Goal: Task Accomplishment & Management: Use online tool/utility

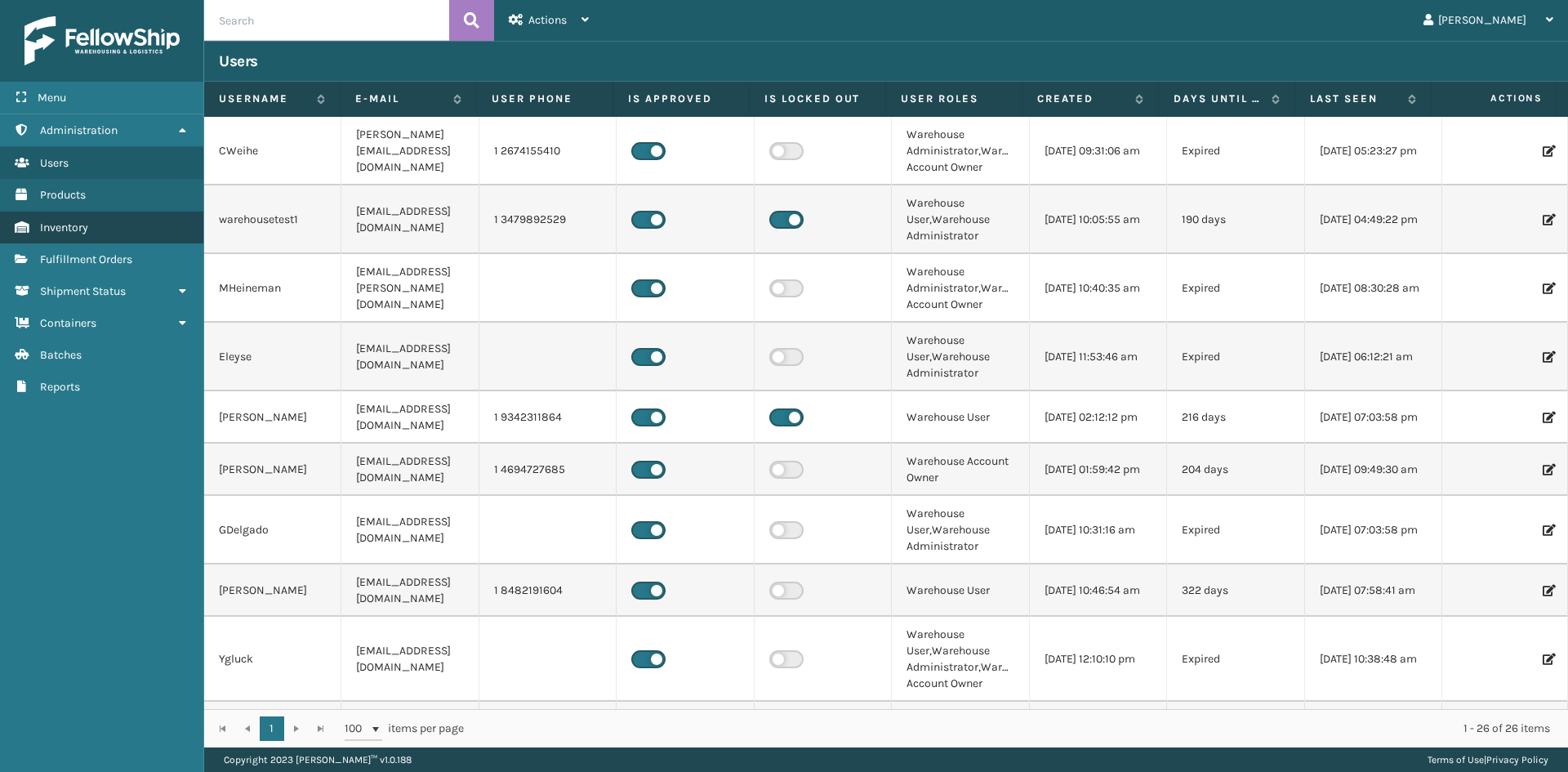
drag, startPoint x: 89, startPoint y: 240, endPoint x: 88, endPoint y: 229, distance: 11.0
click at [89, 240] on link "Inventory" at bounding box center [102, 228] width 203 height 32
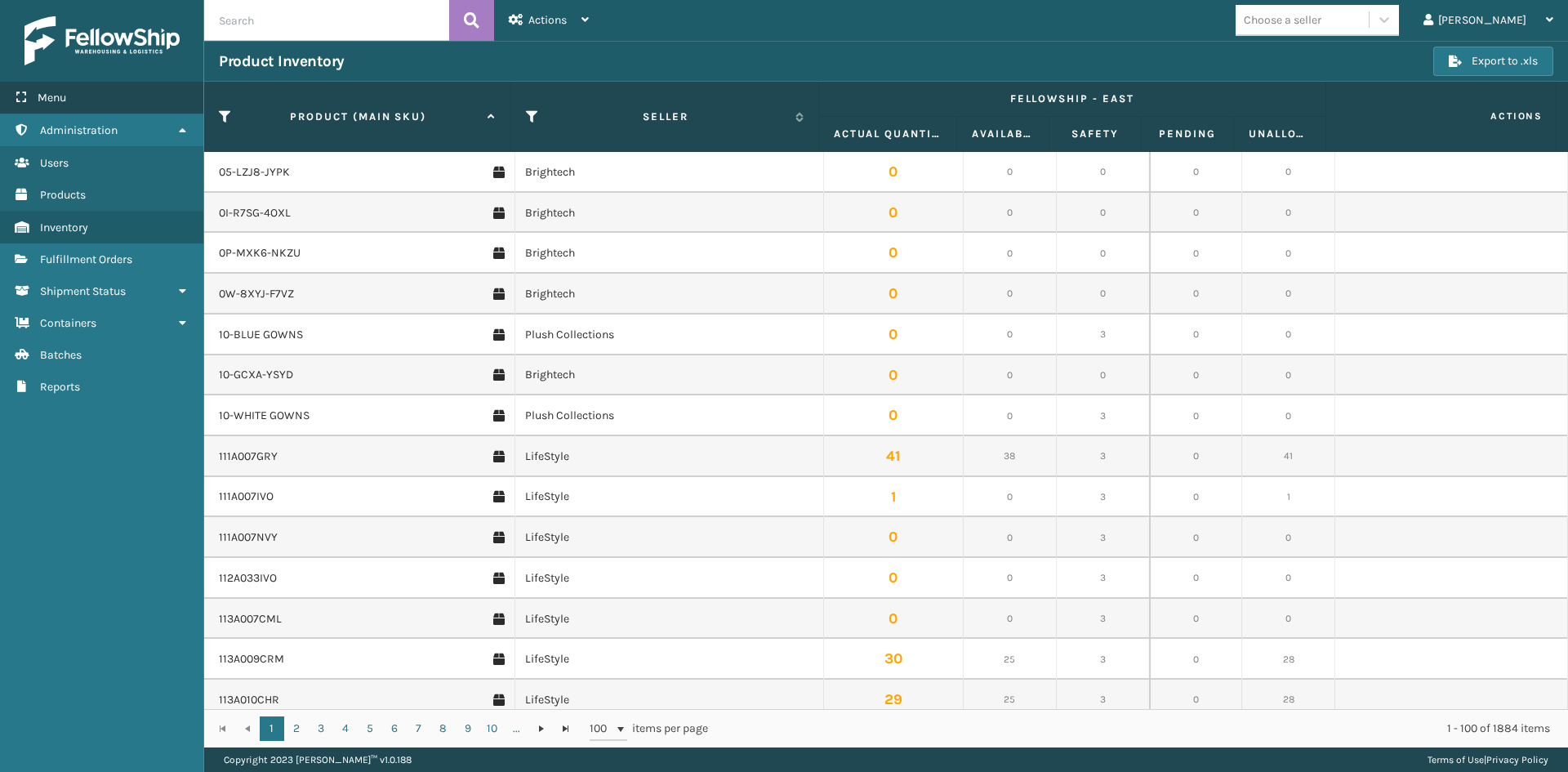
click at [39, 87] on div "Menu" at bounding box center [102, 98] width 203 height 33
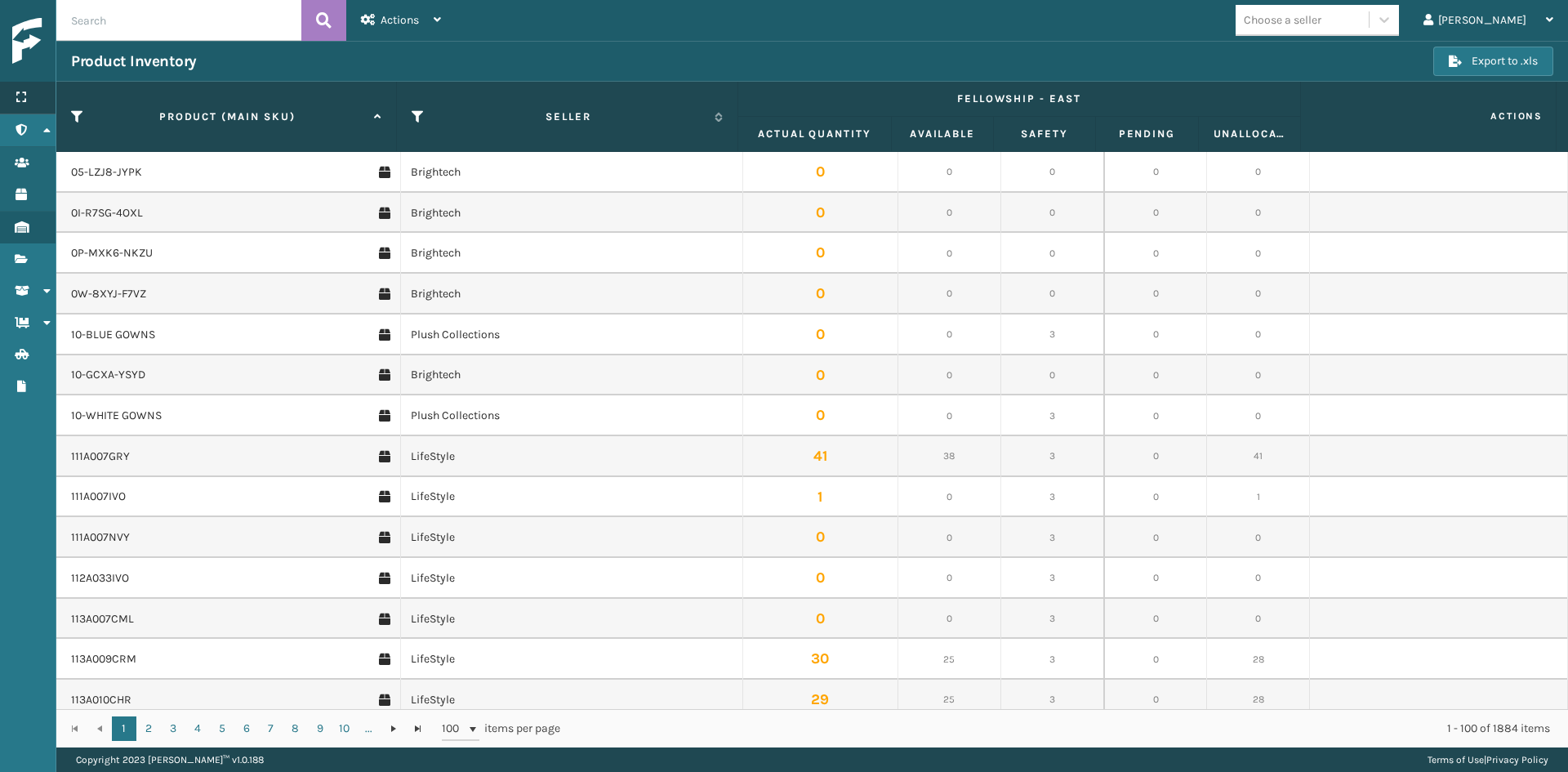
click at [32, 102] on div "Menu" at bounding box center [27, 98] width 55 height 33
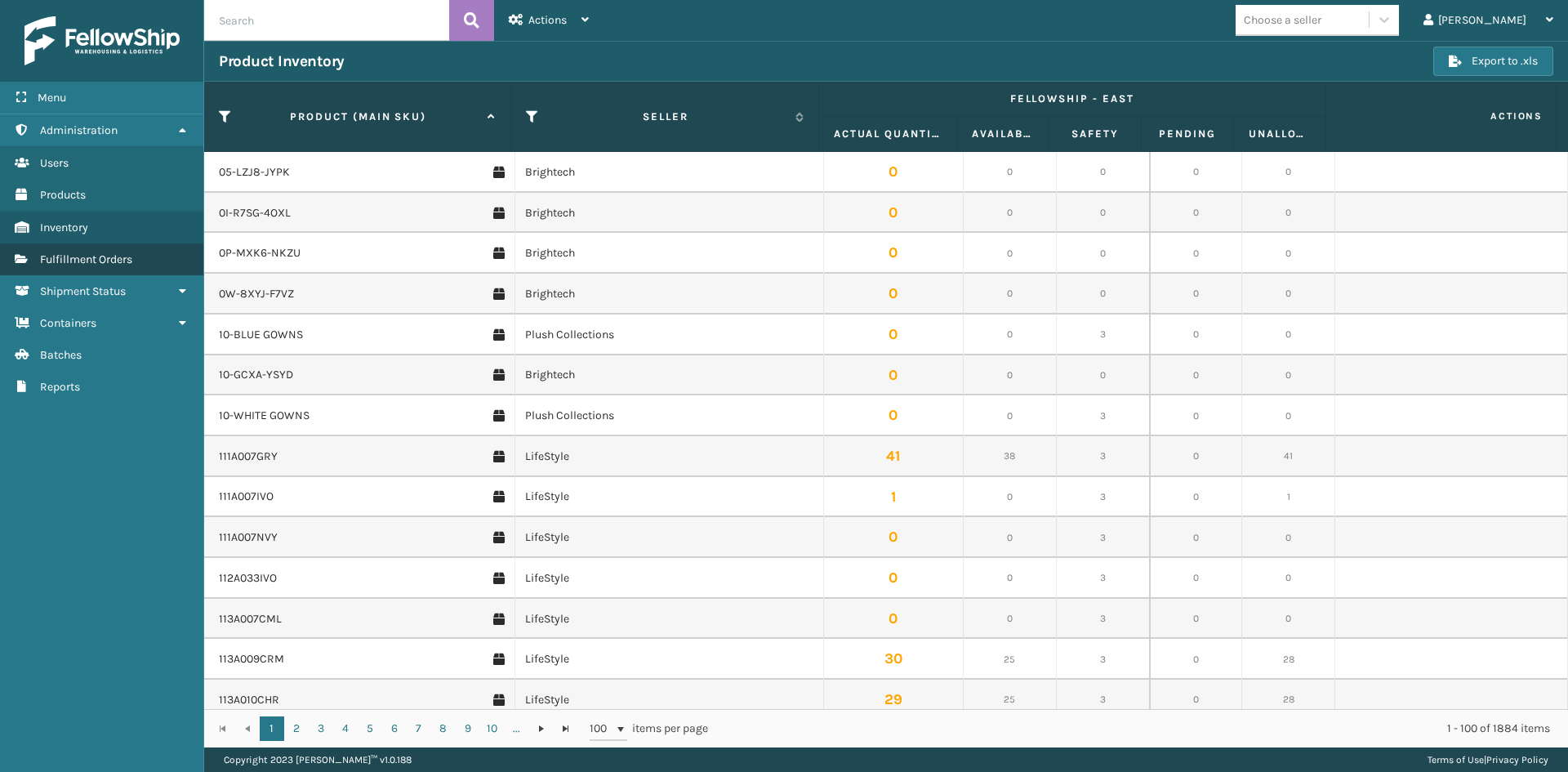
click at [96, 249] on link "Administration Fulfillment Orders" at bounding box center [102, 260] width 203 height 32
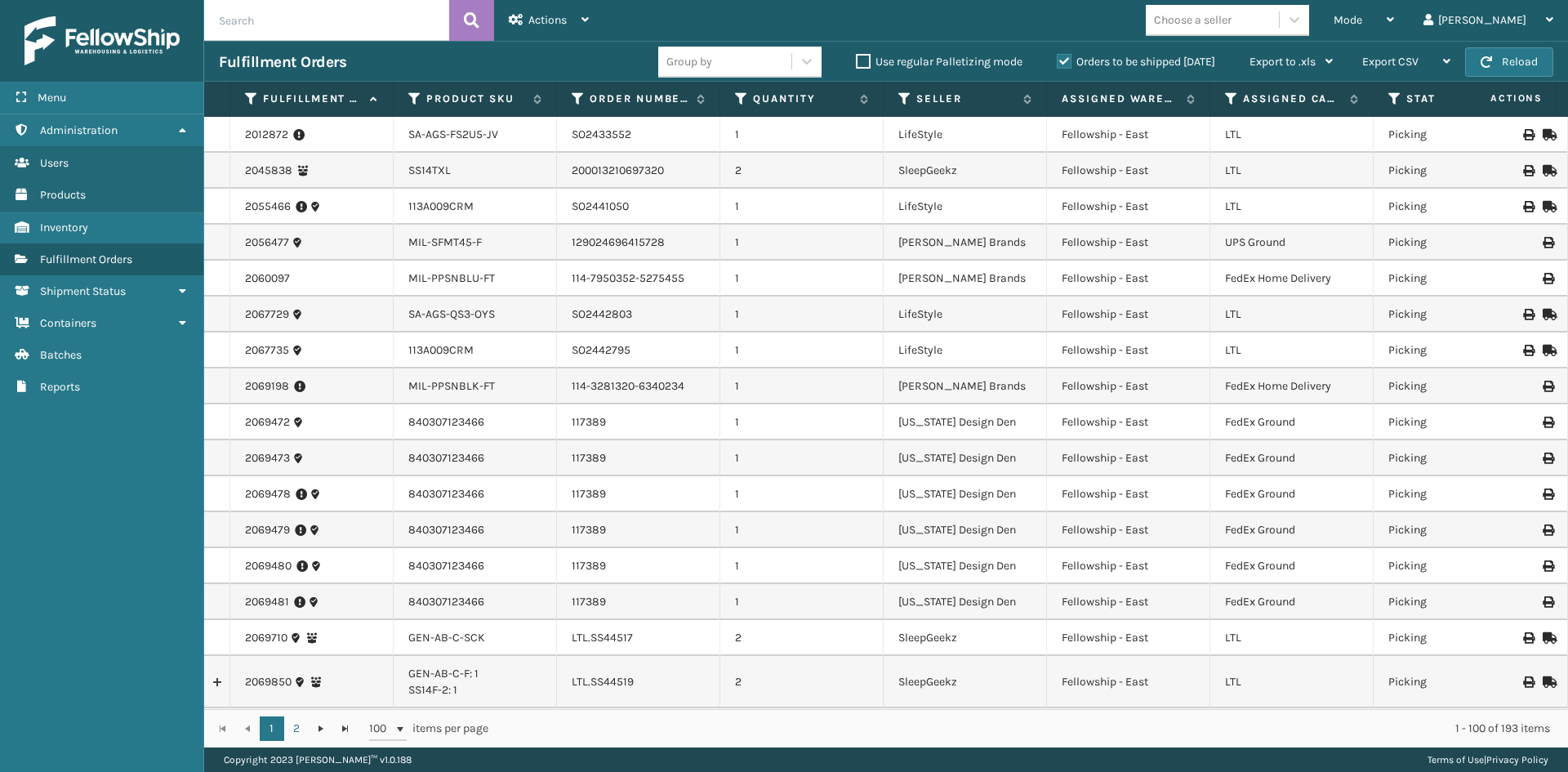
click at [64, 111] on div "Menu" at bounding box center [102, 98] width 203 height 33
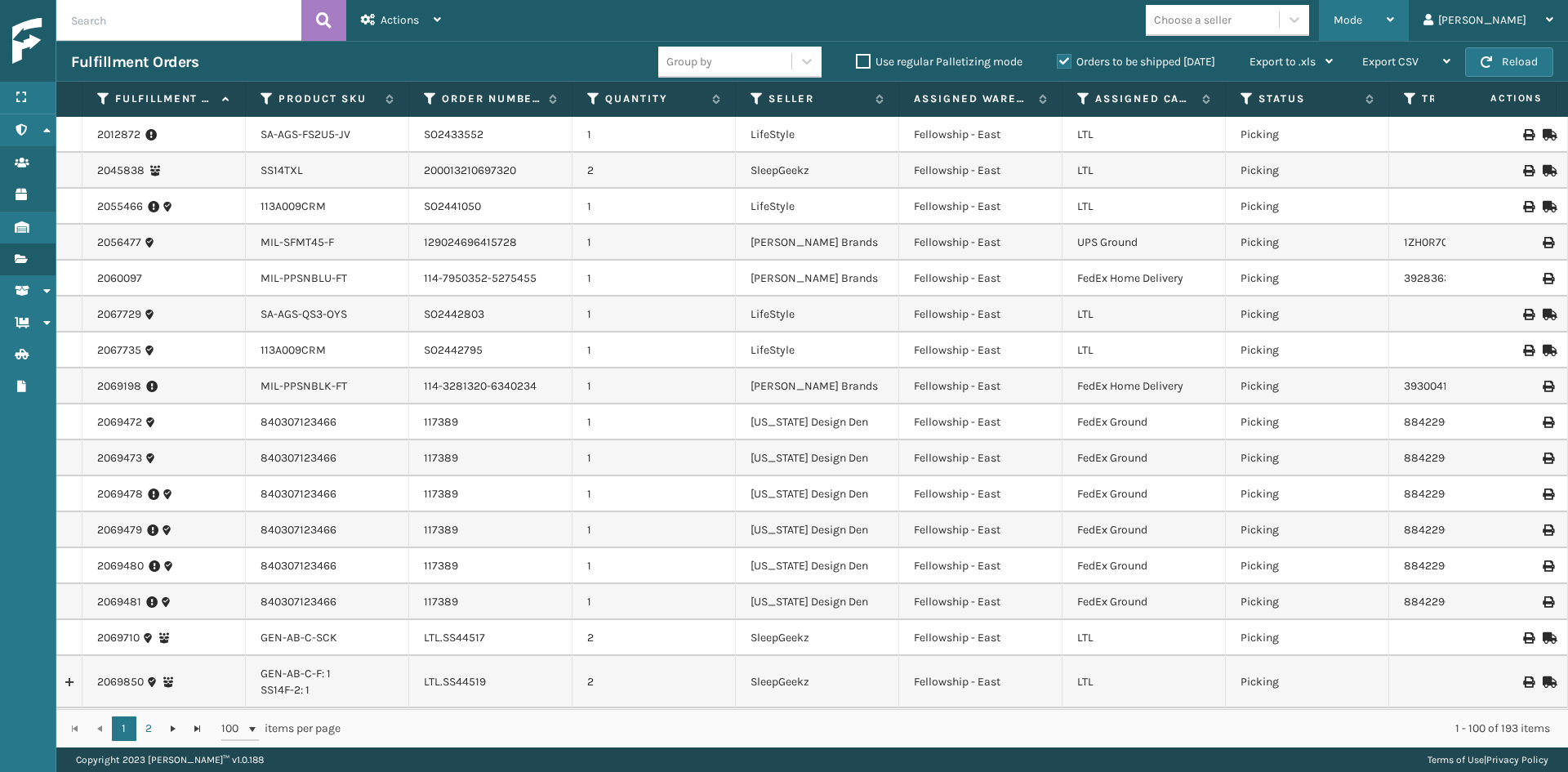
click at [1362, 24] on span "Mode" at bounding box center [1348, 20] width 28 height 14
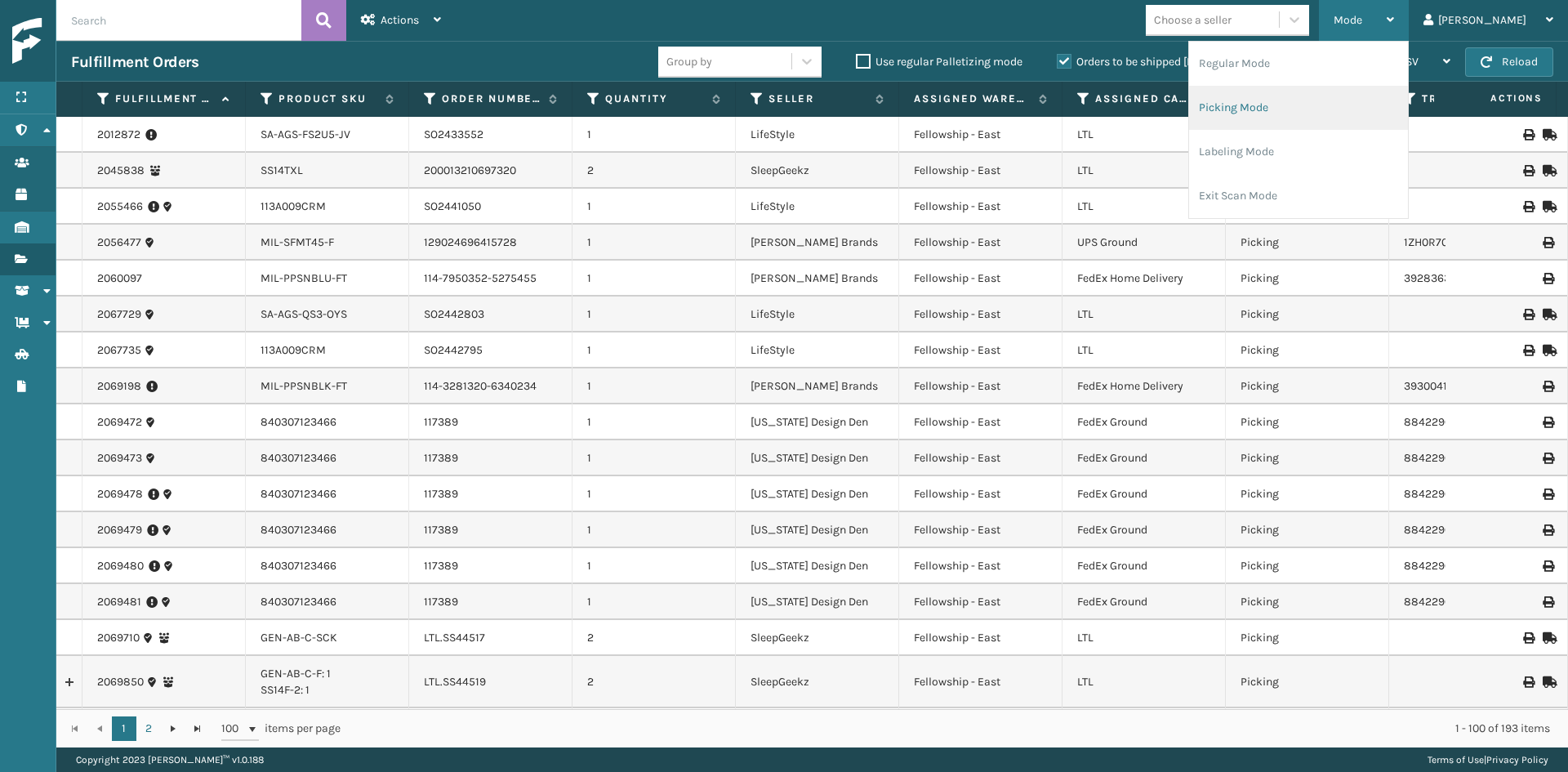
click at [1340, 104] on li "Picking Mode" at bounding box center [1298, 107] width 219 height 44
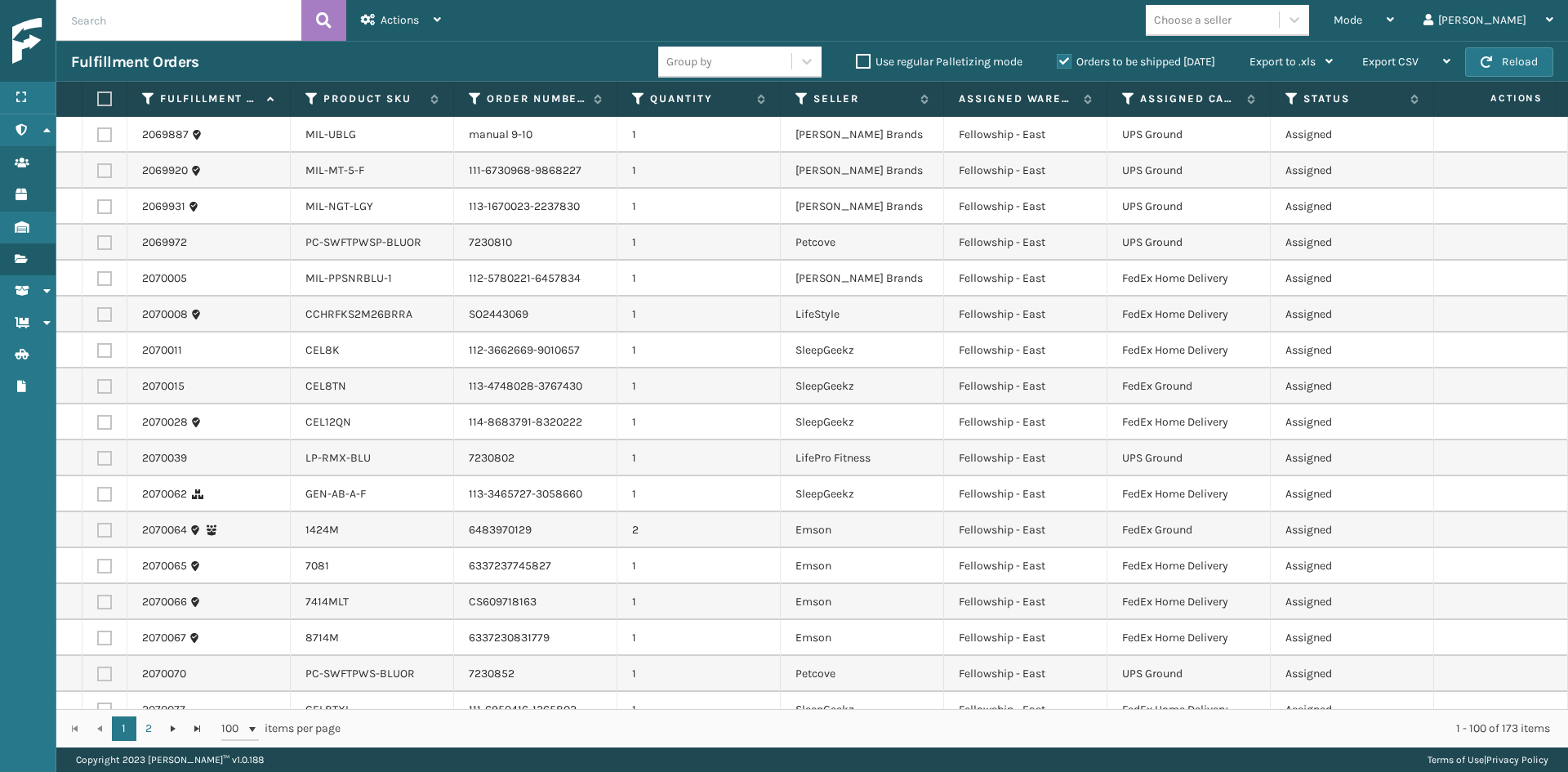
click at [1124, 88] on th "Assigned Carrier Service" at bounding box center [1189, 99] width 164 height 35
click at [1126, 96] on icon at bounding box center [1129, 99] width 13 height 15
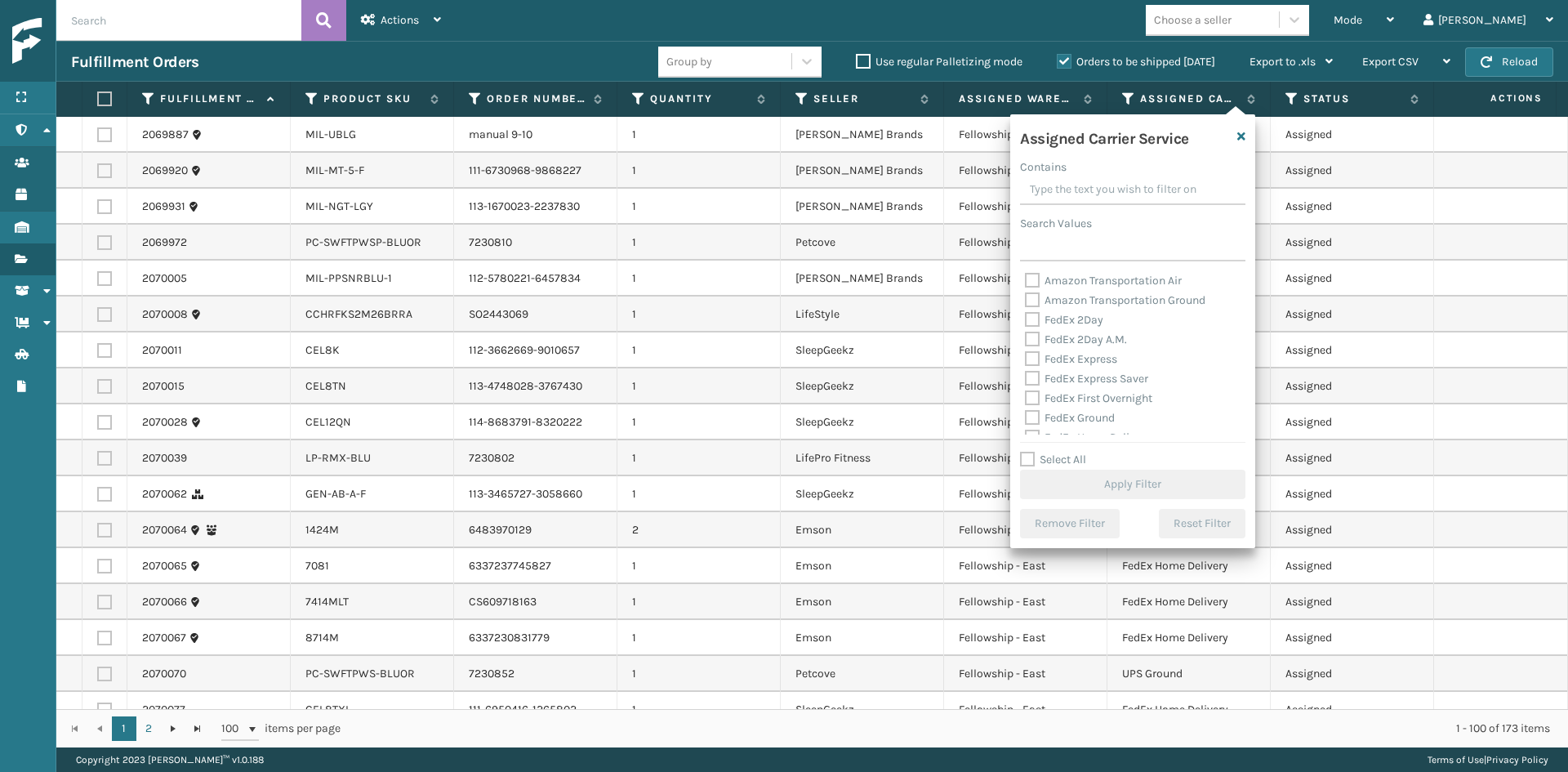
click at [1098, 322] on label "FedEx 2Day" at bounding box center [1063, 320] width 78 height 14
click at [1026, 321] on input "FedEx 2Day" at bounding box center [1025, 315] width 1 height 10
checkbox input "true"
click at [1094, 339] on label "FedEx 2Day A.M." at bounding box center [1075, 339] width 102 height 14
click at [1026, 339] on input "FedEx 2Day A.M." at bounding box center [1025, 335] width 1 height 10
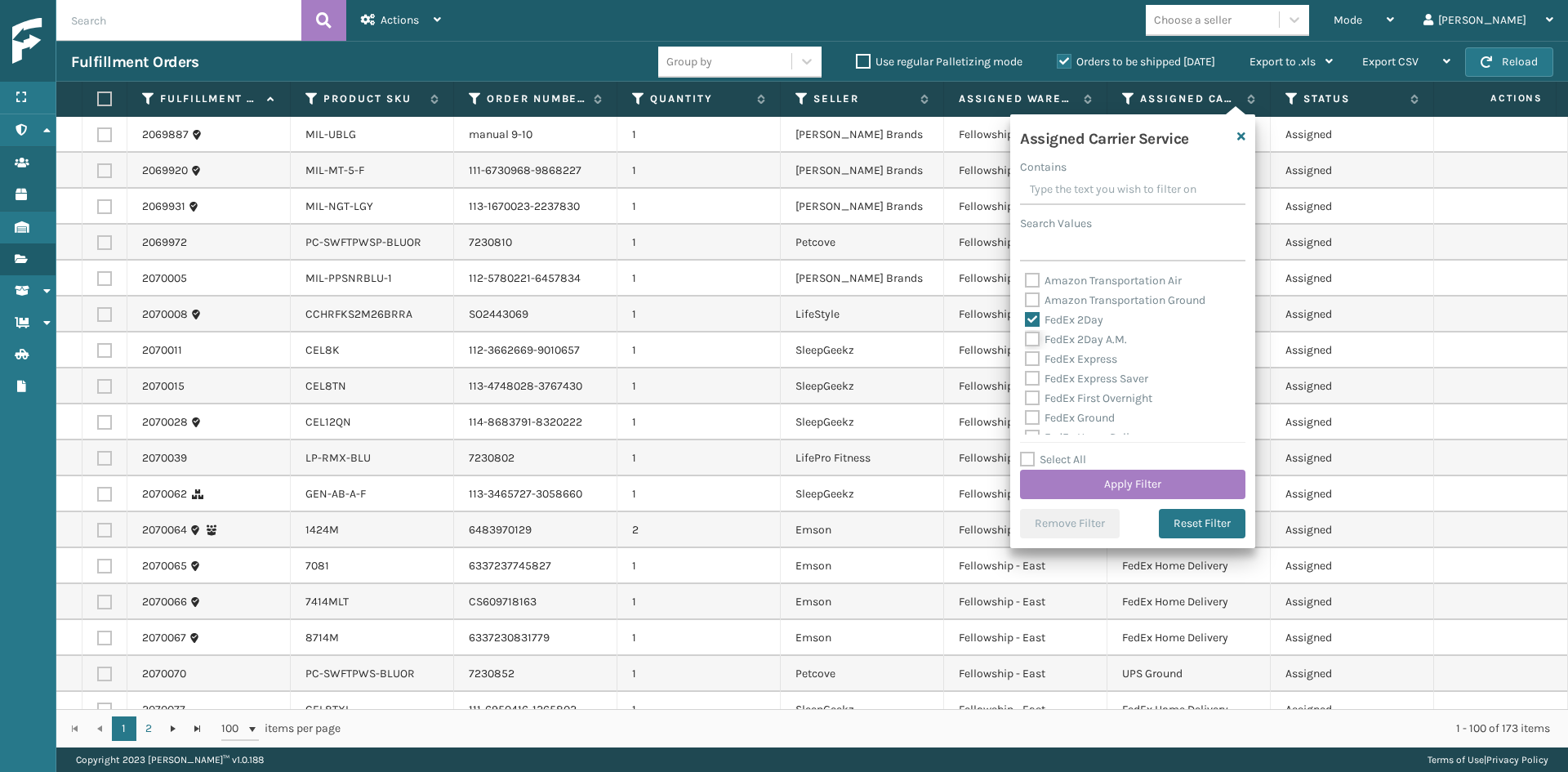
checkbox input "true"
click at [1099, 362] on label "FedEx Express" at bounding box center [1071, 359] width 92 height 14
click at [1026, 360] on input "FedEx Express" at bounding box center [1025, 354] width 1 height 10
checkbox input "true"
drag, startPoint x: 1097, startPoint y: 378, endPoint x: 1094, endPoint y: 386, distance: 8.5
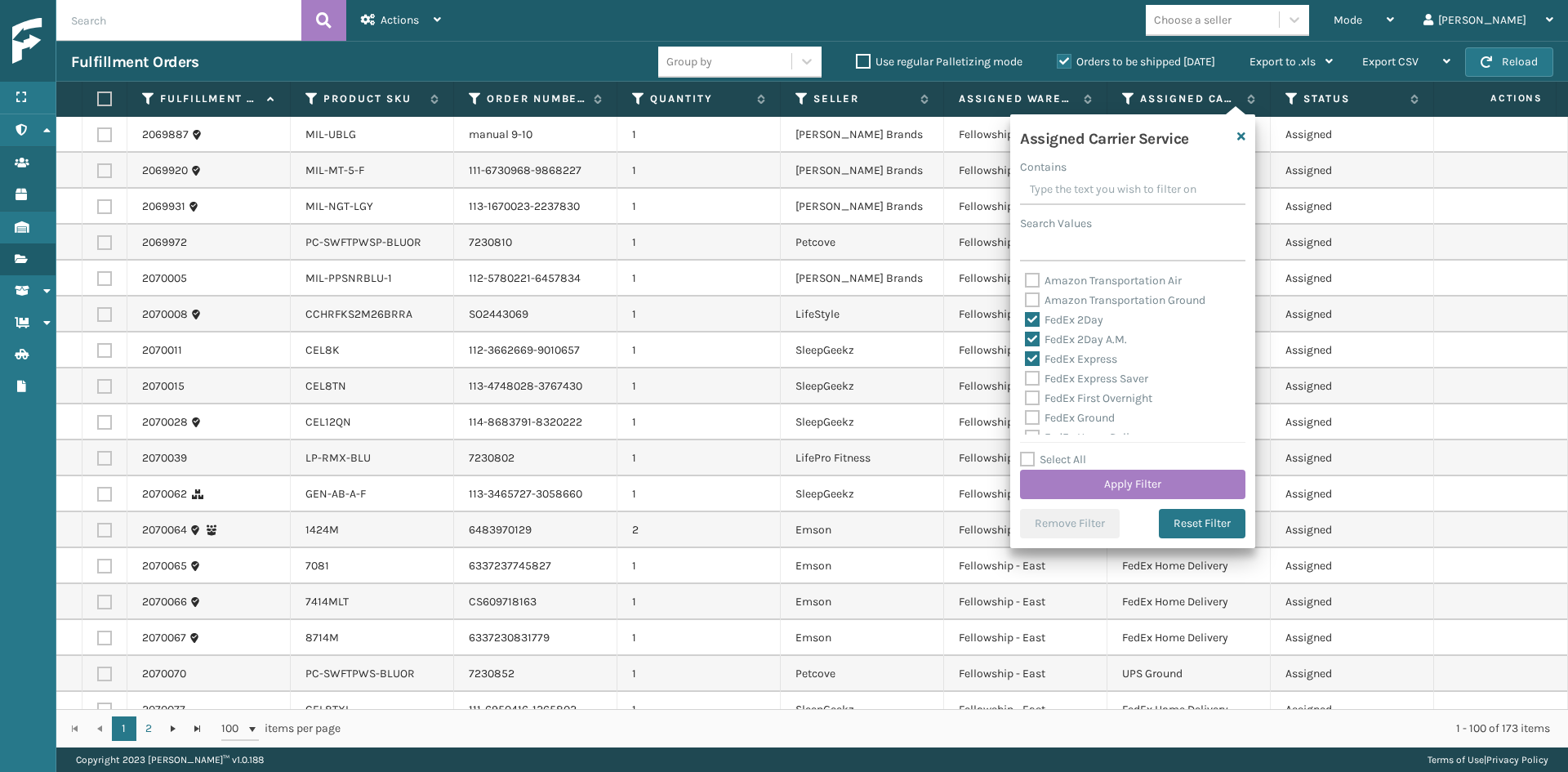
click at [1094, 378] on label "FedEx Express Saver" at bounding box center [1086, 378] width 123 height 14
click at [1026, 378] on input "FedEx Express Saver" at bounding box center [1025, 374] width 1 height 10
checkbox input "true"
click at [1098, 405] on div "FedEx First Overnight" at bounding box center [1132, 399] width 215 height 20
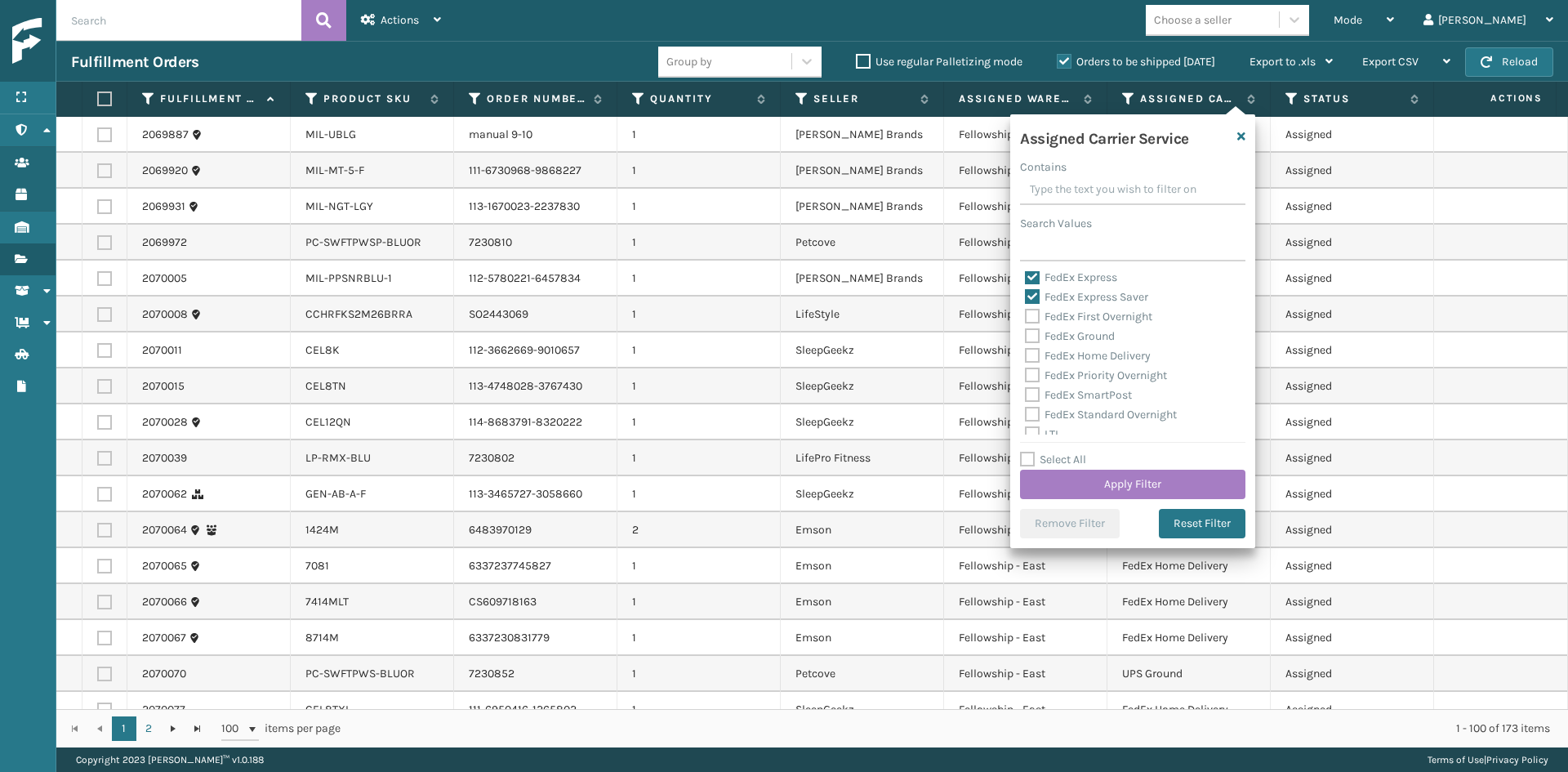
click at [1114, 314] on label "FedEx First Overnight" at bounding box center [1089, 316] width 128 height 14
click at [1026, 314] on input "FedEx First Overnight" at bounding box center [1025, 312] width 1 height 10
checkbox input "true"
click at [1082, 337] on label "FedEx Ground" at bounding box center [1070, 336] width 90 height 14
click at [1026, 337] on input "FedEx Ground" at bounding box center [1025, 332] width 1 height 10
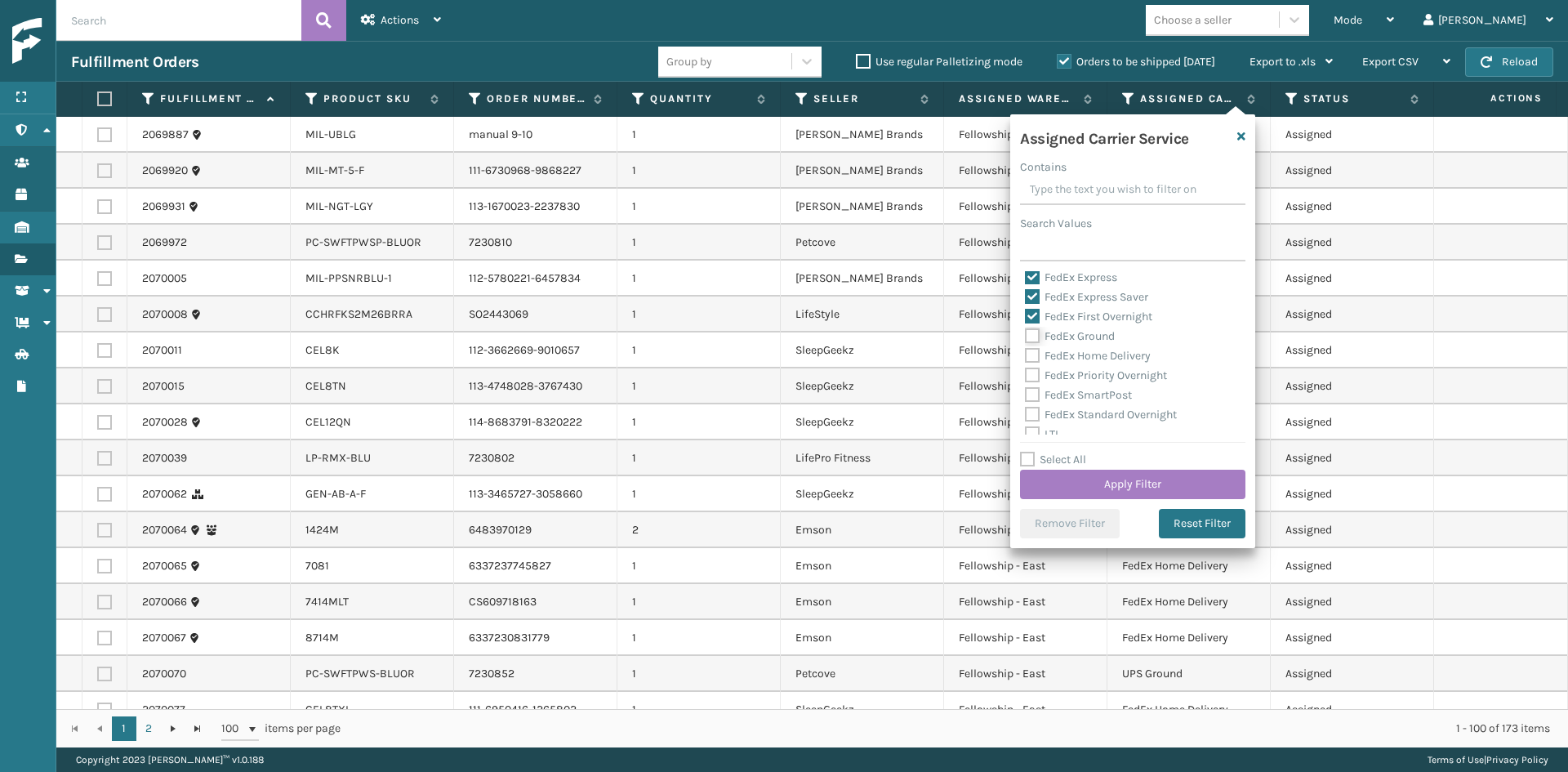
checkbox input "true"
click at [1084, 360] on label "FedEx Home Delivery" at bounding box center [1088, 355] width 126 height 14
click at [1026, 357] on input "FedEx Home Delivery" at bounding box center [1025, 351] width 1 height 10
checkbox input "true"
click at [1085, 377] on label "FedEx Priority Overnight" at bounding box center [1095, 375] width 142 height 14
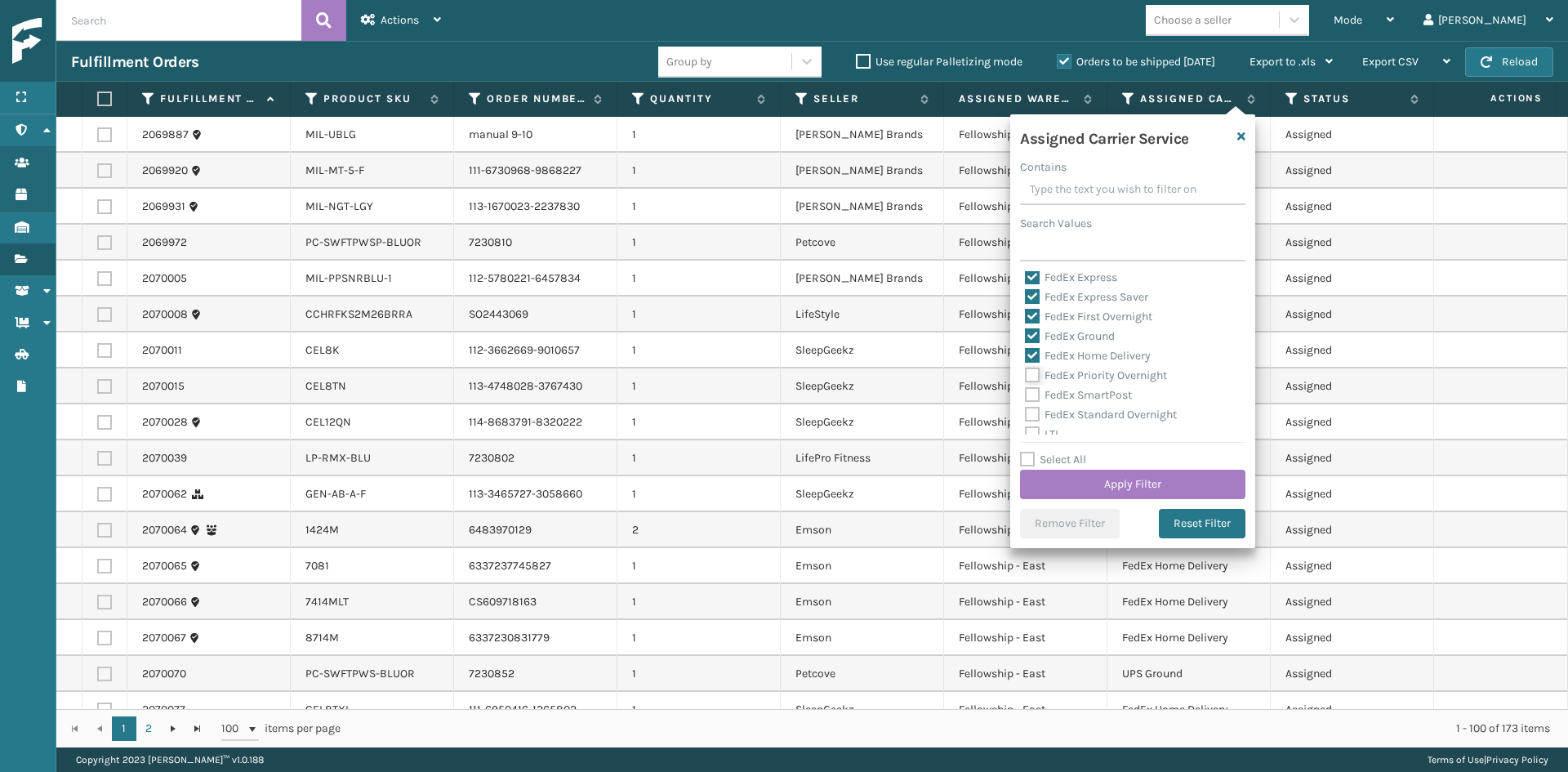
click at [1026, 377] on input "FedEx Priority Overnight" at bounding box center [1025, 370] width 1 height 10
checkbox input "true"
click at [1087, 397] on label "FedEx SmartPost" at bounding box center [1078, 395] width 107 height 14
click at [1026, 396] on input "FedEx SmartPost" at bounding box center [1025, 390] width 1 height 10
checkbox input "true"
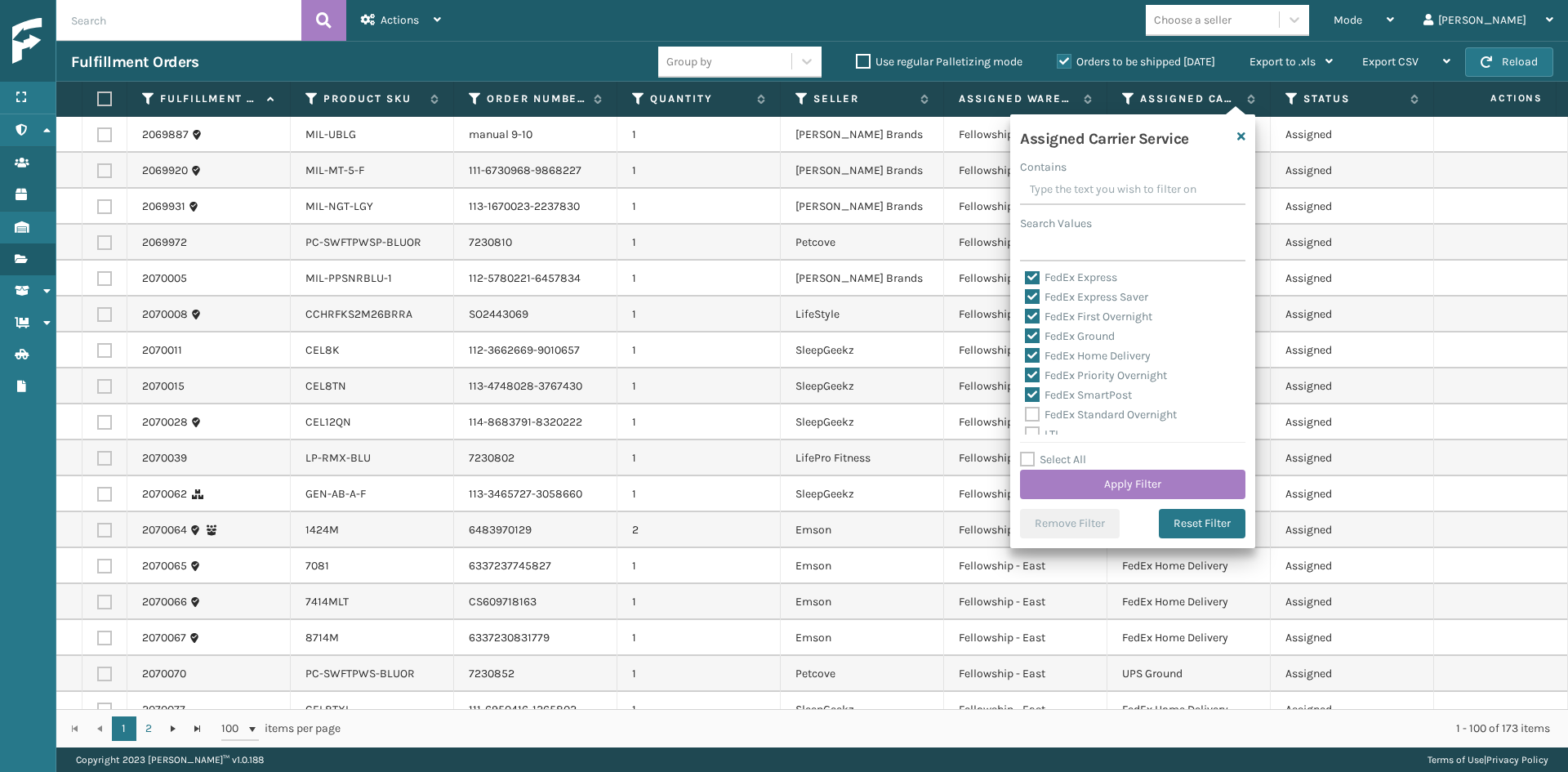
click at [1088, 409] on label "FedEx Standard Overnight" at bounding box center [1101, 415] width 152 height 14
click at [1026, 409] on input "FedEx Standard Overnight" at bounding box center [1025, 410] width 1 height 10
checkbox input "true"
click at [1126, 482] on button "Apply Filter" at bounding box center [1133, 484] width 226 height 29
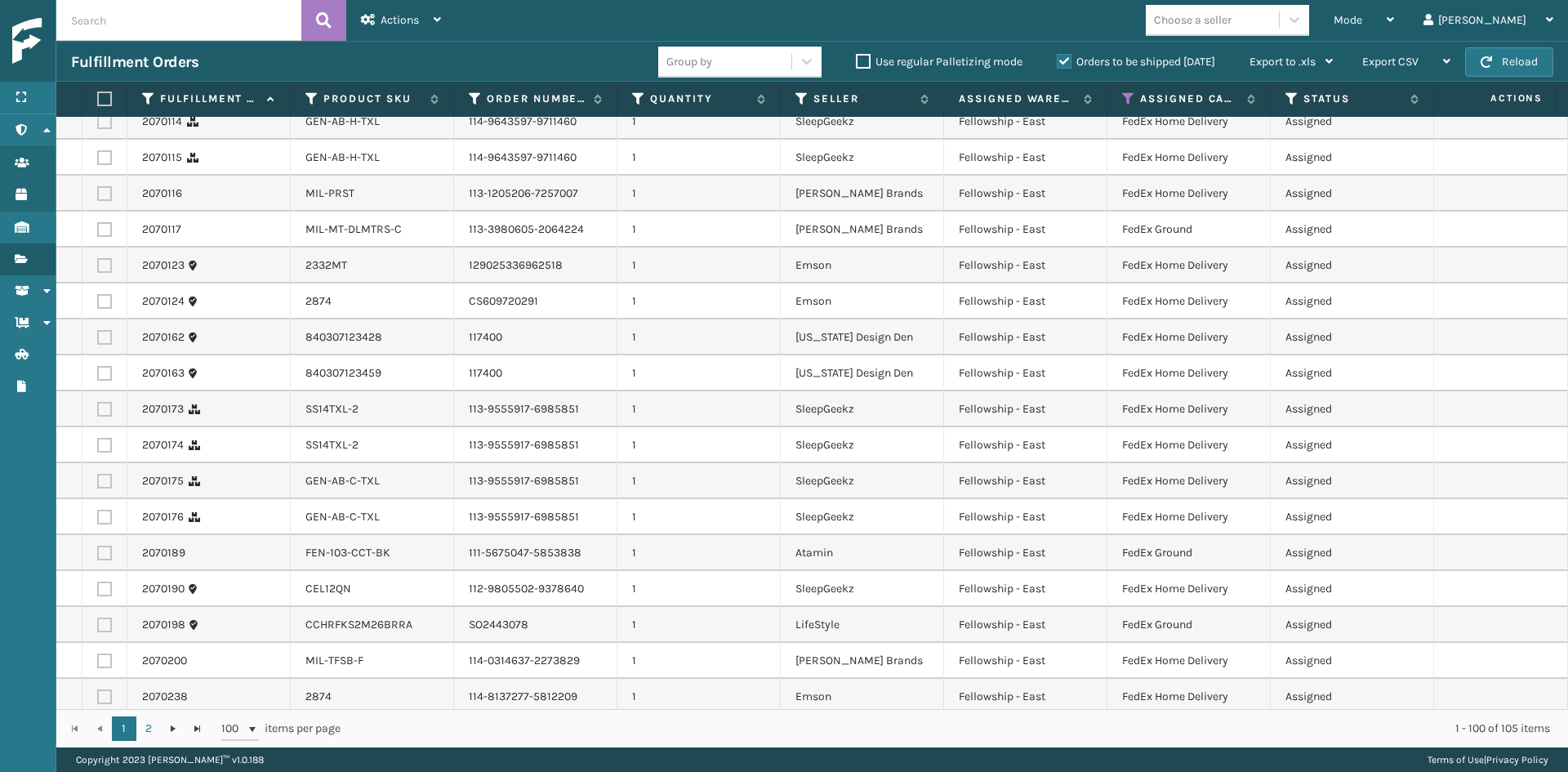
scroll to position [0, 0]
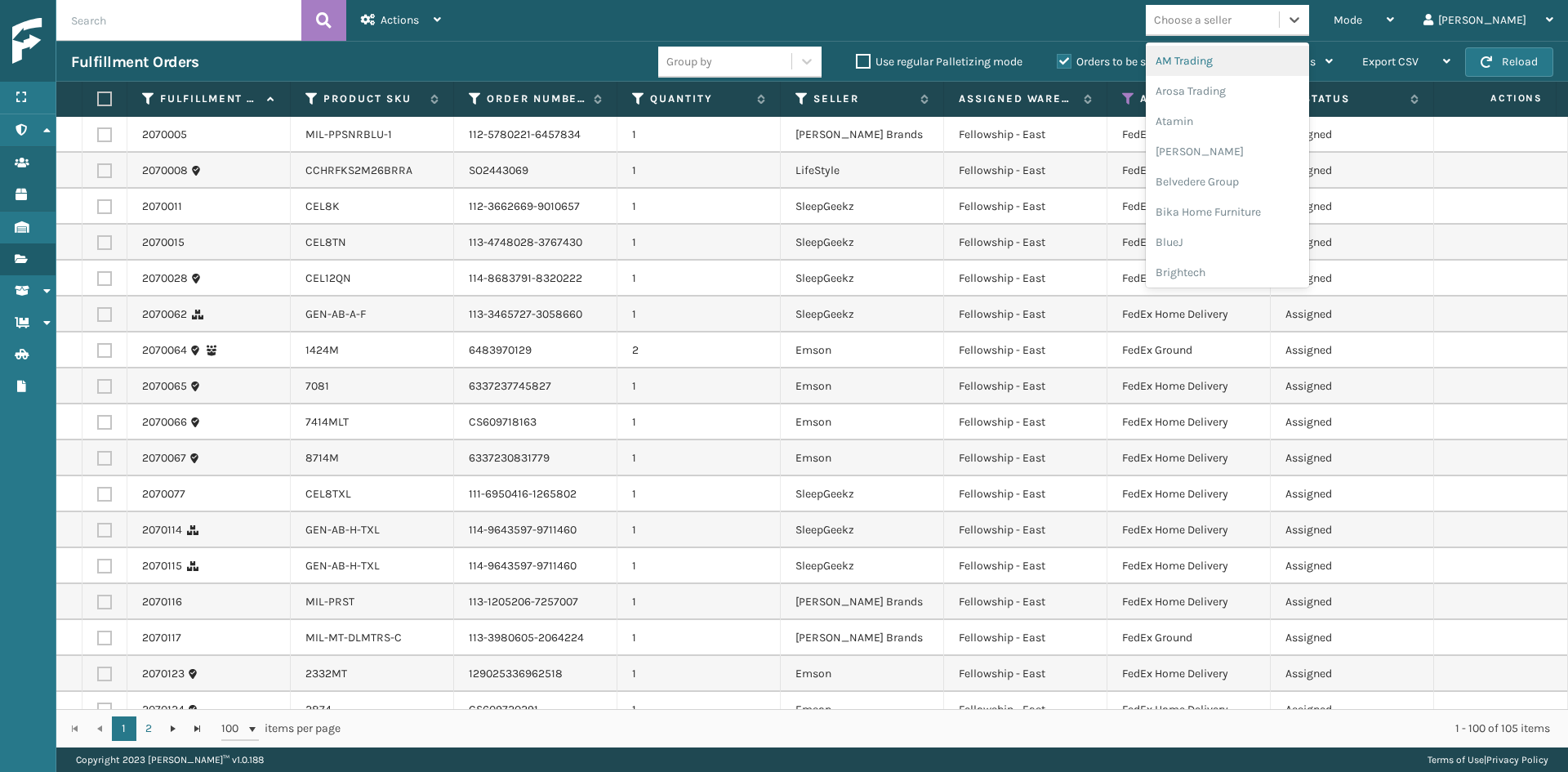
click at [1231, 11] on div "Choose a seller" at bounding box center [1193, 20] width 78 height 17
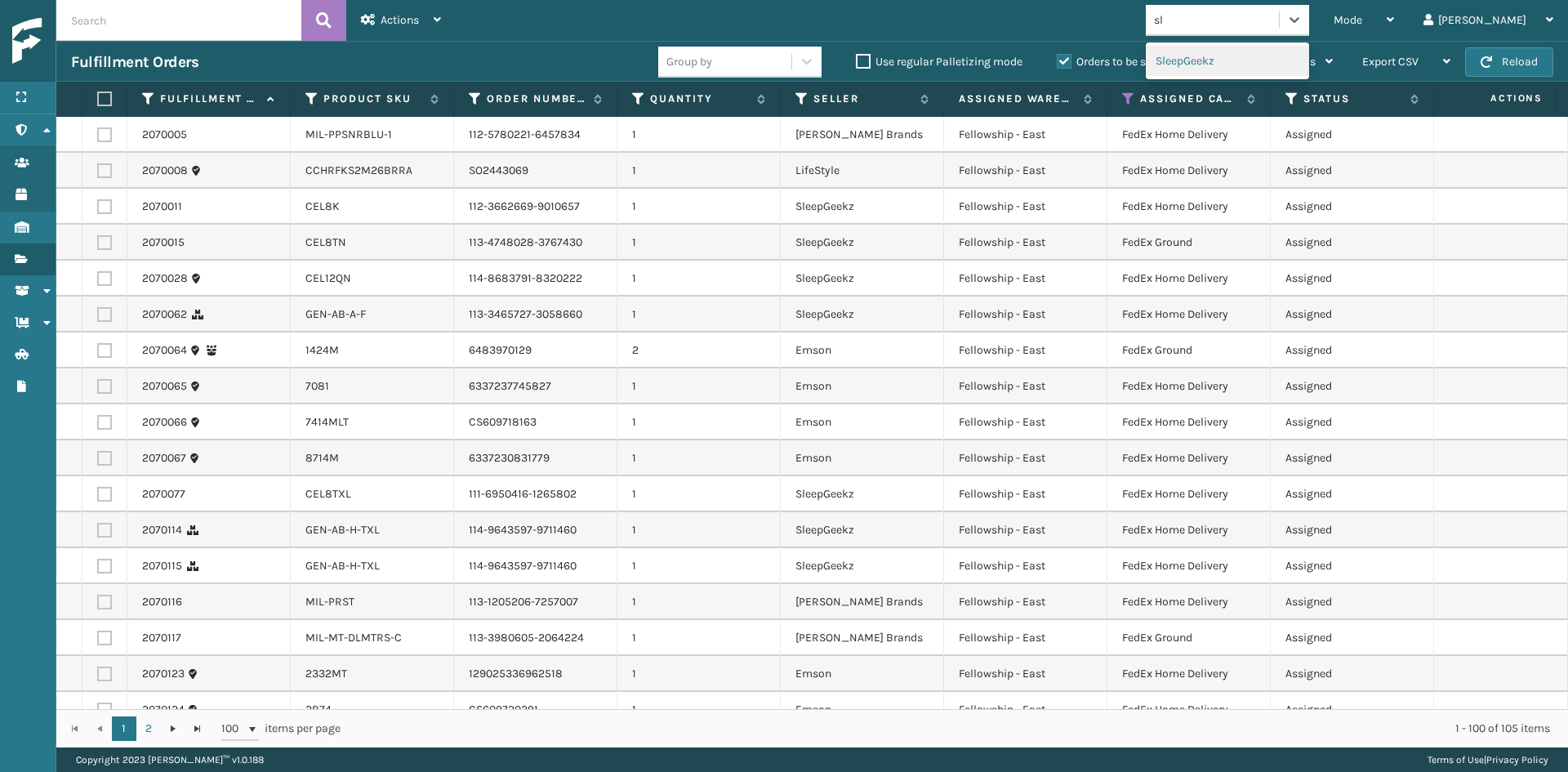
type input "slq"
click at [1305, 61] on div "No options" at bounding box center [1228, 61] width 164 height 30
drag, startPoint x: 1256, startPoint y: 22, endPoint x: 1112, endPoint y: 14, distance: 144.2
click at [1113, 13] on div "Mode Regular Mode Picking Mode Labeling Mode Exit Scan Mode 0 results available…" at bounding box center [1011, 20] width 1112 height 40
type input "w"
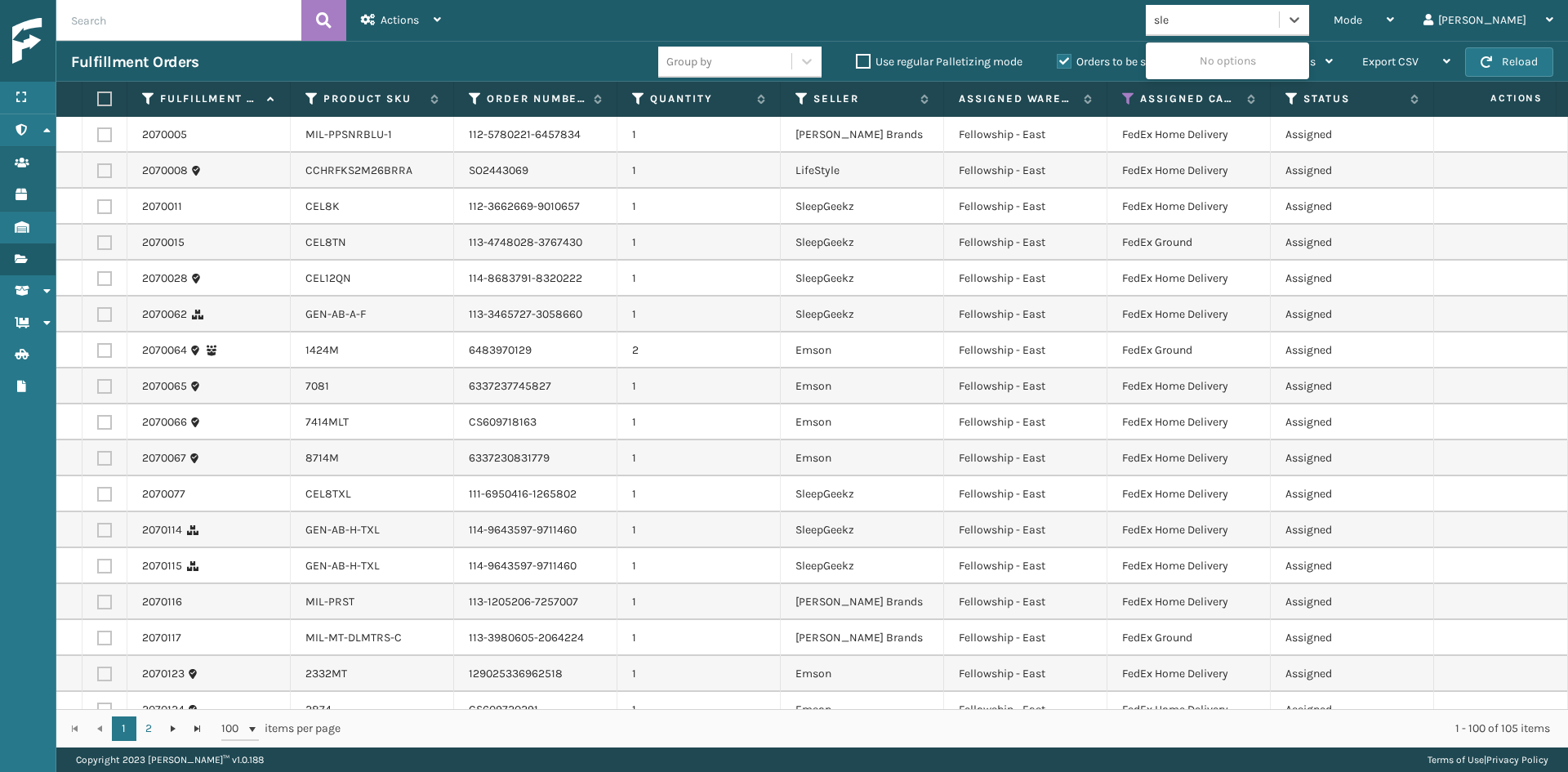
type input "slee"
click at [1292, 63] on div "SleepGeekz" at bounding box center [1228, 61] width 164 height 30
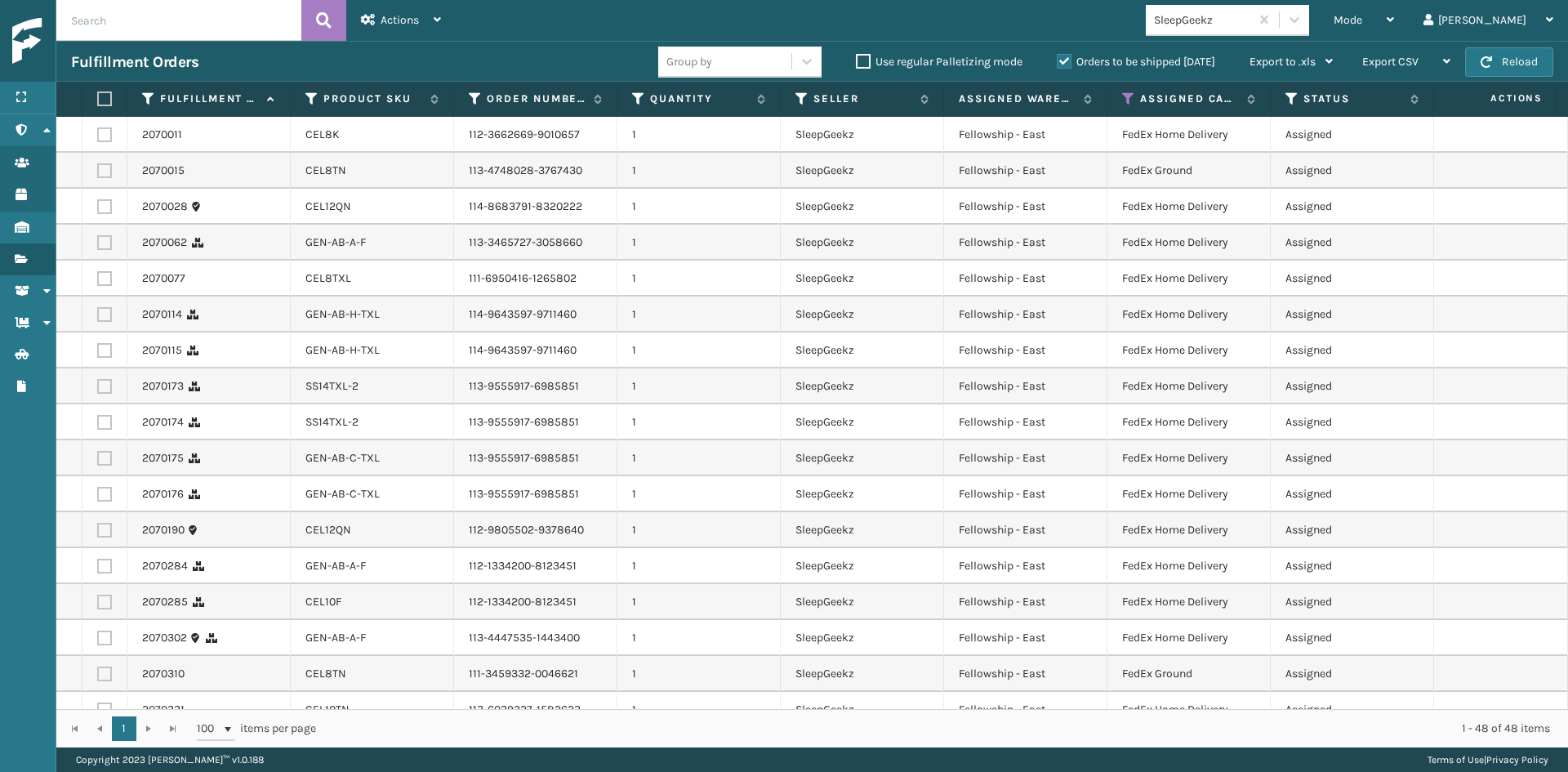
click at [107, 98] on label at bounding box center [102, 99] width 9 height 15
click at [98, 98] on input "checkbox" at bounding box center [97, 99] width 1 height 10
checkbox input "true"
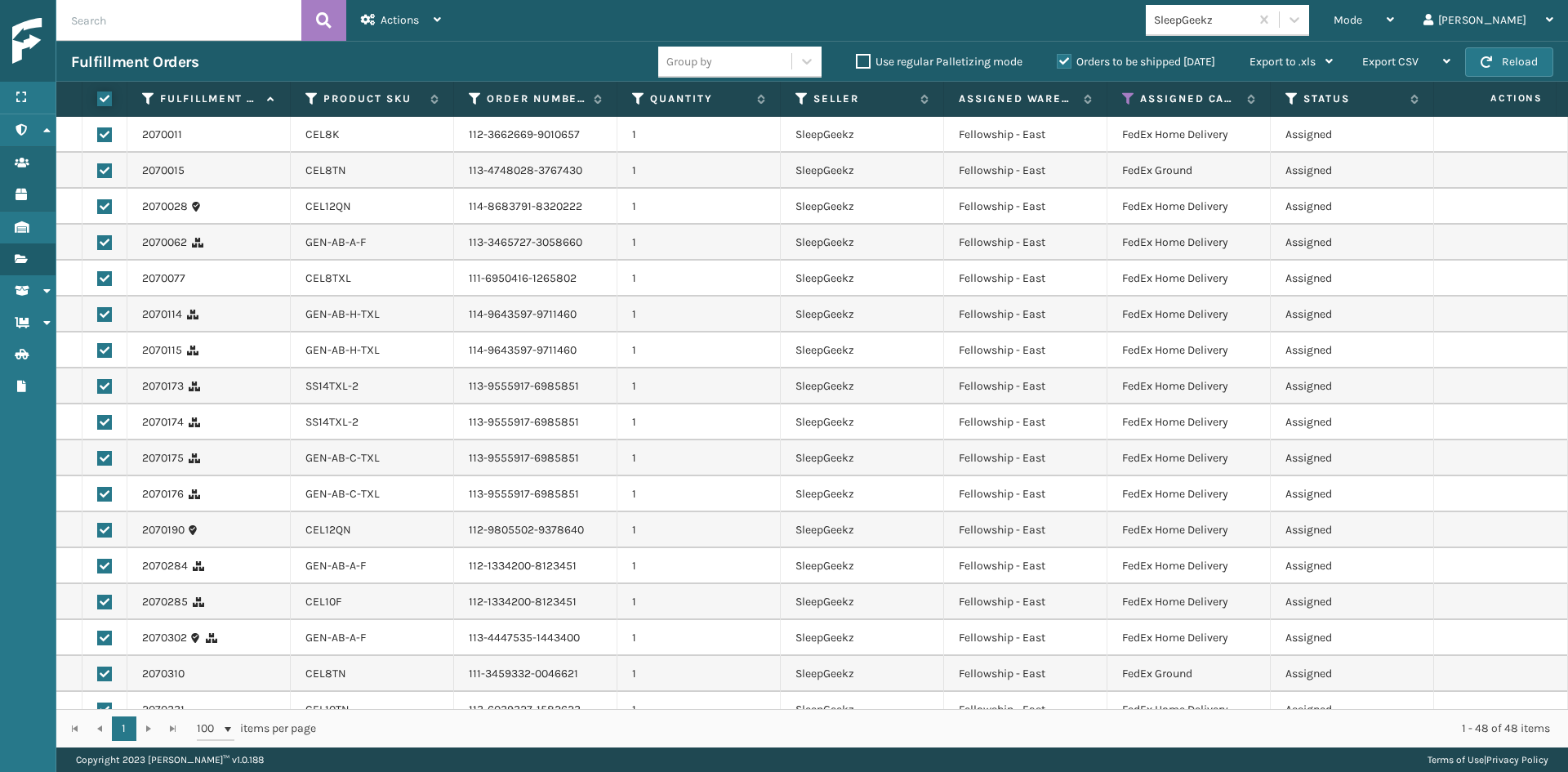
checkbox input "true"
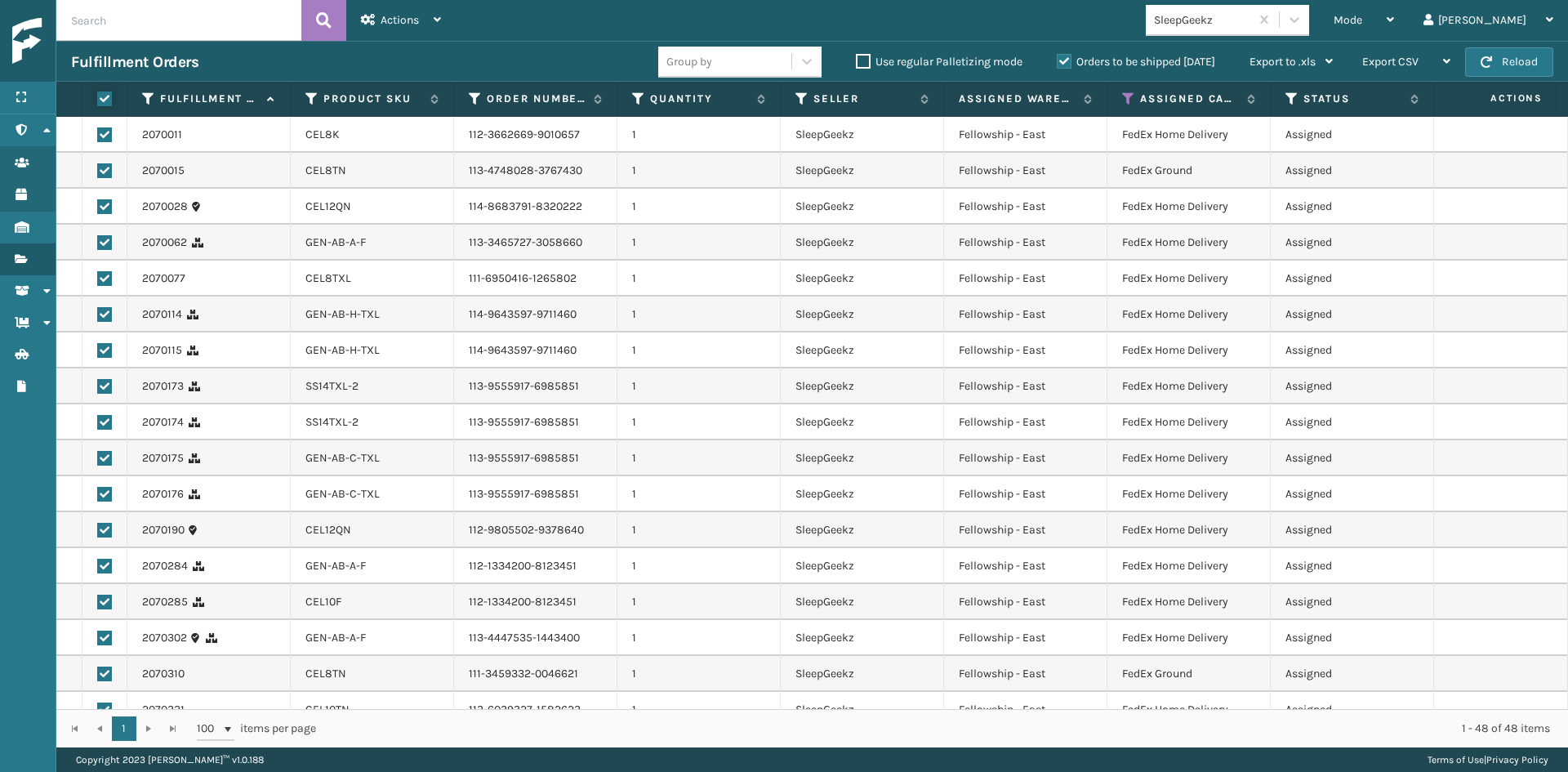
checkbox input "true"
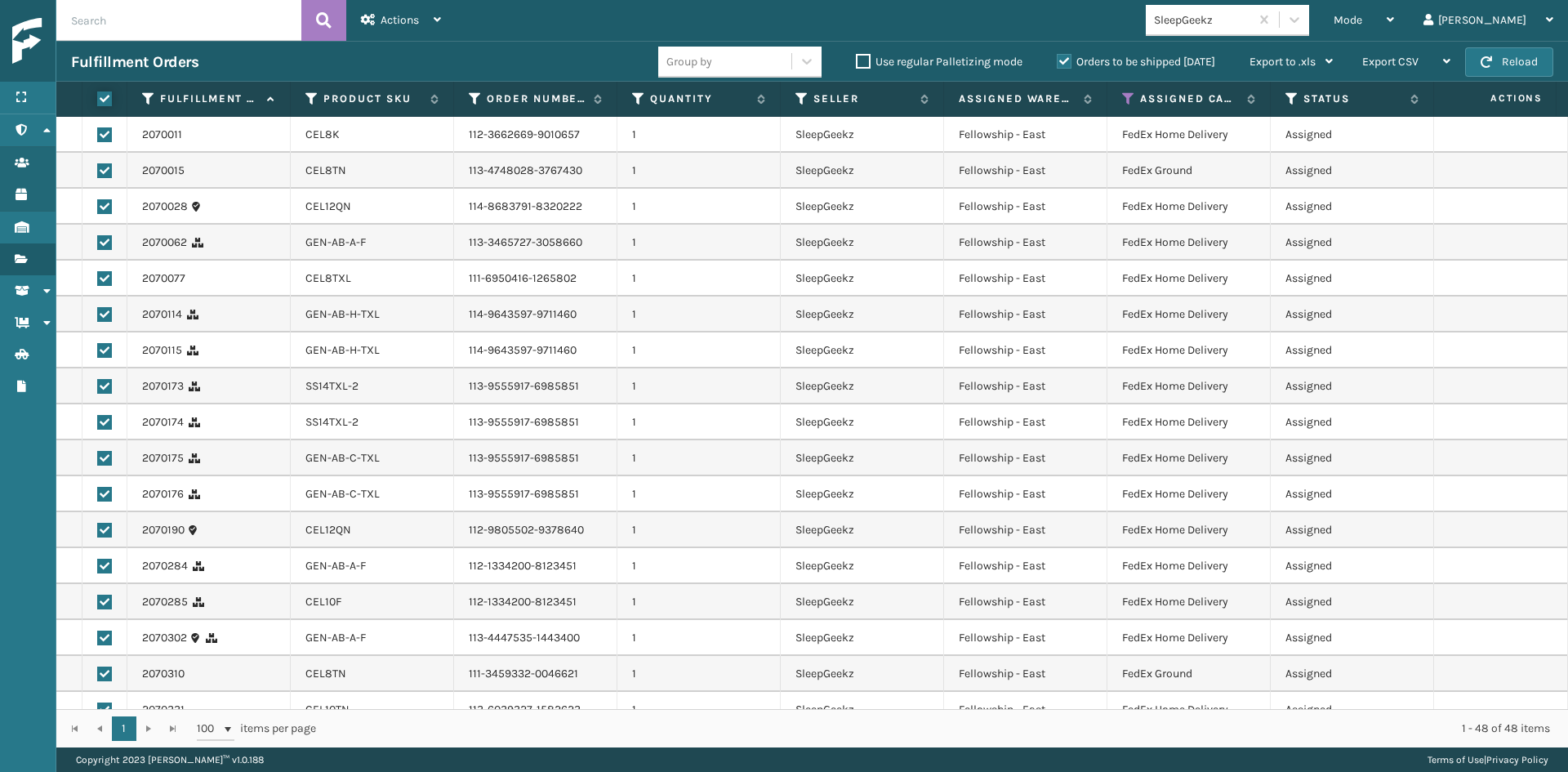
checkbox input "true"
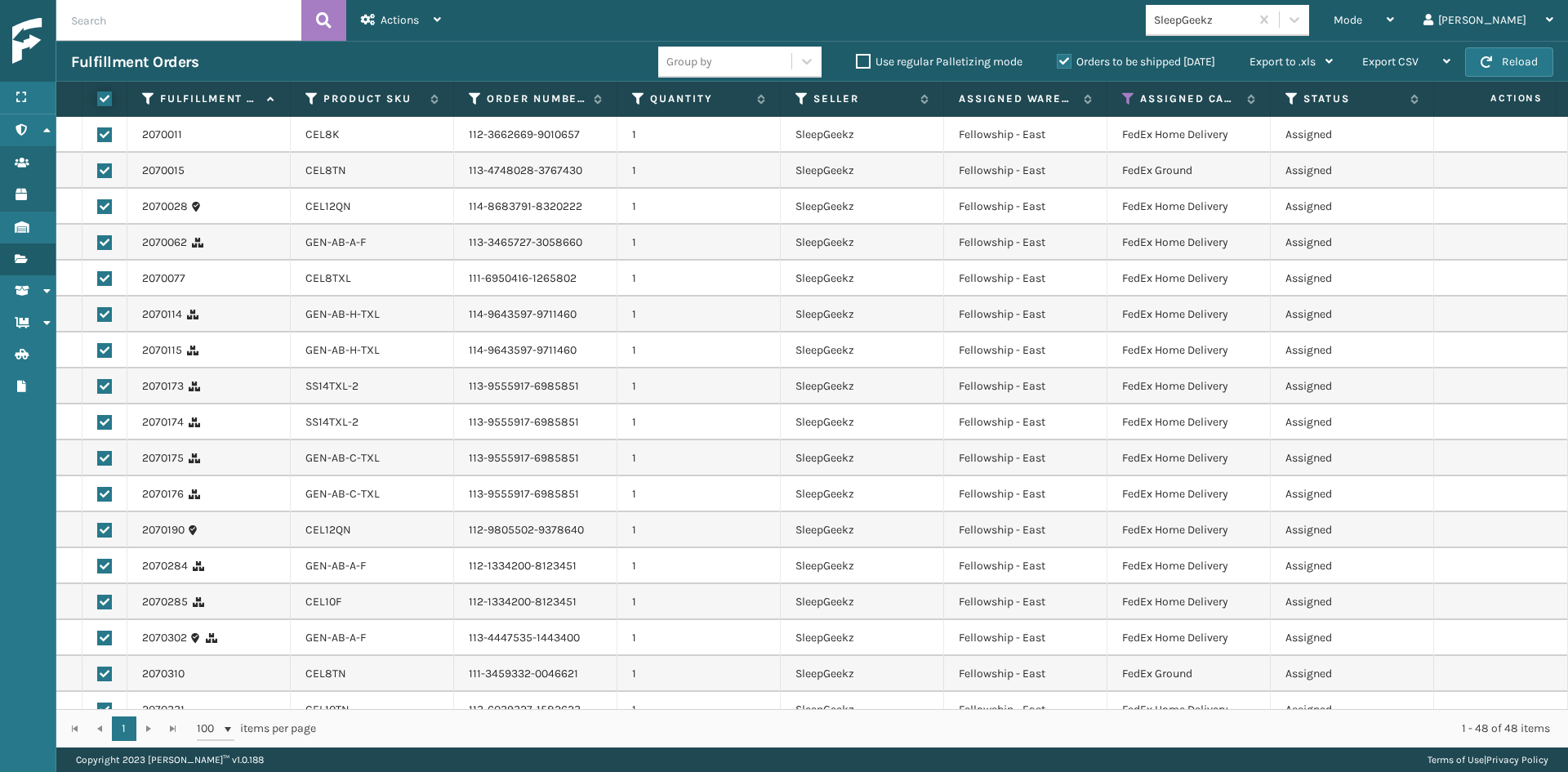
checkbox input "true"
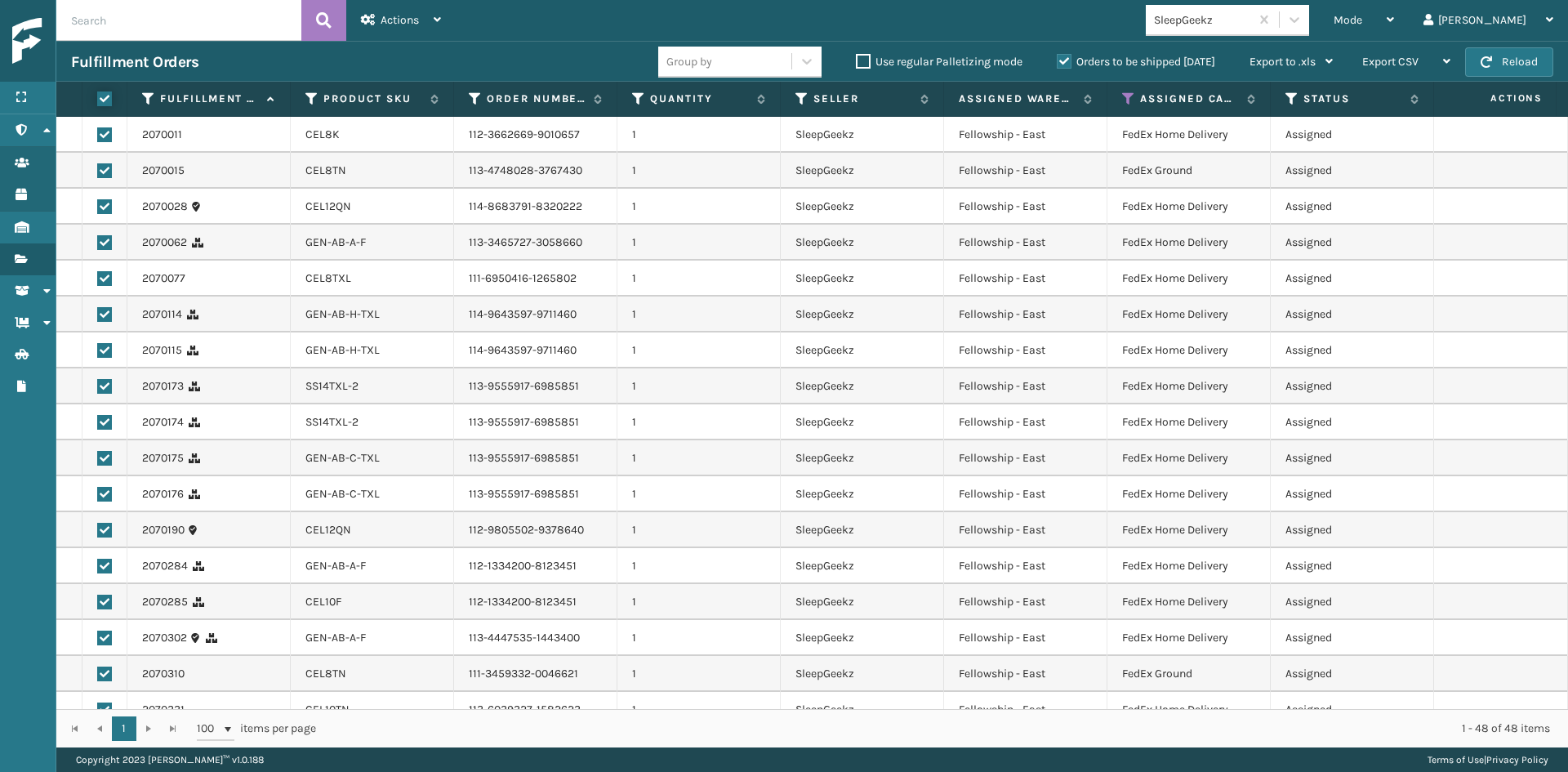
checkbox input "true"
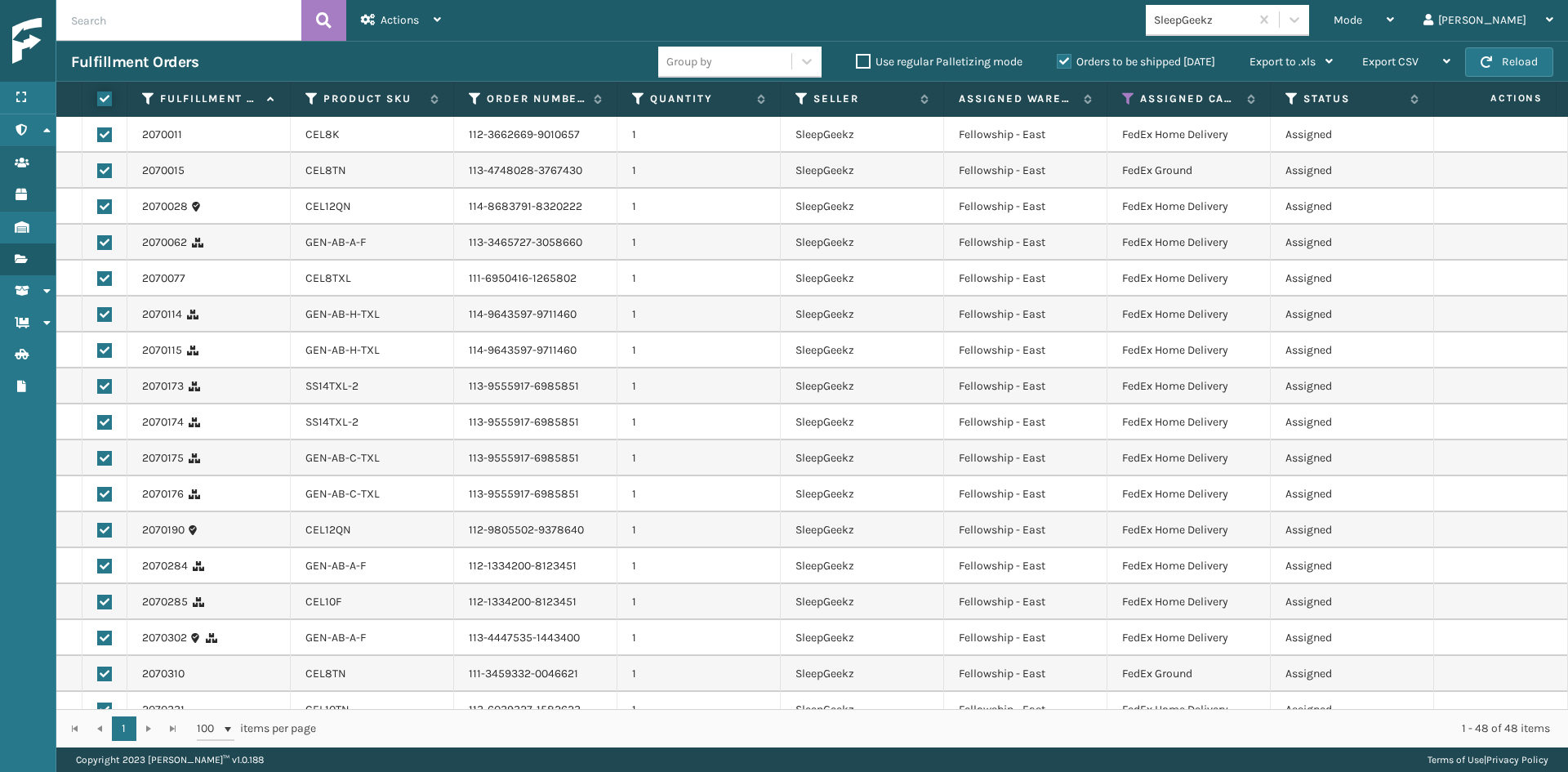
checkbox input "true"
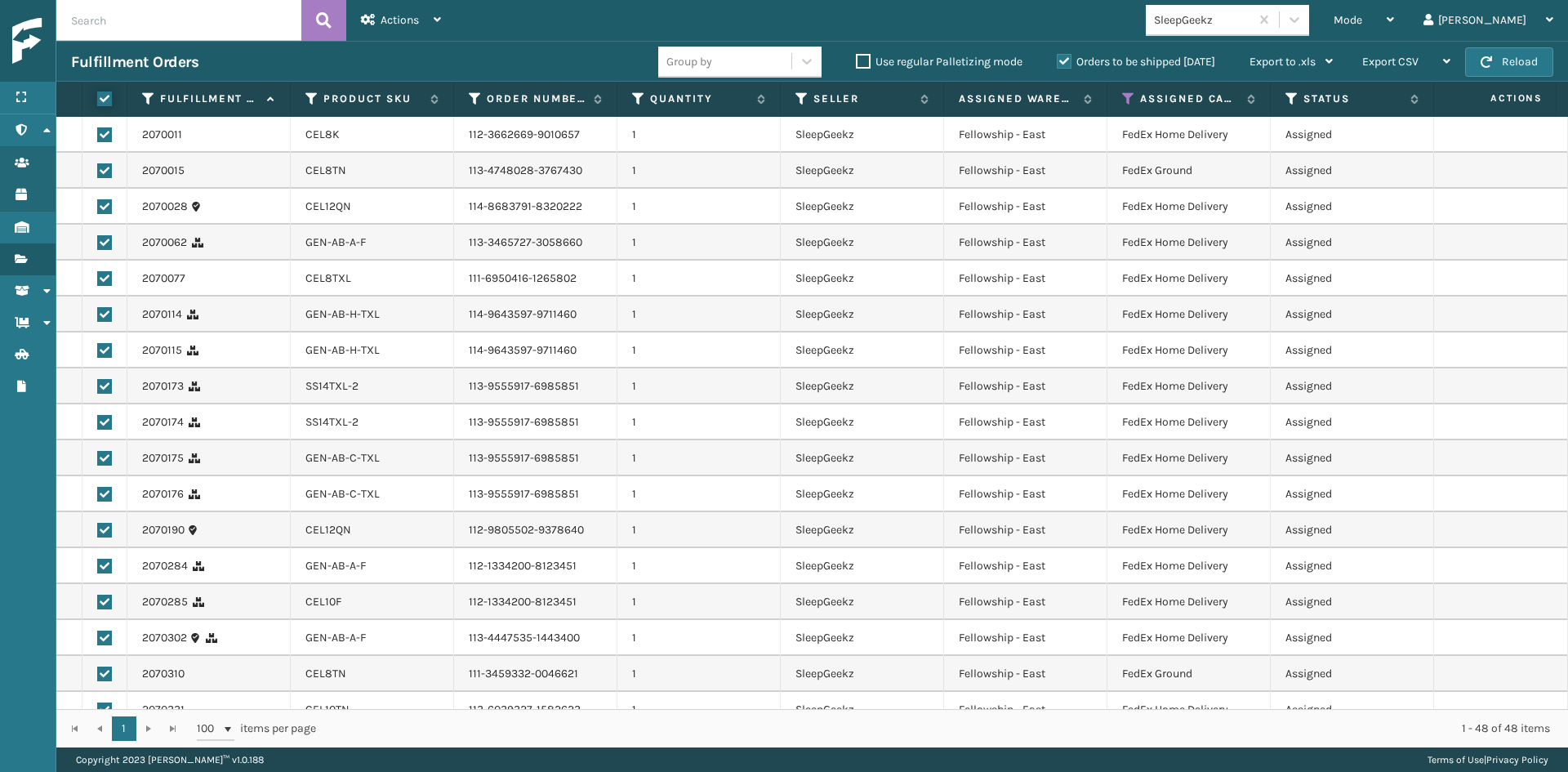
checkbox input "true"
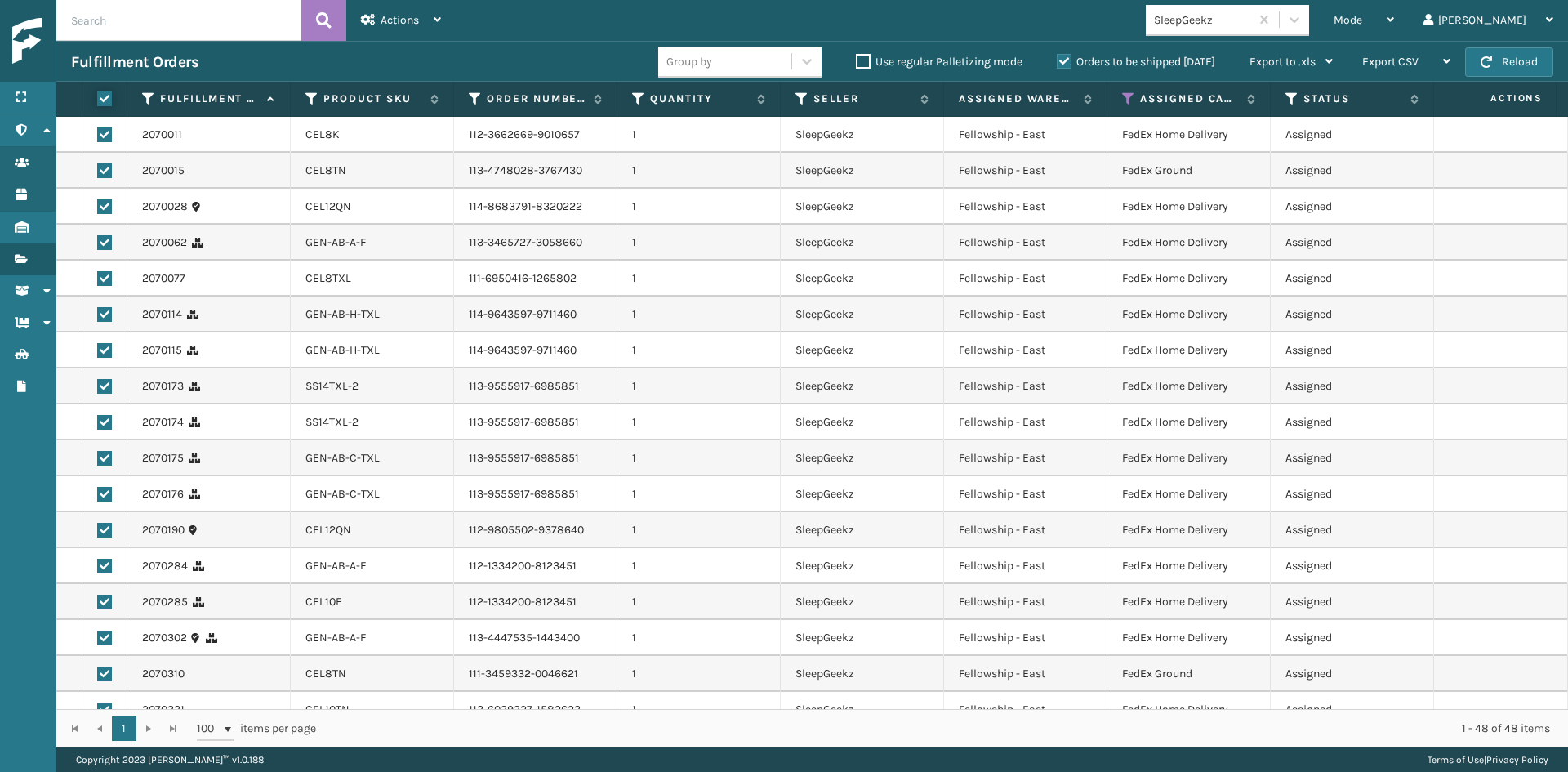
checkbox input "true"
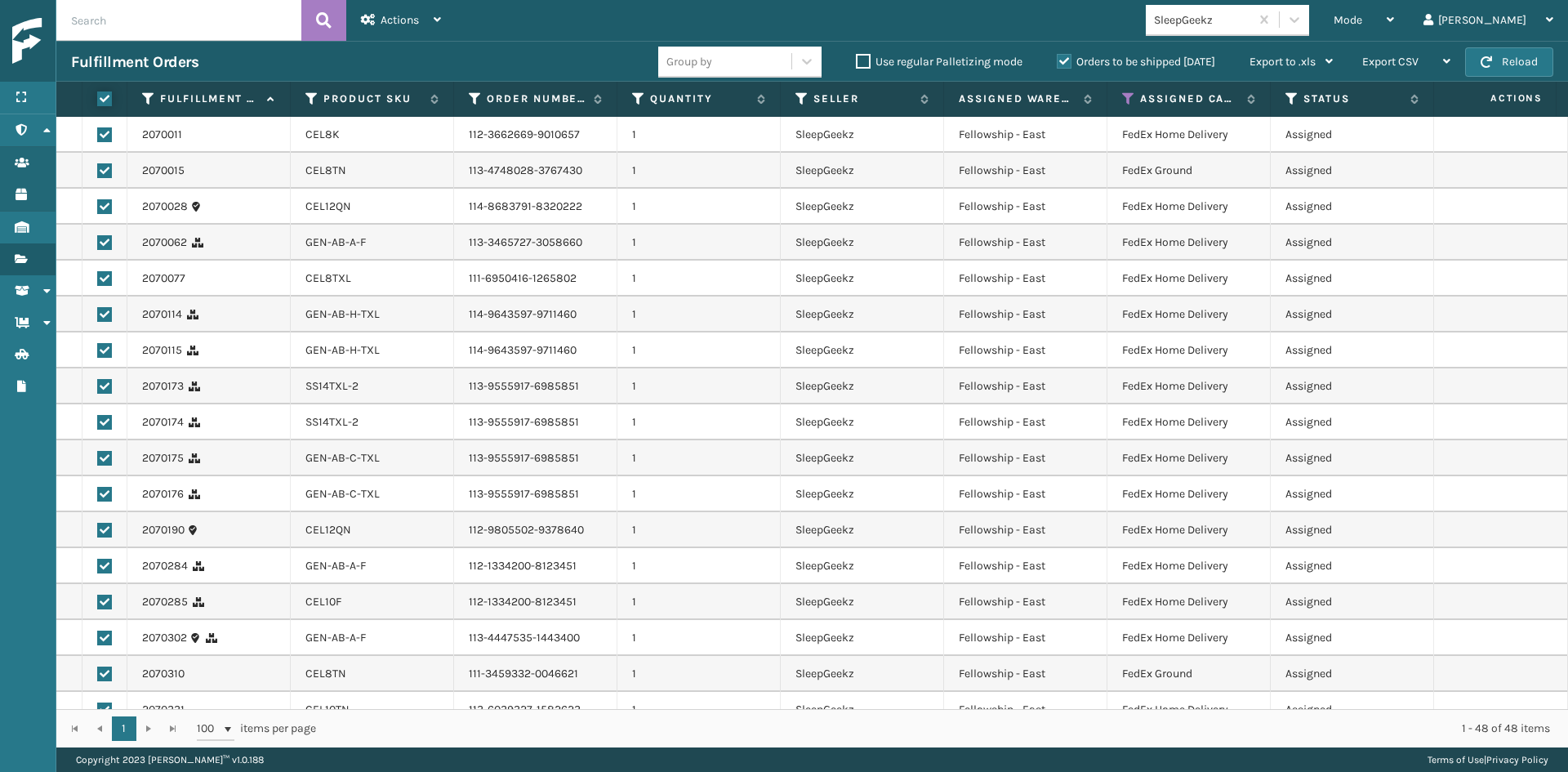
checkbox input "true"
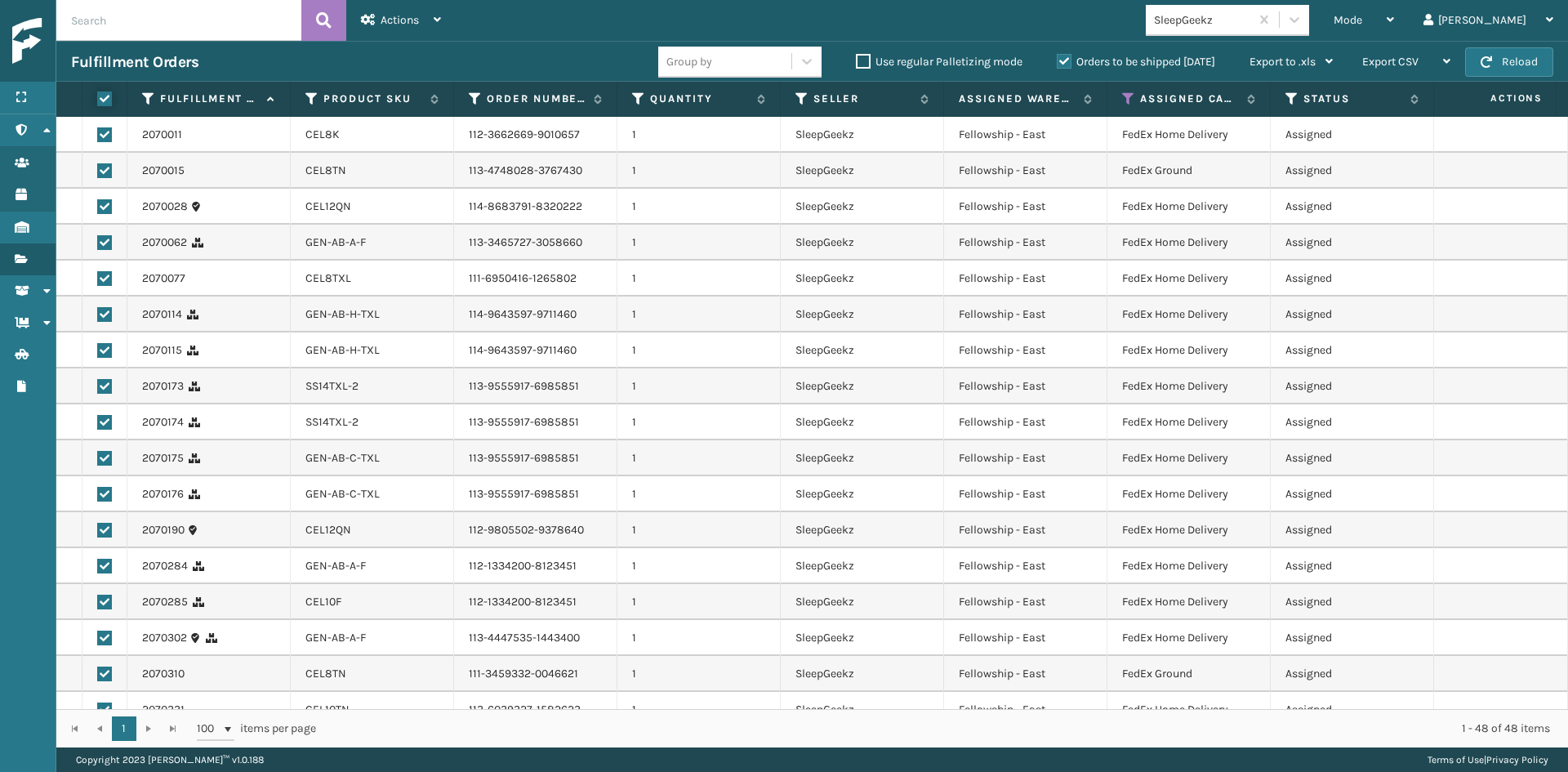
checkbox input "true"
click at [373, 24] on icon at bounding box center [368, 20] width 15 height 11
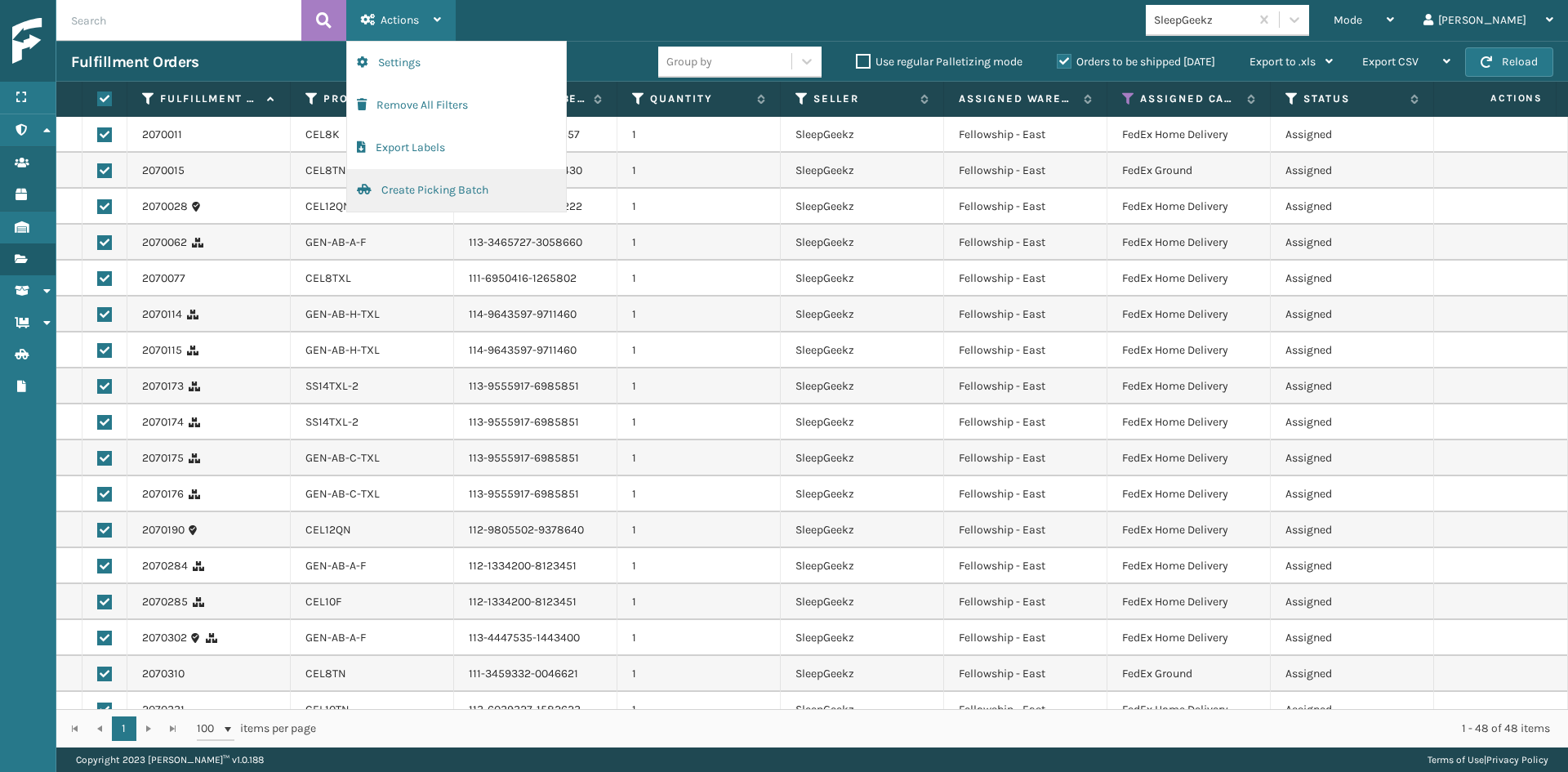
click at [439, 190] on button "Create Picking Batch" at bounding box center [456, 190] width 219 height 42
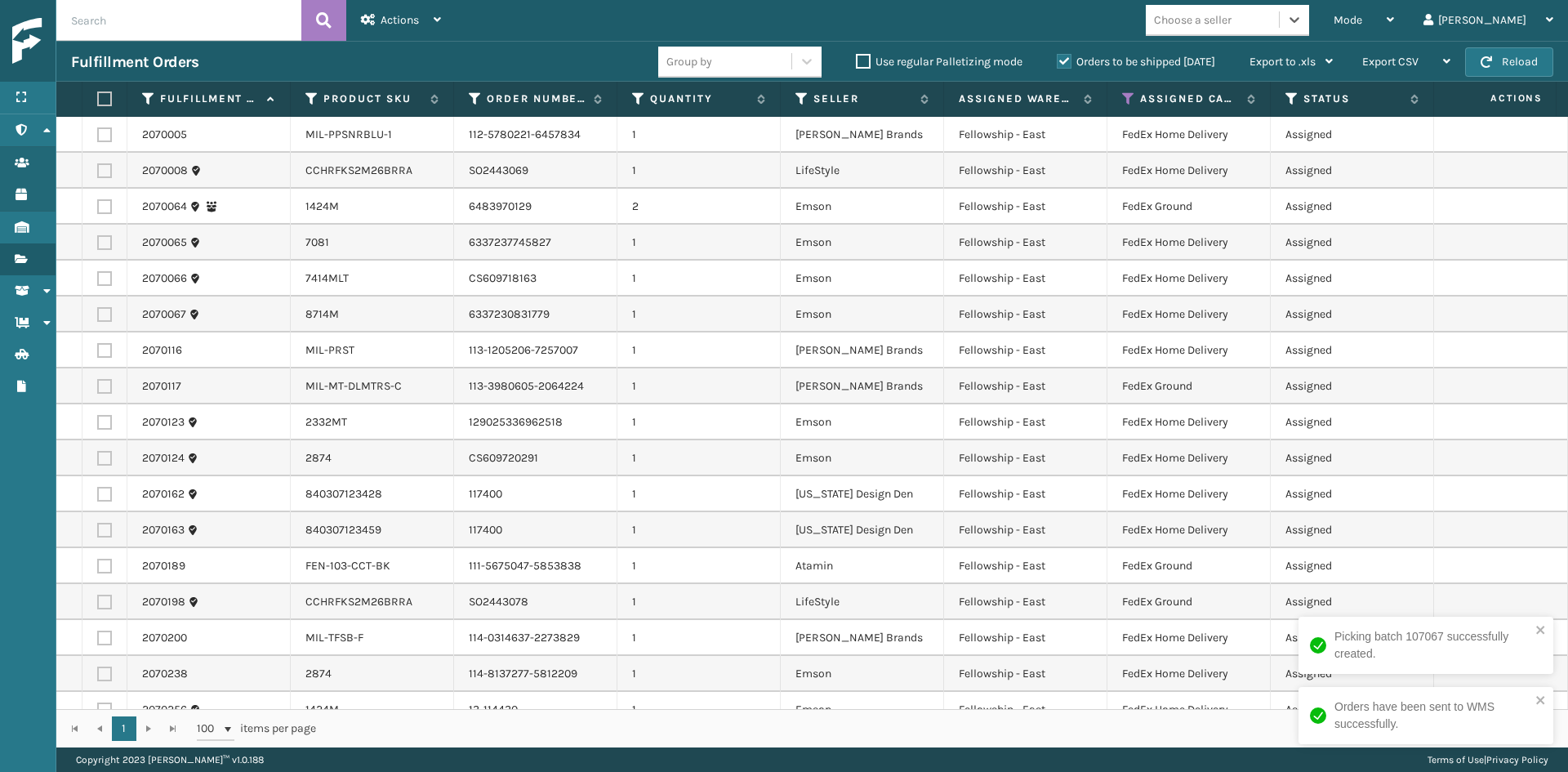
click at [1276, 9] on div "Choose a seller" at bounding box center [1213, 20] width 133 height 27
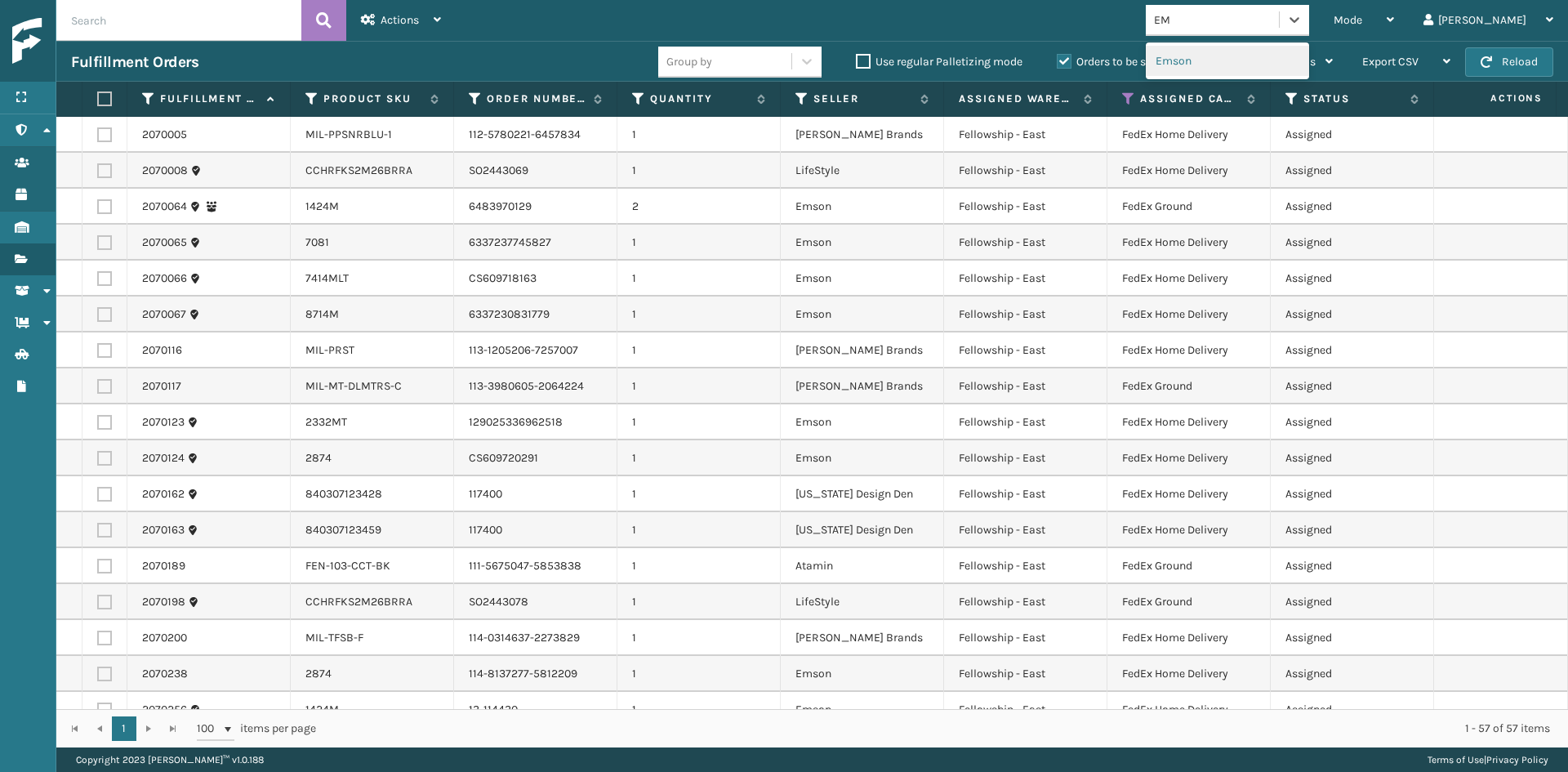
type input "EMS"
drag, startPoint x: 1233, startPoint y: 55, endPoint x: 1226, endPoint y: 64, distance: 11.4
click at [1226, 64] on div "Emson" at bounding box center [1228, 61] width 164 height 30
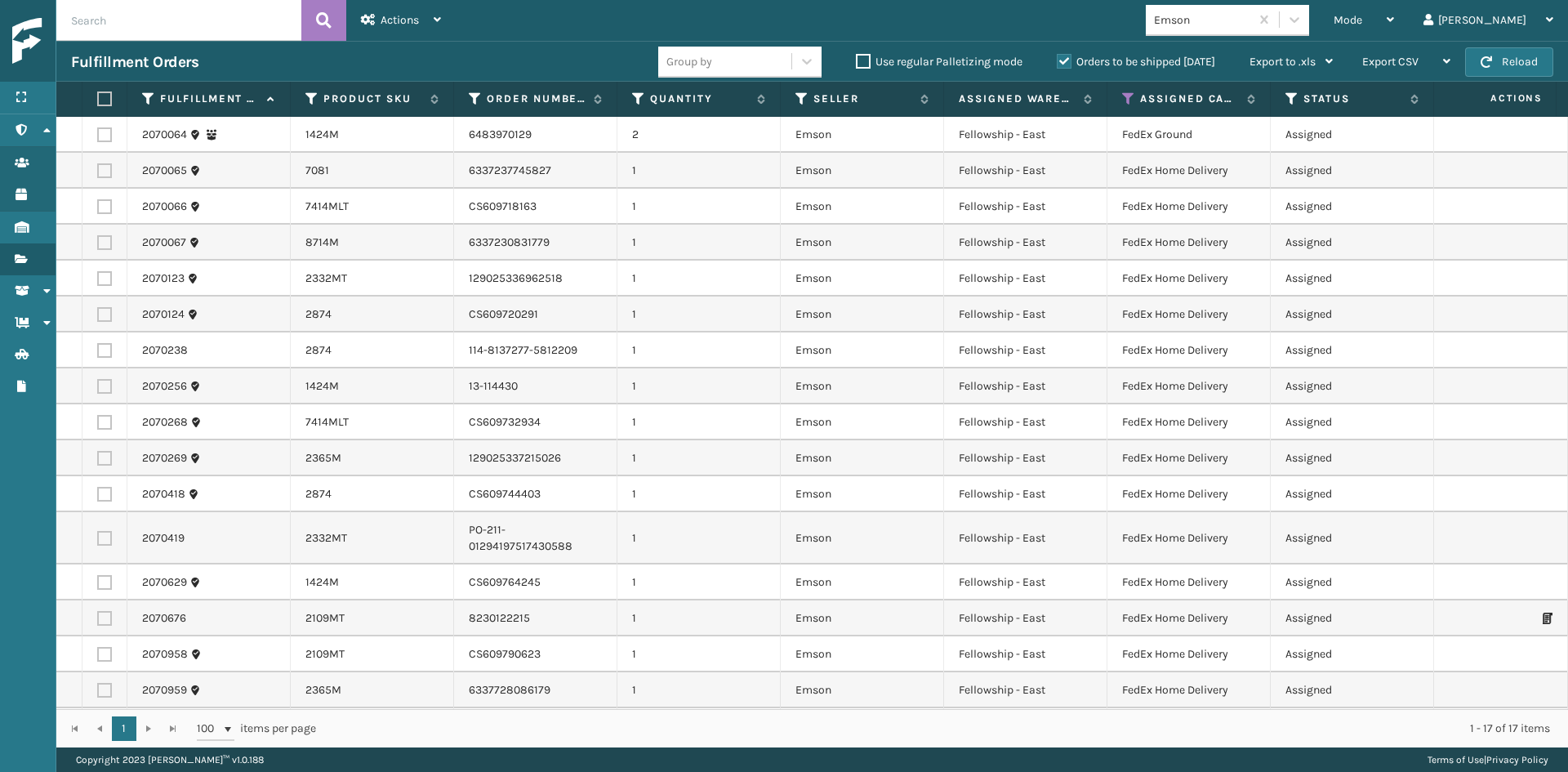
click at [98, 93] on label at bounding box center [102, 99] width 9 height 15
click at [98, 94] on input "checkbox" at bounding box center [97, 99] width 1 height 10
checkbox input "true"
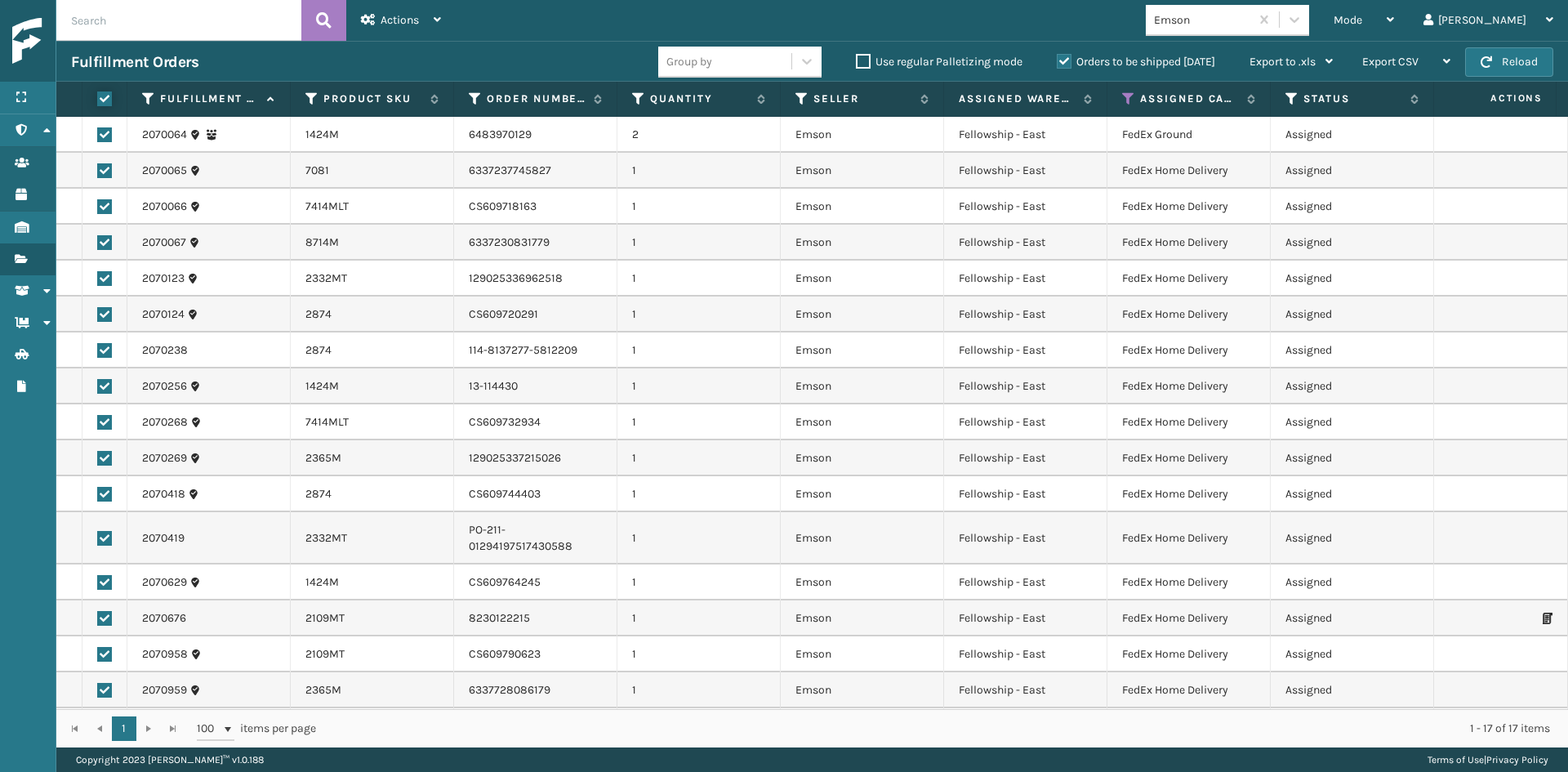
checkbox input "true"
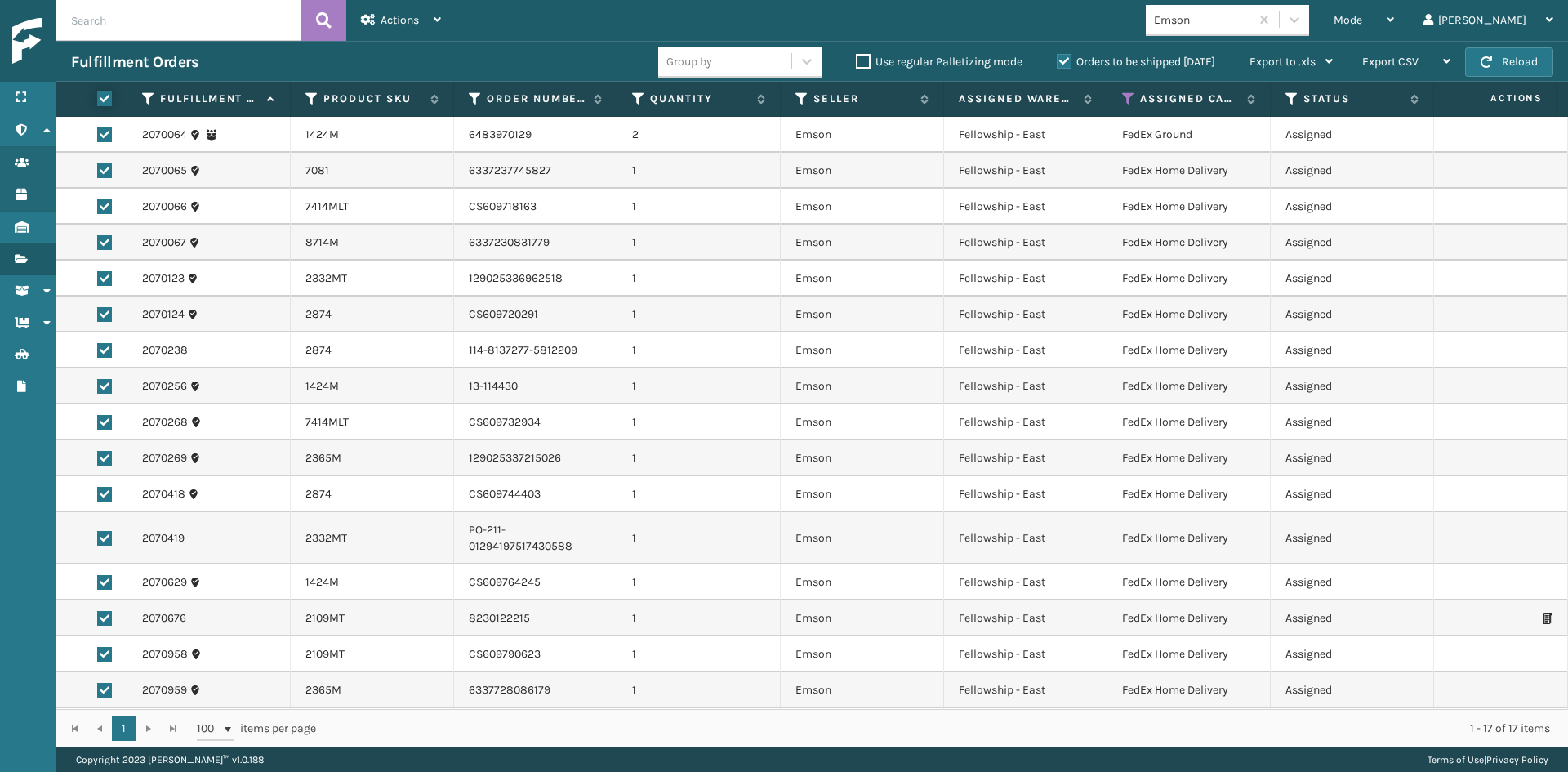
checkbox input "true"
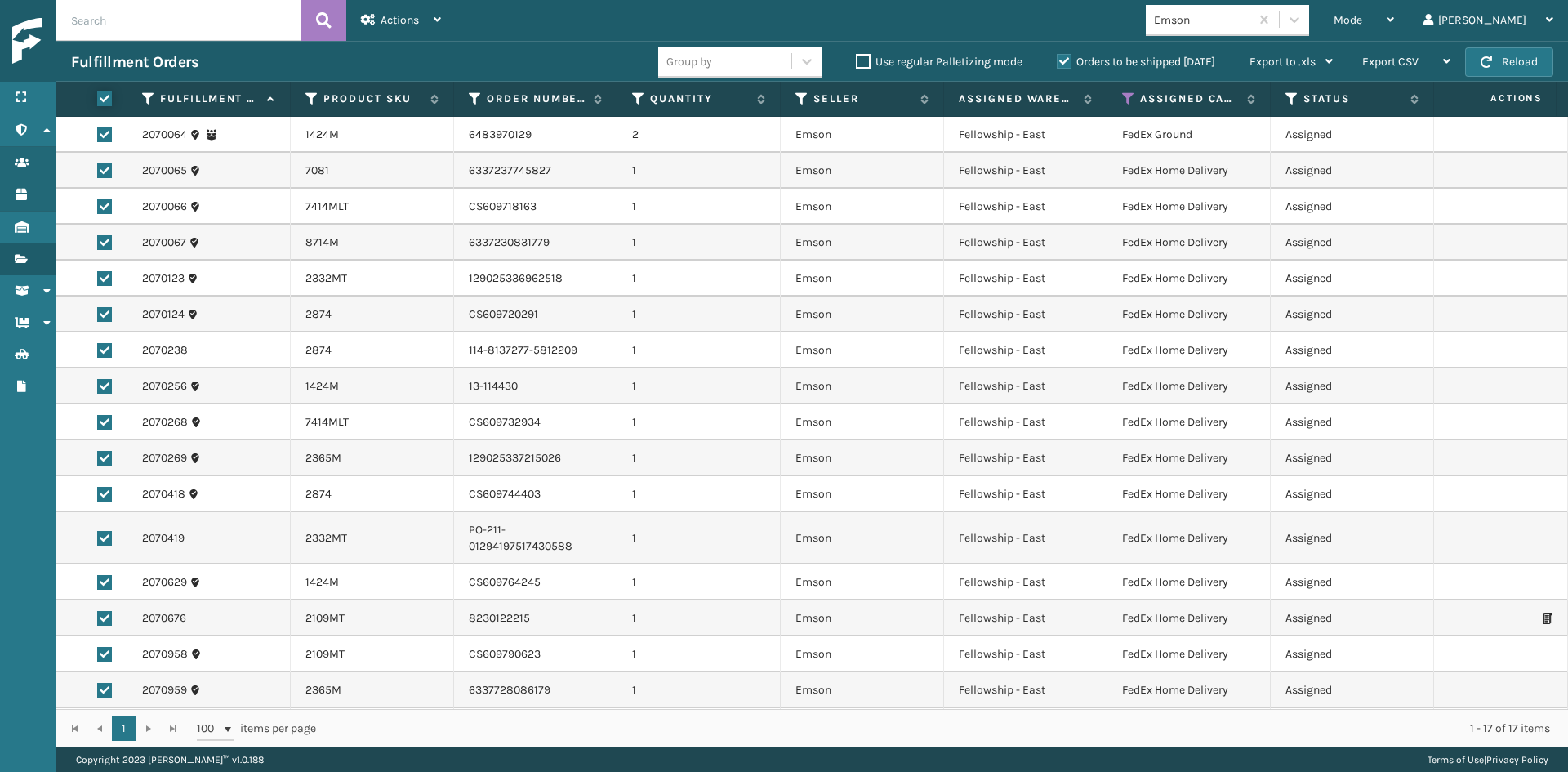
checkbox input "true"
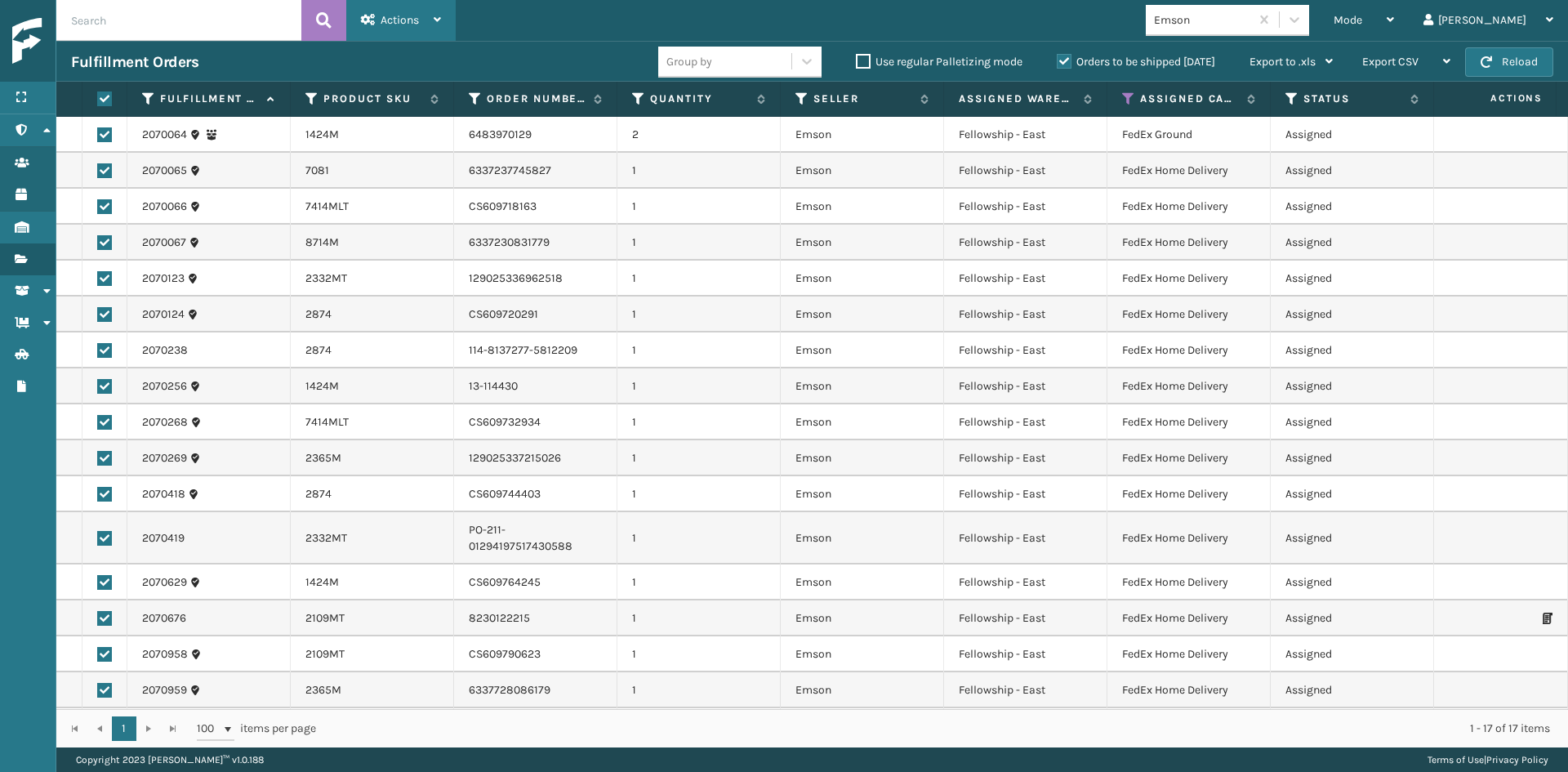
click at [373, 20] on icon at bounding box center [368, 20] width 15 height 11
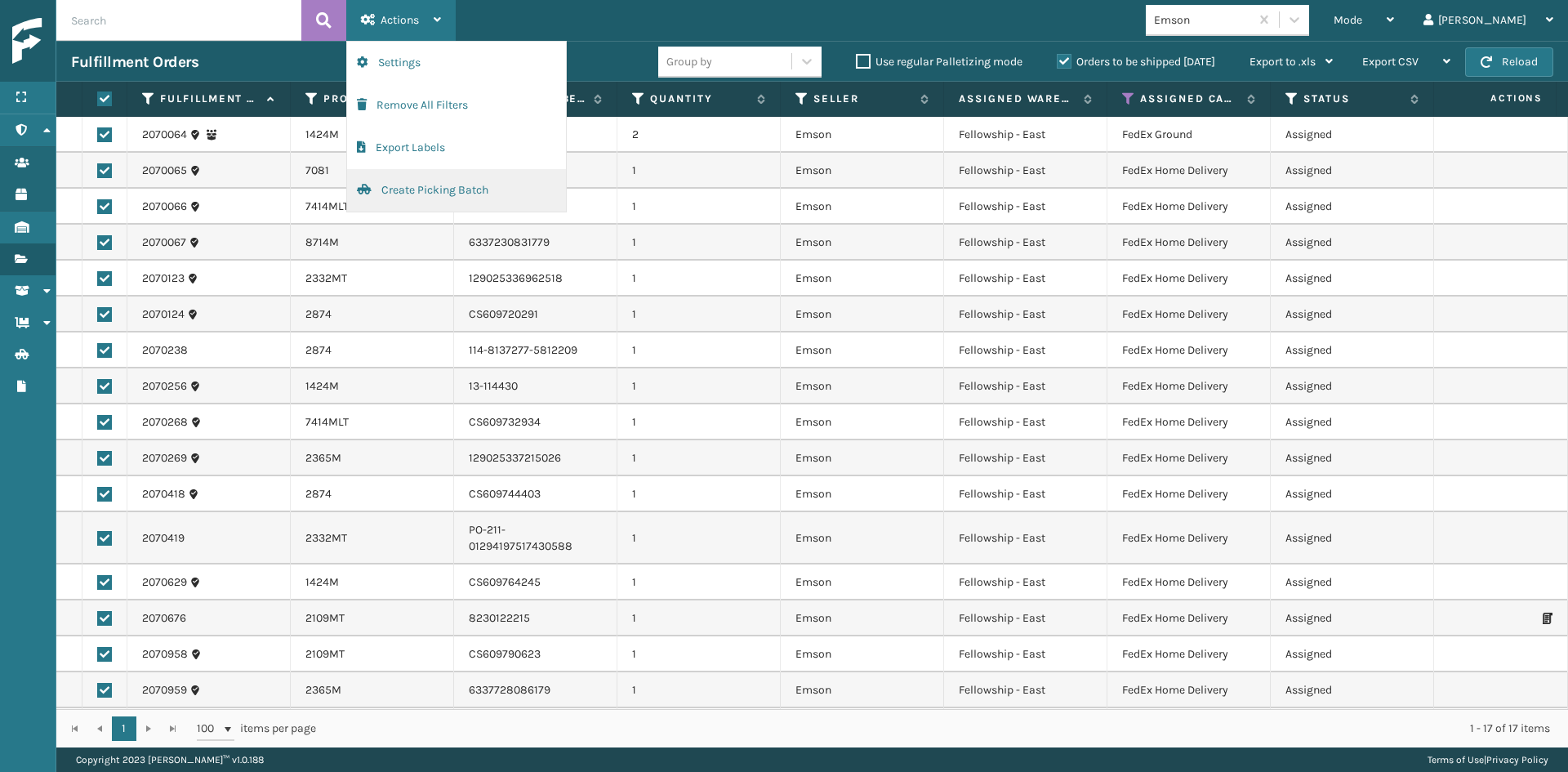
click at [402, 184] on button "Create Picking Batch" at bounding box center [456, 190] width 219 height 42
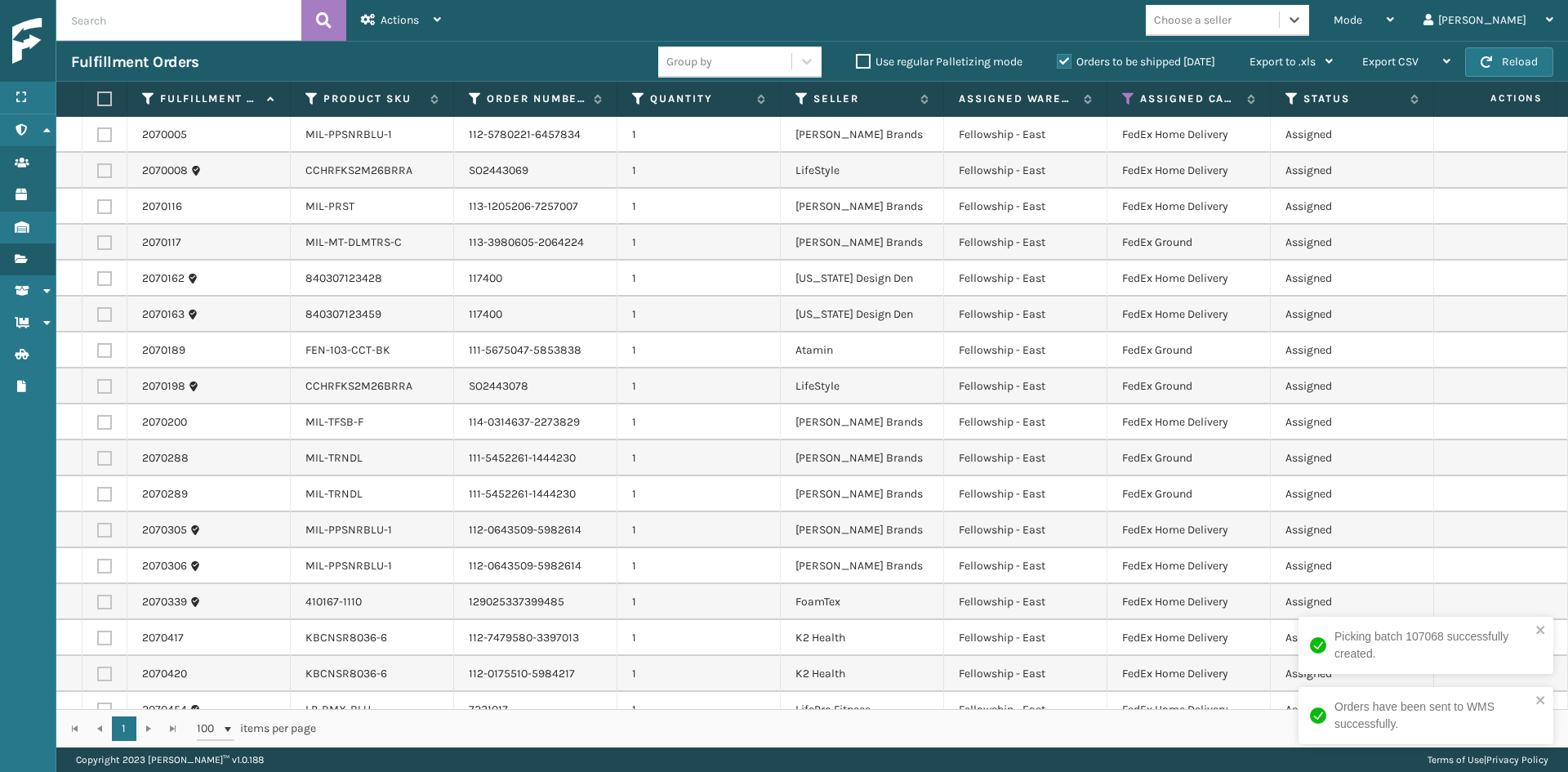
click at [1231, 22] on div "Choose a seller" at bounding box center [1193, 20] width 78 height 17
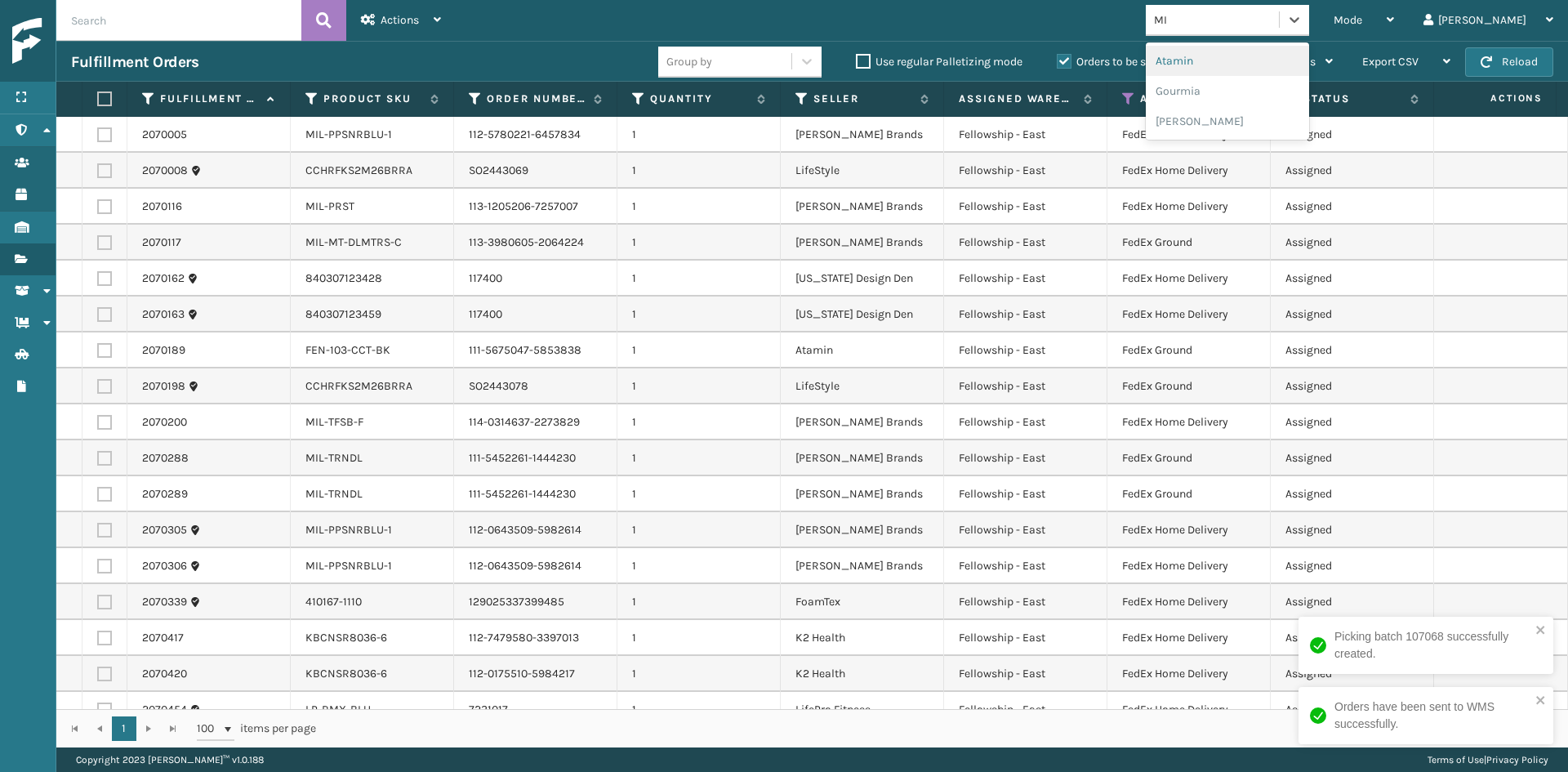
type input "MIL"
click at [1280, 56] on div "[PERSON_NAME] Brands" at bounding box center [1228, 61] width 164 height 30
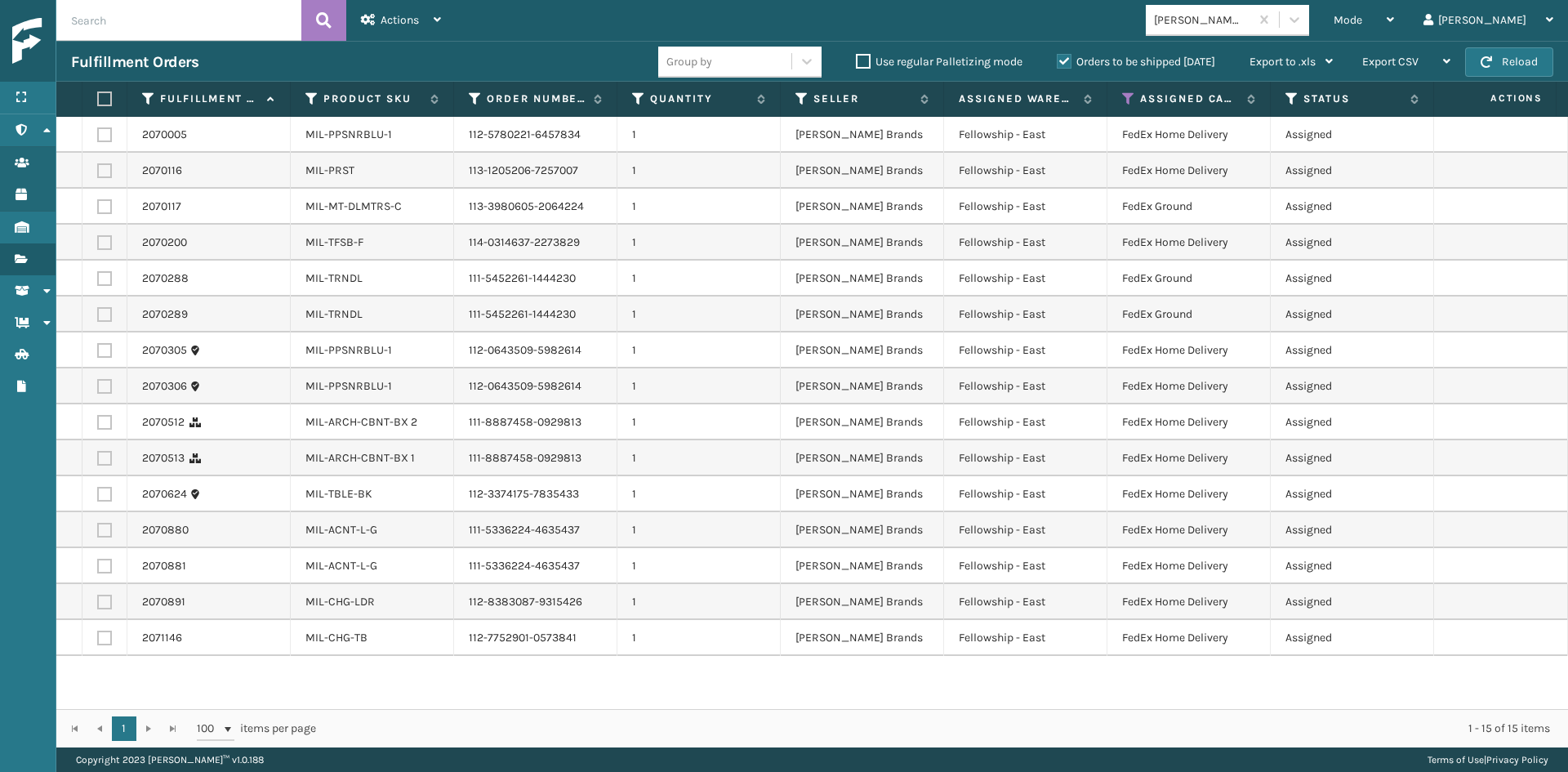
click at [103, 99] on label at bounding box center [102, 99] width 9 height 15
click at [98, 99] on input "checkbox" at bounding box center [97, 99] width 1 height 10
checkbox input "true"
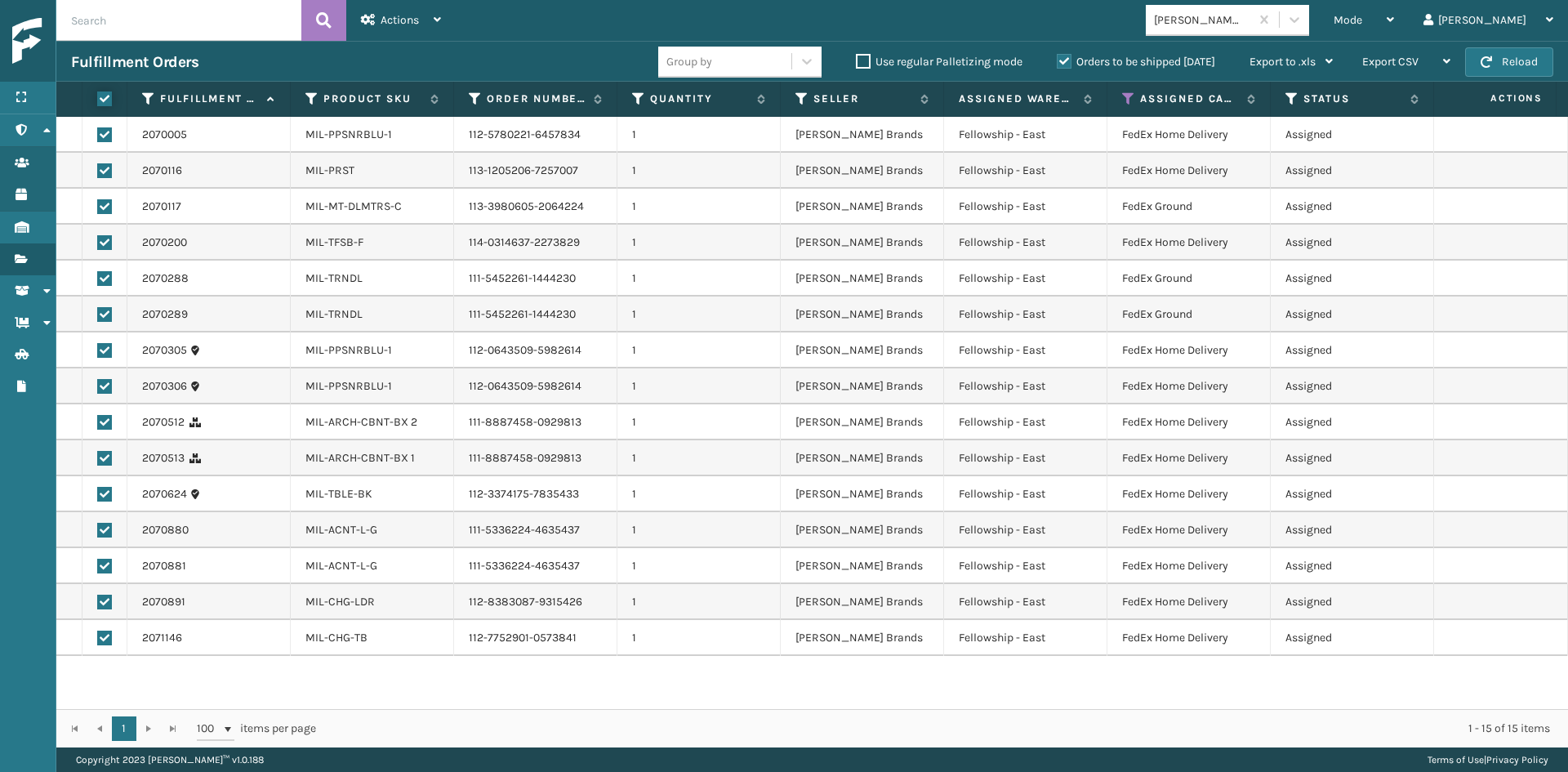
checkbox input "true"
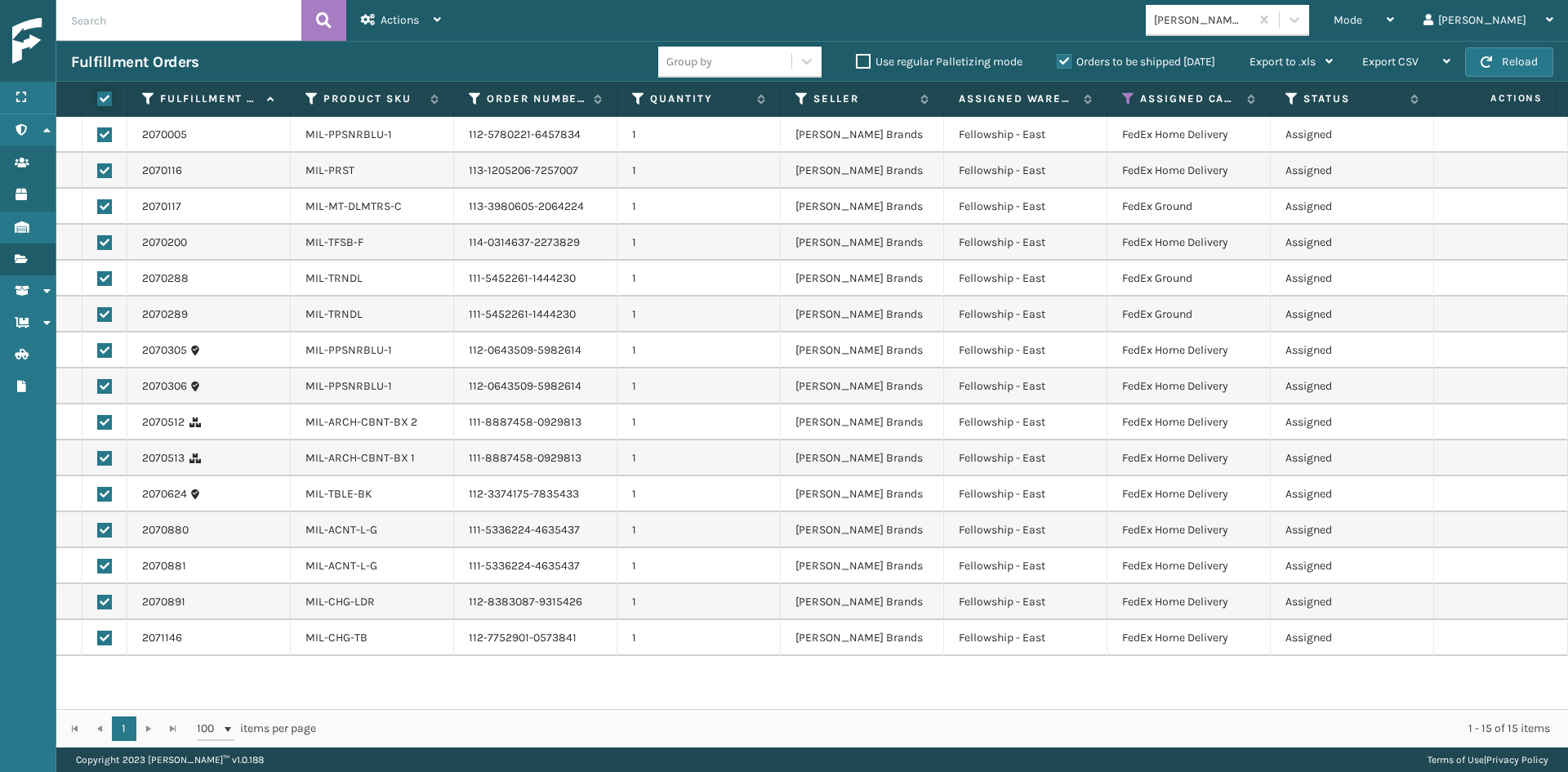
checkbox input "true"
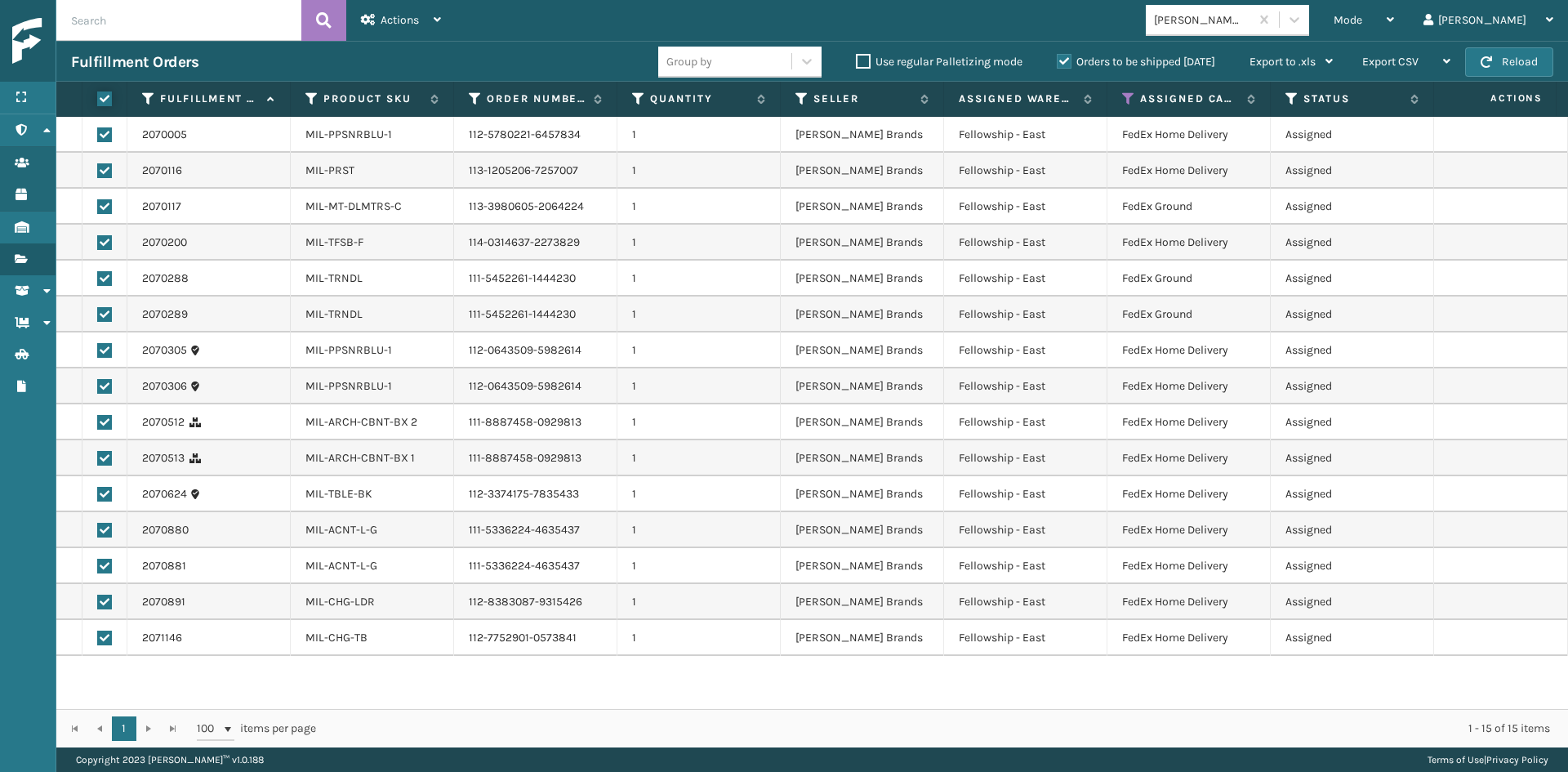
checkbox input "true"
click at [422, 9] on div "Actions" at bounding box center [400, 20] width 80 height 40
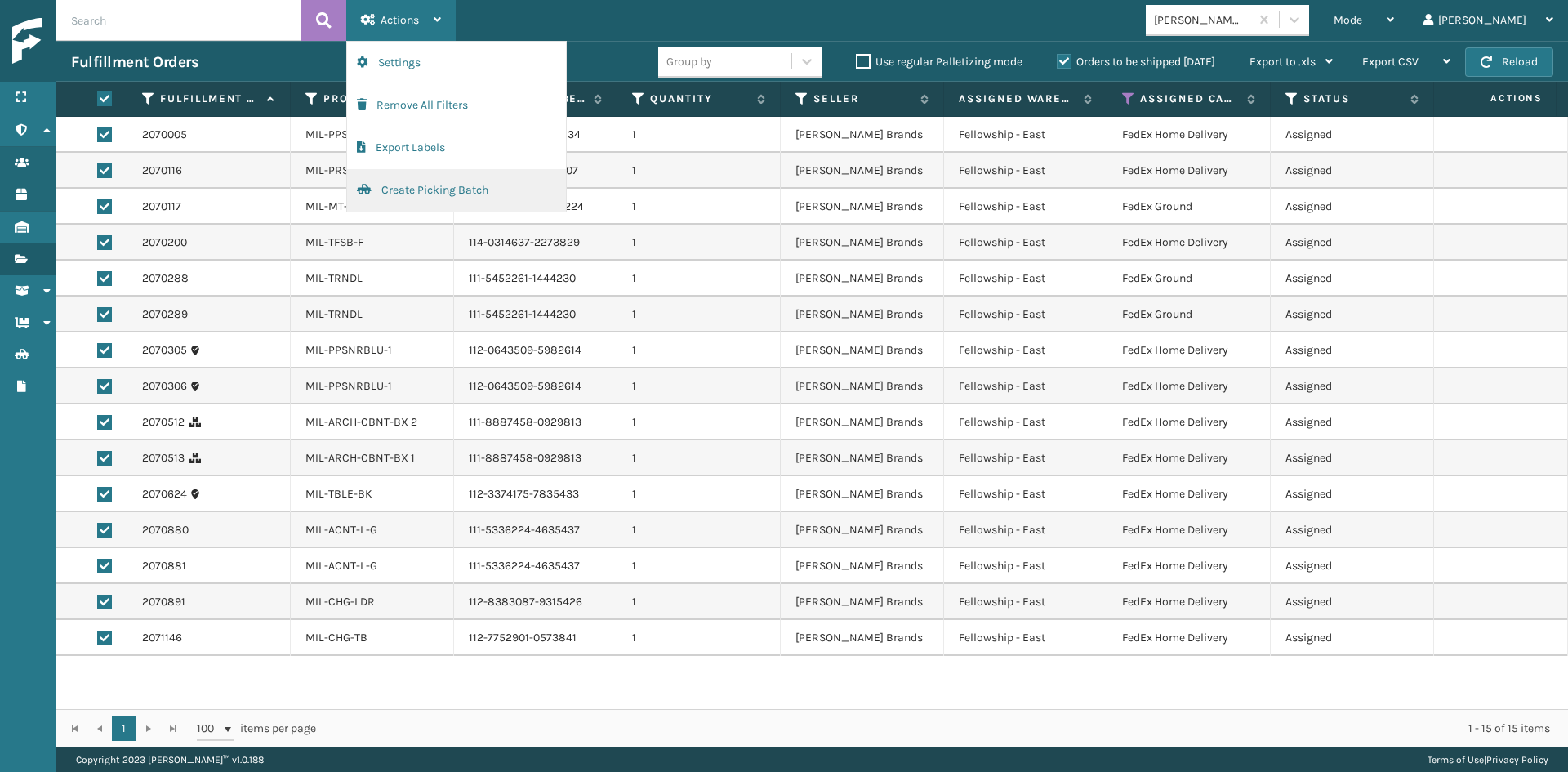
click at [470, 193] on button "Create Picking Batch" at bounding box center [456, 190] width 219 height 42
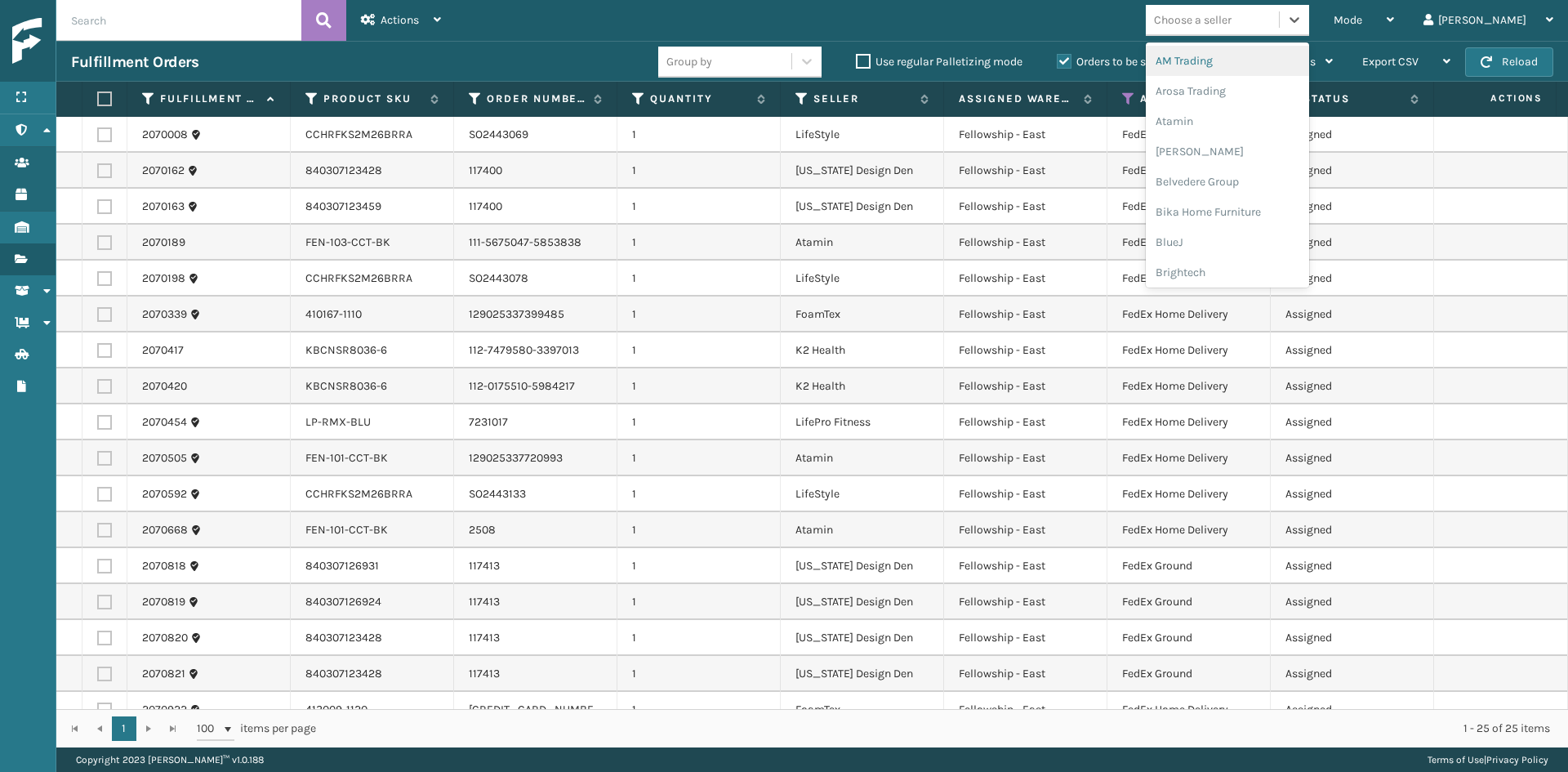
click at [1231, 19] on div "Choose a seller" at bounding box center [1193, 20] width 78 height 17
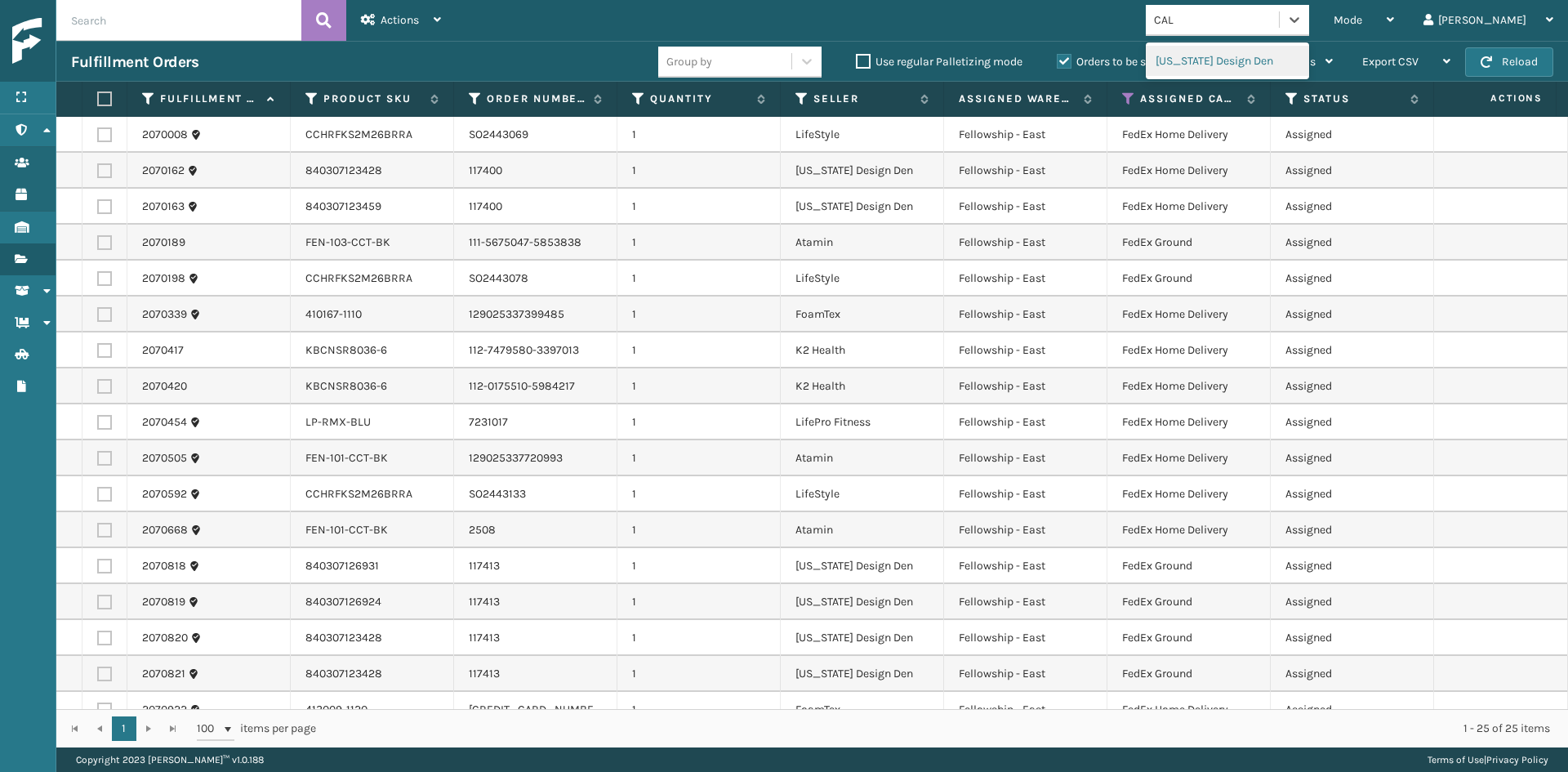
type input "CALI"
click at [1257, 62] on div "[US_STATE] Design Den" at bounding box center [1228, 61] width 164 height 30
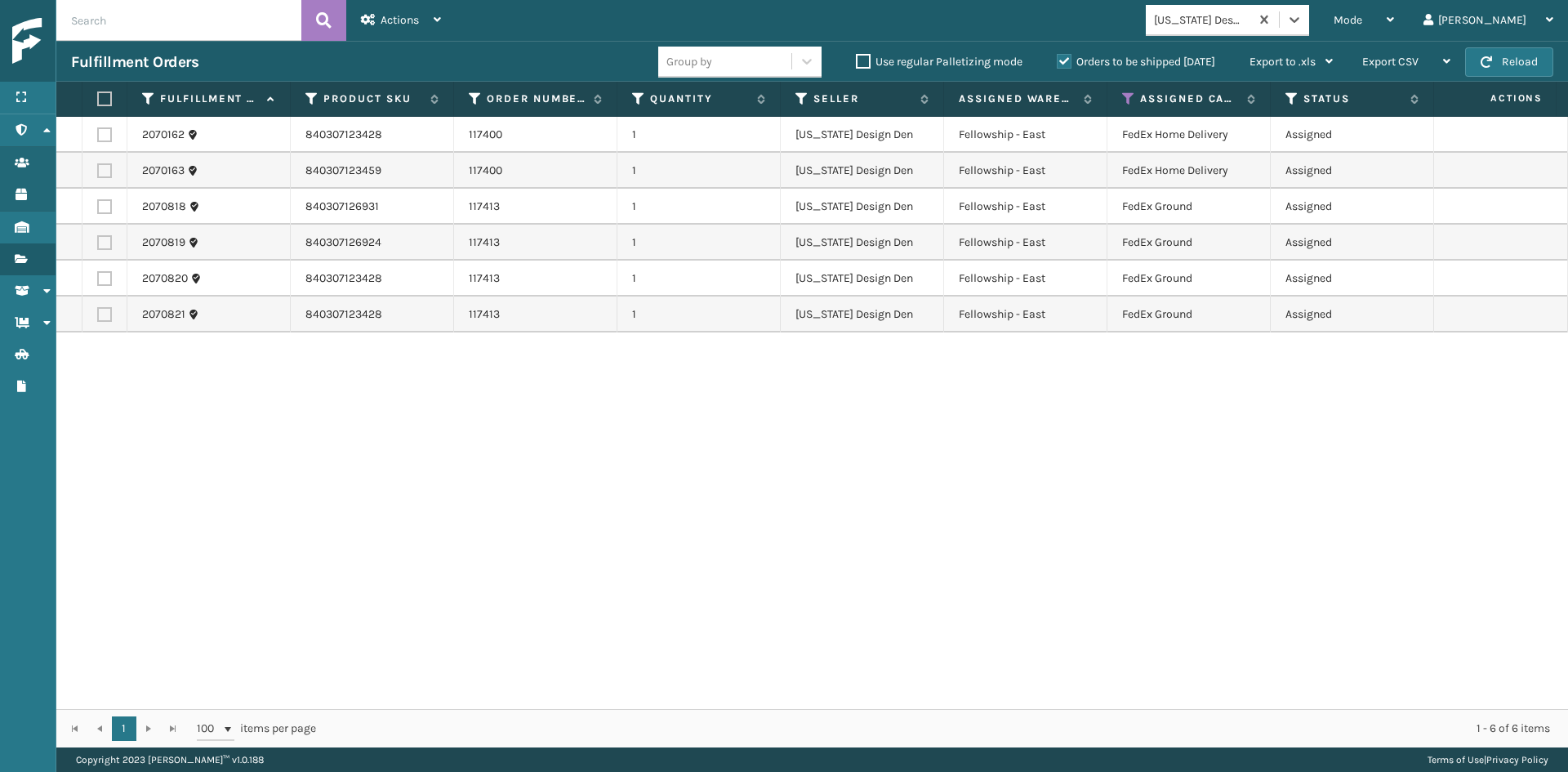
click at [107, 97] on label at bounding box center [102, 99] width 9 height 15
click at [98, 97] on input "checkbox" at bounding box center [97, 99] width 1 height 10
checkbox input "true"
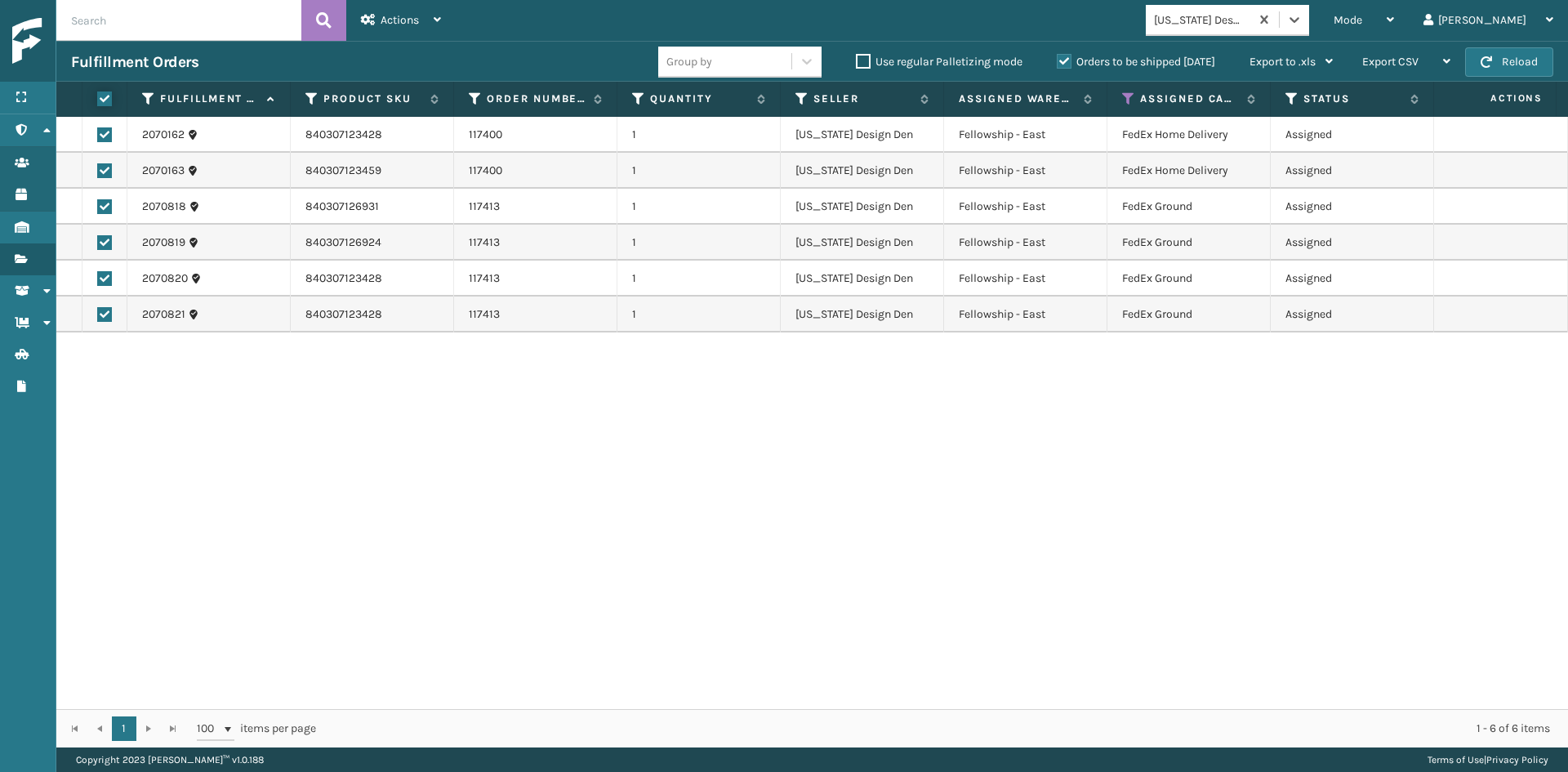
checkbox input "true"
click at [363, 26] on div "Actions" at bounding box center [400, 20] width 80 height 40
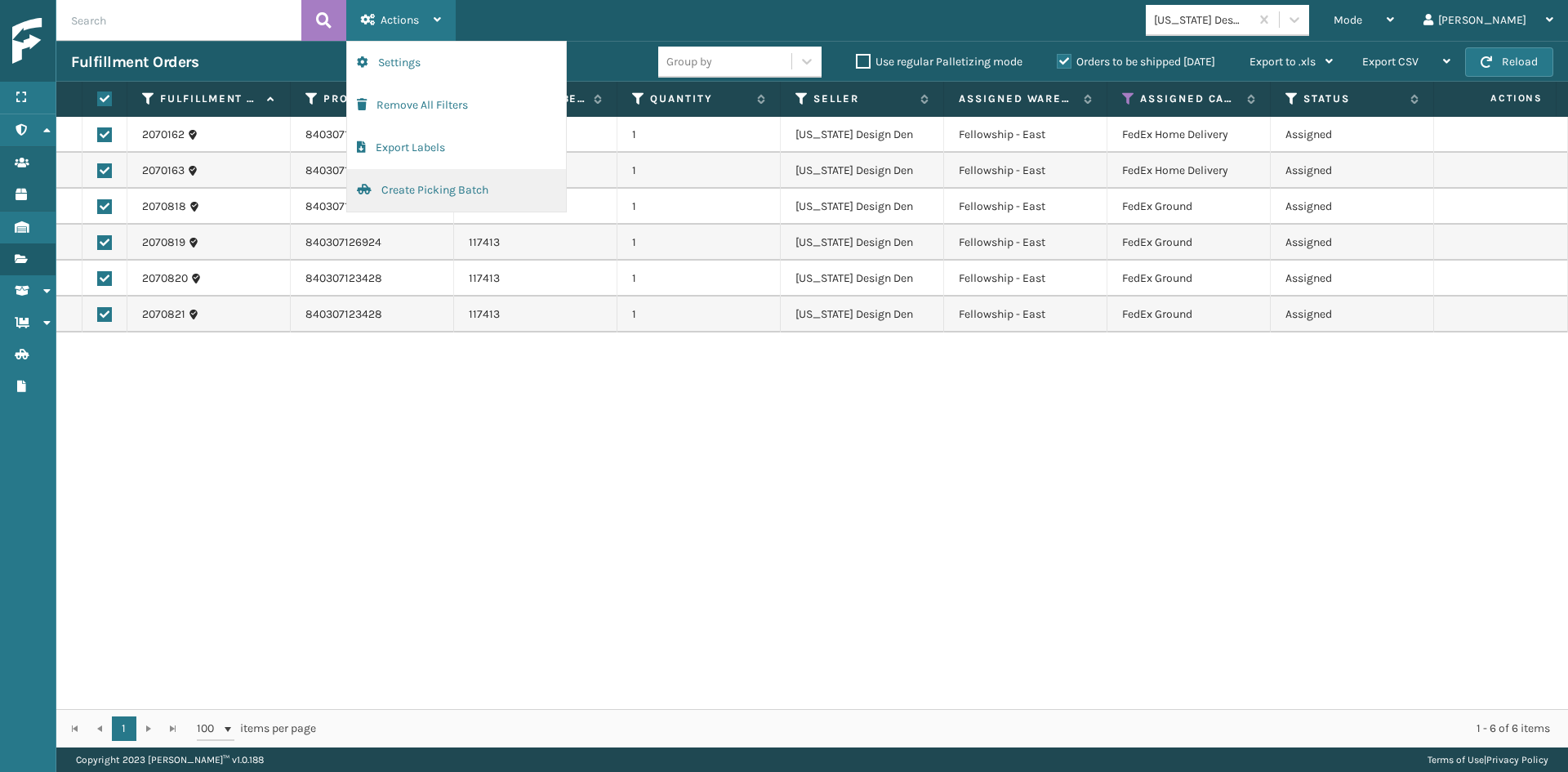
click at [427, 193] on button "Create Picking Batch" at bounding box center [456, 190] width 219 height 42
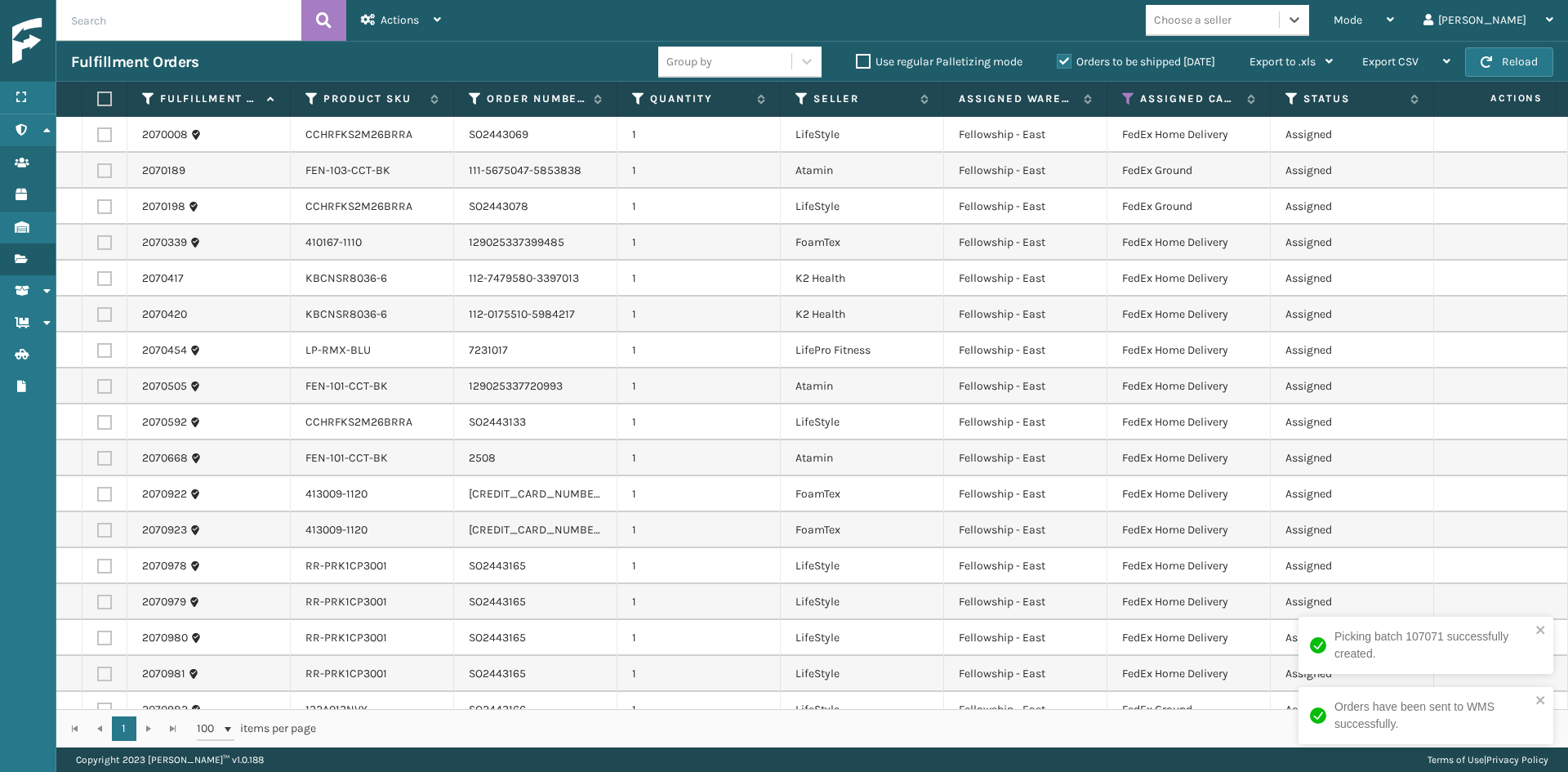
click at [1231, 23] on div "Choose a seller" at bounding box center [1193, 20] width 78 height 17
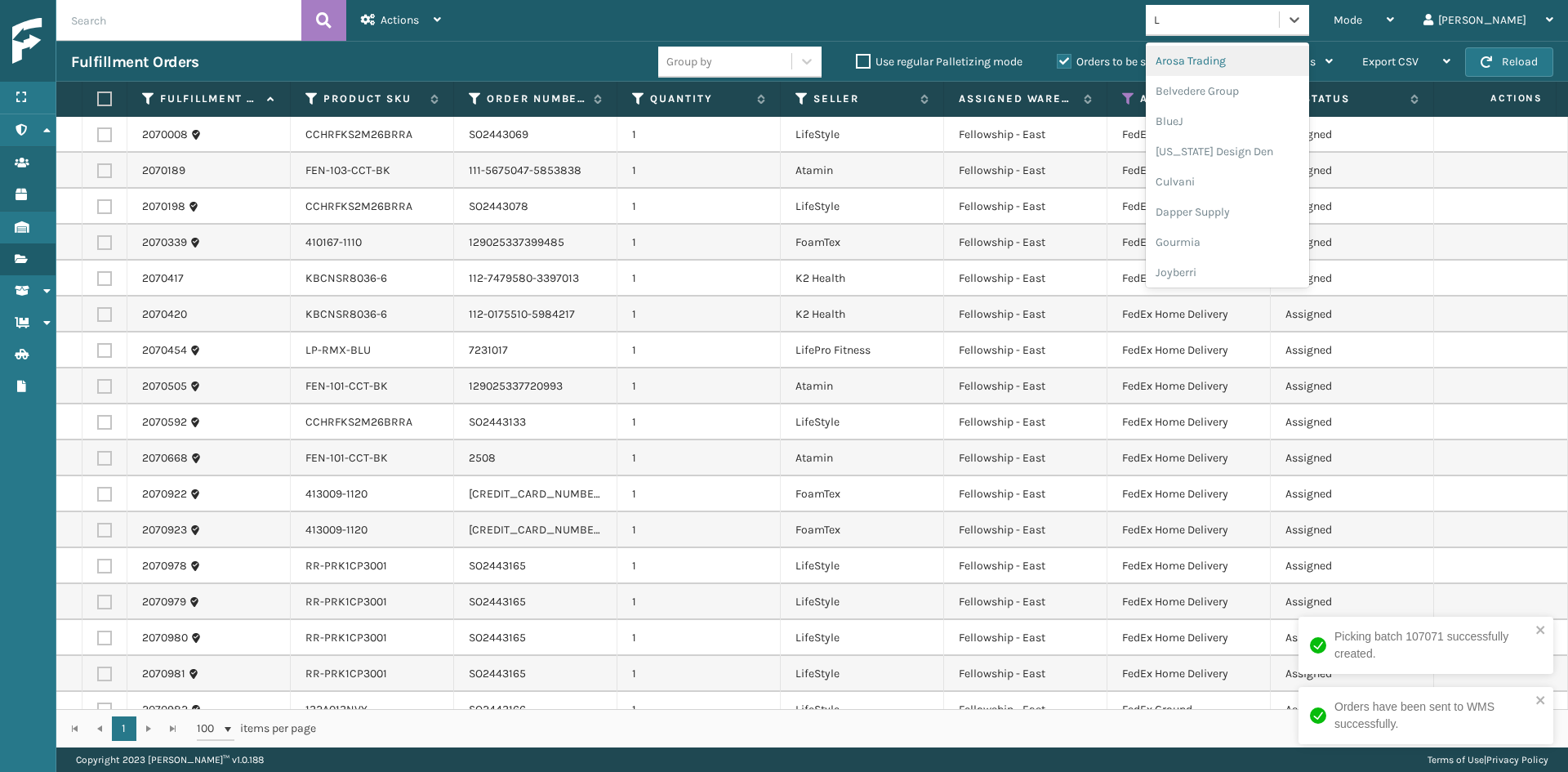
type input "LI"
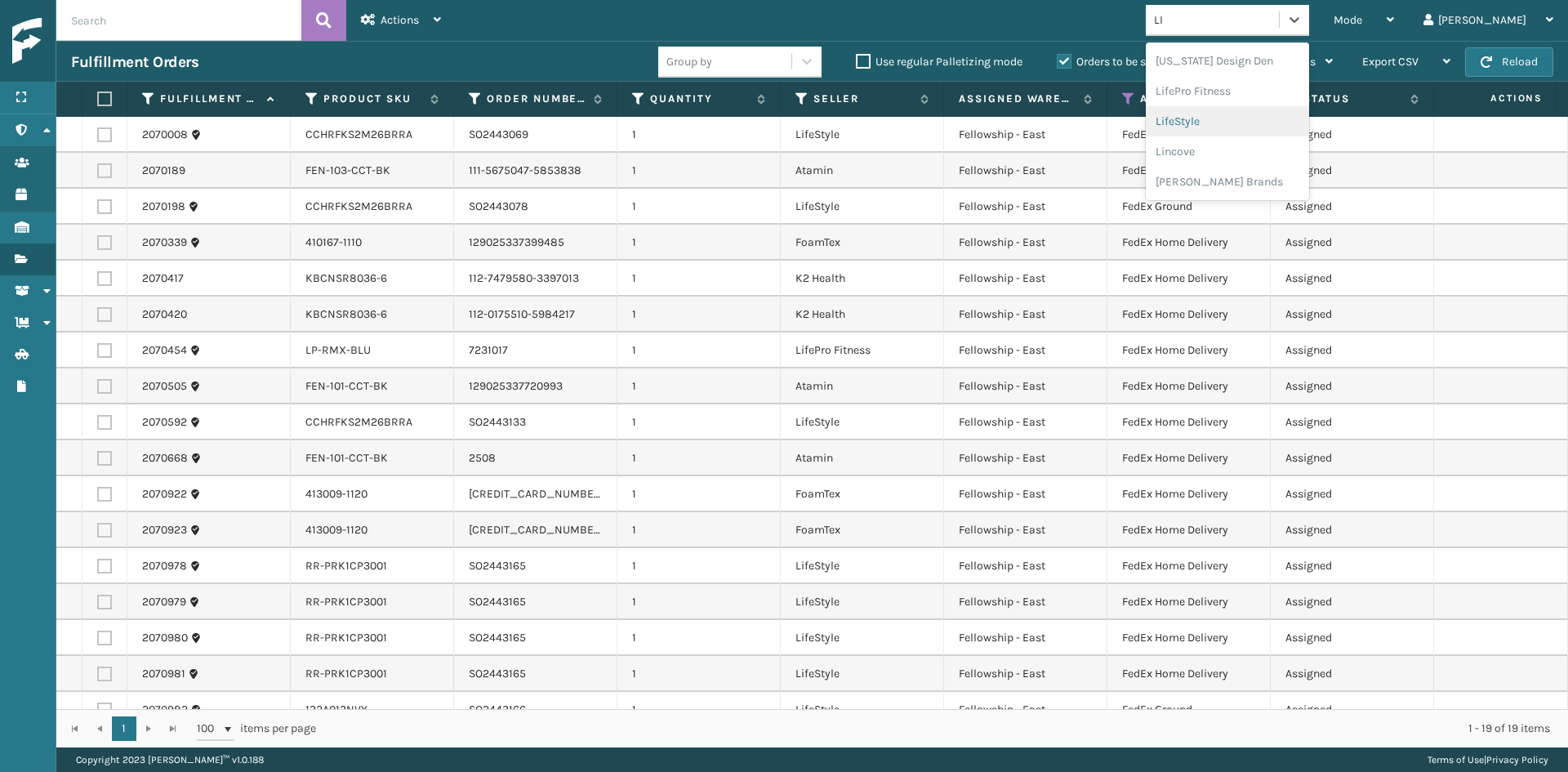
click at [1237, 123] on div "LifeStyle" at bounding box center [1228, 121] width 164 height 30
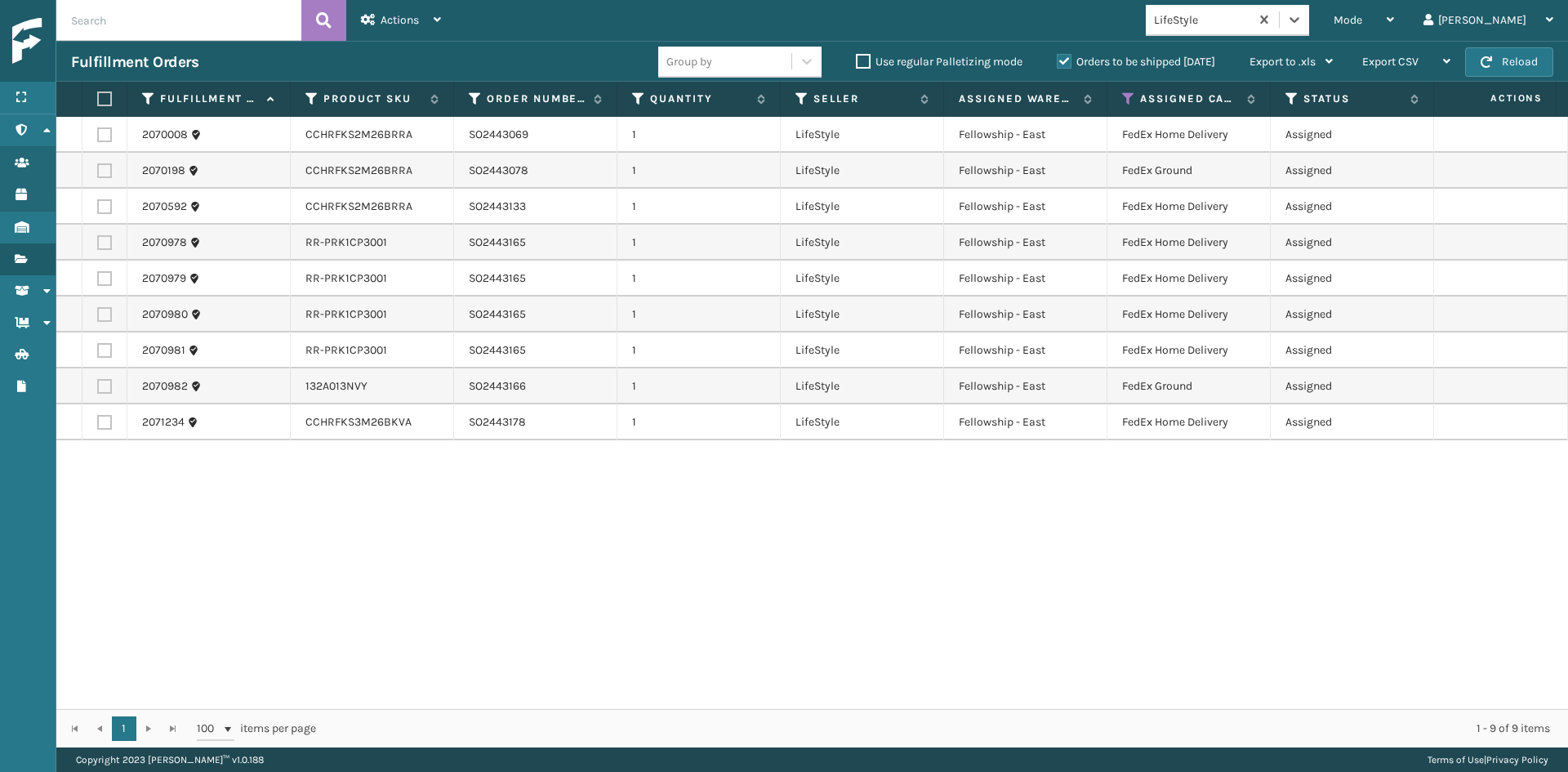
click at [97, 92] on th at bounding box center [105, 99] width 45 height 35
click at [103, 98] on label at bounding box center [102, 99] width 9 height 15
click at [98, 98] on input "checkbox" at bounding box center [97, 99] width 1 height 10
checkbox input "true"
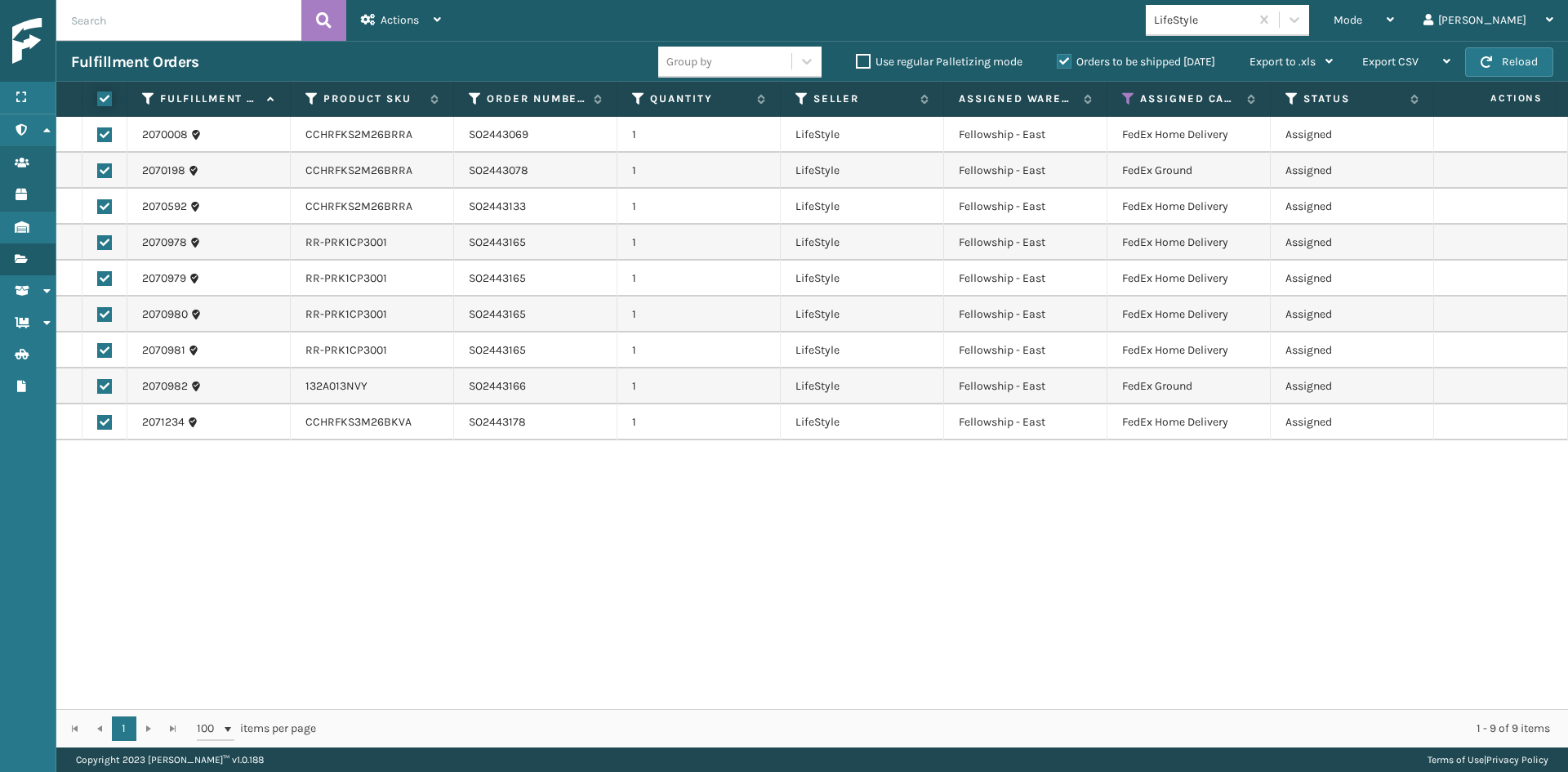
checkbox input "true"
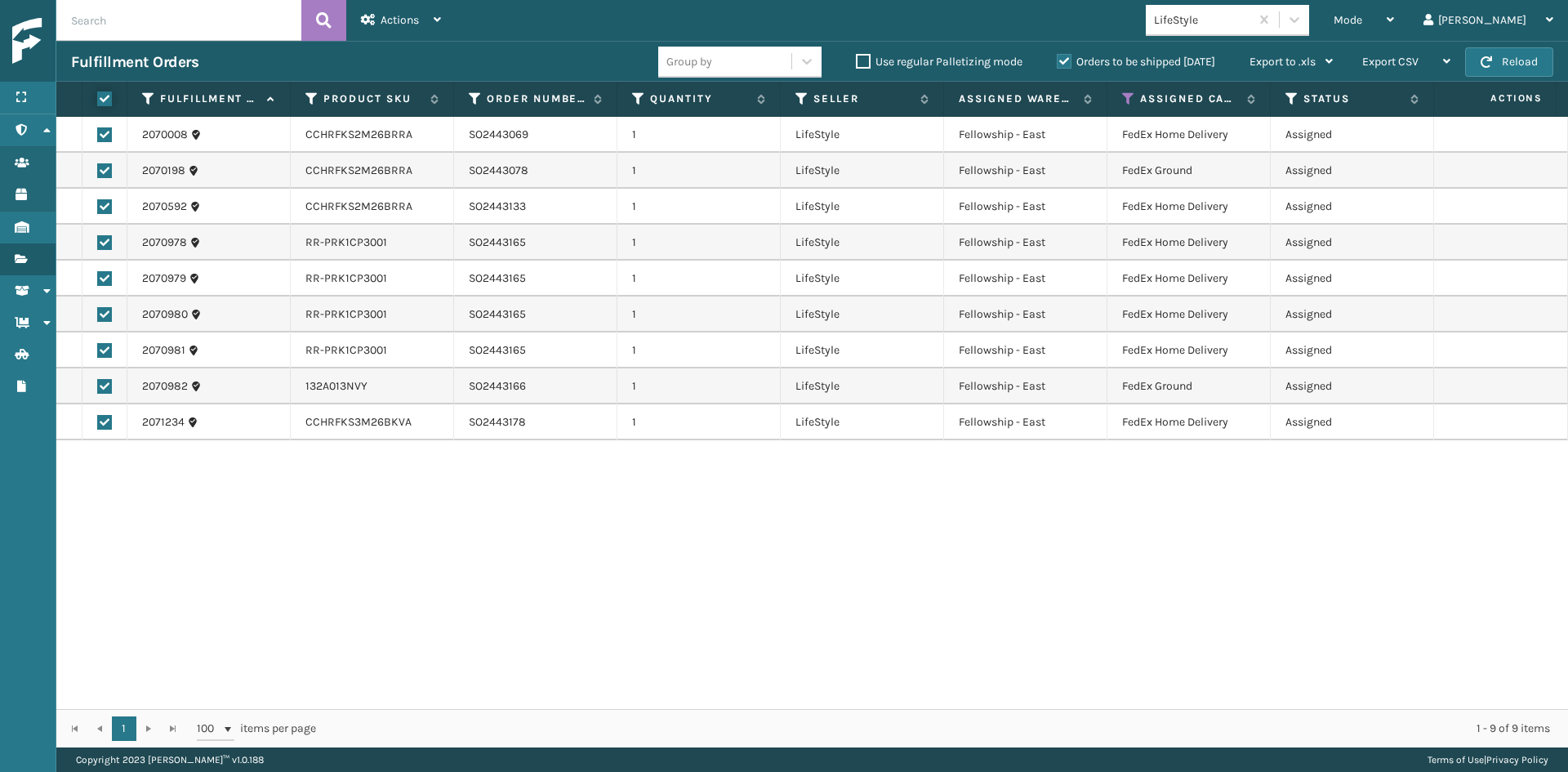
checkbox input "true"
click at [407, 18] on span "Actions" at bounding box center [400, 20] width 39 height 14
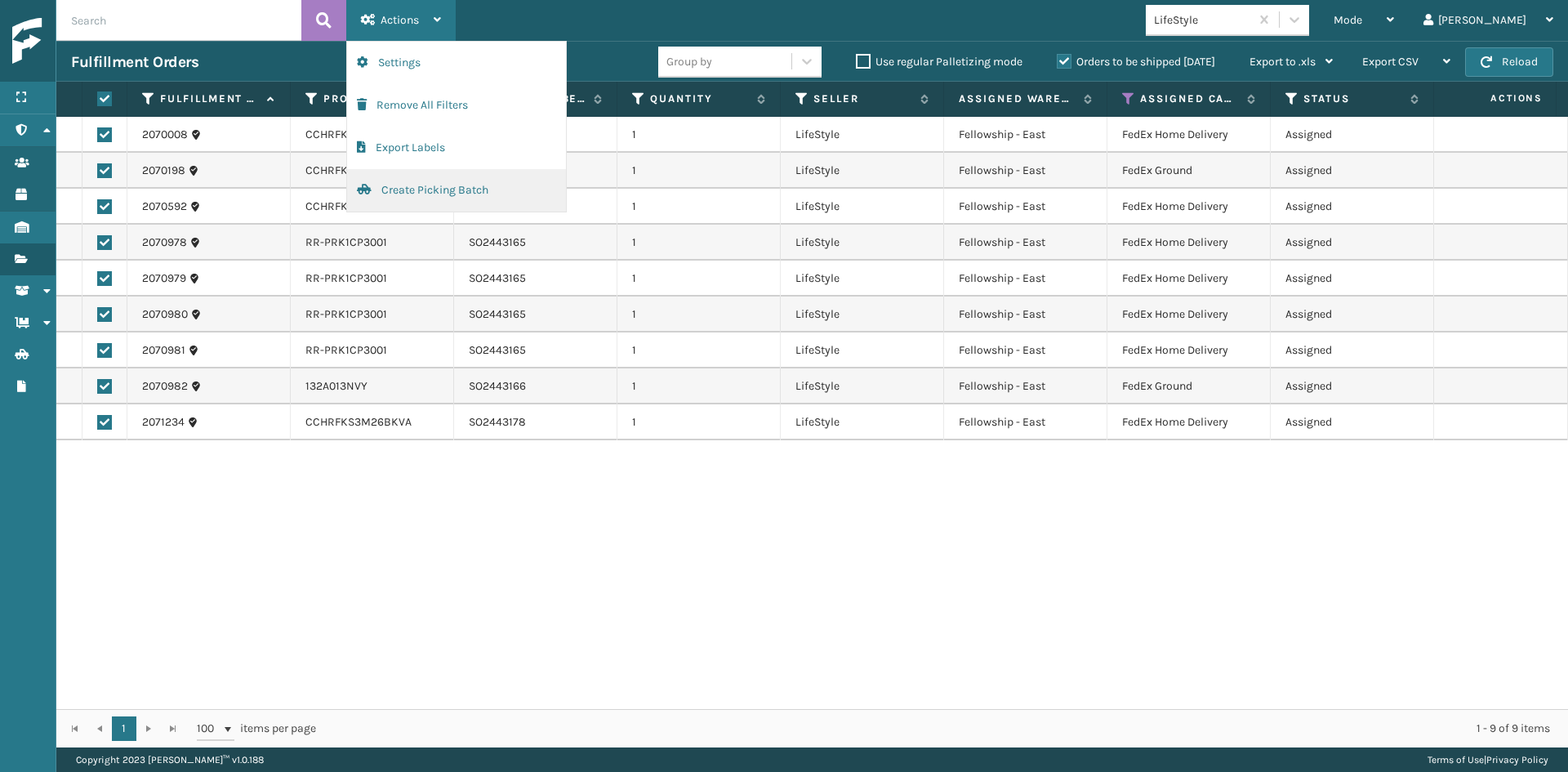
click at [399, 185] on button "Create Picking Batch" at bounding box center [456, 190] width 219 height 42
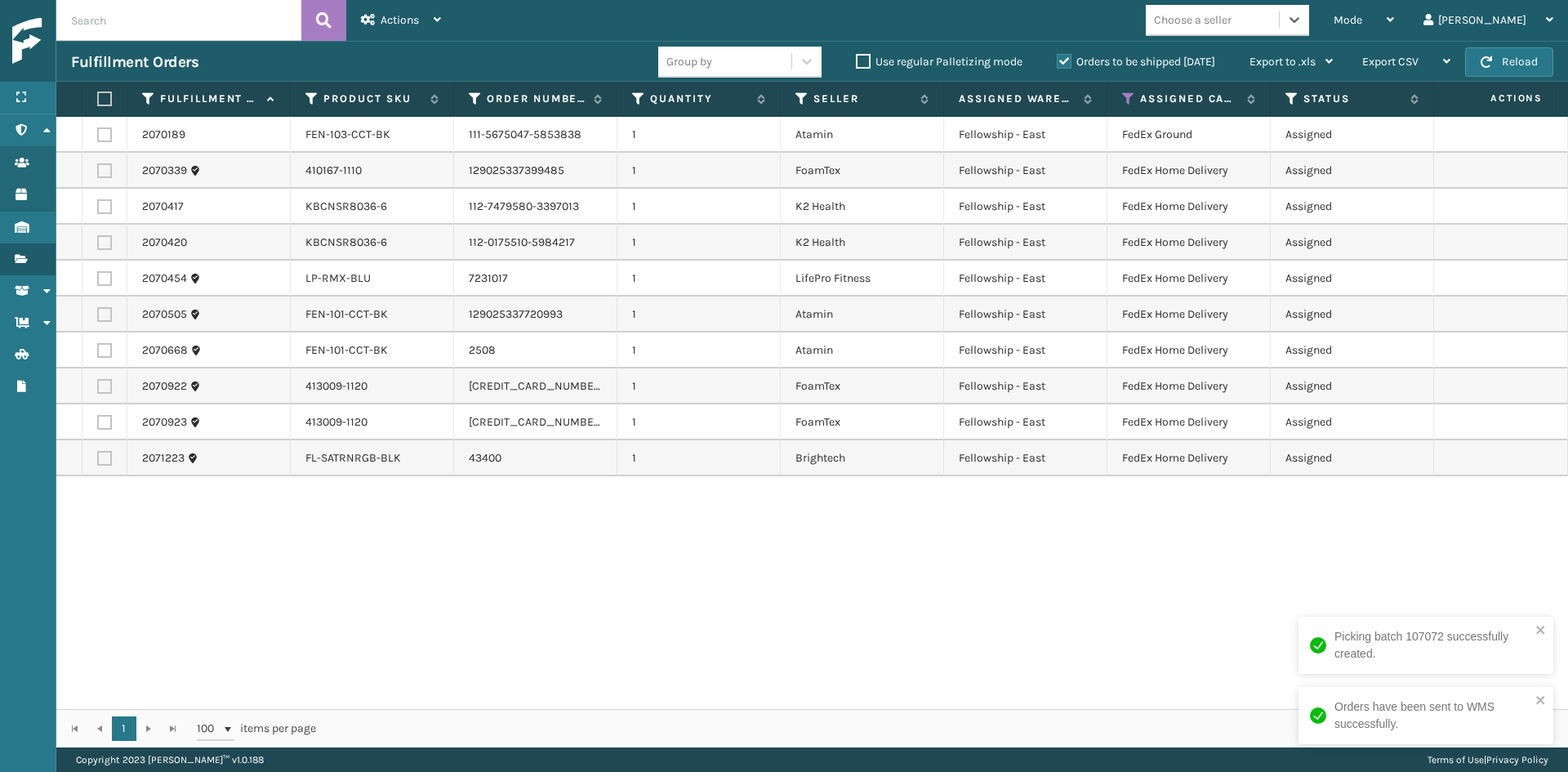
click at [1231, 14] on div "Choose a seller" at bounding box center [1193, 20] width 78 height 17
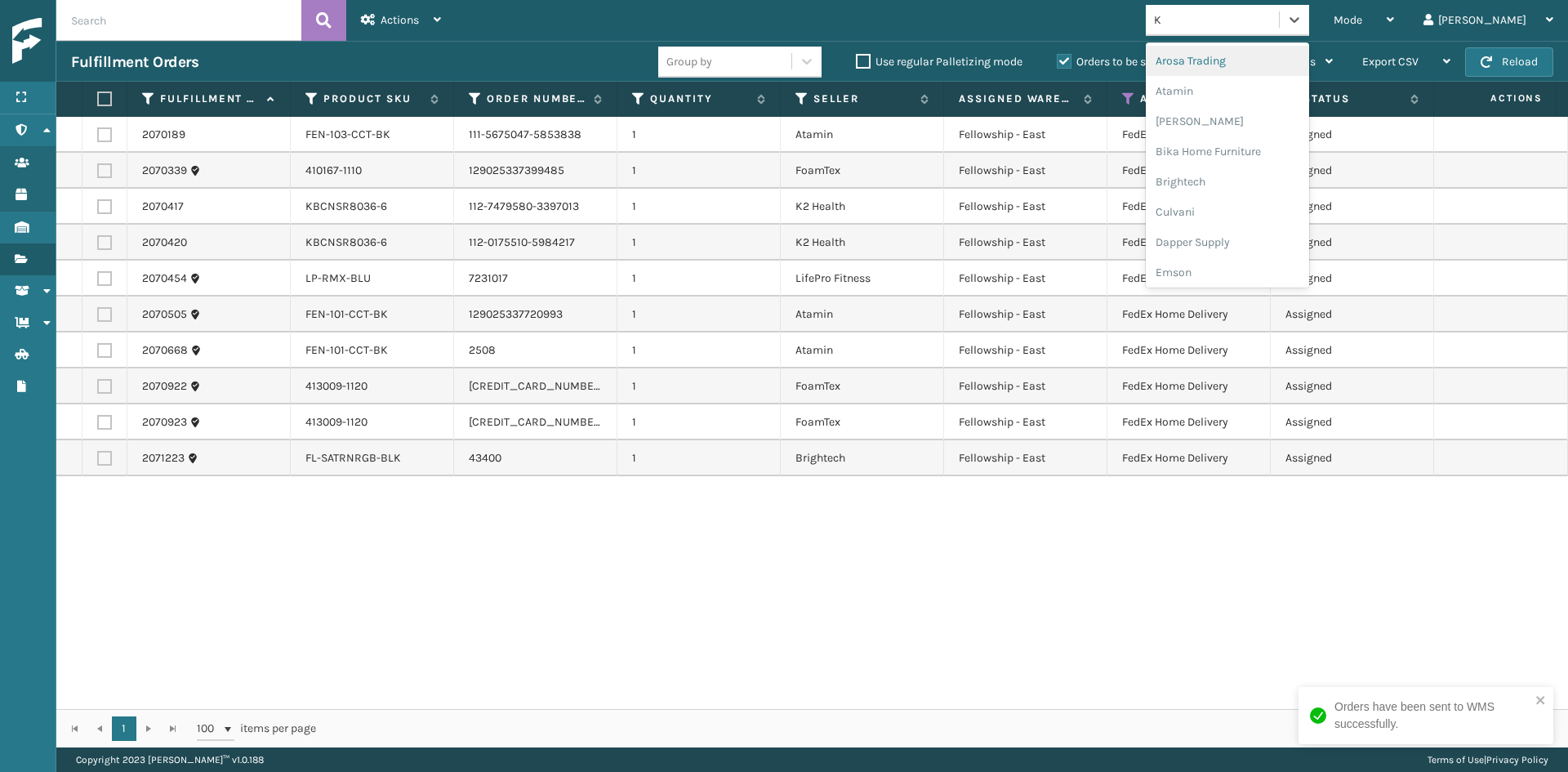
type input "K2"
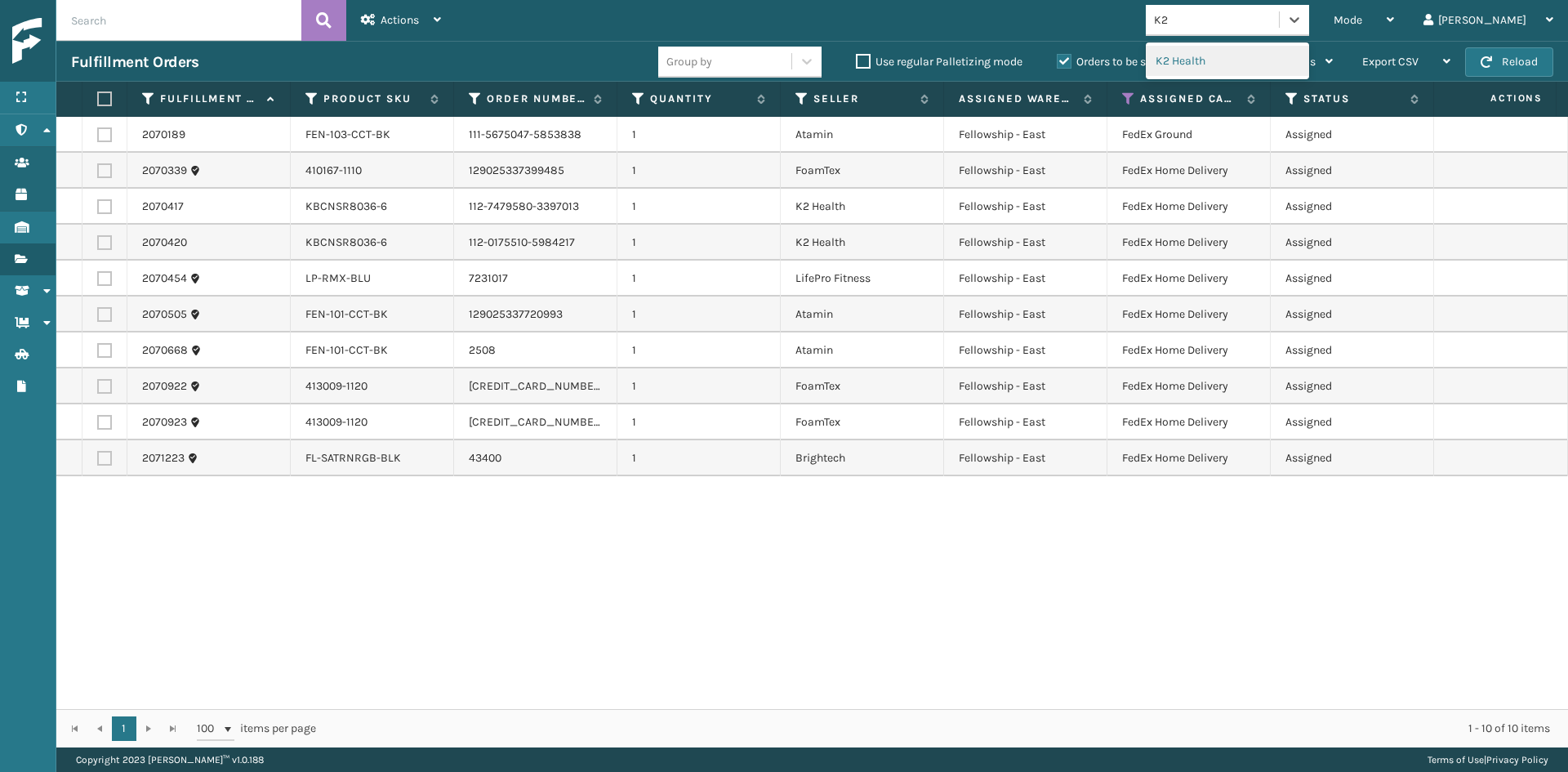
click at [1272, 53] on div "K2 Health" at bounding box center [1228, 61] width 164 height 30
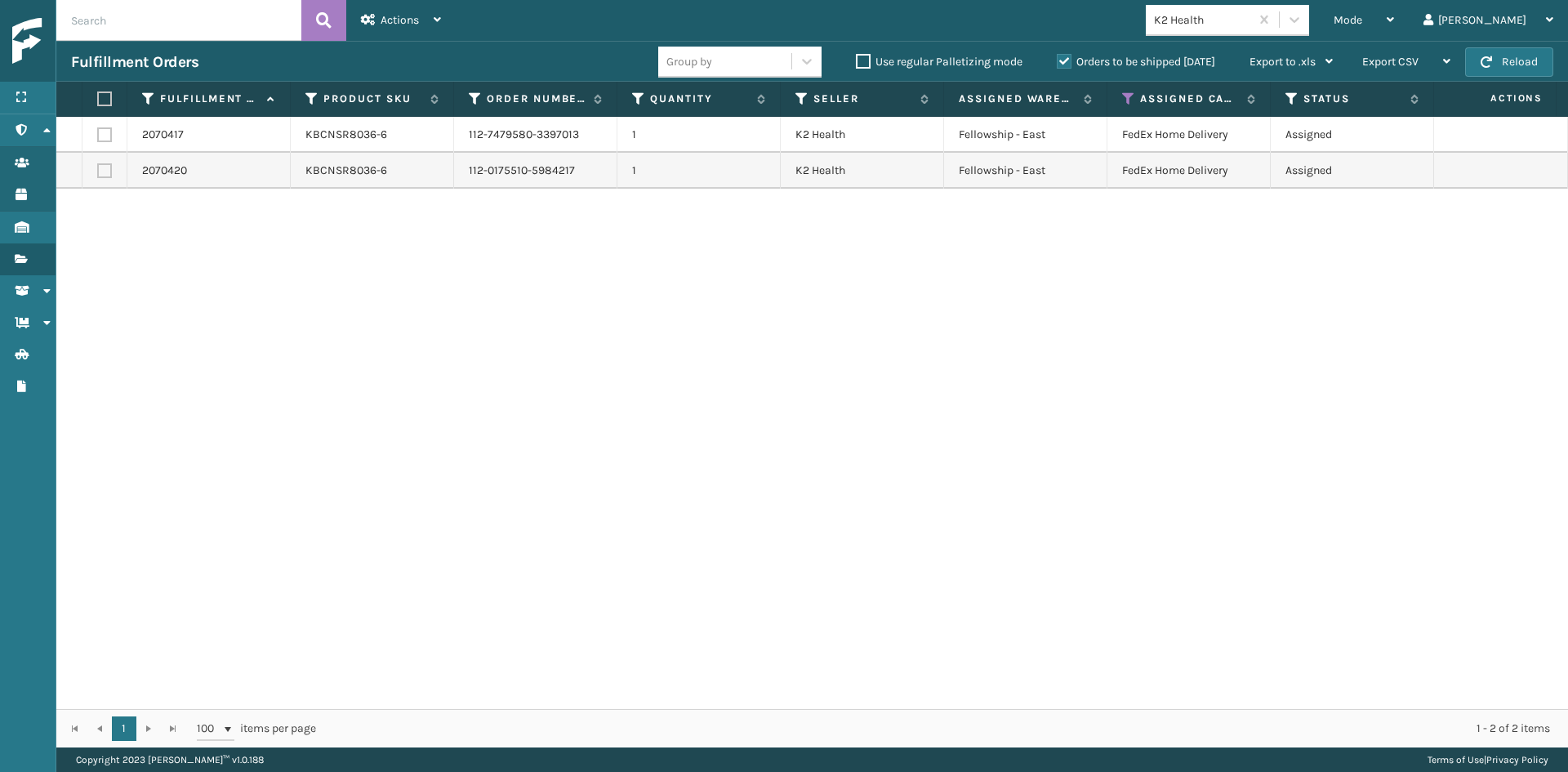
click at [100, 100] on label at bounding box center [102, 99] width 9 height 15
click at [98, 100] on input "checkbox" at bounding box center [97, 99] width 1 height 10
checkbox input "true"
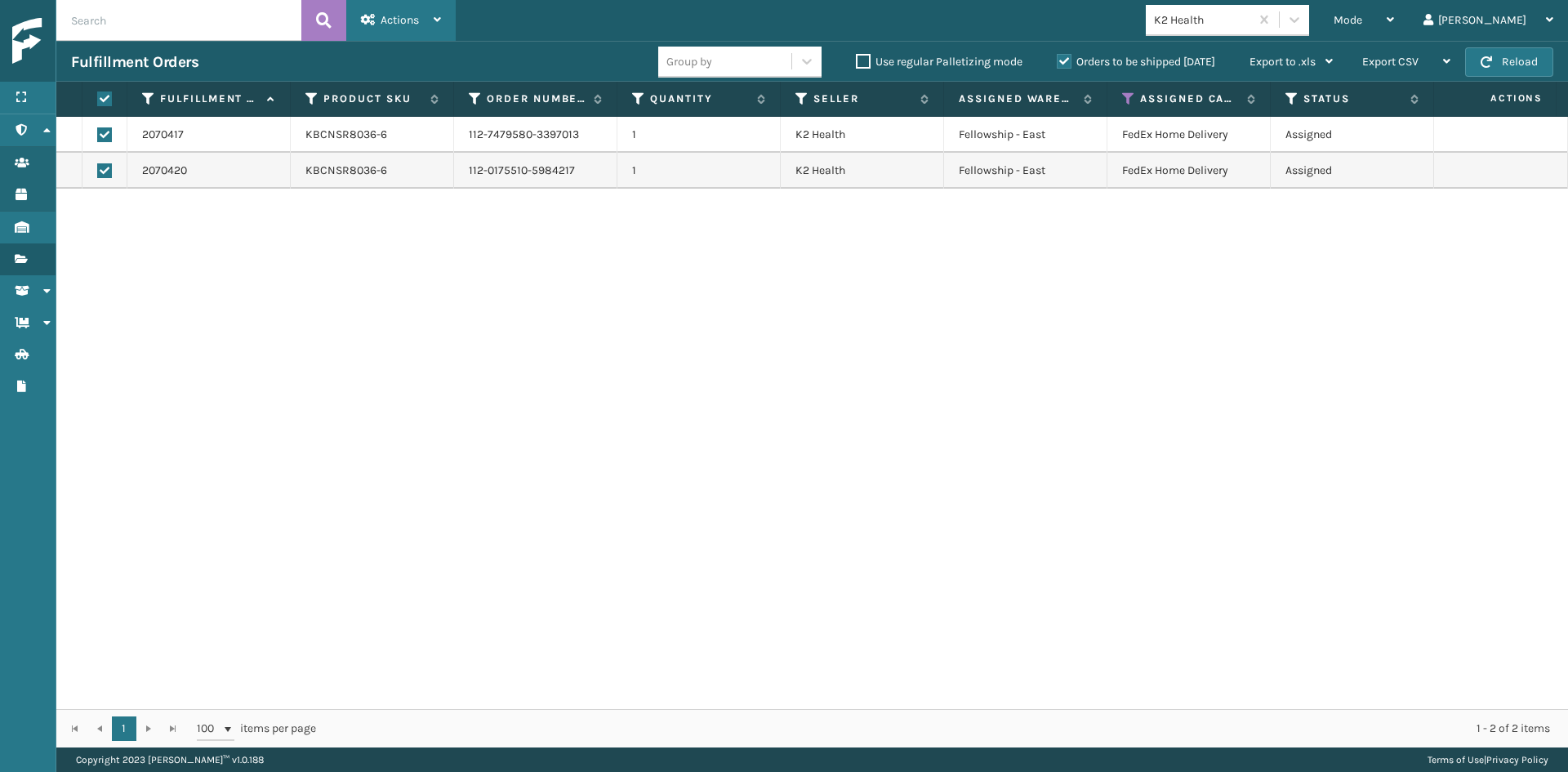
click at [392, 8] on div "Actions" at bounding box center [400, 20] width 80 height 40
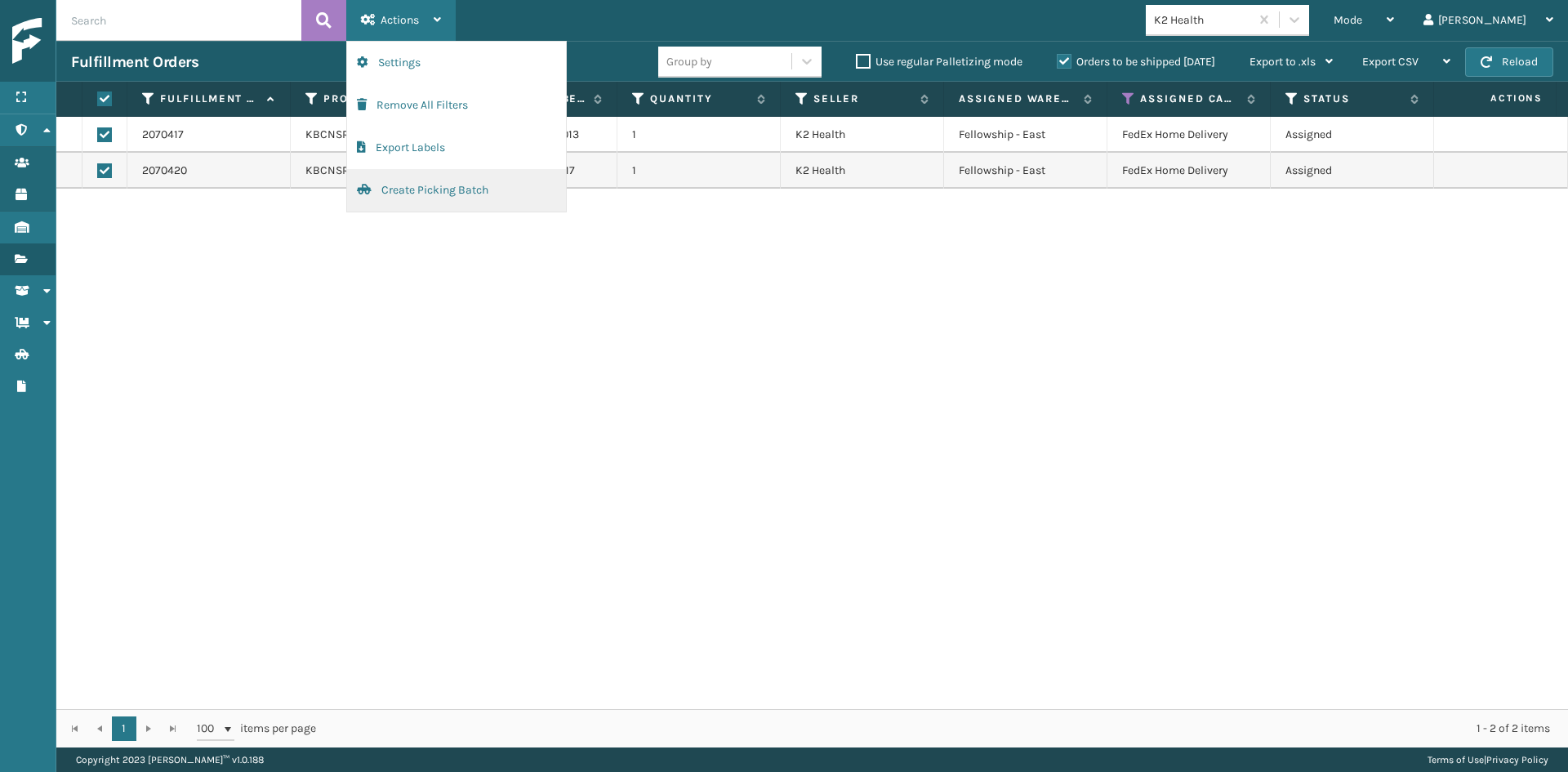
click at [390, 174] on button "Create Picking Batch" at bounding box center [456, 190] width 219 height 42
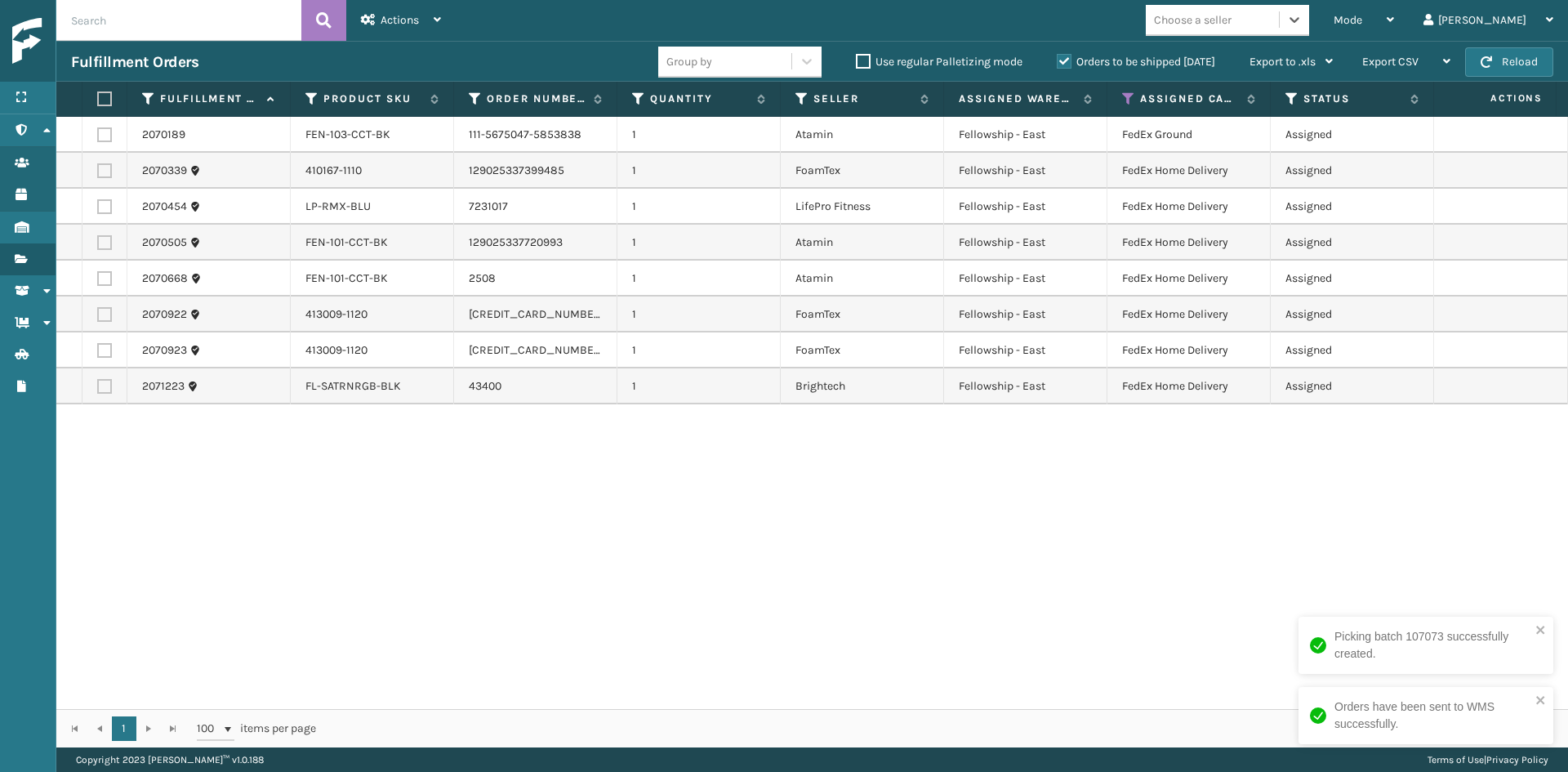
click at [1231, 28] on div "Choose a seller" at bounding box center [1193, 20] width 78 height 17
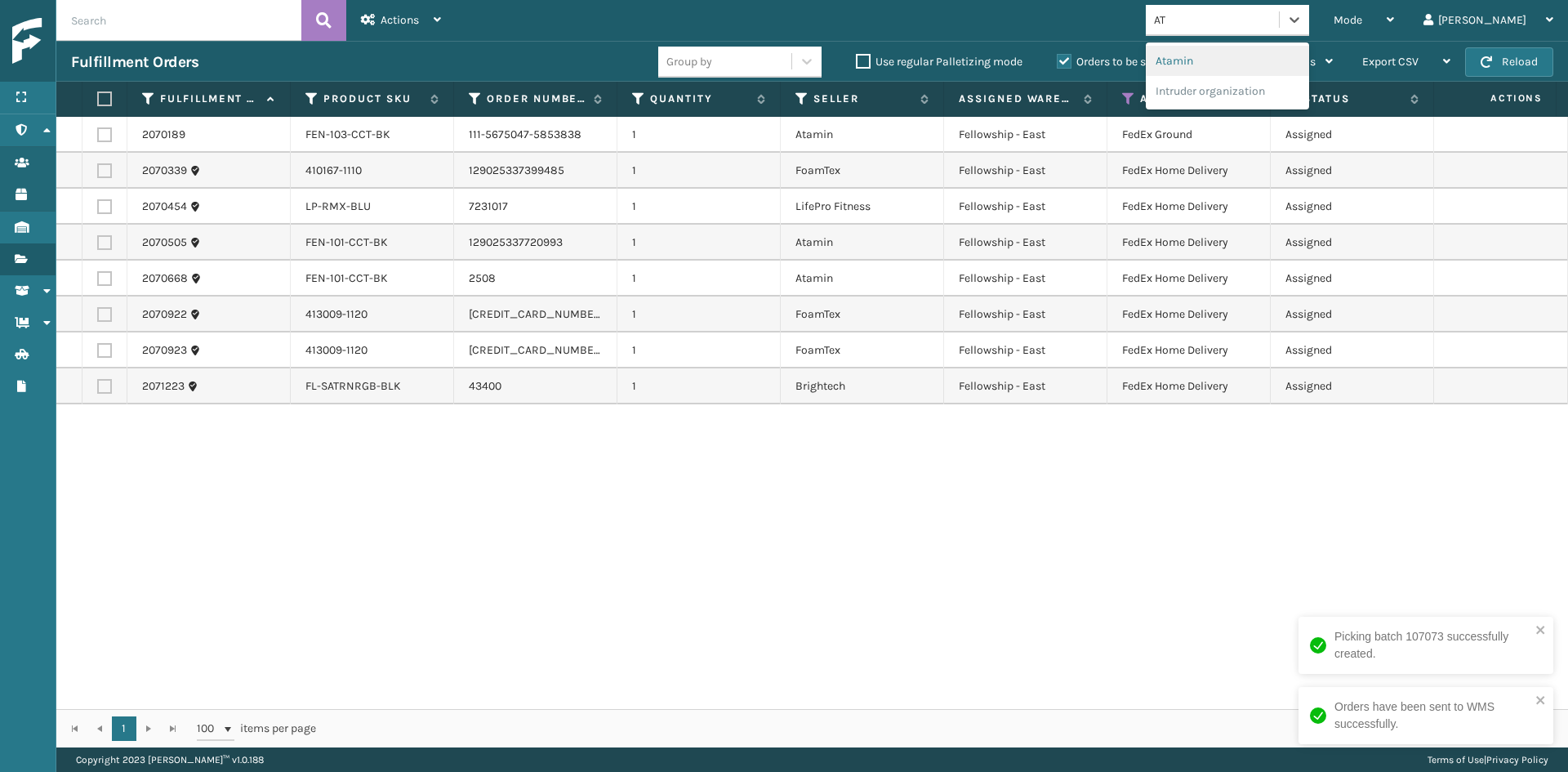
type input "ATA"
click at [1242, 58] on div "Atamin" at bounding box center [1228, 61] width 164 height 30
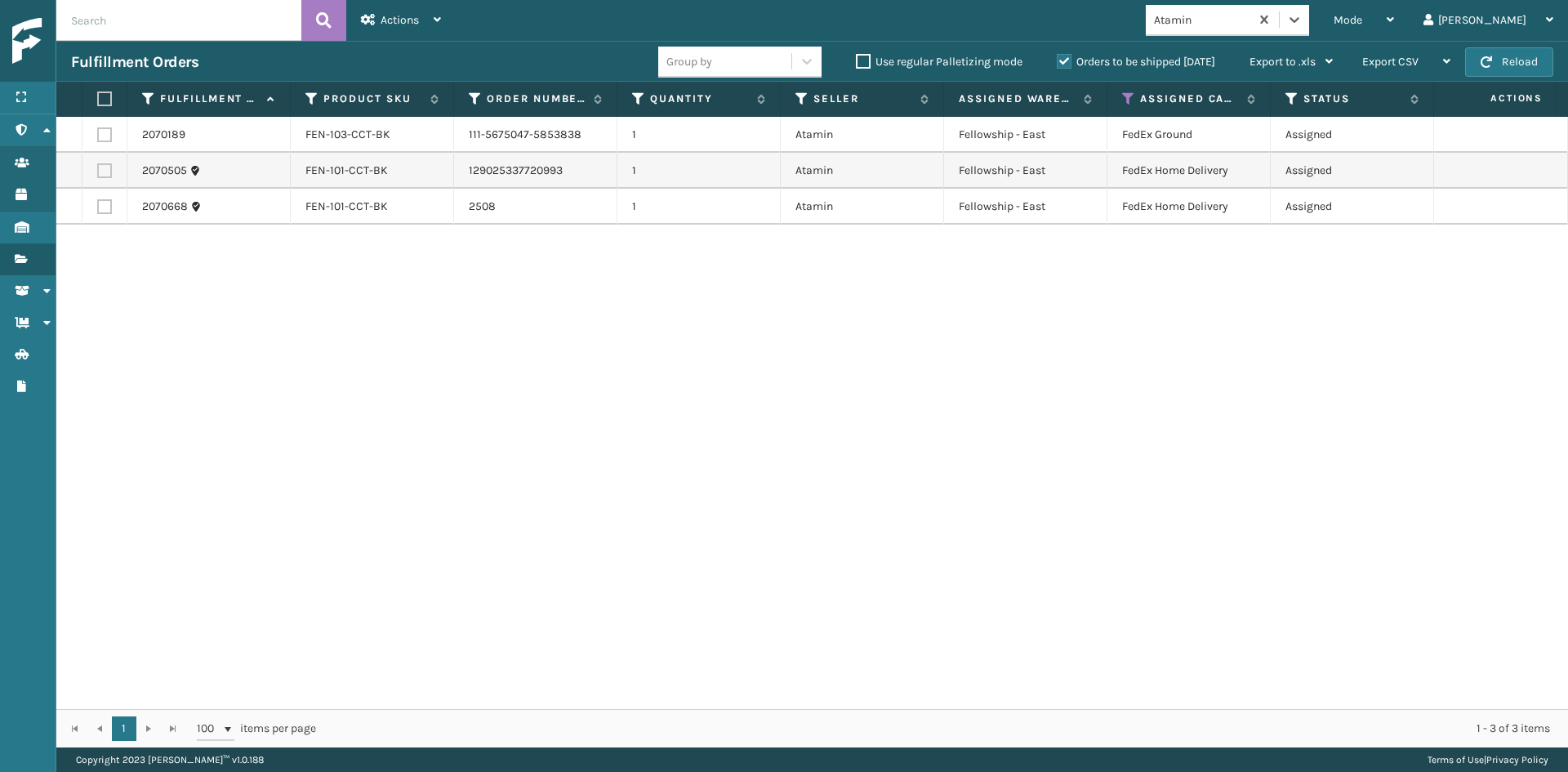
click at [107, 96] on label at bounding box center [102, 99] width 9 height 15
click at [98, 96] on input "checkbox" at bounding box center [97, 99] width 1 height 10
checkbox input "true"
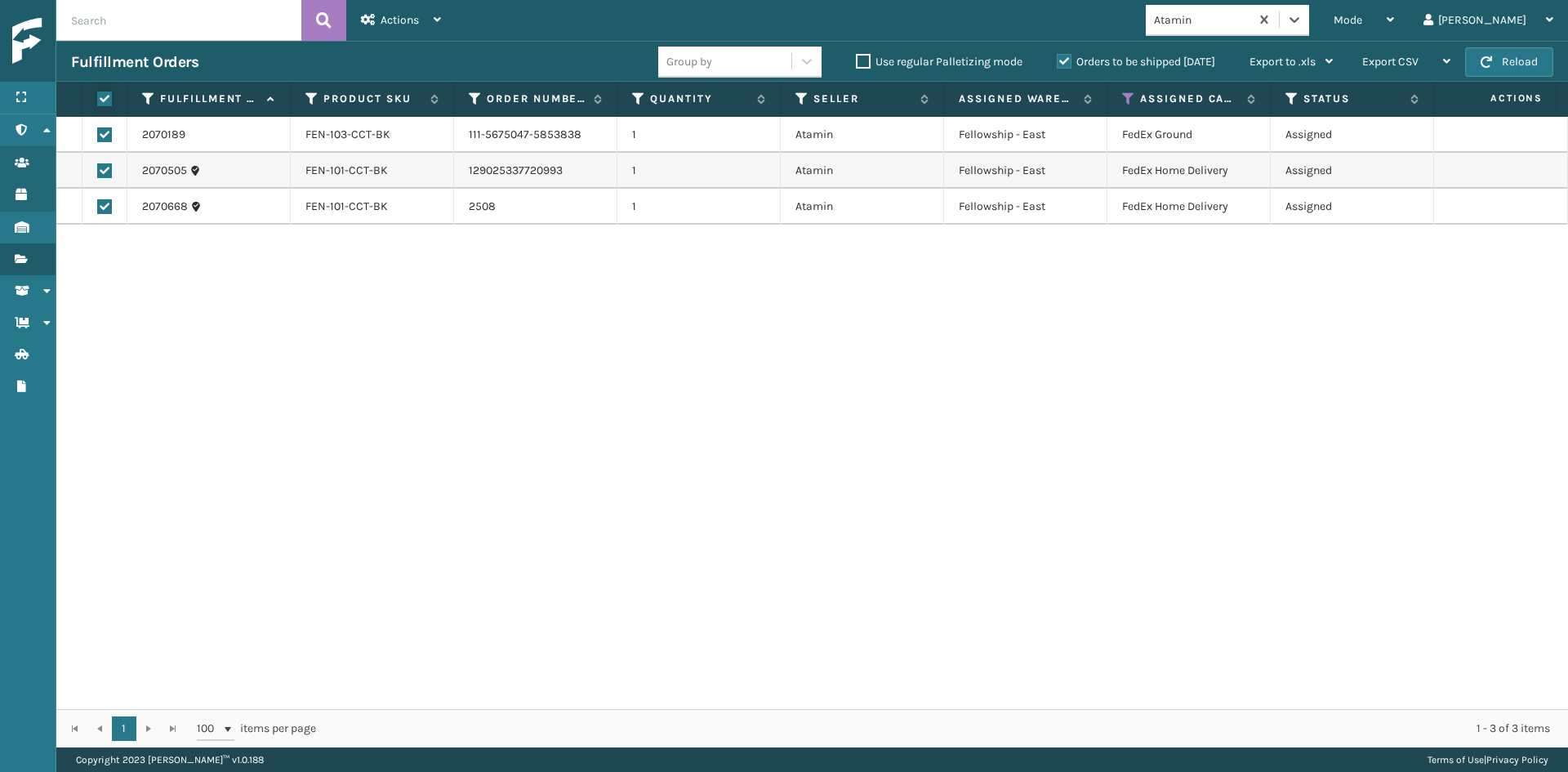
checkbox input "true"
click at [384, 24] on span "Actions" at bounding box center [400, 20] width 39 height 14
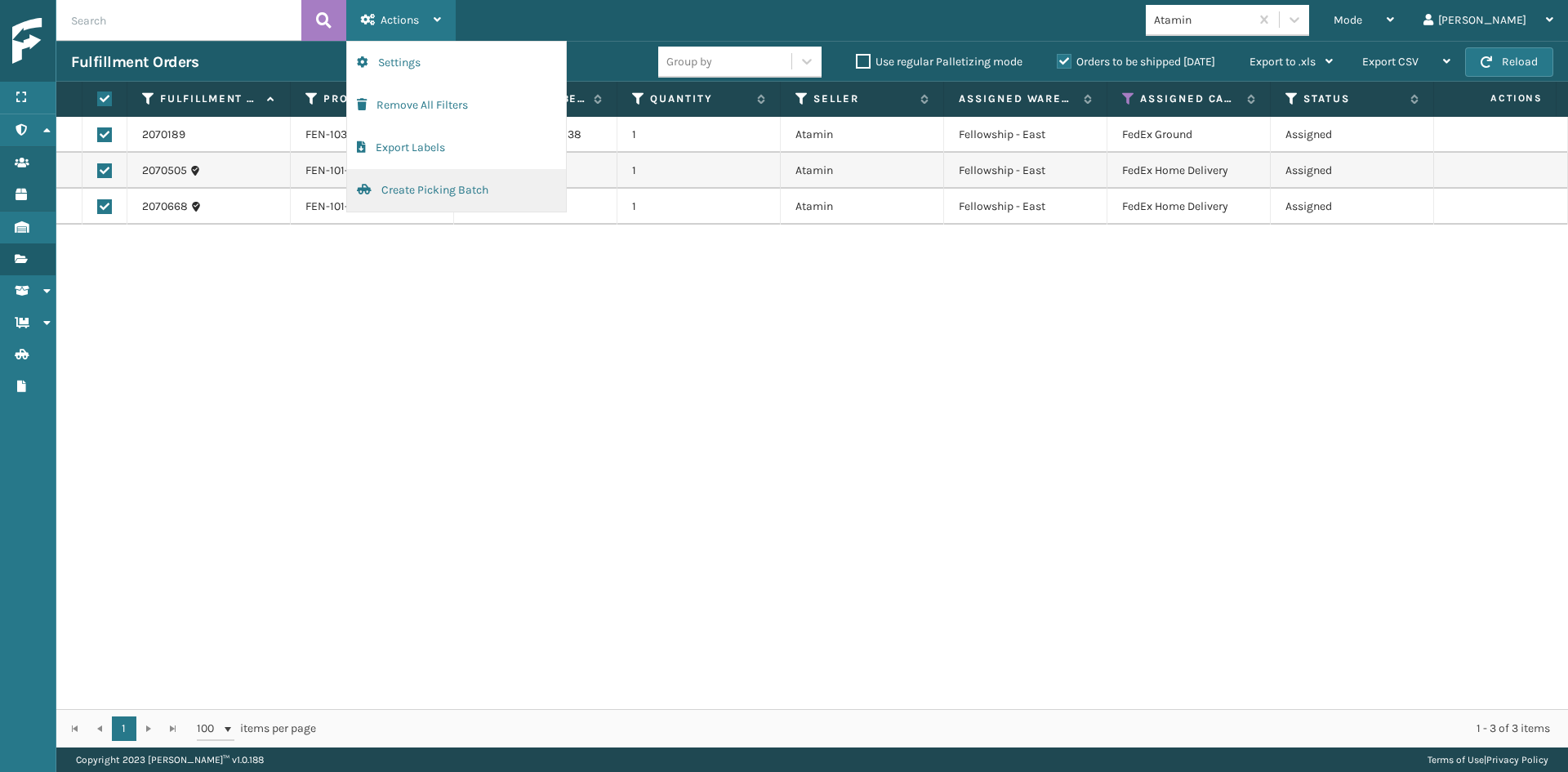
click at [395, 193] on button "Create Picking Batch" at bounding box center [456, 190] width 219 height 42
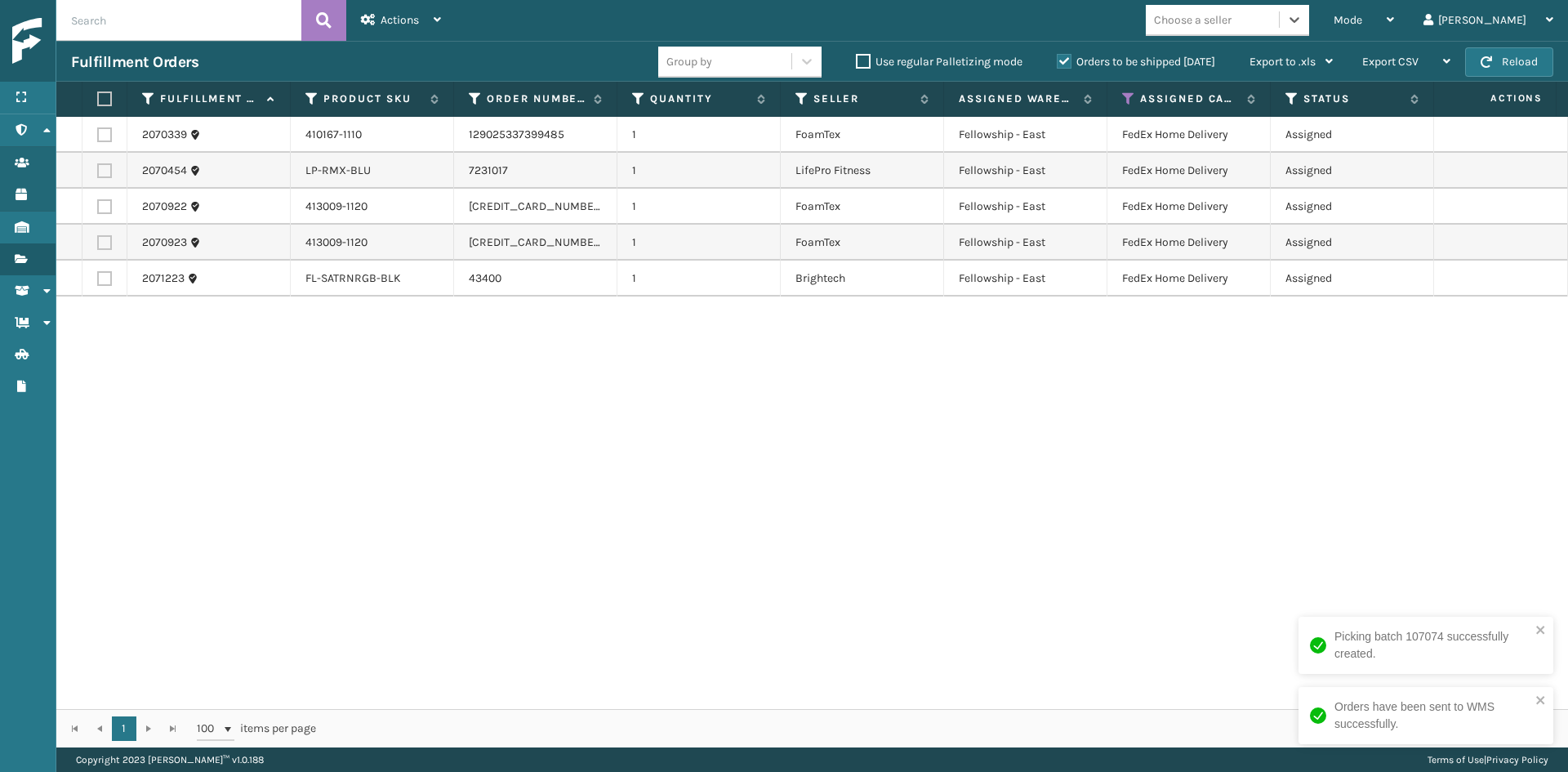
click at [104, 165] on label at bounding box center [104, 171] width 15 height 15
click at [98, 165] on input "checkbox" at bounding box center [97, 168] width 1 height 10
checkbox input "true"
click at [95, 280] on td at bounding box center [105, 278] width 45 height 36
click at [103, 280] on label at bounding box center [104, 278] width 15 height 15
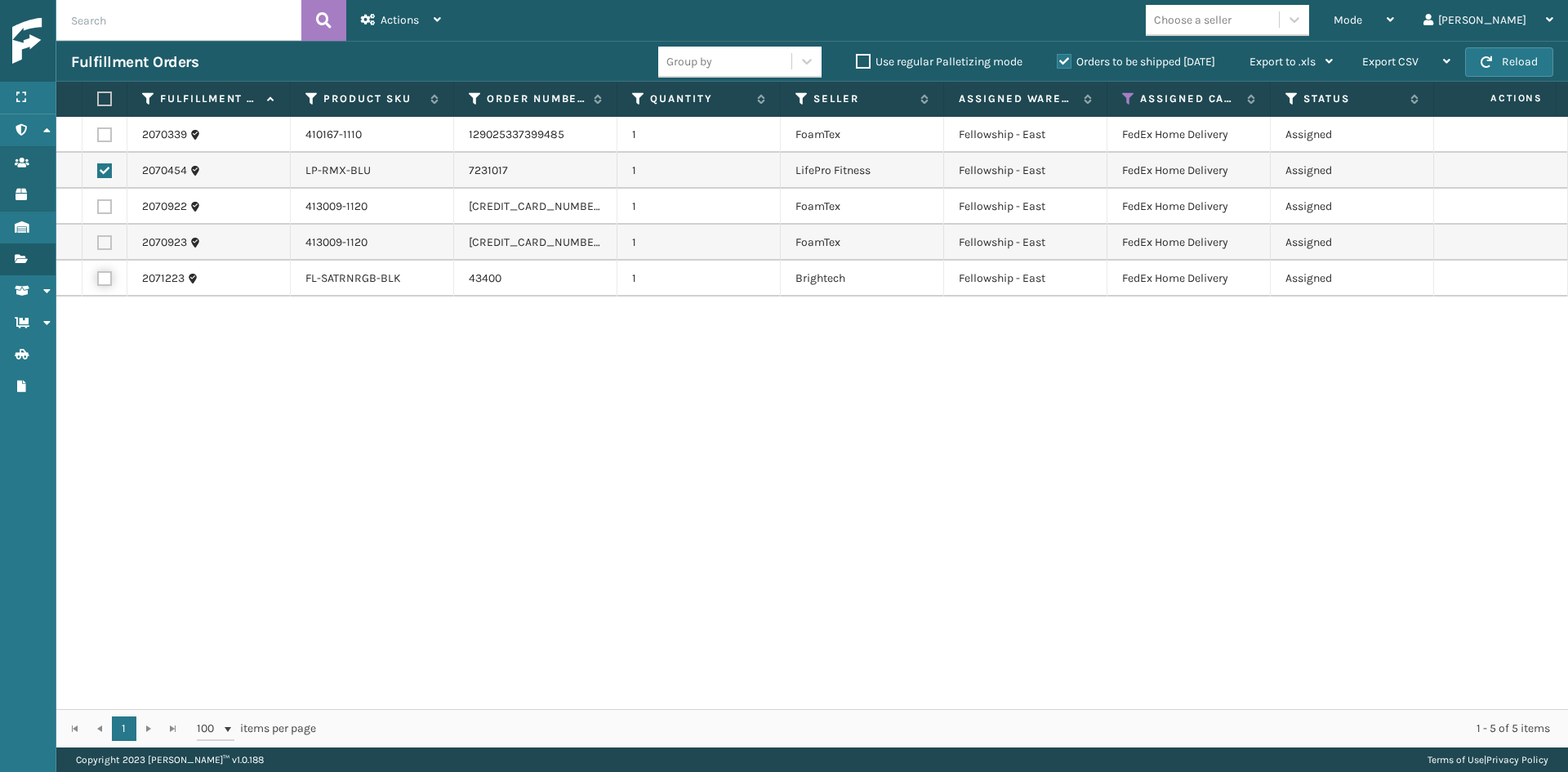
click at [98, 280] on input "checkbox" at bounding box center [97, 276] width 1 height 10
checkbox input "true"
click at [445, 16] on div "Actions Settings Remove All Filters Export Labels Create Picking Batch" at bounding box center [400, 20] width 109 height 40
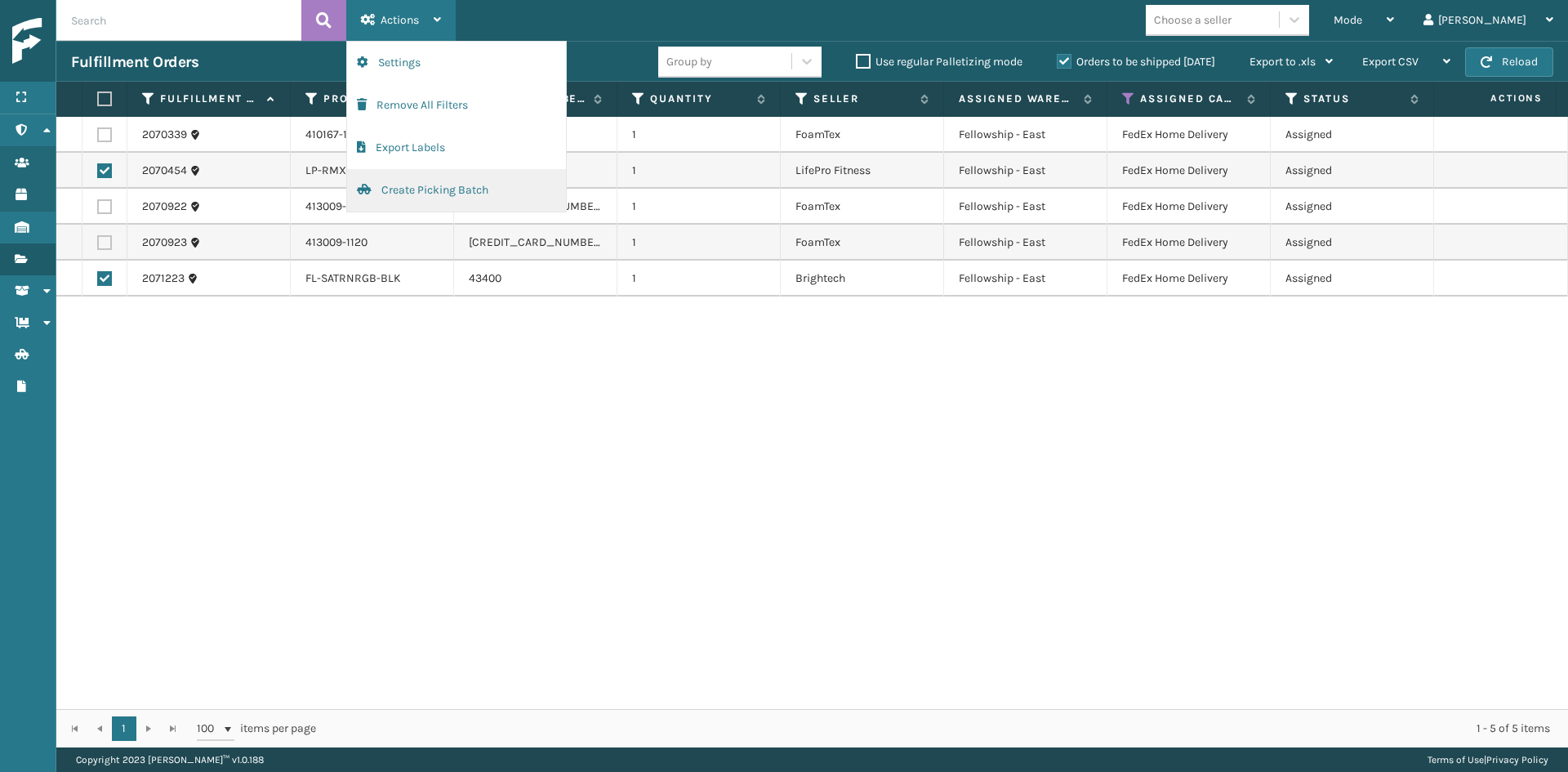
click at [443, 207] on button "Create Picking Batch" at bounding box center [456, 190] width 219 height 42
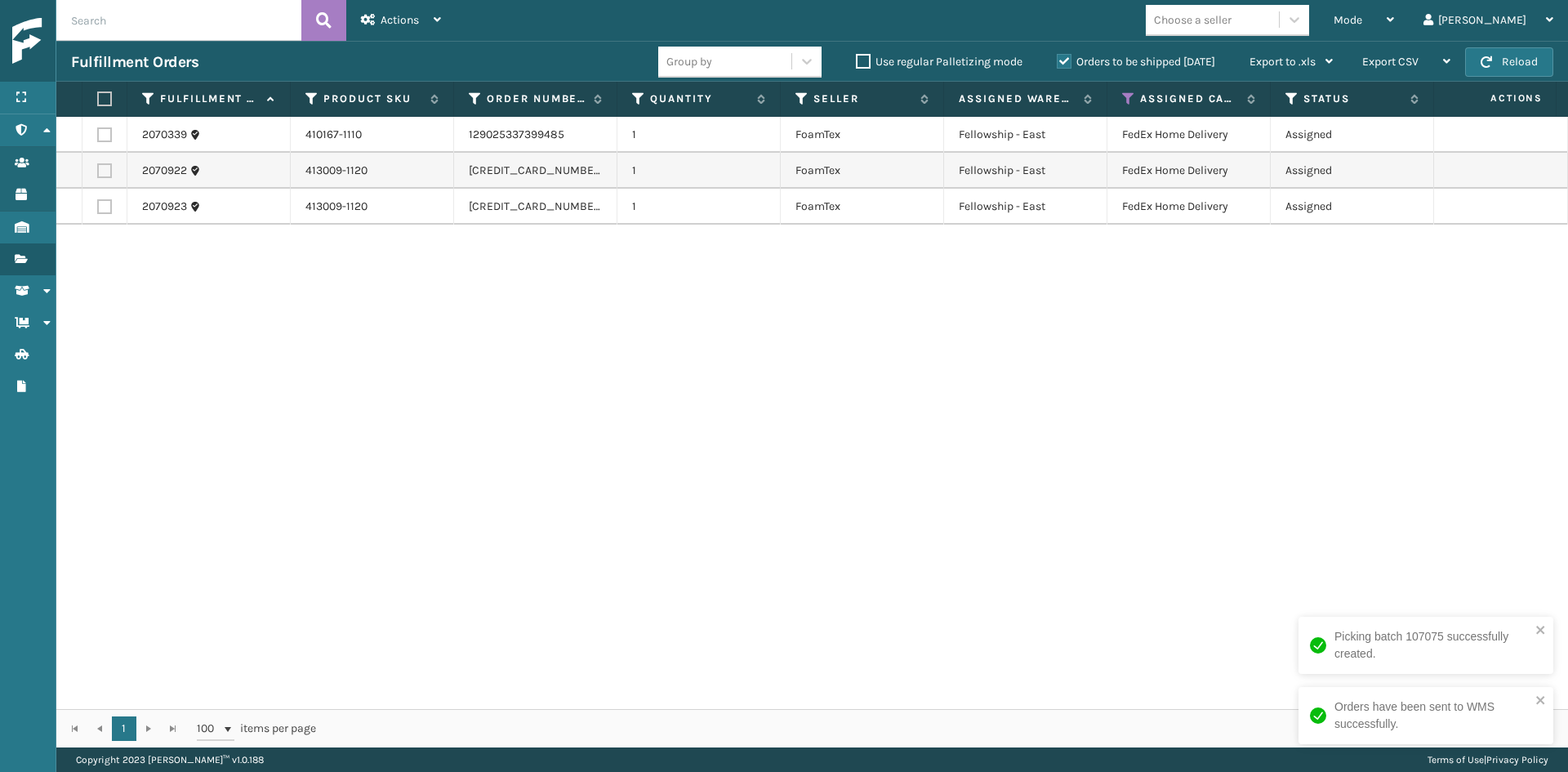
click at [100, 99] on label at bounding box center [102, 99] width 9 height 15
click at [98, 99] on input "checkbox" at bounding box center [97, 99] width 1 height 10
checkbox input "true"
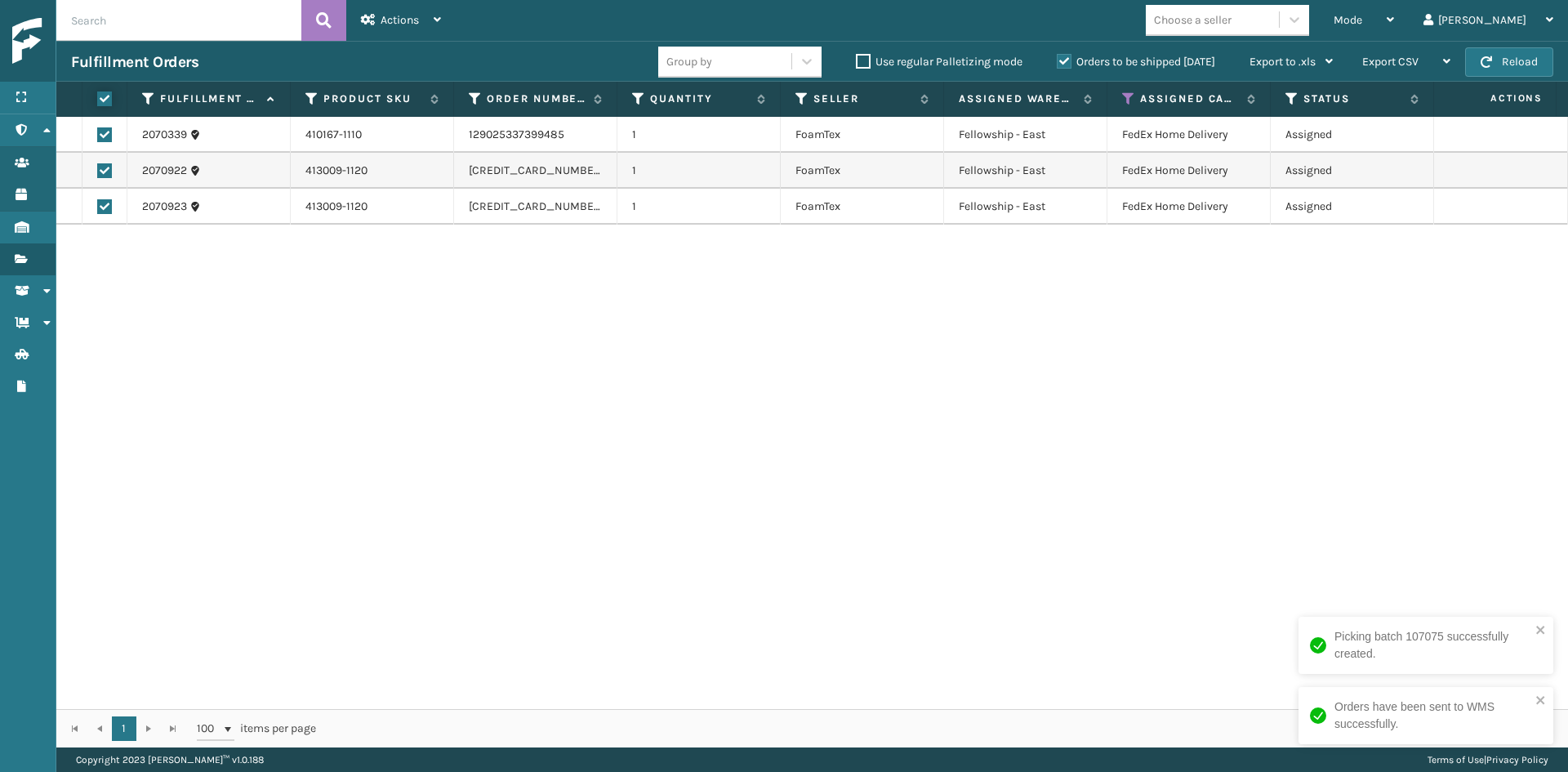
checkbox input "true"
click at [384, 9] on div "Actions" at bounding box center [400, 20] width 80 height 40
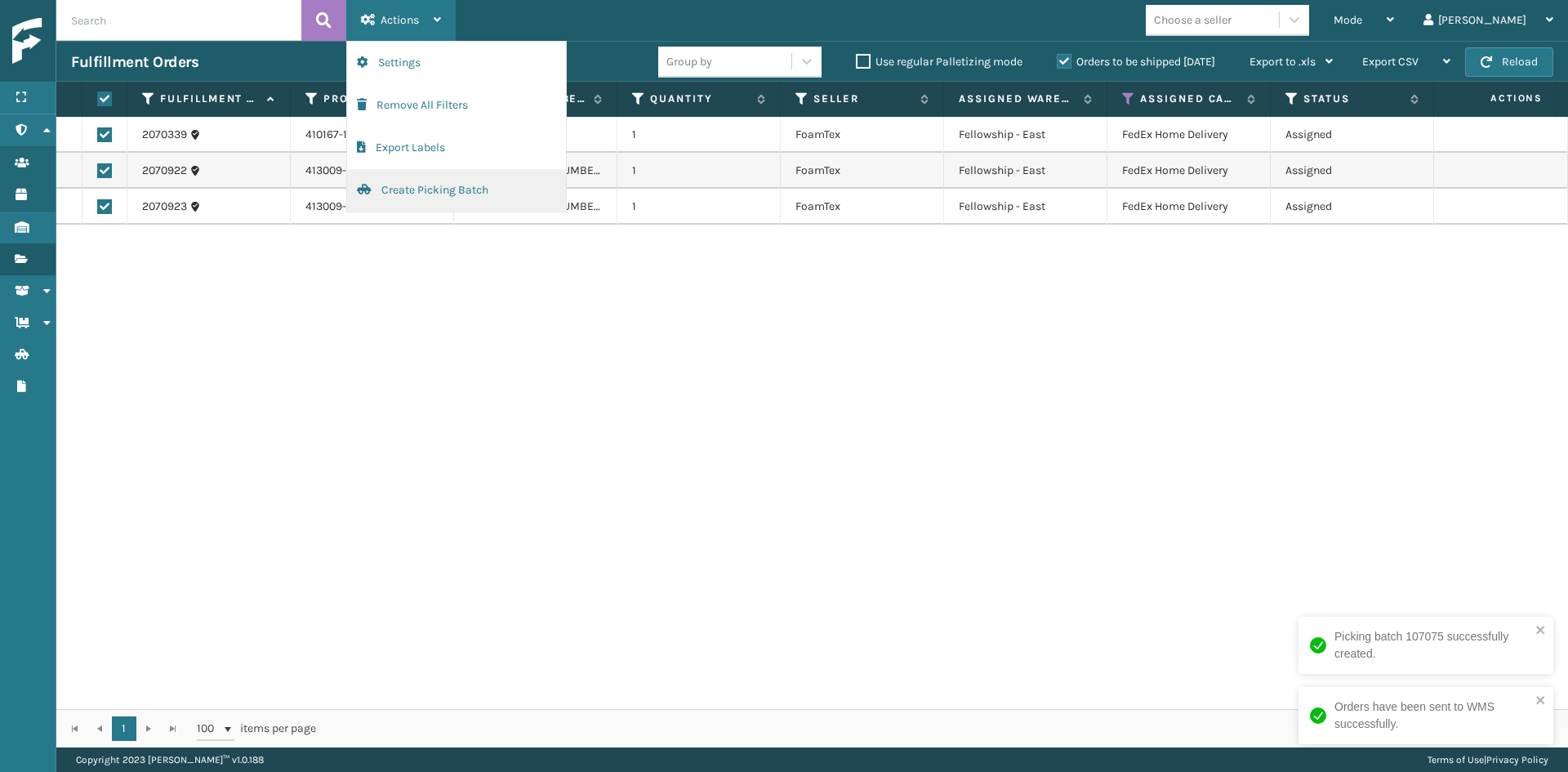
click at [375, 177] on button "Create Picking Batch" at bounding box center [456, 190] width 219 height 42
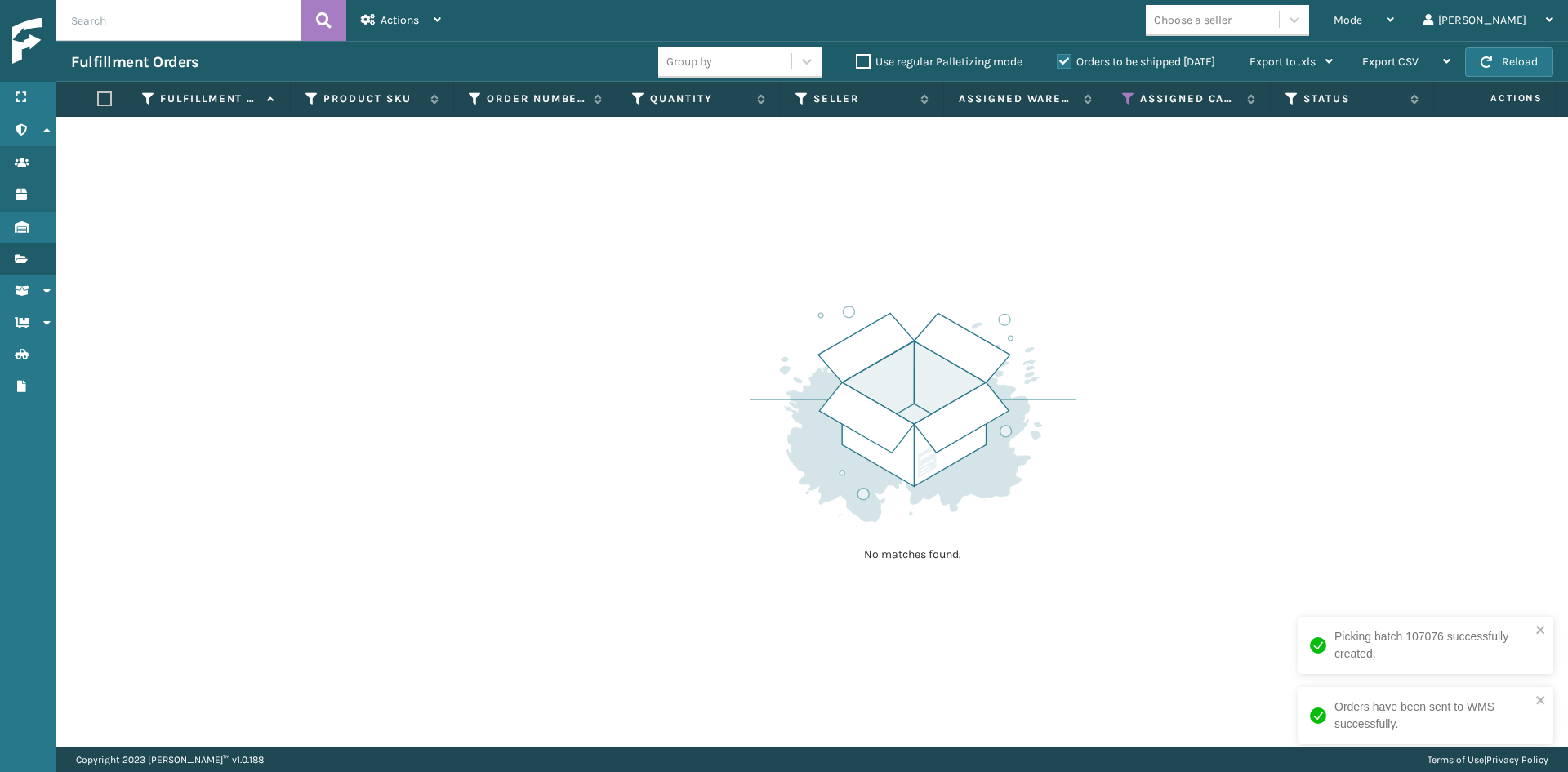
click at [1123, 90] on th "Assigned Carrier Service" at bounding box center [1189, 99] width 164 height 35
click at [1132, 102] on icon at bounding box center [1129, 99] width 13 height 15
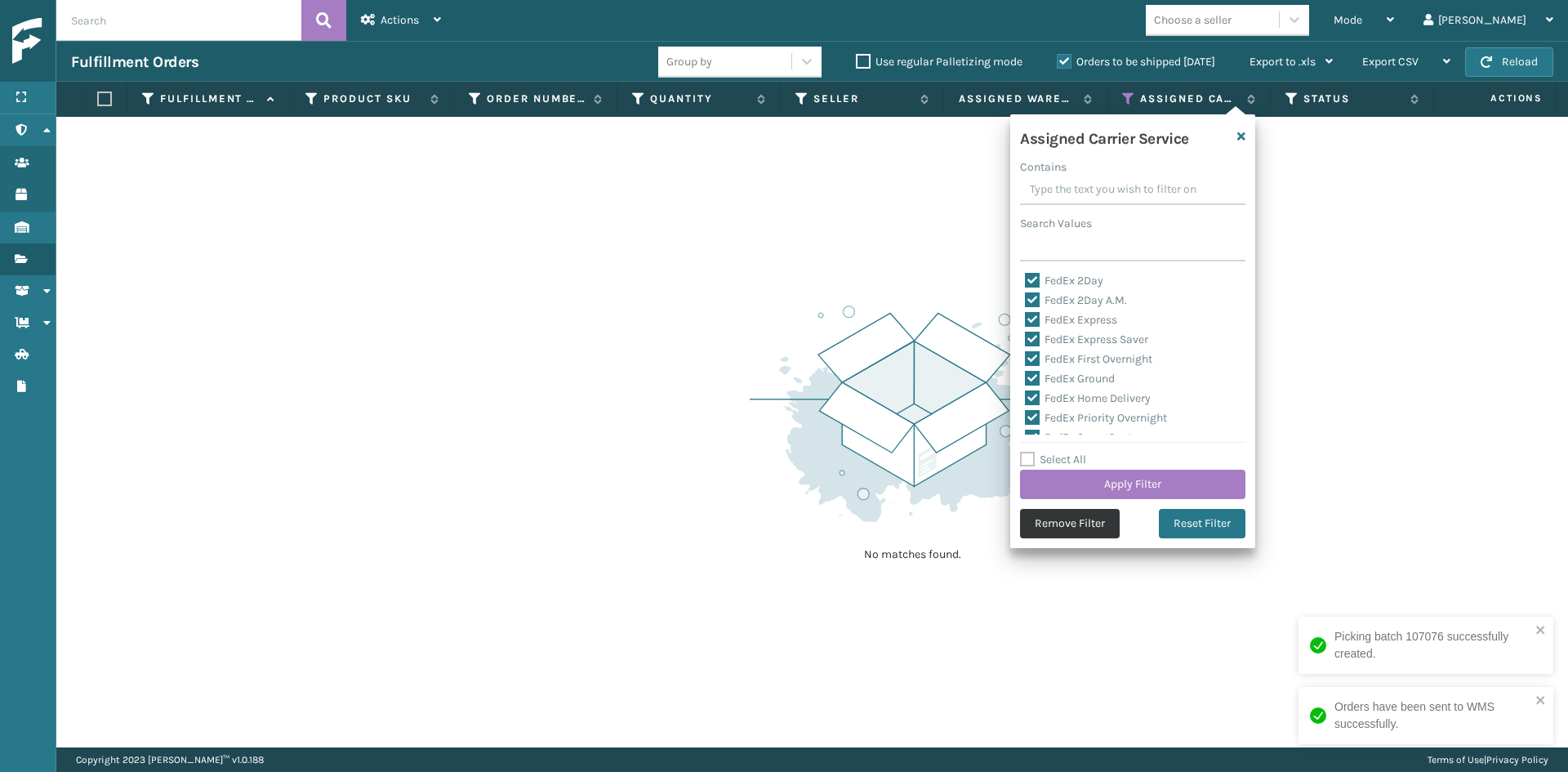
click at [1096, 512] on button "Remove Filter" at bounding box center [1070, 523] width 100 height 29
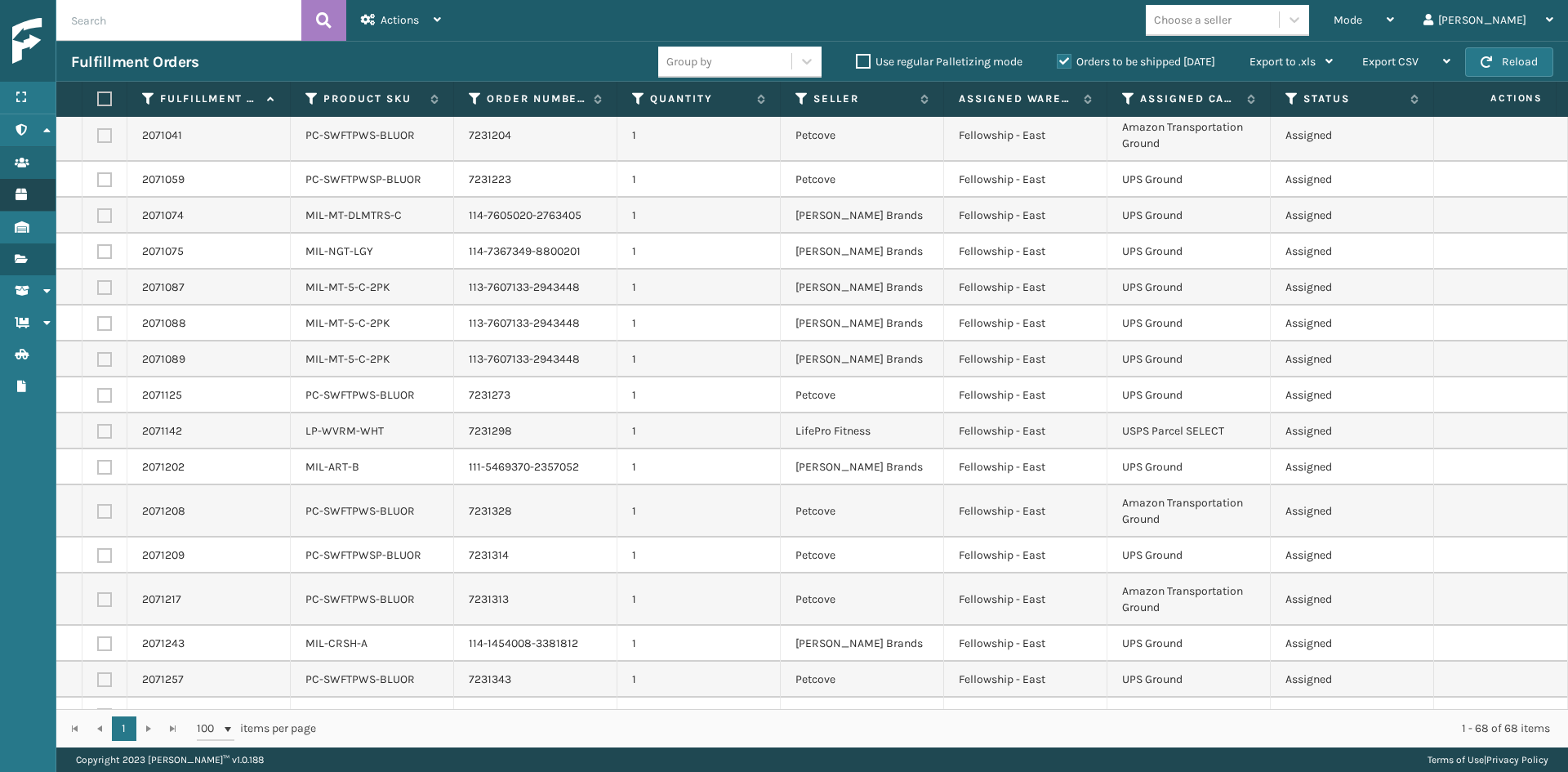
scroll to position [1717, 0]
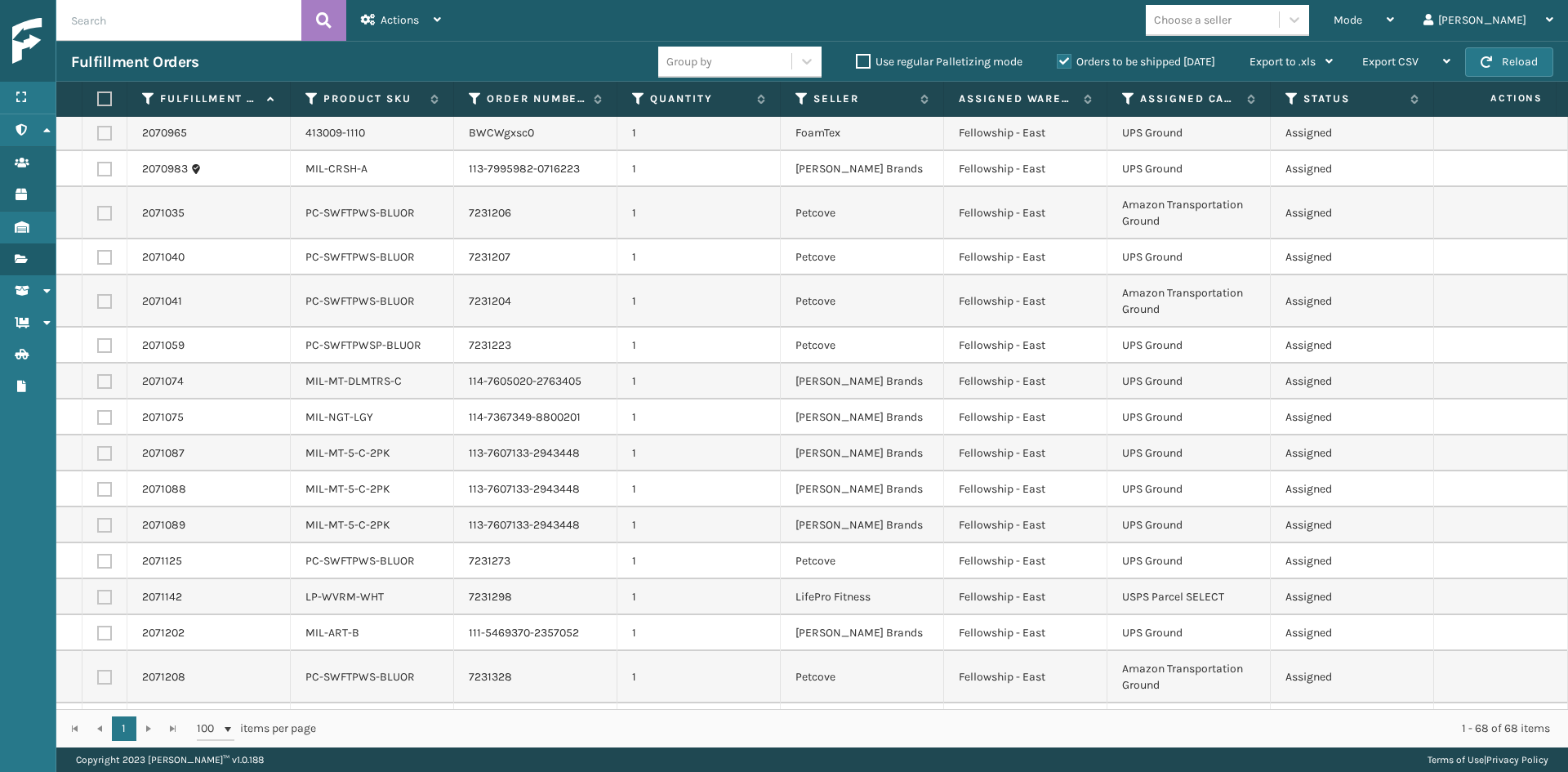
click at [765, 306] on td "1" at bounding box center [699, 302] width 164 height 53
click at [617, 266] on td "7231207" at bounding box center [536, 258] width 164 height 36
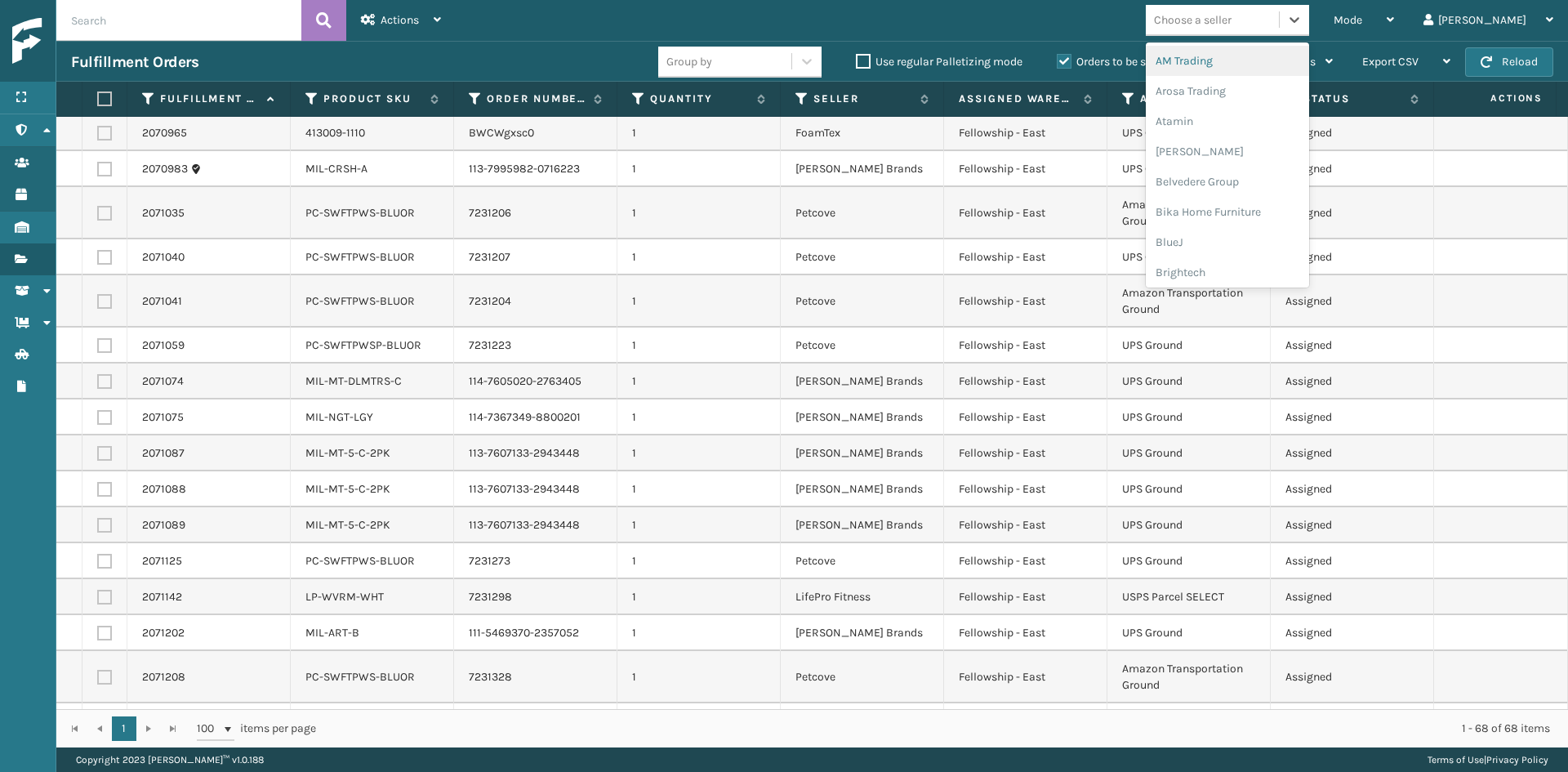
click at [1264, 32] on div "Choose a seller" at bounding box center [1213, 20] width 133 height 27
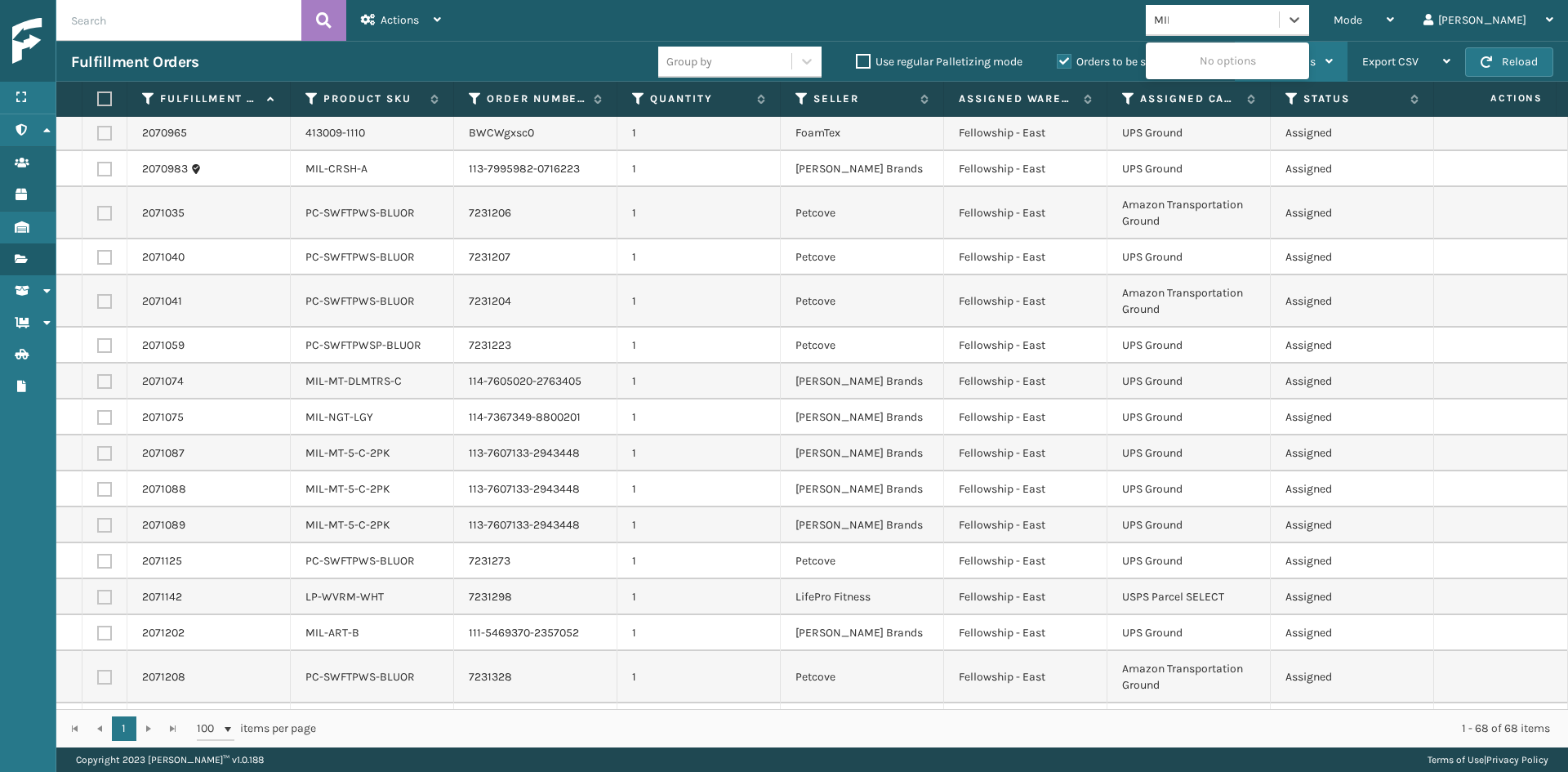
type input "MILL"
click at [1287, 65] on div "[PERSON_NAME] Brands" at bounding box center [1228, 61] width 164 height 30
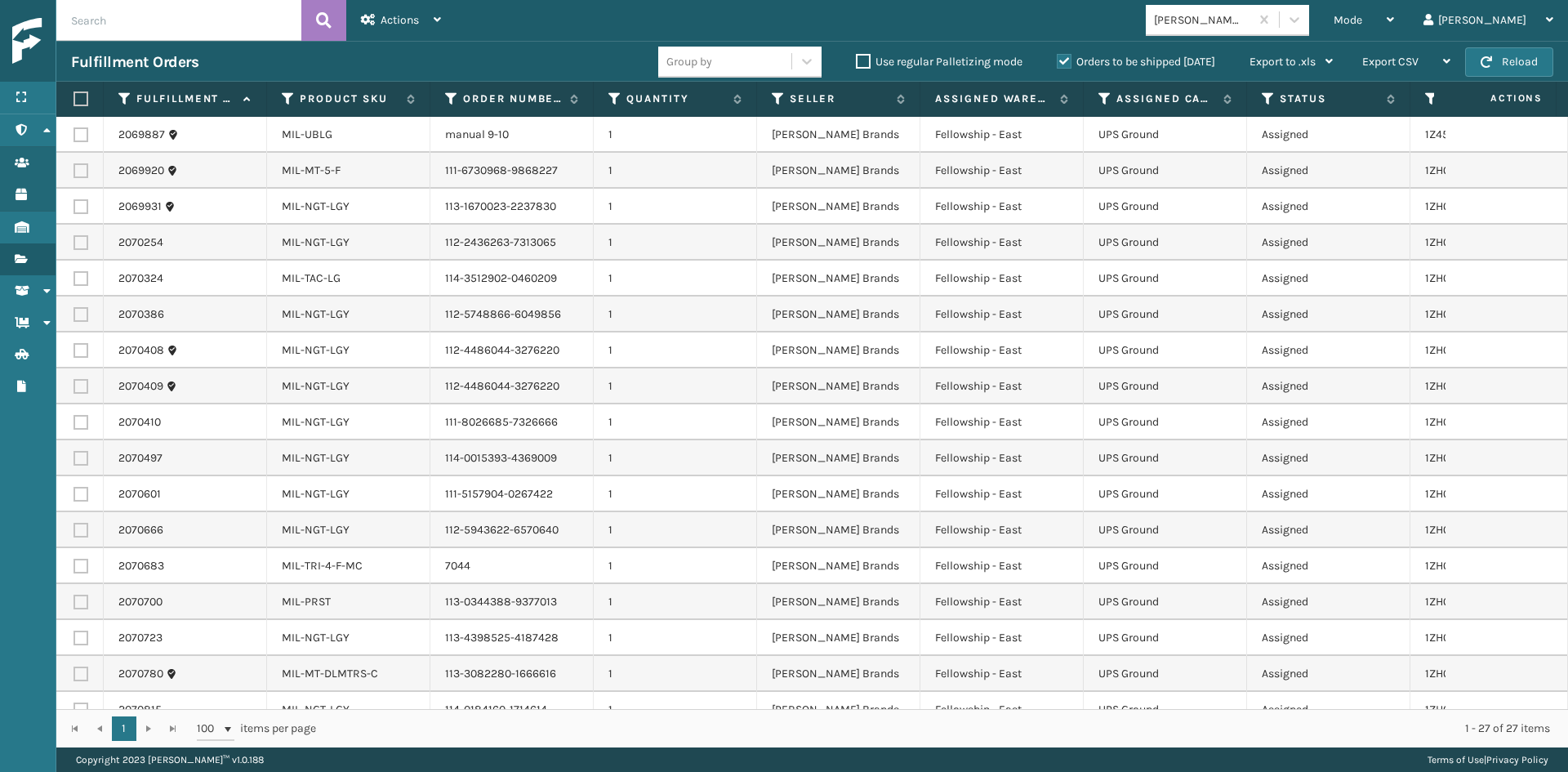
scroll to position [0, 0]
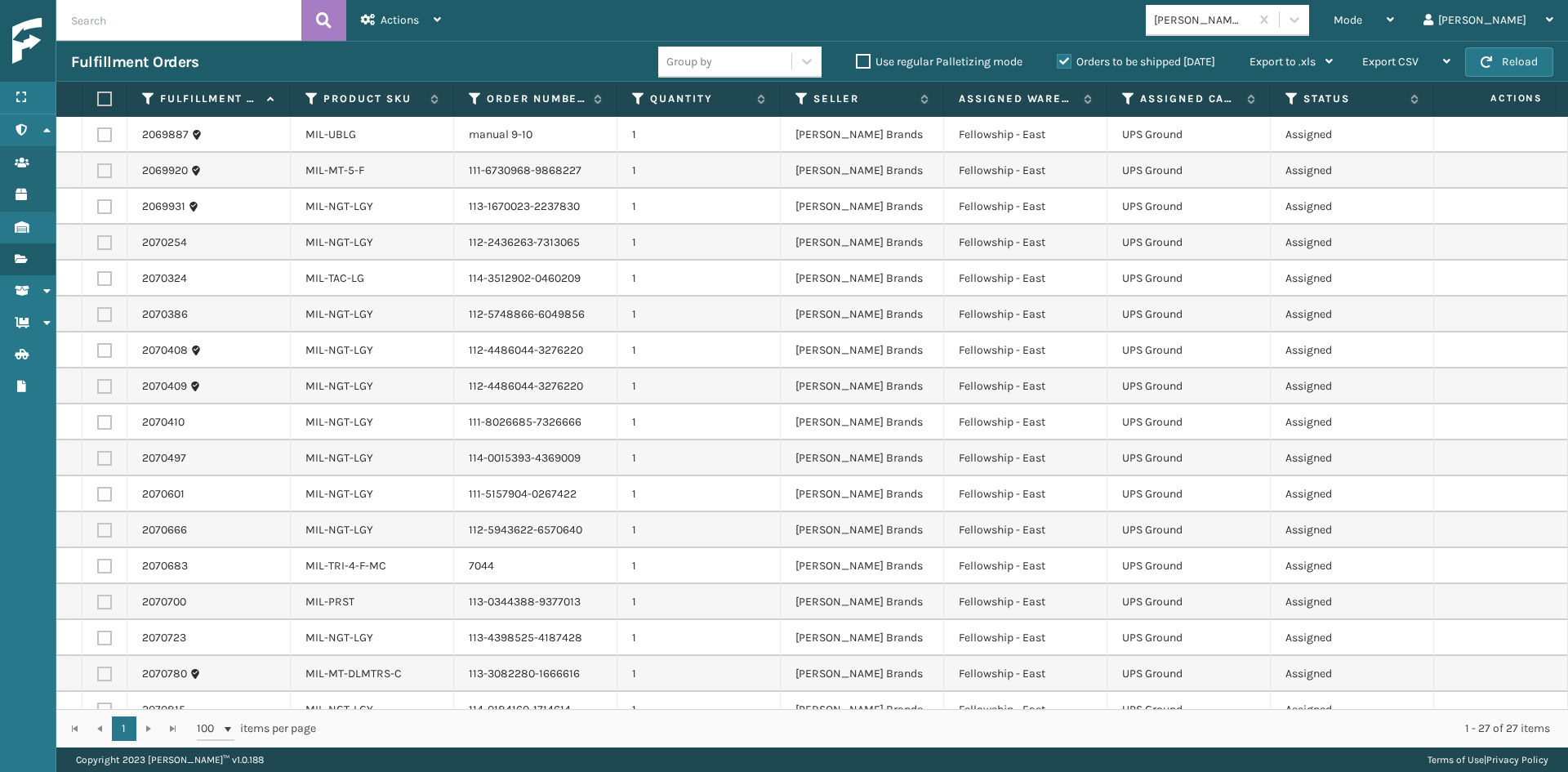
click at [107, 103] on label at bounding box center [102, 99] width 9 height 15
click at [98, 103] on input "checkbox" at bounding box center [97, 99] width 1 height 10
checkbox input "true"
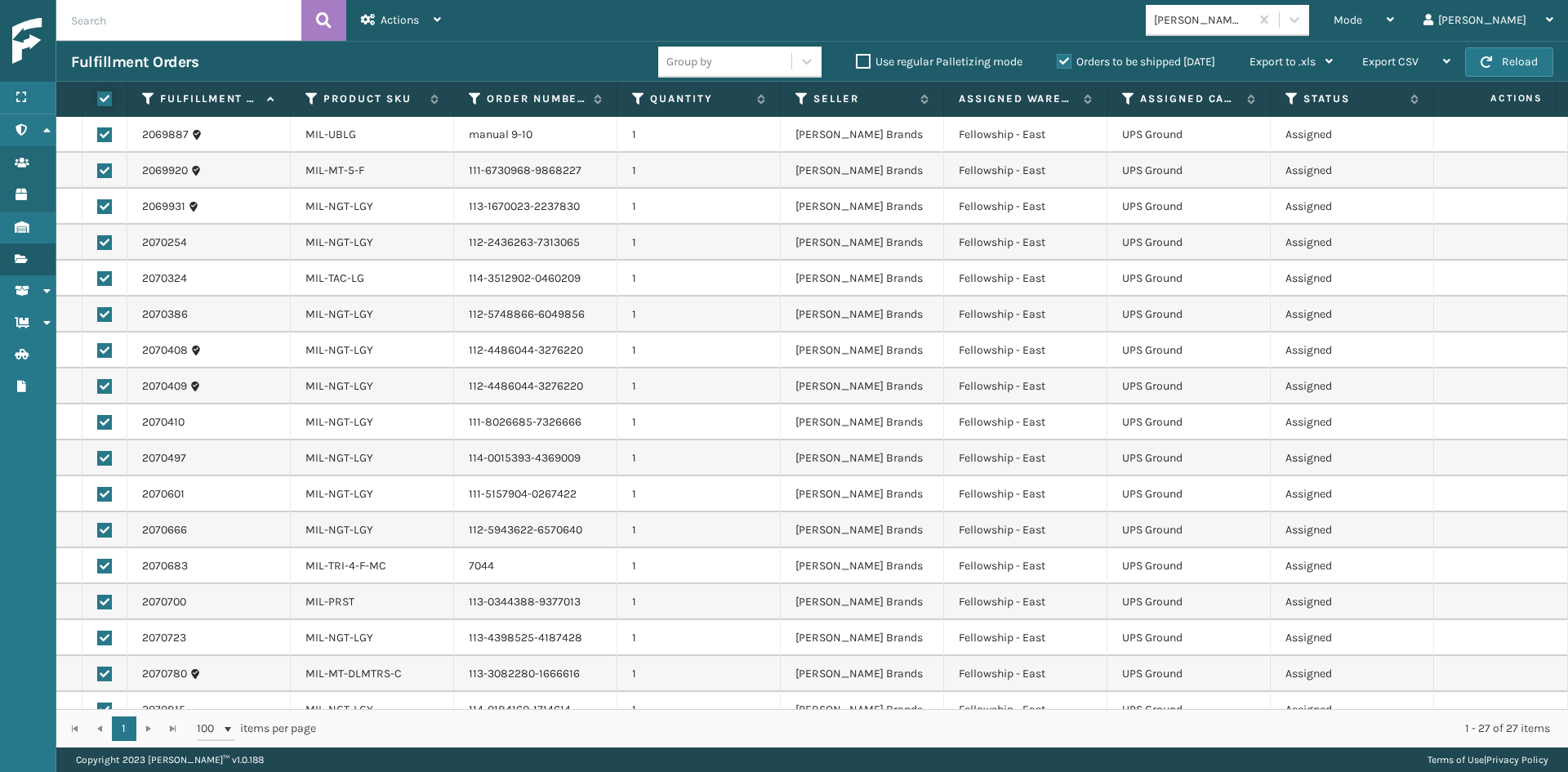
checkbox input "true"
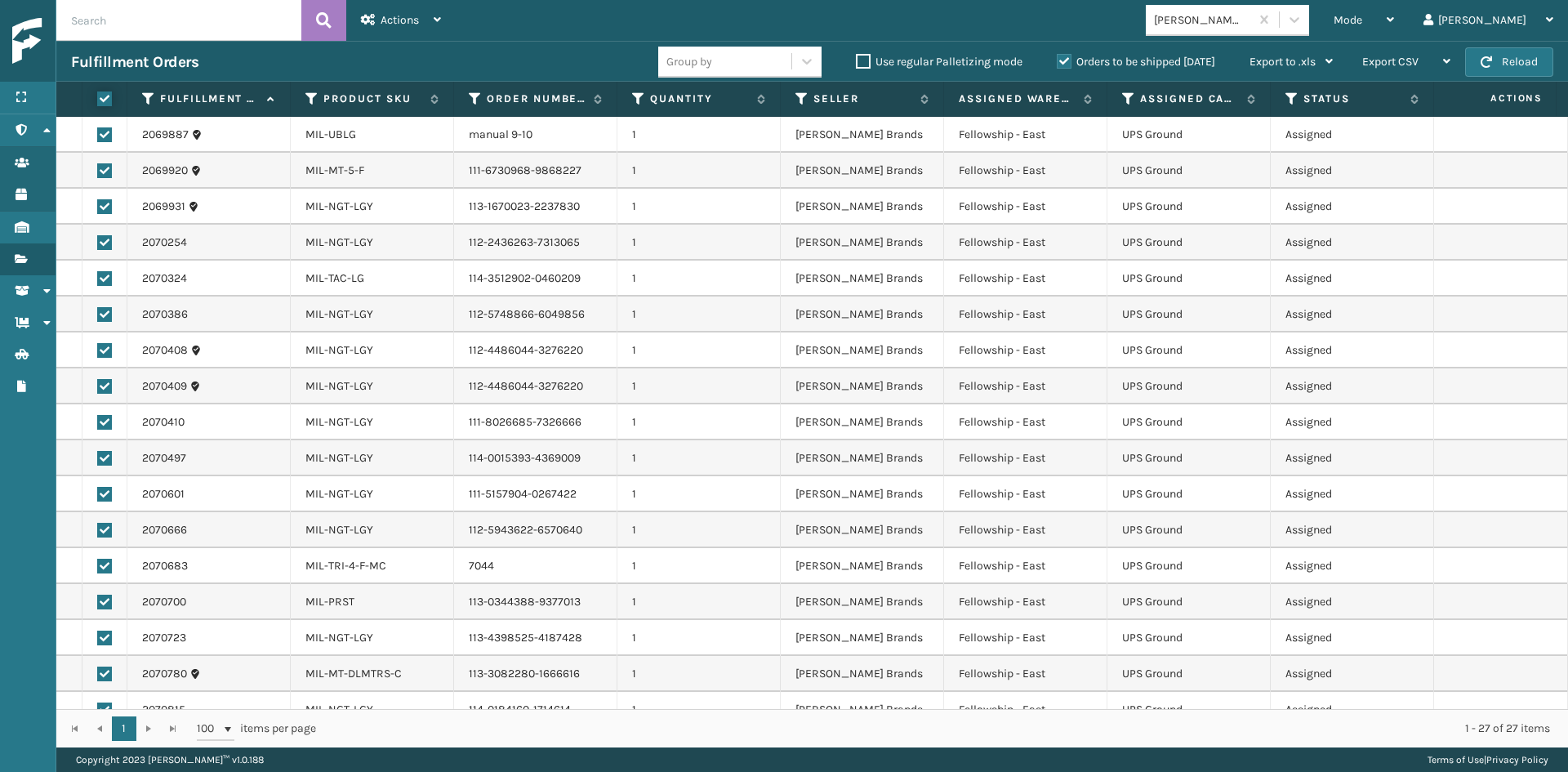
checkbox input "true"
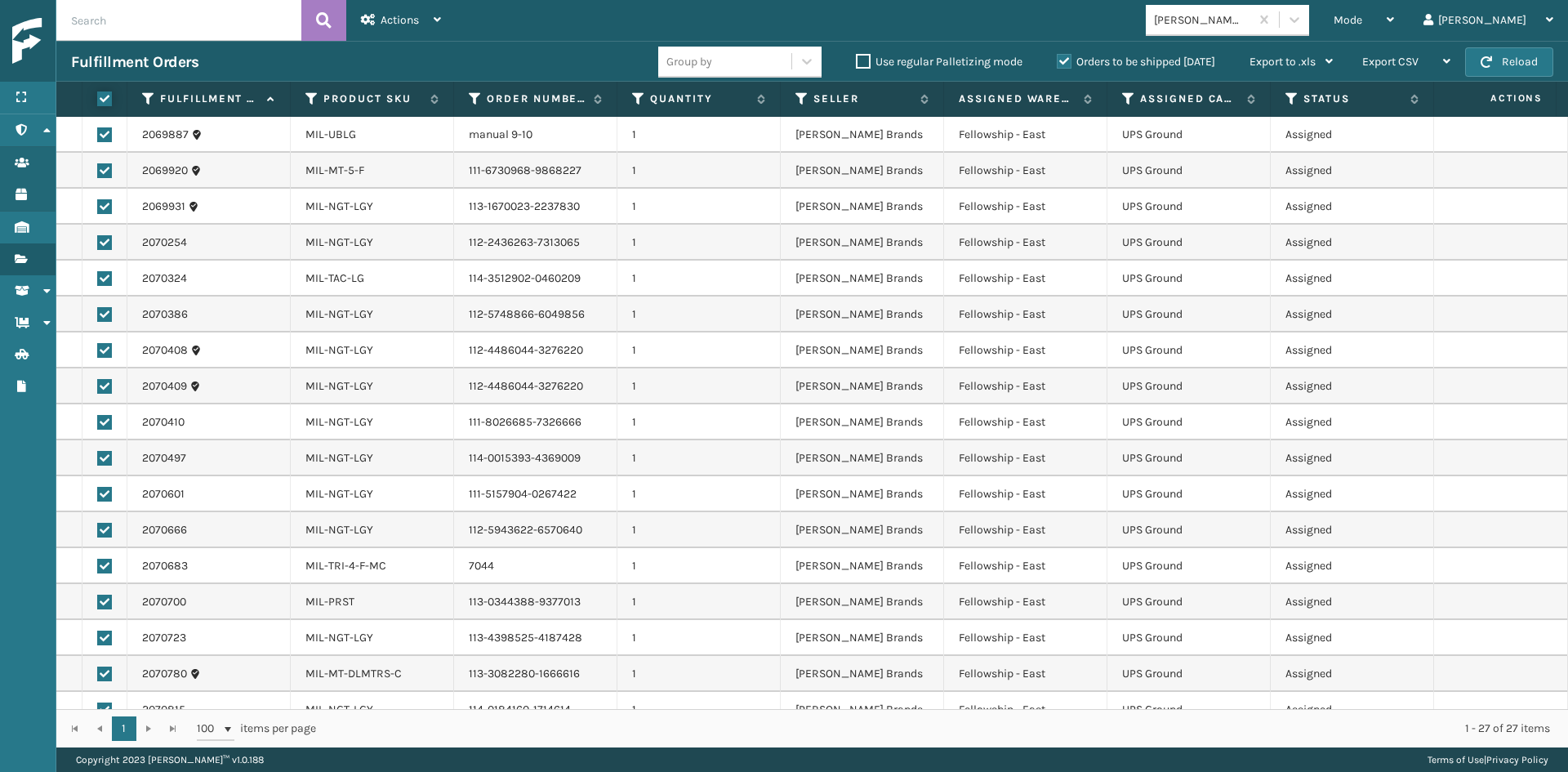
checkbox input "true"
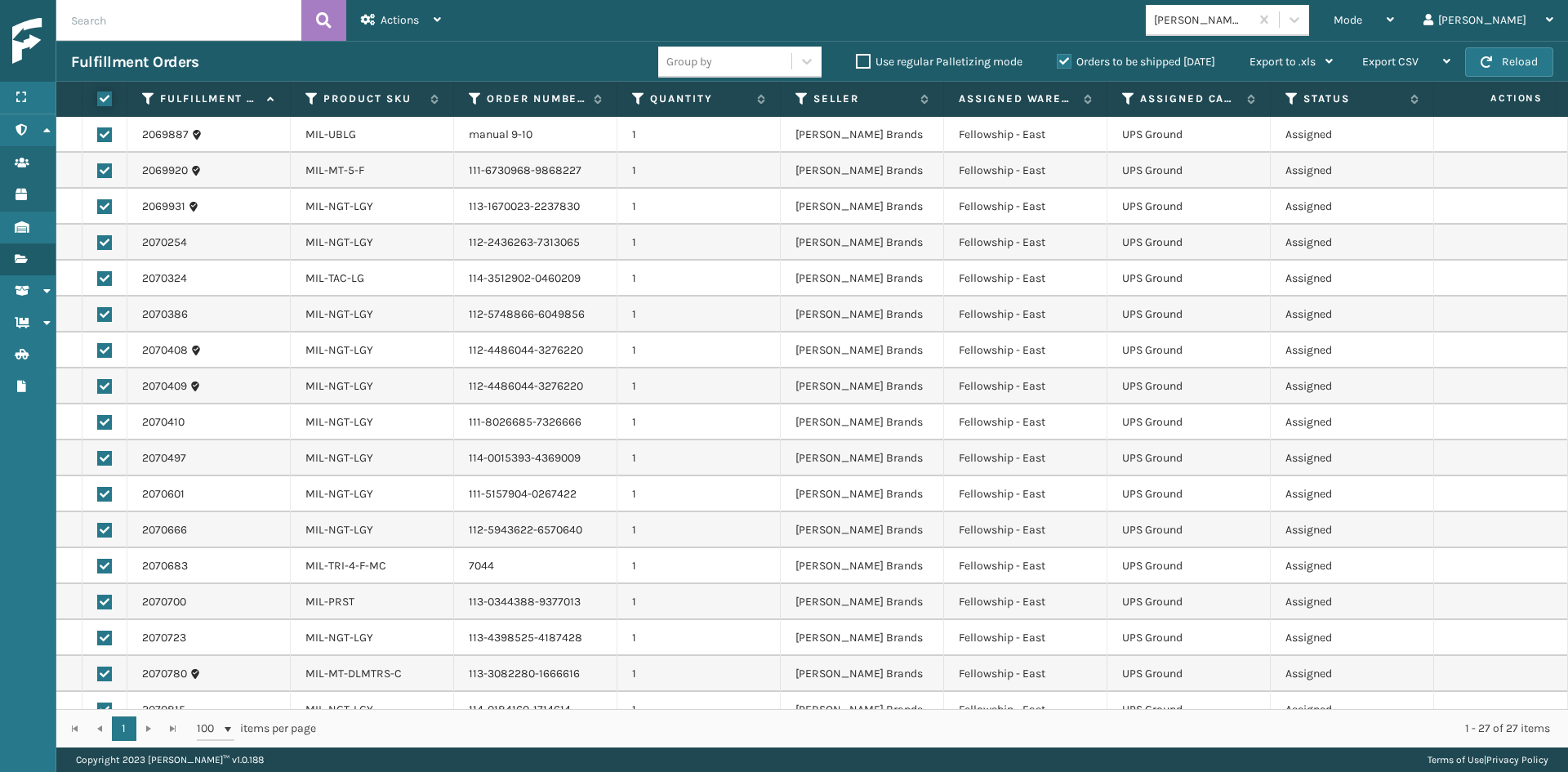
checkbox input "true"
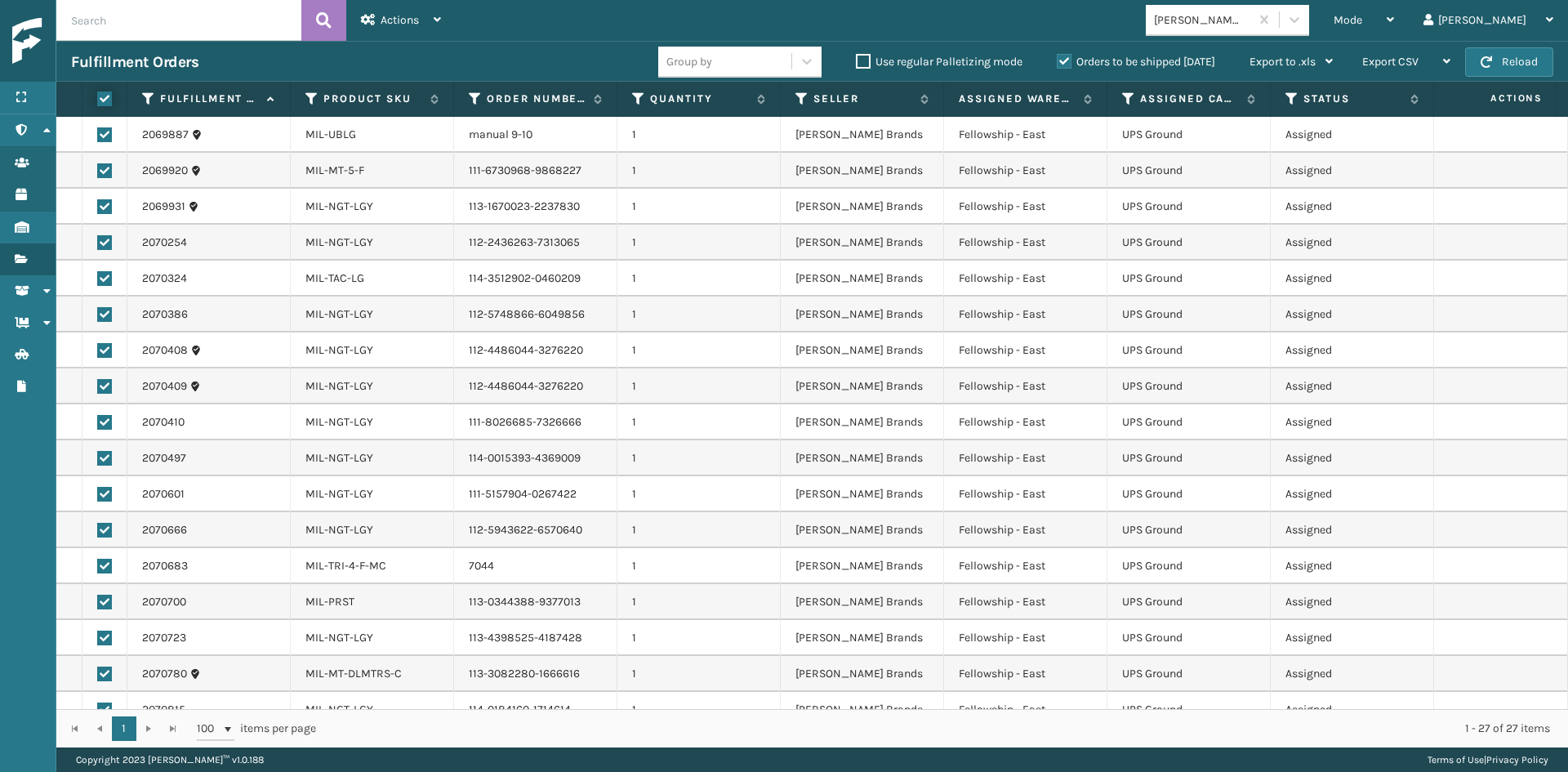
checkbox input "true"
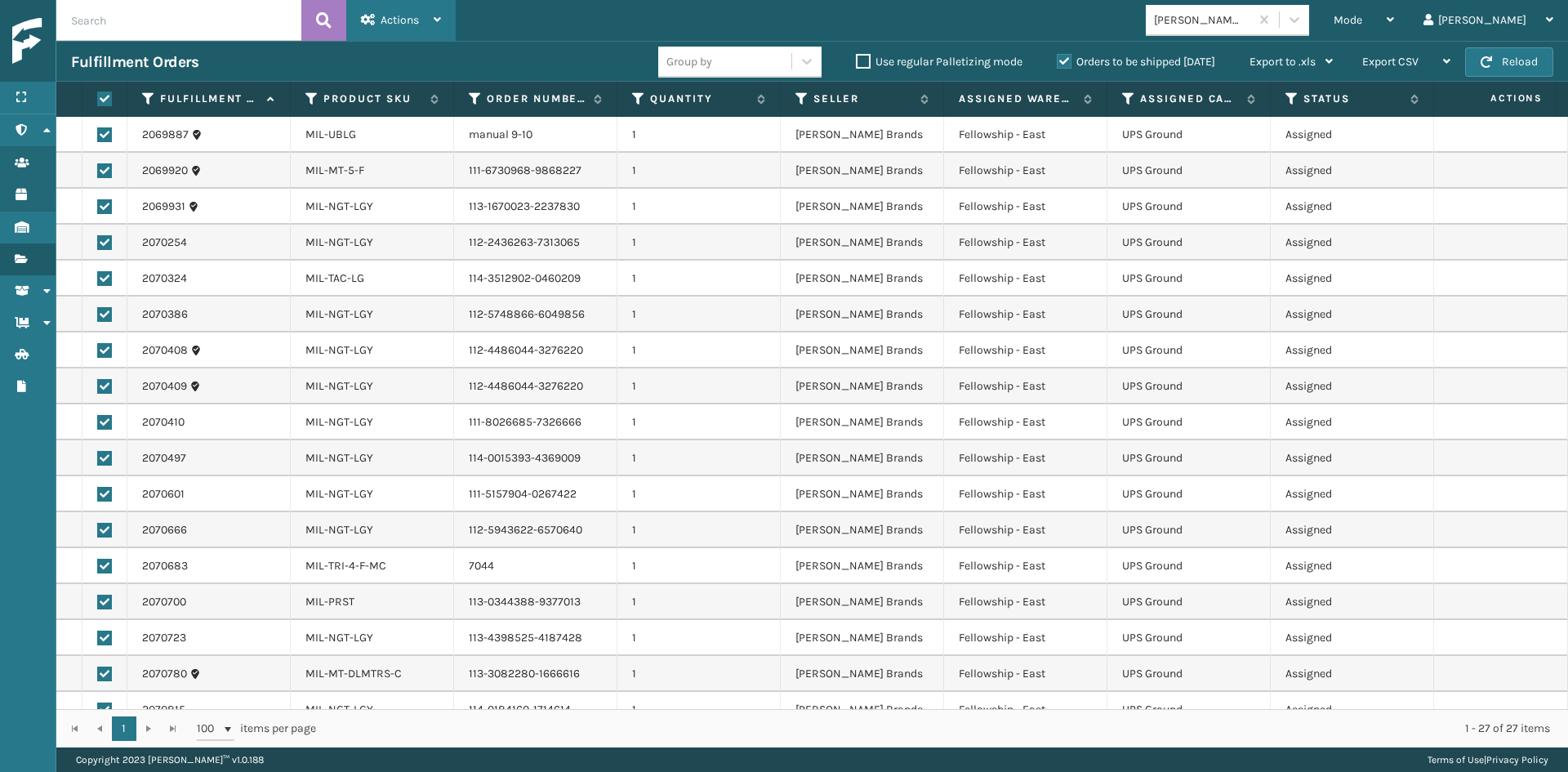
click at [357, 33] on div "Actions Settings Remove All Filters Export Labels Create Picking Batch" at bounding box center [400, 20] width 109 height 40
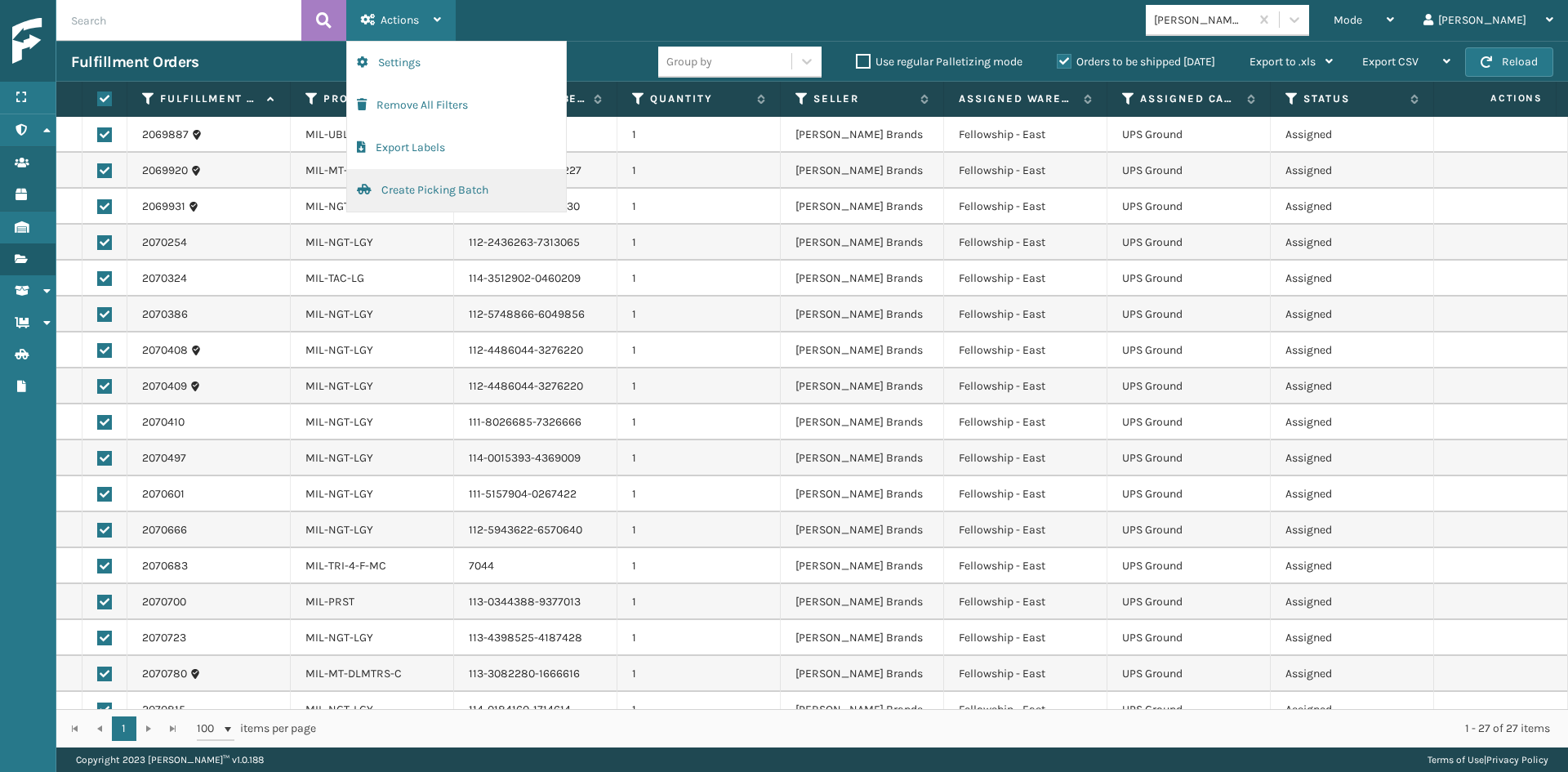
click at [411, 188] on button "Create Picking Batch" at bounding box center [456, 190] width 219 height 42
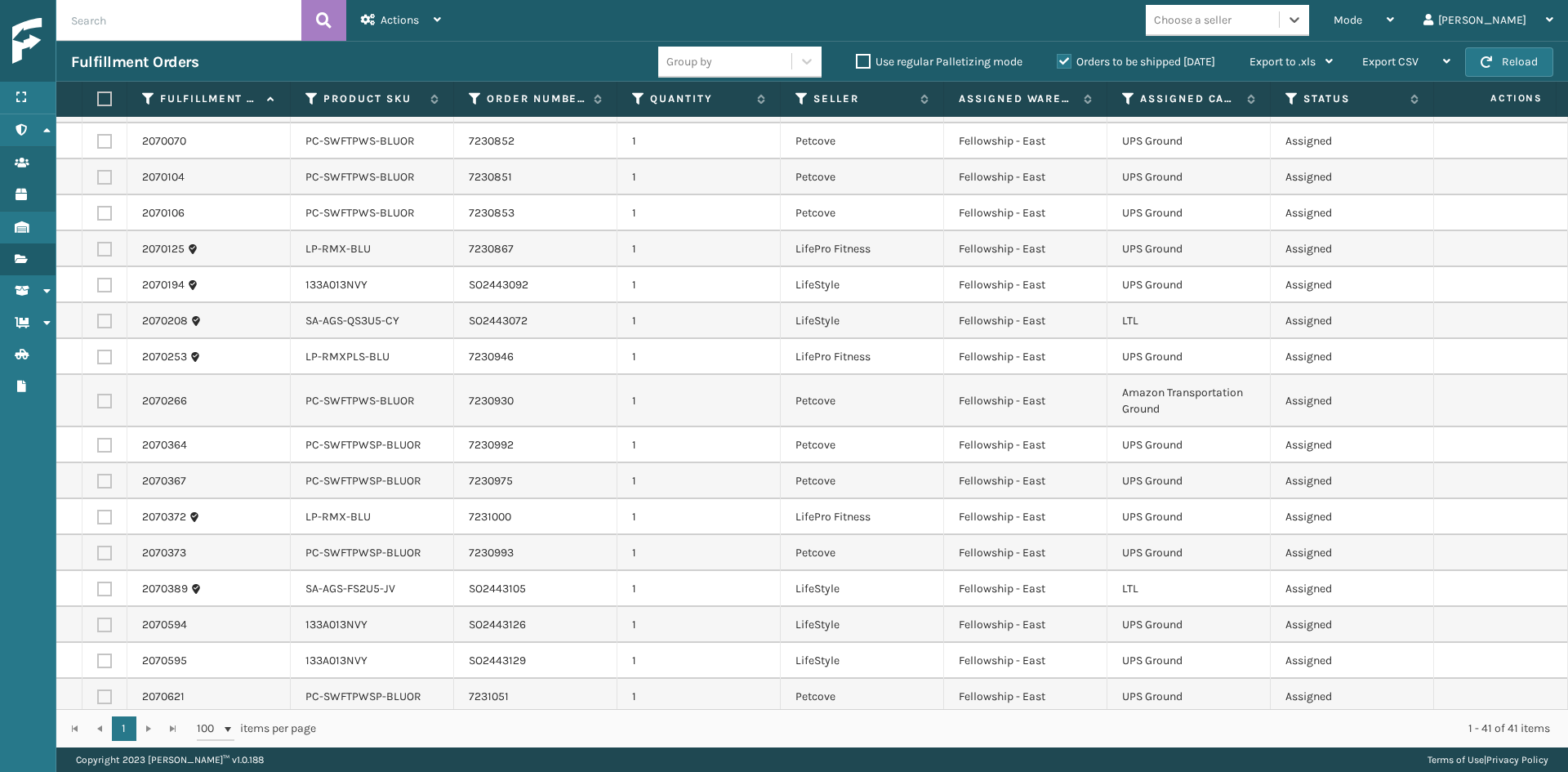
scroll to position [11, 0]
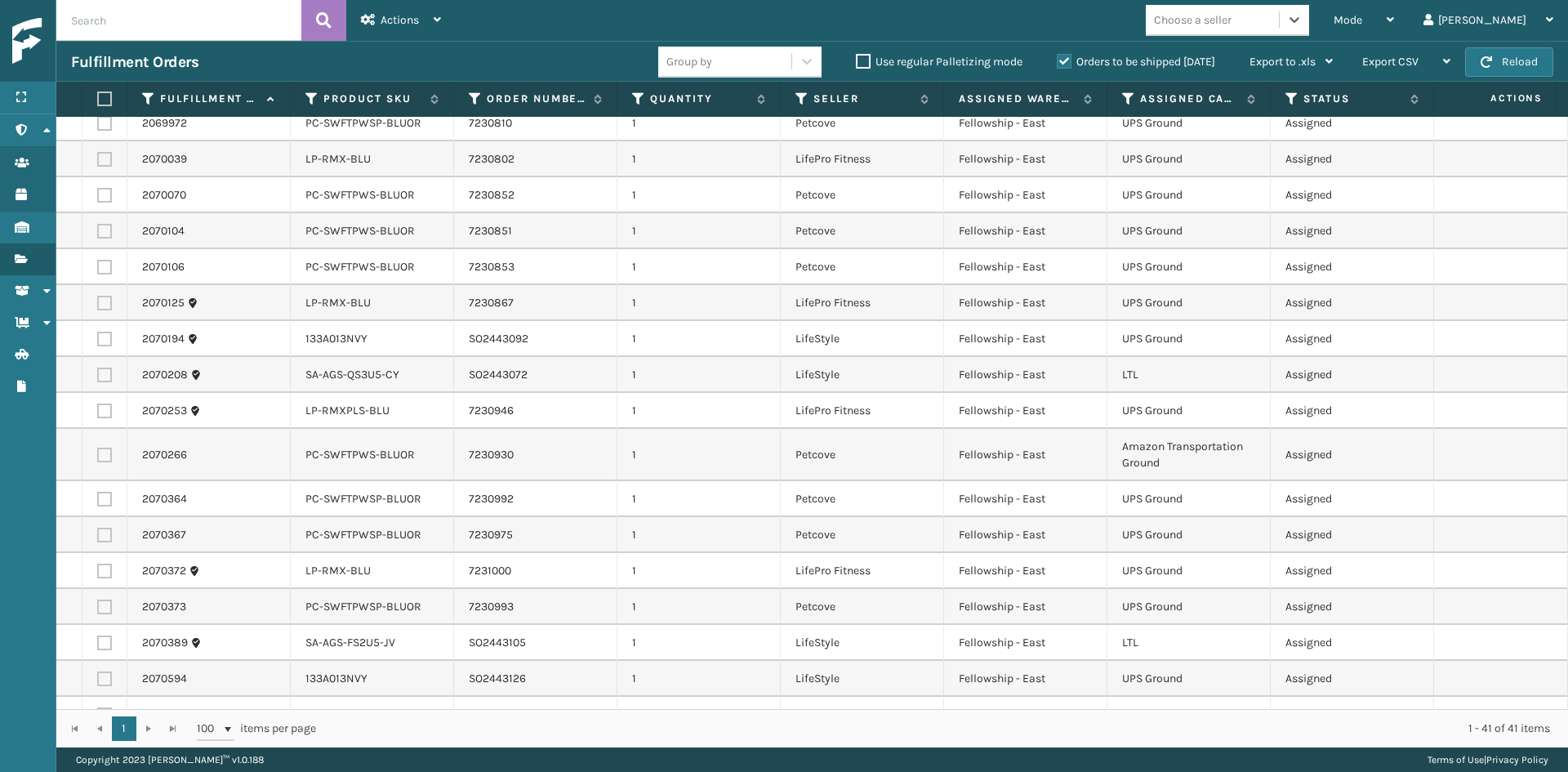
click at [1231, 25] on div "Choose a seller" at bounding box center [1193, 20] width 78 height 17
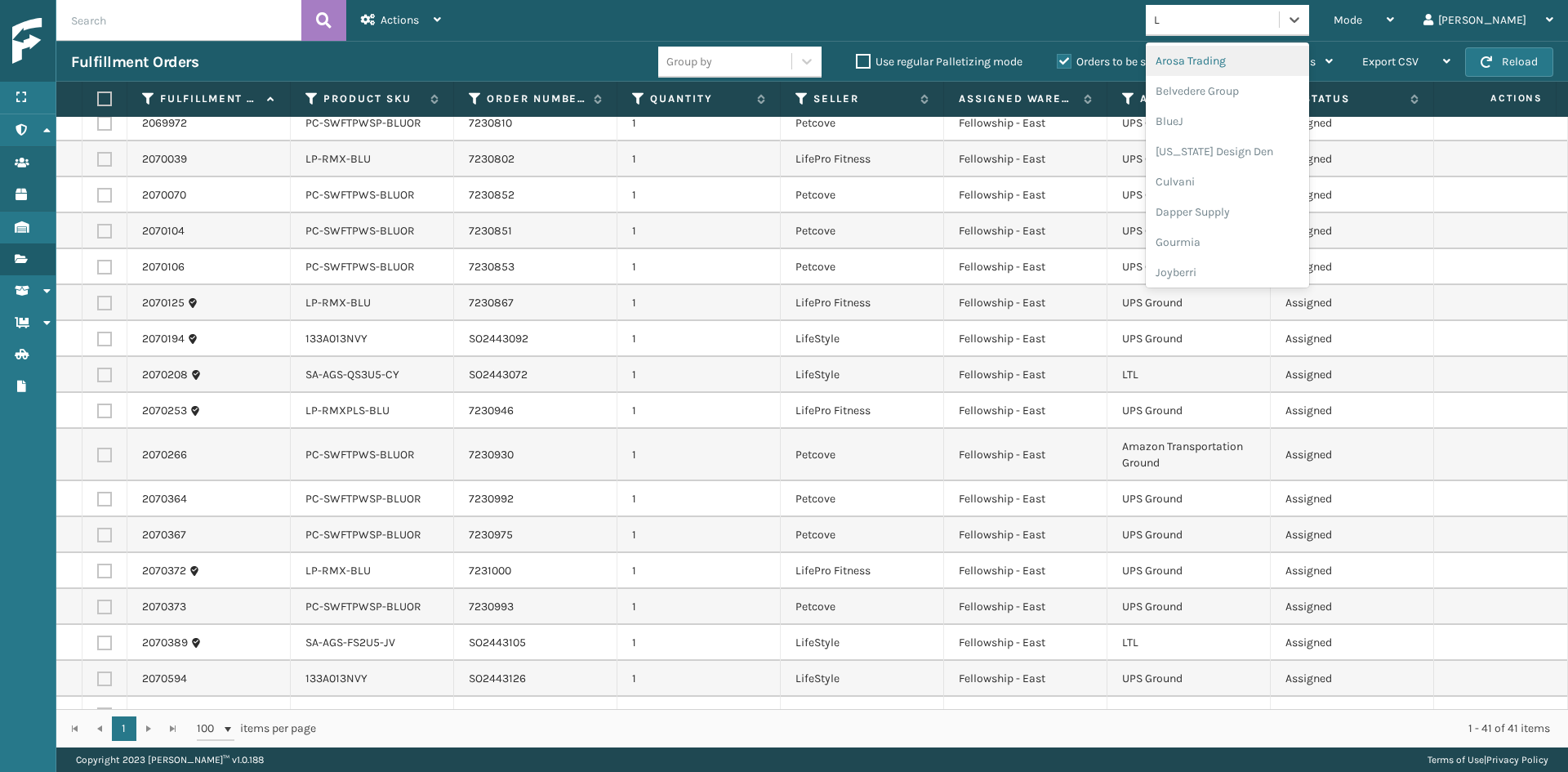
type input "LI"
click at [1262, 114] on div "LifeStyle" at bounding box center [1228, 121] width 164 height 30
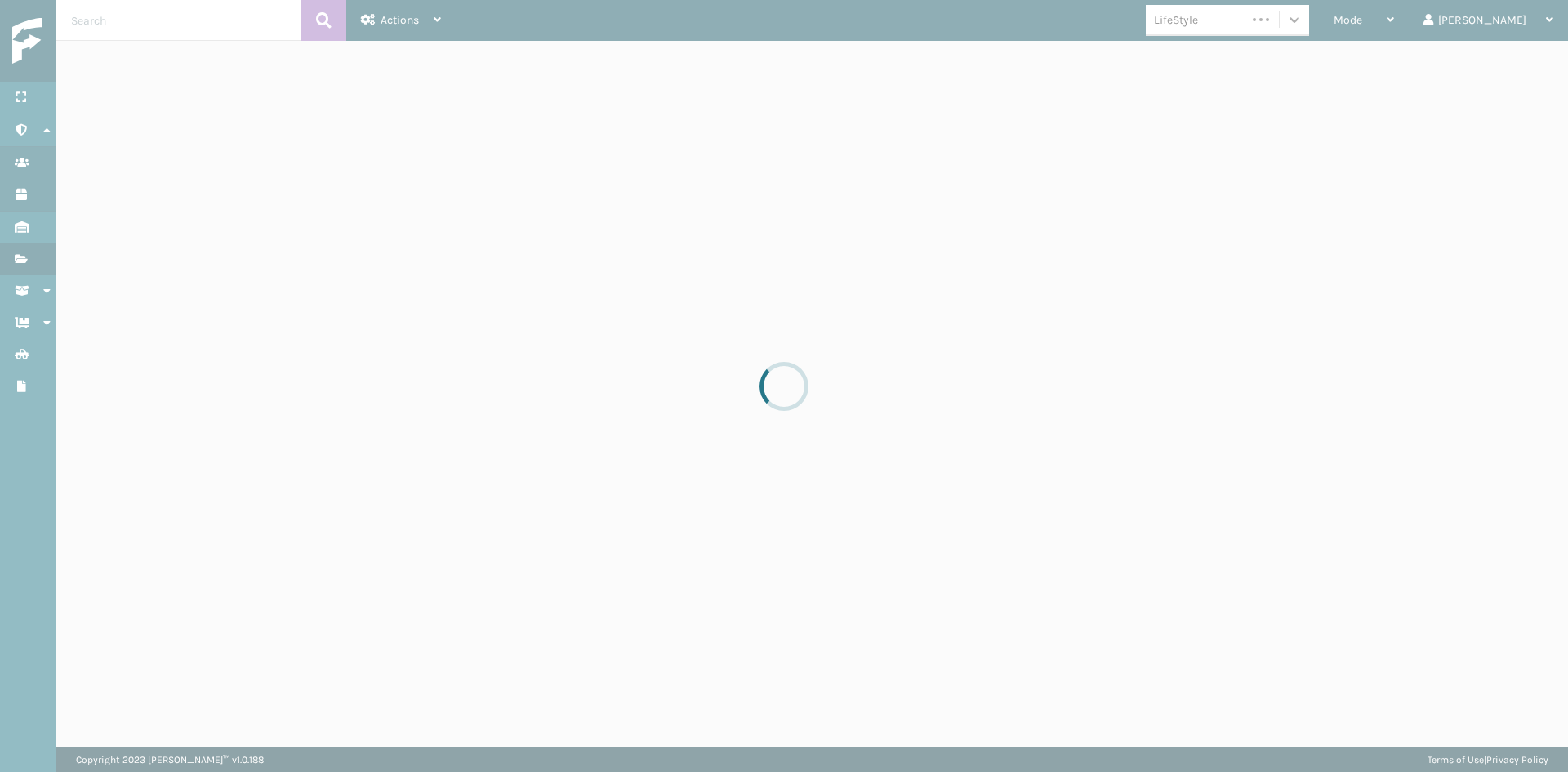
click at [1262, 114] on div at bounding box center [784, 386] width 1568 height 772
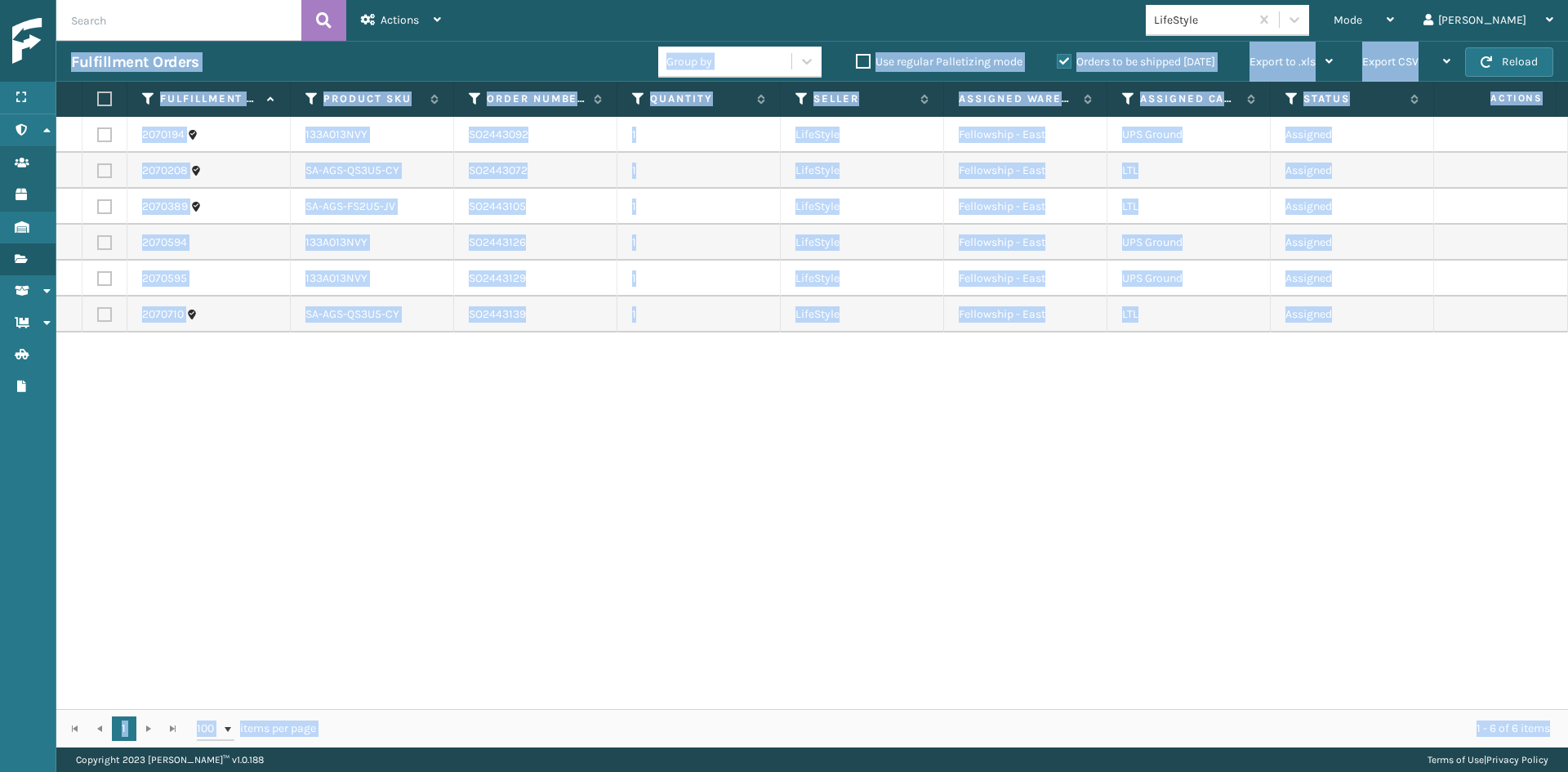
click at [890, 370] on div "2070194 133A013NVY SO2443092 1 LifeStyle Fellowship - East UPS Ground Assigned …" at bounding box center [812, 413] width 1512 height 592
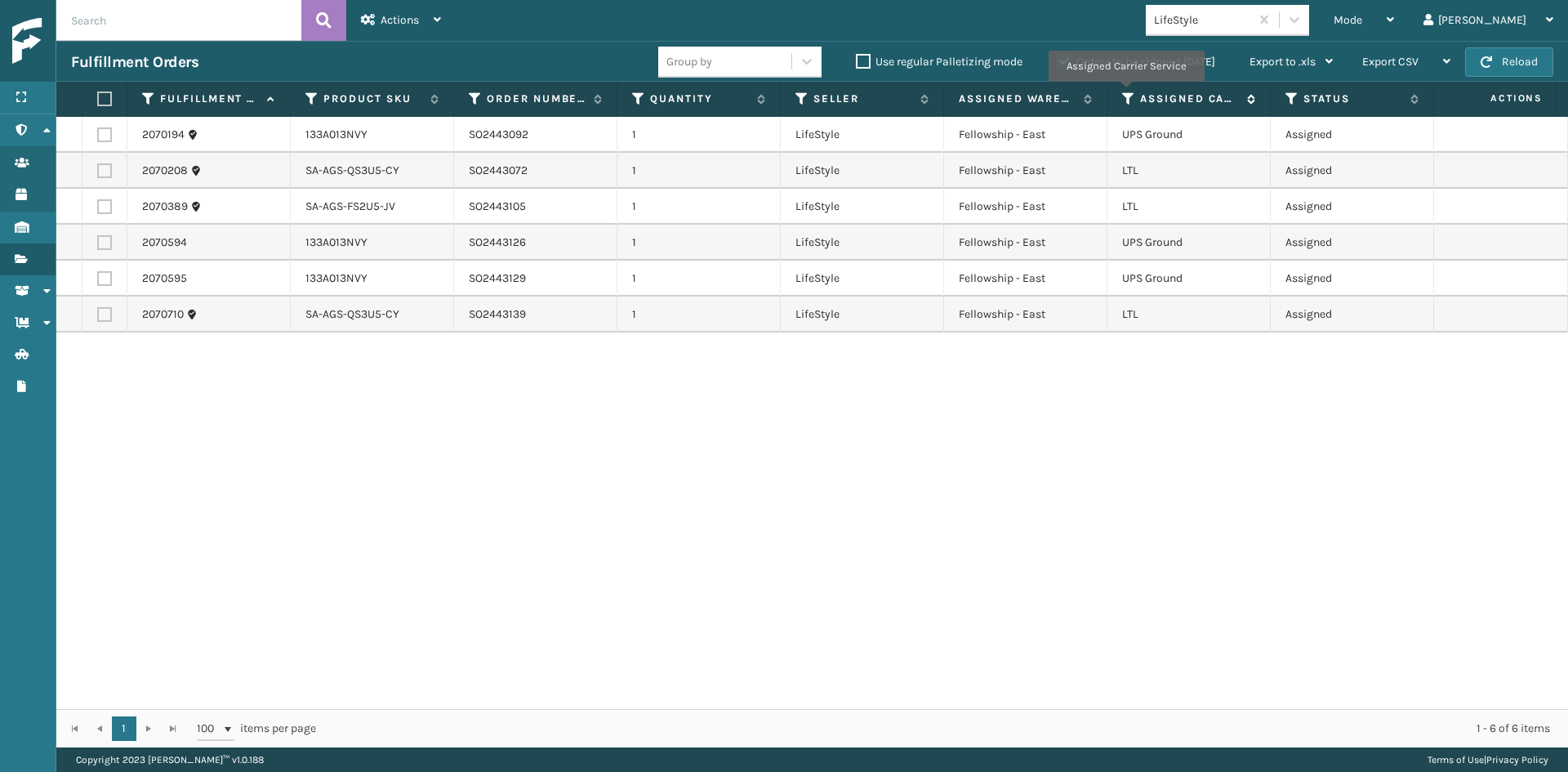
click at [1125, 93] on icon at bounding box center [1129, 99] width 13 height 15
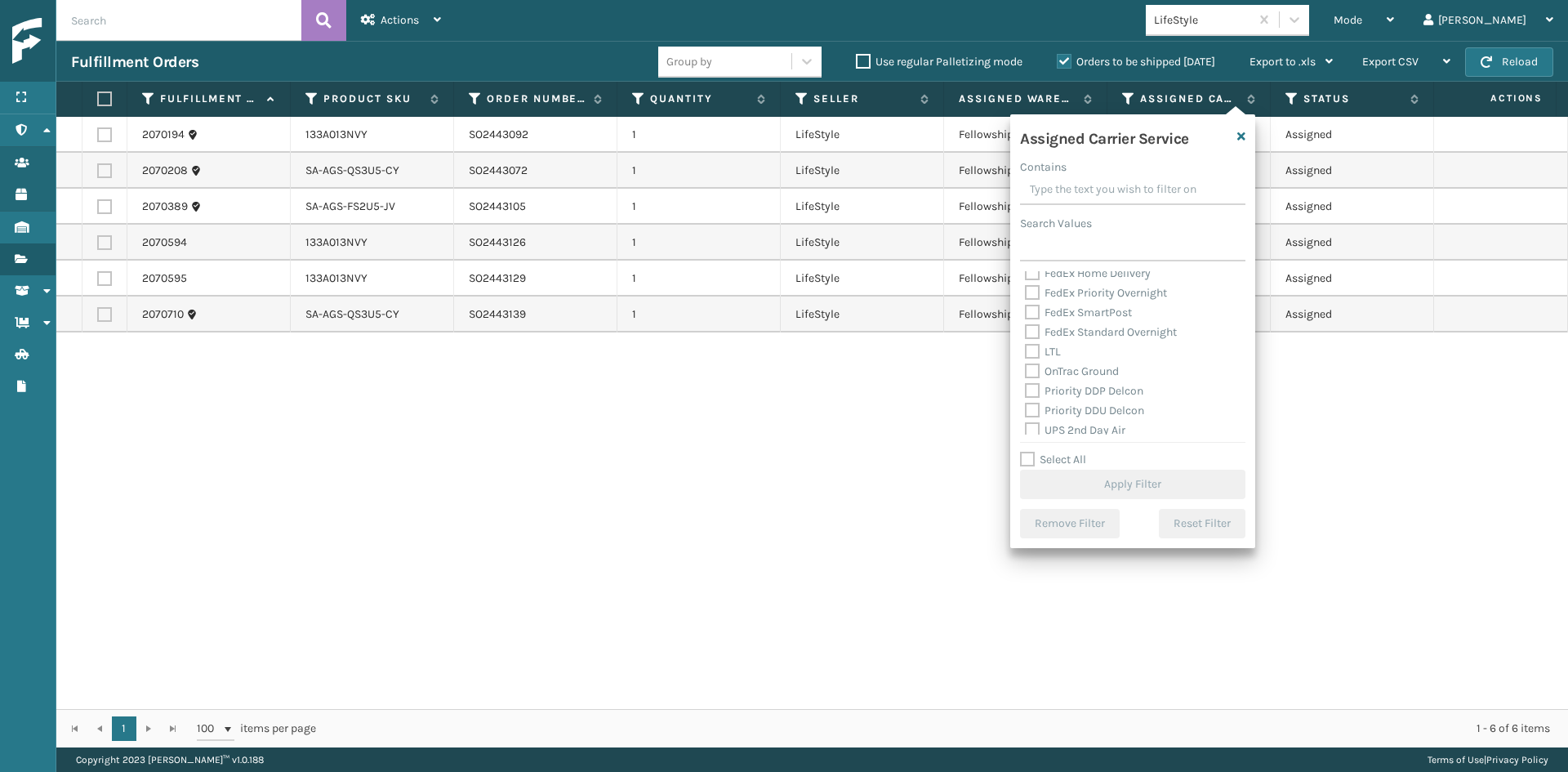
scroll to position [164, 0]
click at [1069, 370] on label "OnTrac Ground" at bounding box center [1072, 371] width 94 height 14
click at [1026, 370] on input "OnTrac Ground" at bounding box center [1025, 368] width 1 height 10
checkbox input "true"
click at [1079, 391] on label "Priority DDP Delcon" at bounding box center [1084, 391] width 118 height 14
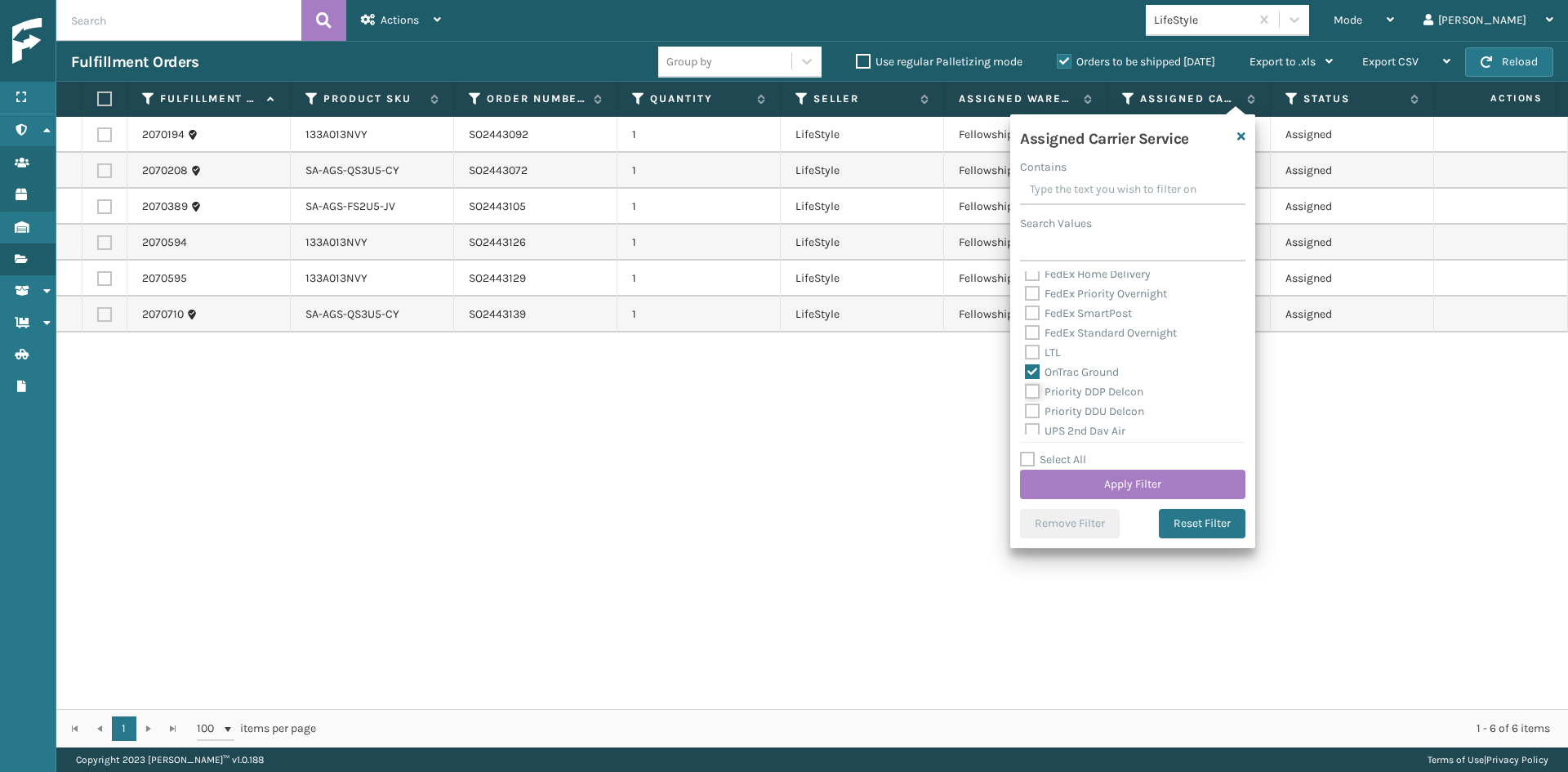
click at [1026, 391] on input "Priority DDP Delcon" at bounding box center [1025, 387] width 1 height 10
checkbox input "true"
click at [1082, 411] on label "Priority DDU Delcon" at bounding box center [1084, 411] width 119 height 14
click at [1026, 411] on input "Priority DDU Delcon" at bounding box center [1025, 407] width 1 height 10
checkbox input "true"
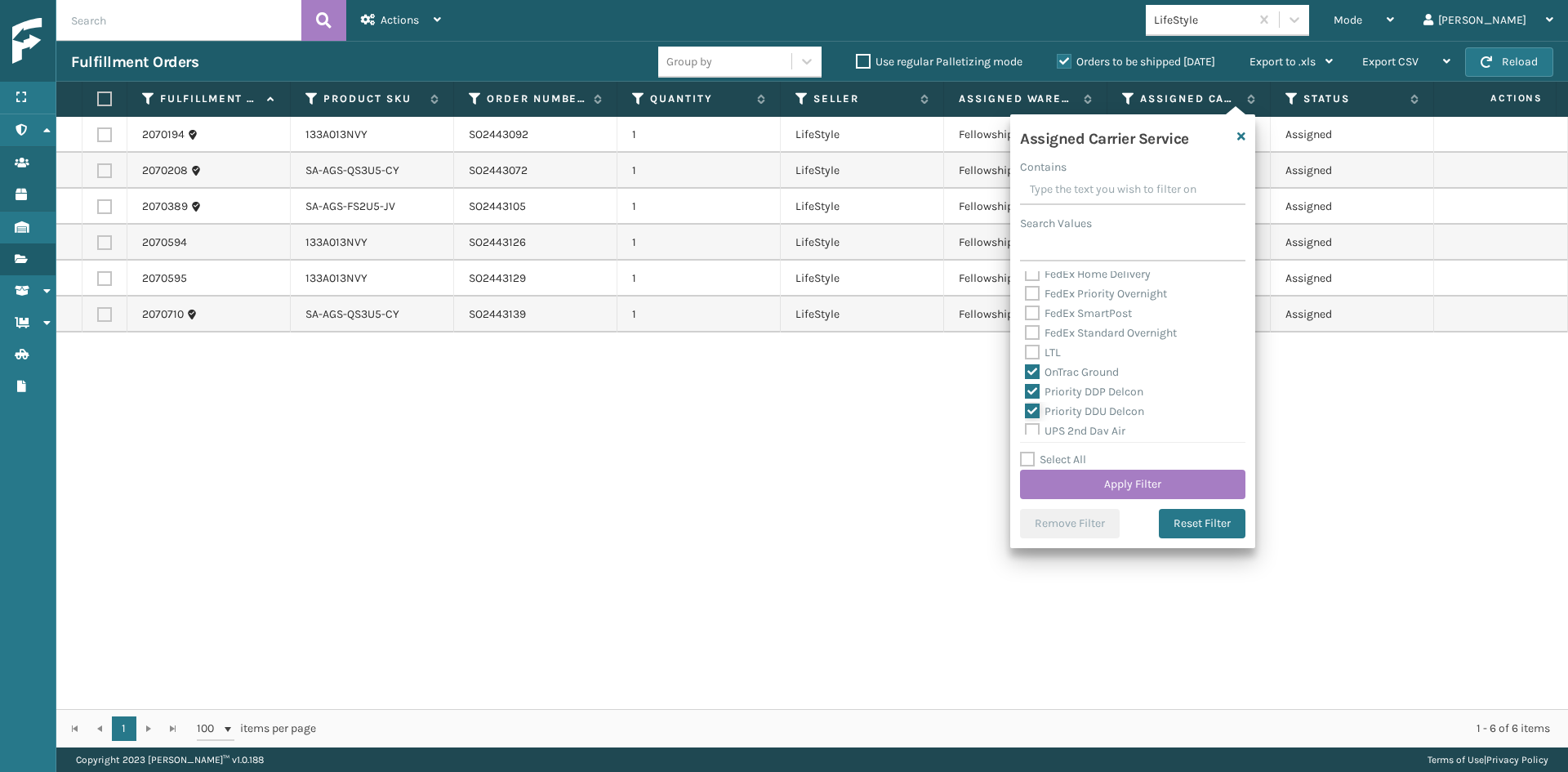
scroll to position [245, 0]
click at [1093, 353] on label "UPS 2nd Day Air" at bounding box center [1074, 349] width 101 height 14
click at [1026, 351] on input "UPS 2nd Day Air" at bounding box center [1025, 344] width 1 height 10
checkbox input "true"
click at [1083, 370] on label "UPS 2nd Day Air A.M." at bounding box center [1087, 369] width 124 height 14
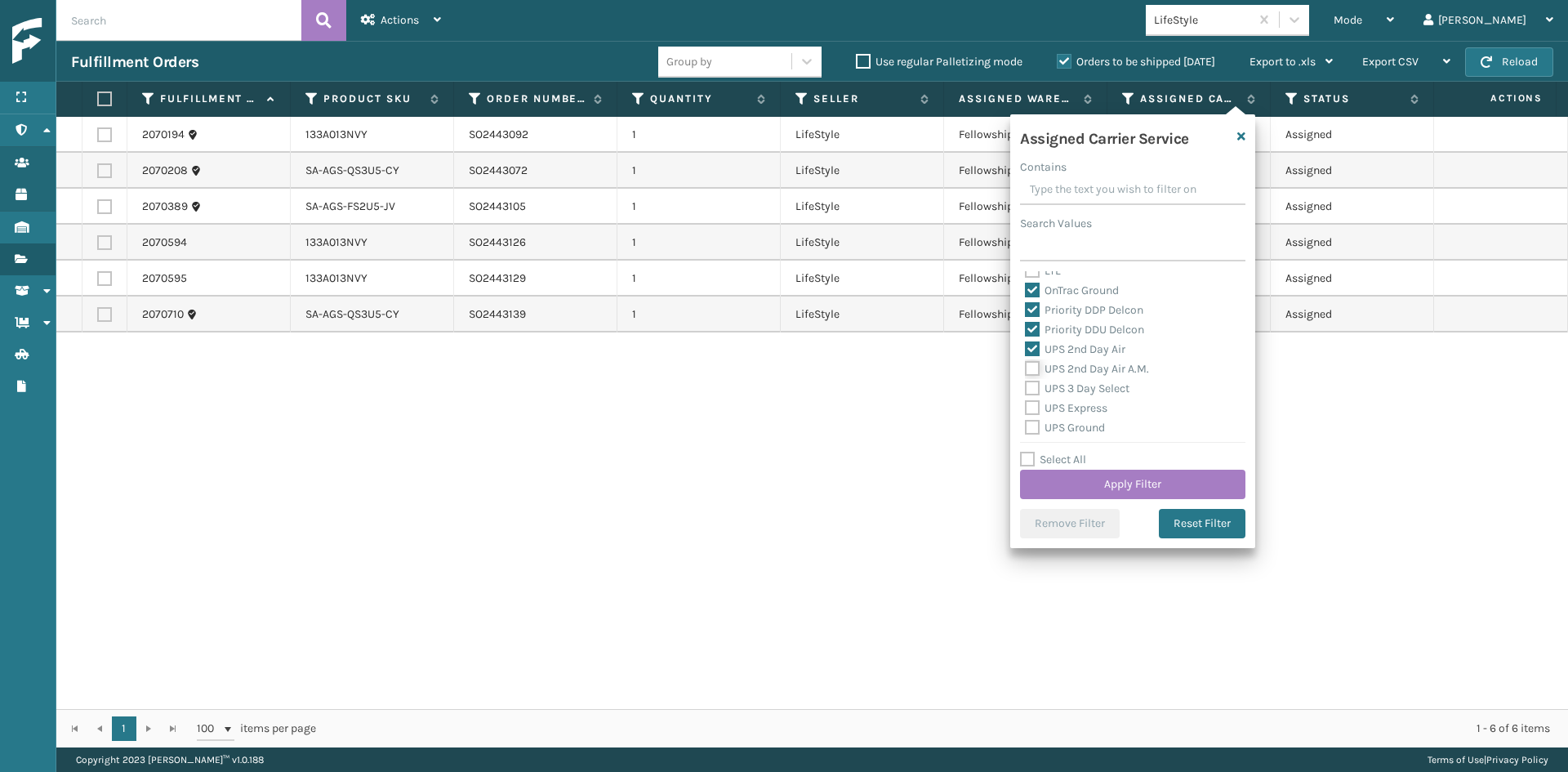
click at [1026, 370] on input "UPS 2nd Day Air A.M." at bounding box center [1025, 364] width 1 height 10
checkbox input "true"
click at [1083, 384] on label "UPS 3 Day Select" at bounding box center [1076, 388] width 104 height 14
click at [1026, 384] on input "UPS 3 Day Select" at bounding box center [1025, 384] width 1 height 10
checkbox input "true"
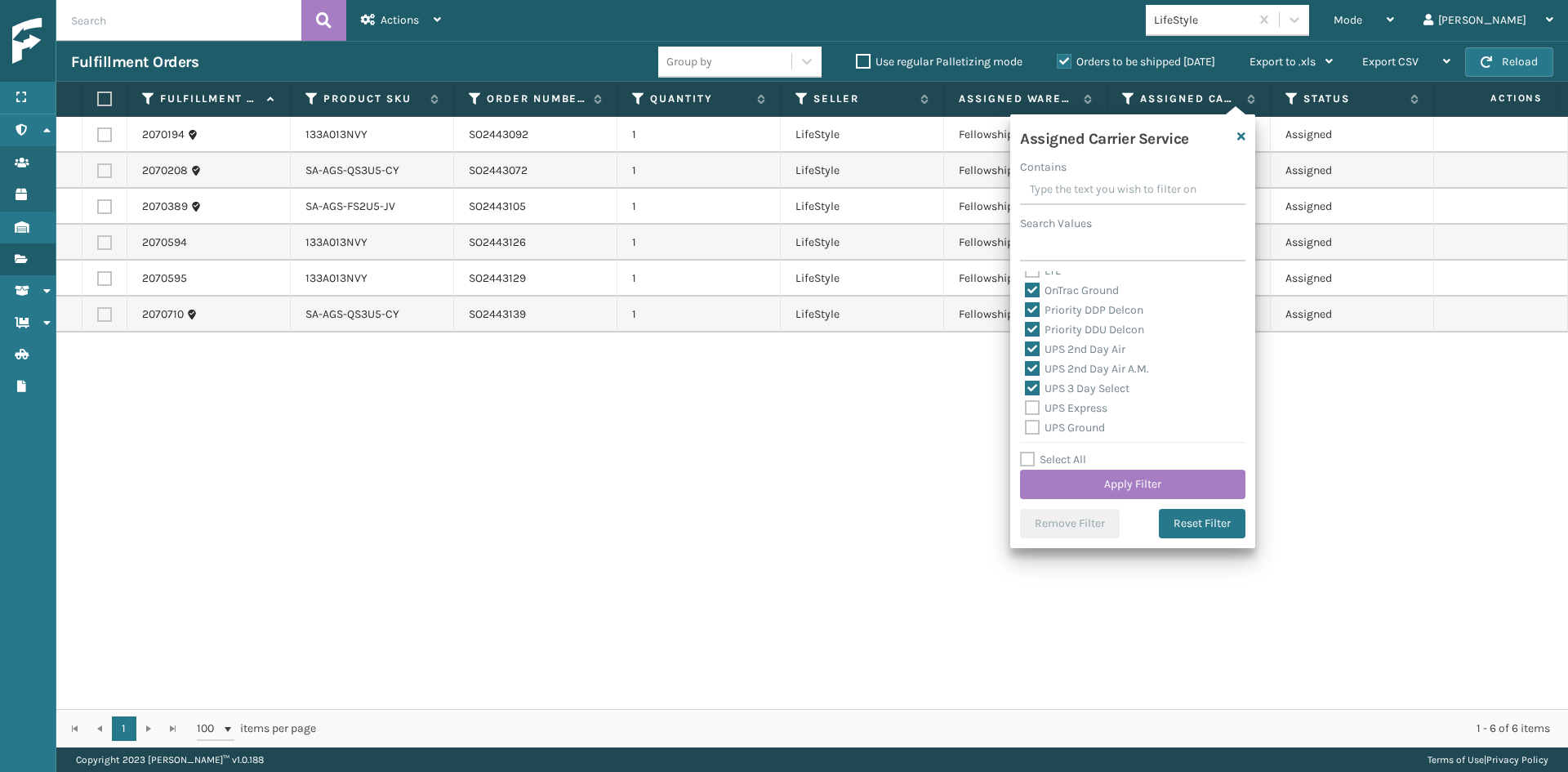
click at [1088, 407] on label "UPS Express" at bounding box center [1066, 408] width 83 height 14
click at [1026, 407] on input "UPS Express" at bounding box center [1025, 403] width 1 height 10
checkbox input "true"
click at [1082, 346] on label "UPS Ground" at bounding box center [1064, 346] width 80 height 14
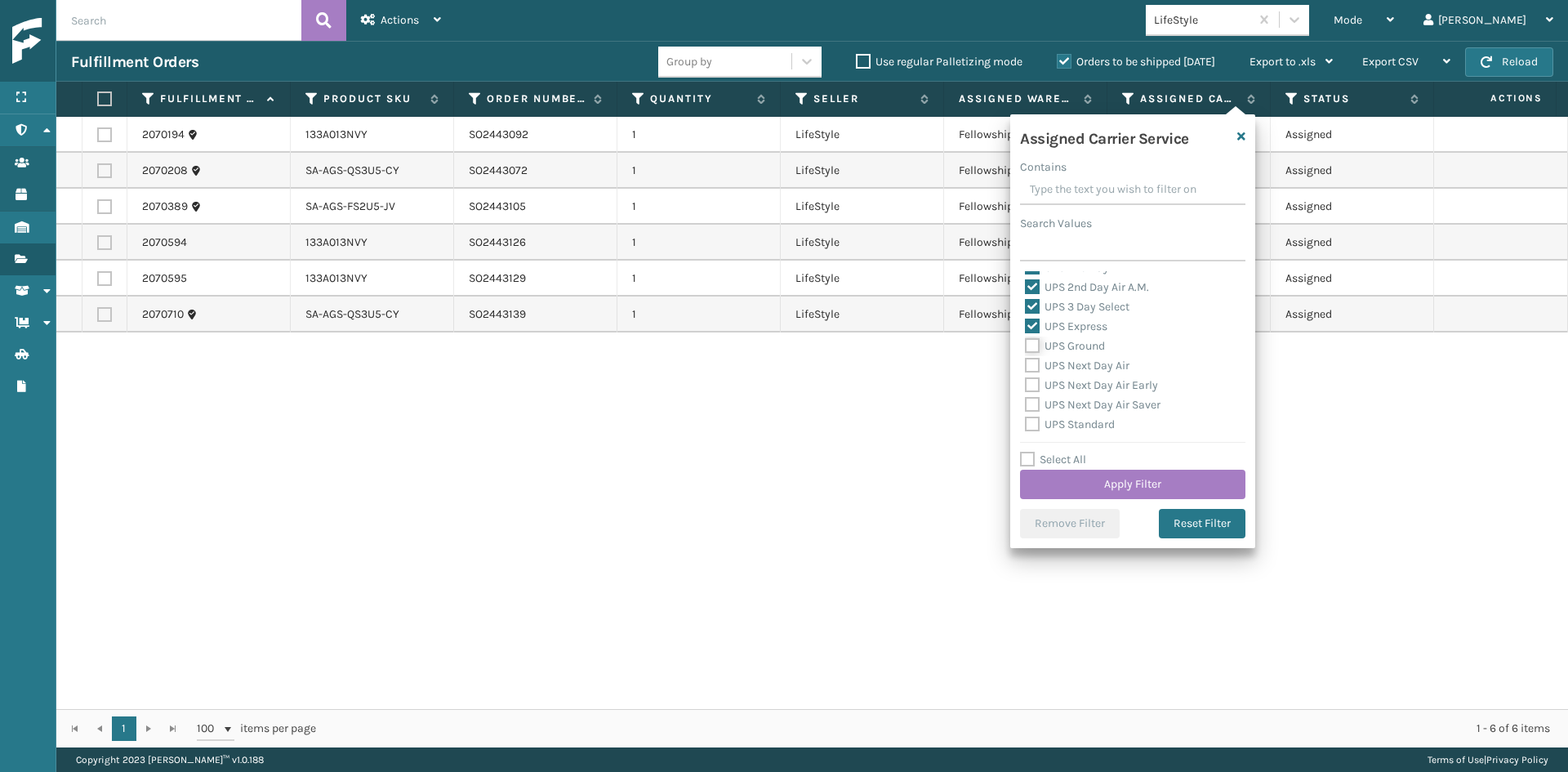
click at [1026, 346] on input "UPS Ground" at bounding box center [1025, 341] width 1 height 10
checkbox input "true"
click at [1077, 366] on label "UPS Next Day Air" at bounding box center [1076, 365] width 104 height 14
click at [1026, 366] on input "UPS Next Day Air" at bounding box center [1025, 361] width 1 height 10
checkbox input "true"
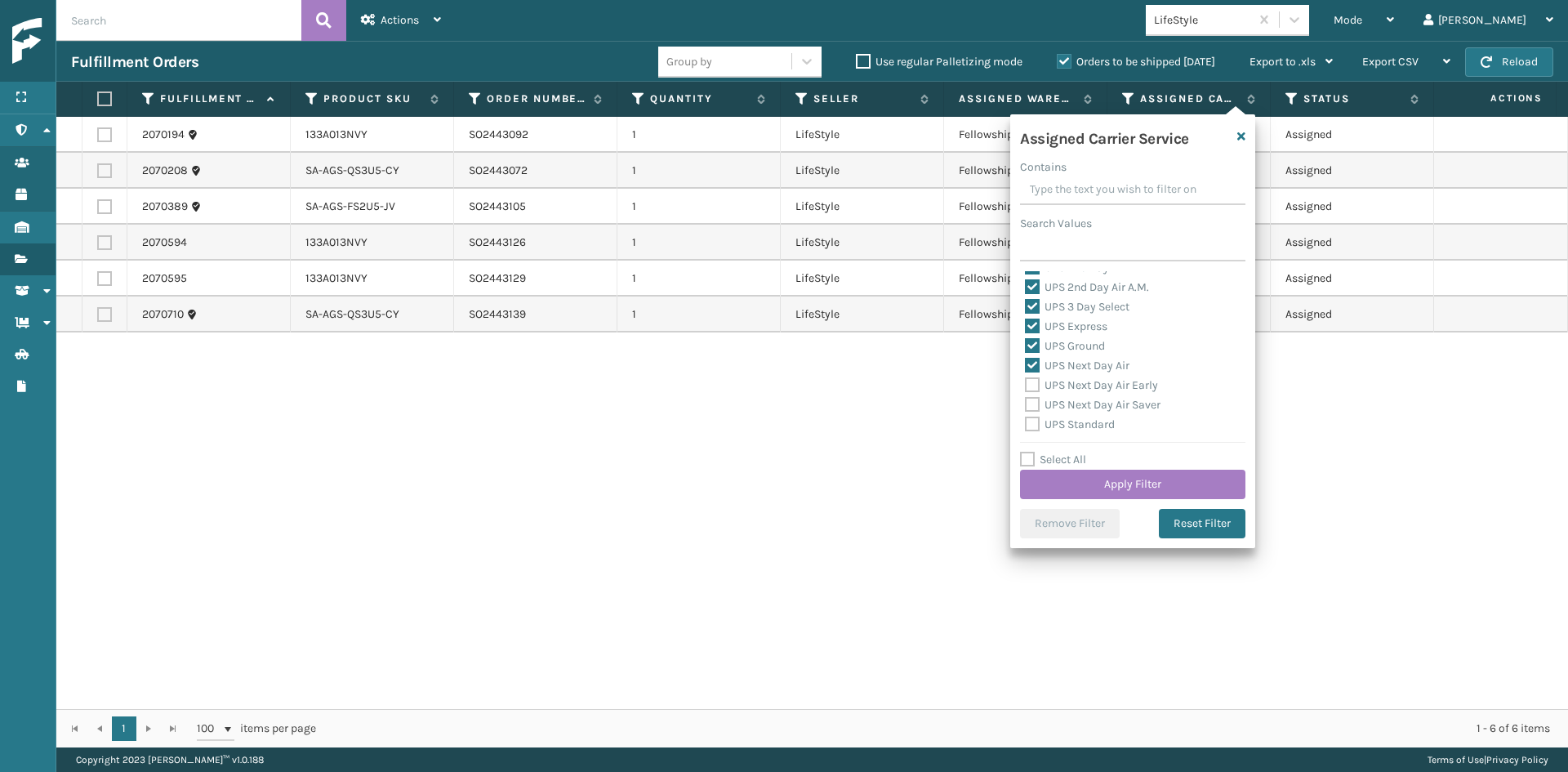
click at [1079, 378] on label "UPS Next Day Air Early" at bounding box center [1091, 385] width 133 height 14
click at [1026, 378] on input "UPS Next Day Air Early" at bounding box center [1025, 381] width 1 height 10
checkbox input "true"
click at [1087, 397] on div "UPS Next Day Air Saver" at bounding box center [1132, 405] width 215 height 20
click at [1088, 405] on label "UPS Next Day Air Saver" at bounding box center [1092, 404] width 135 height 14
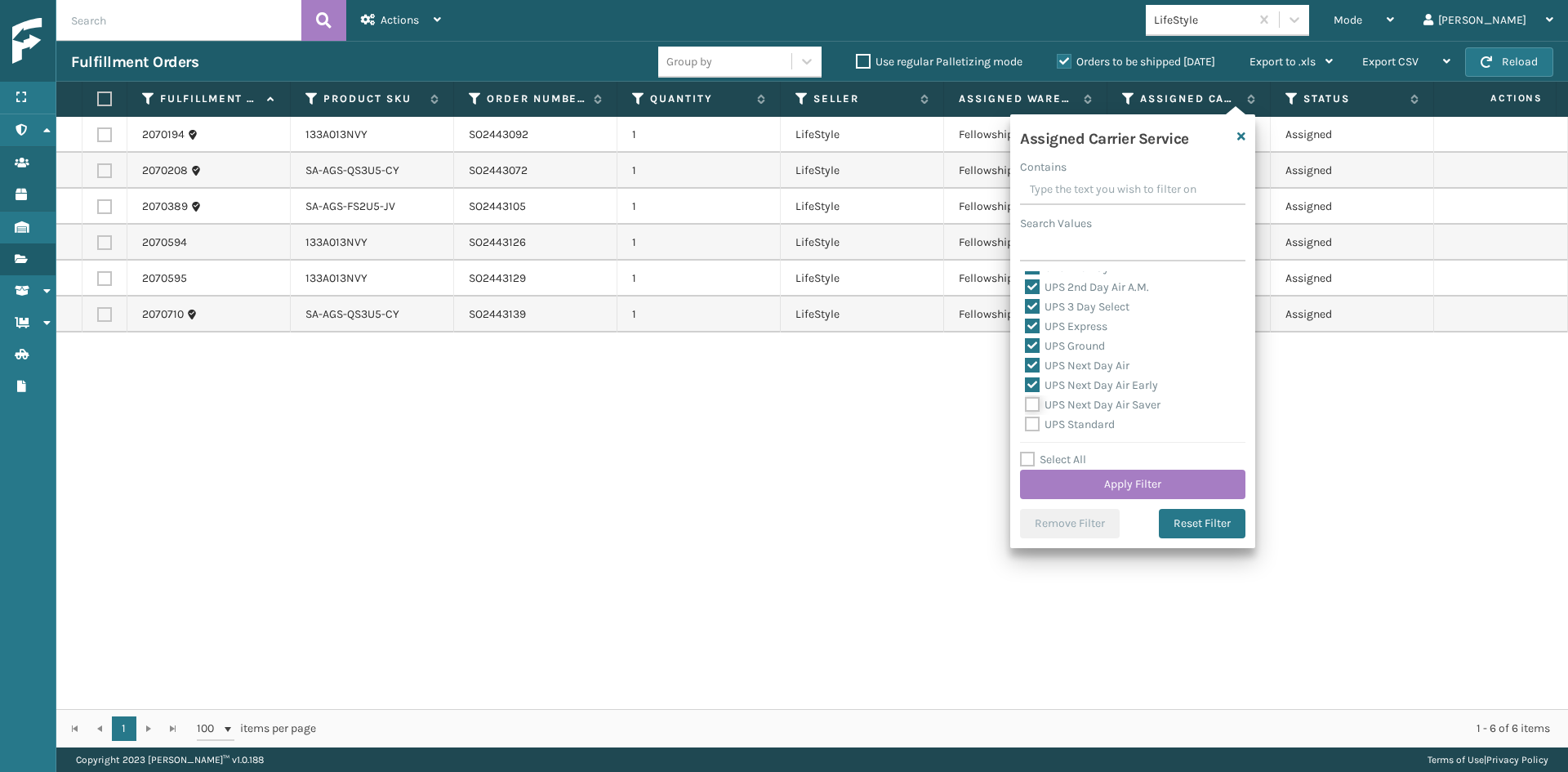
click at [1026, 405] on input "UPS Next Day Air Saver" at bounding box center [1025, 401] width 1 height 10
checkbox input "true"
click at [1089, 422] on label "UPS Standard" at bounding box center [1070, 424] width 90 height 14
click at [1026, 422] on input "UPS Standard" at bounding box center [1025, 419] width 1 height 10
checkbox input "true"
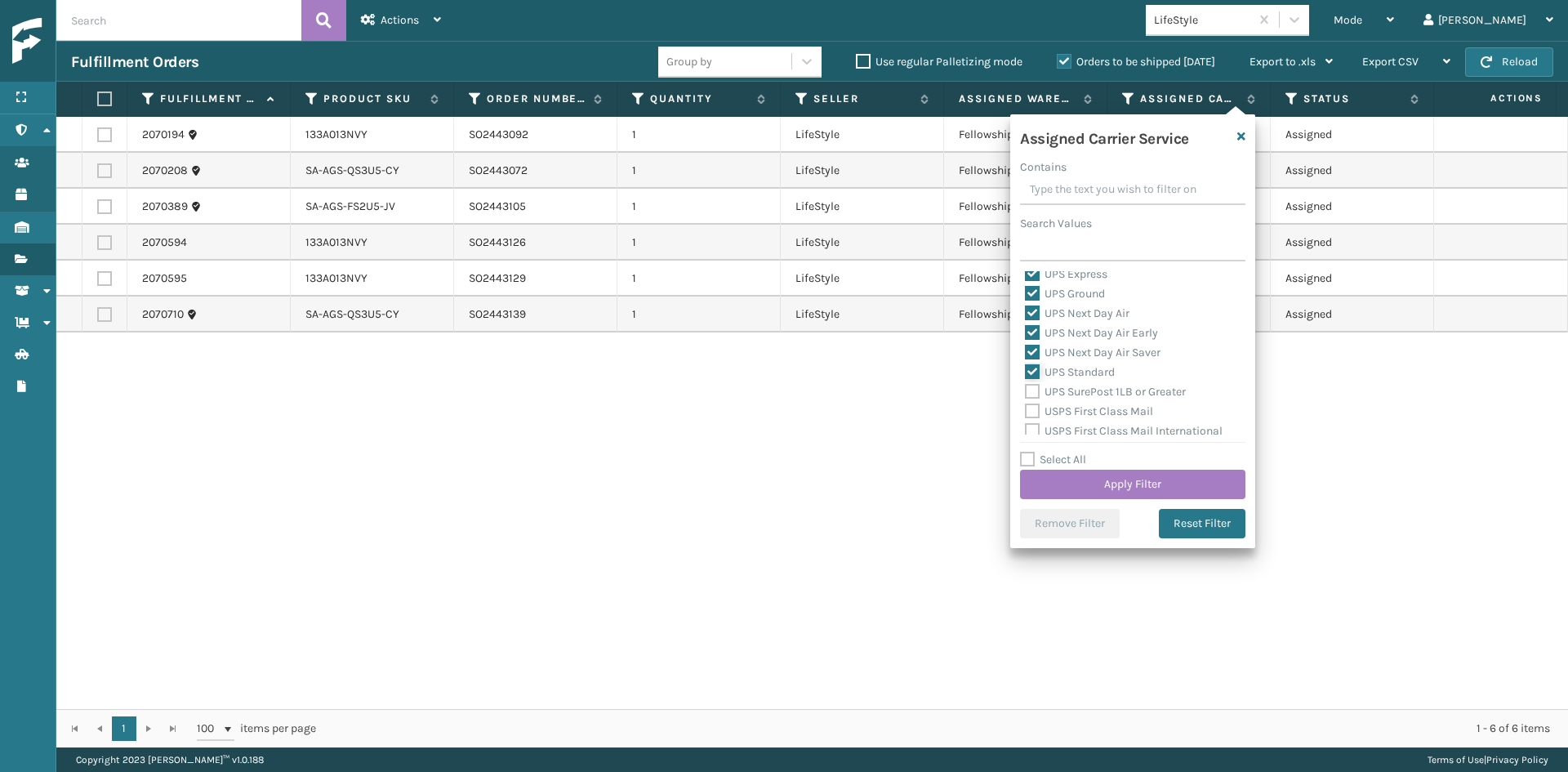
scroll to position [408, 0]
click at [1080, 365] on label "UPS SurePost 1LB or Greater" at bounding box center [1105, 362] width 161 height 14
click at [1026, 364] on input "UPS SurePost 1LB or Greater" at bounding box center [1025, 357] width 1 height 10
checkbox input "true"
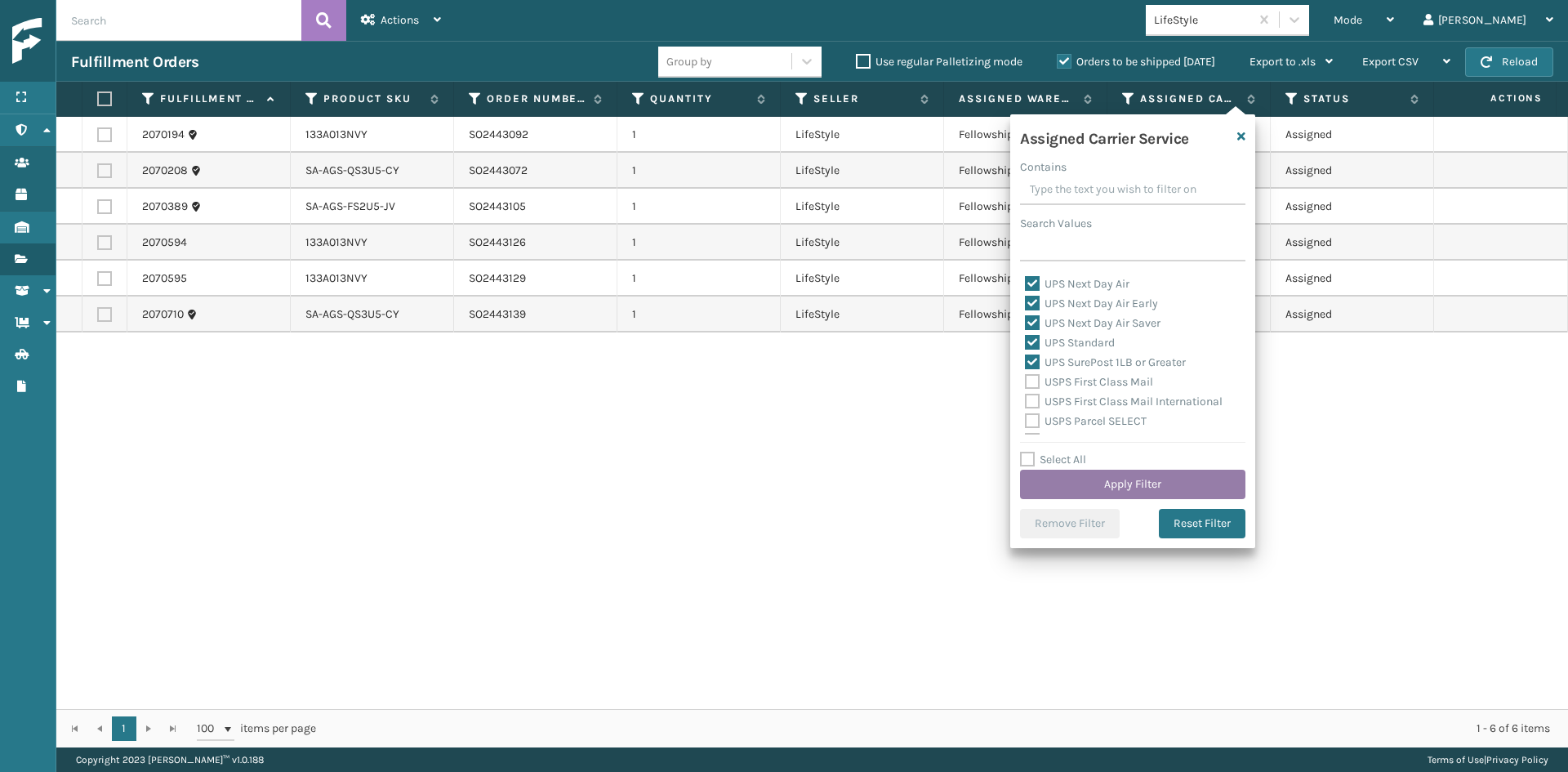
click at [1100, 481] on button "Apply Filter" at bounding box center [1133, 484] width 226 height 29
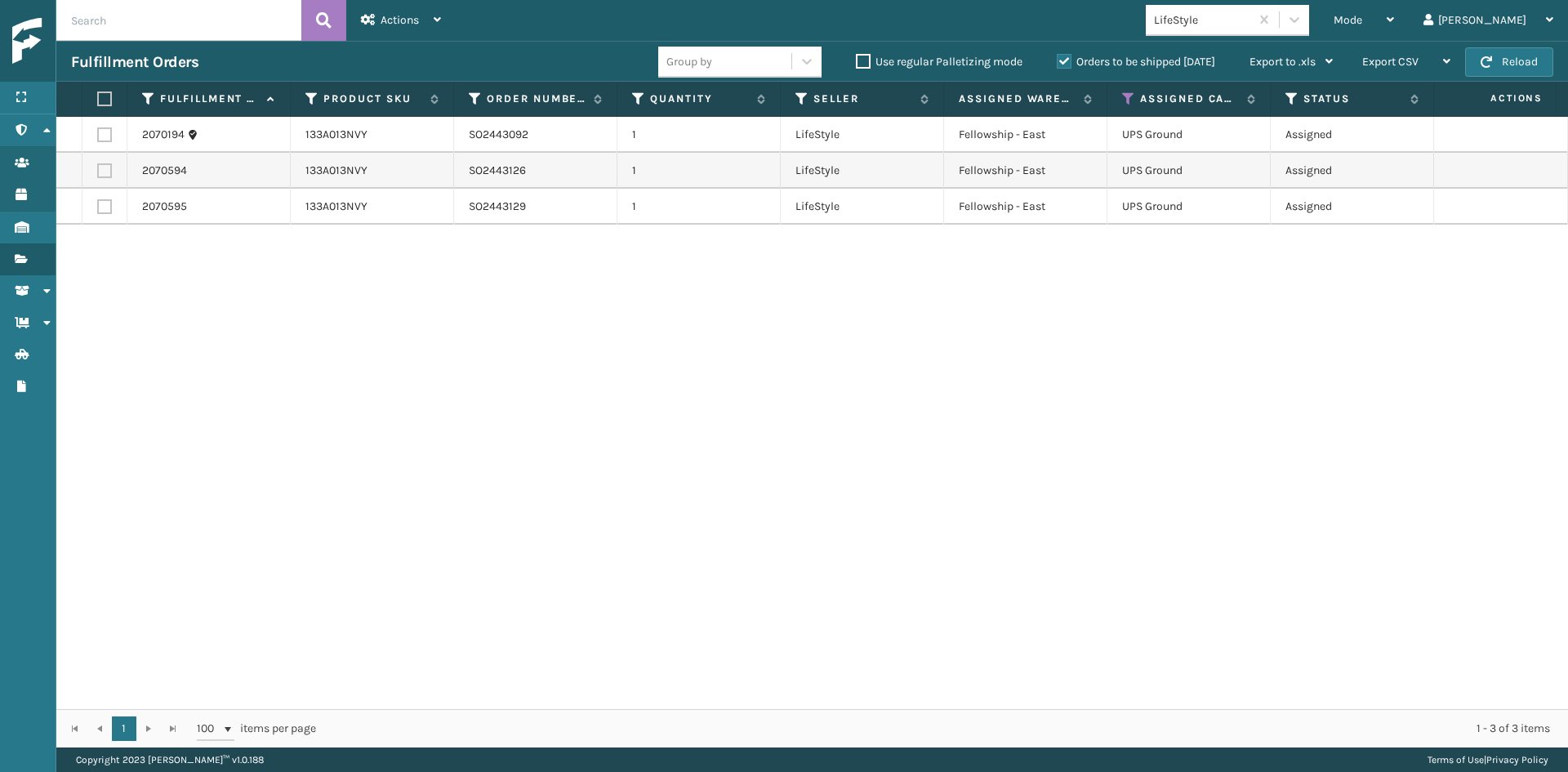
click at [103, 103] on label at bounding box center [102, 99] width 9 height 15
click at [98, 103] on input "checkbox" at bounding box center [97, 99] width 1 height 10
checkbox input "true"
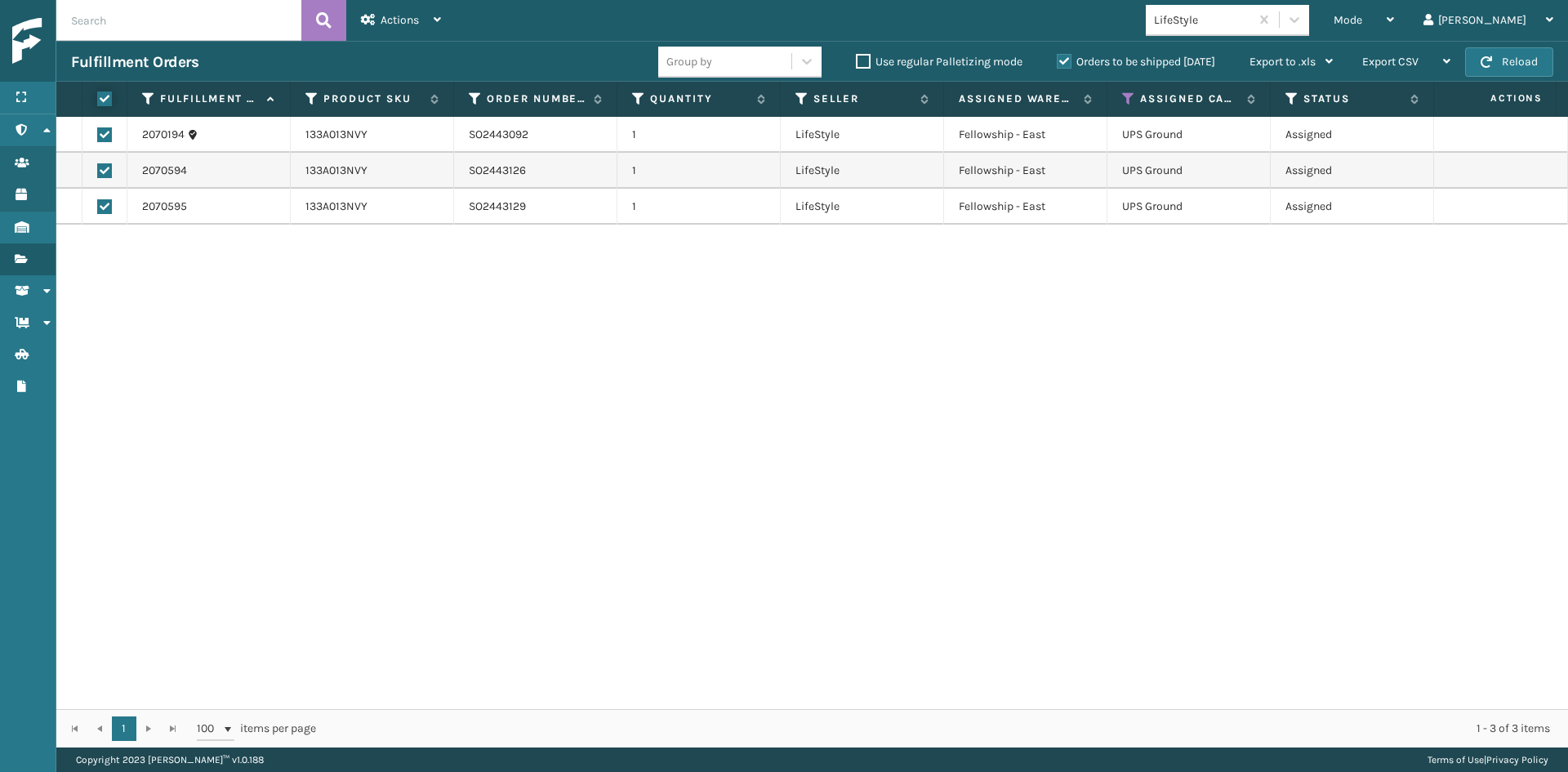
checkbox input "true"
click at [414, 18] on span "Actions" at bounding box center [400, 20] width 39 height 14
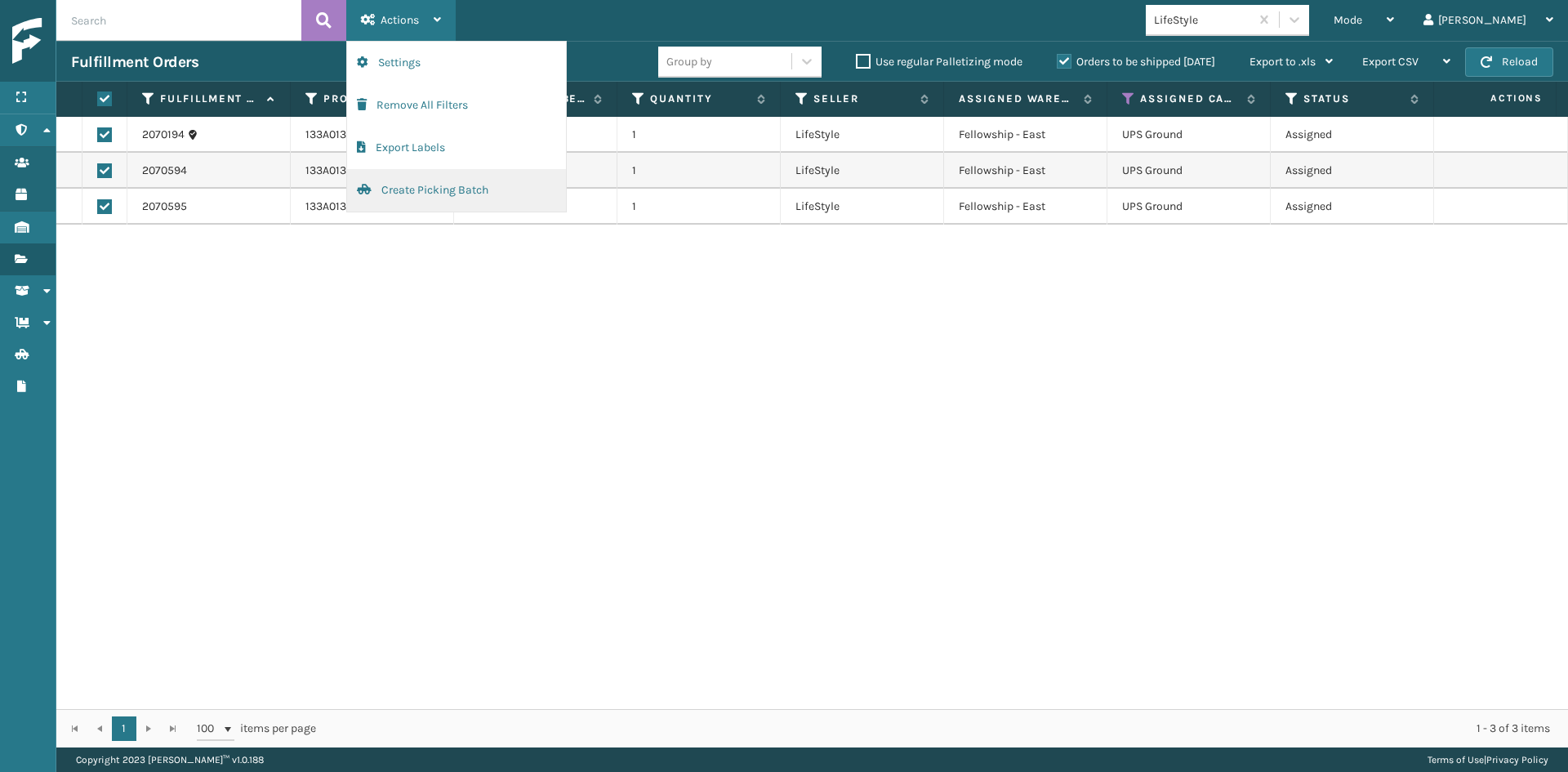
click at [454, 187] on button "Create Picking Batch" at bounding box center [456, 190] width 219 height 42
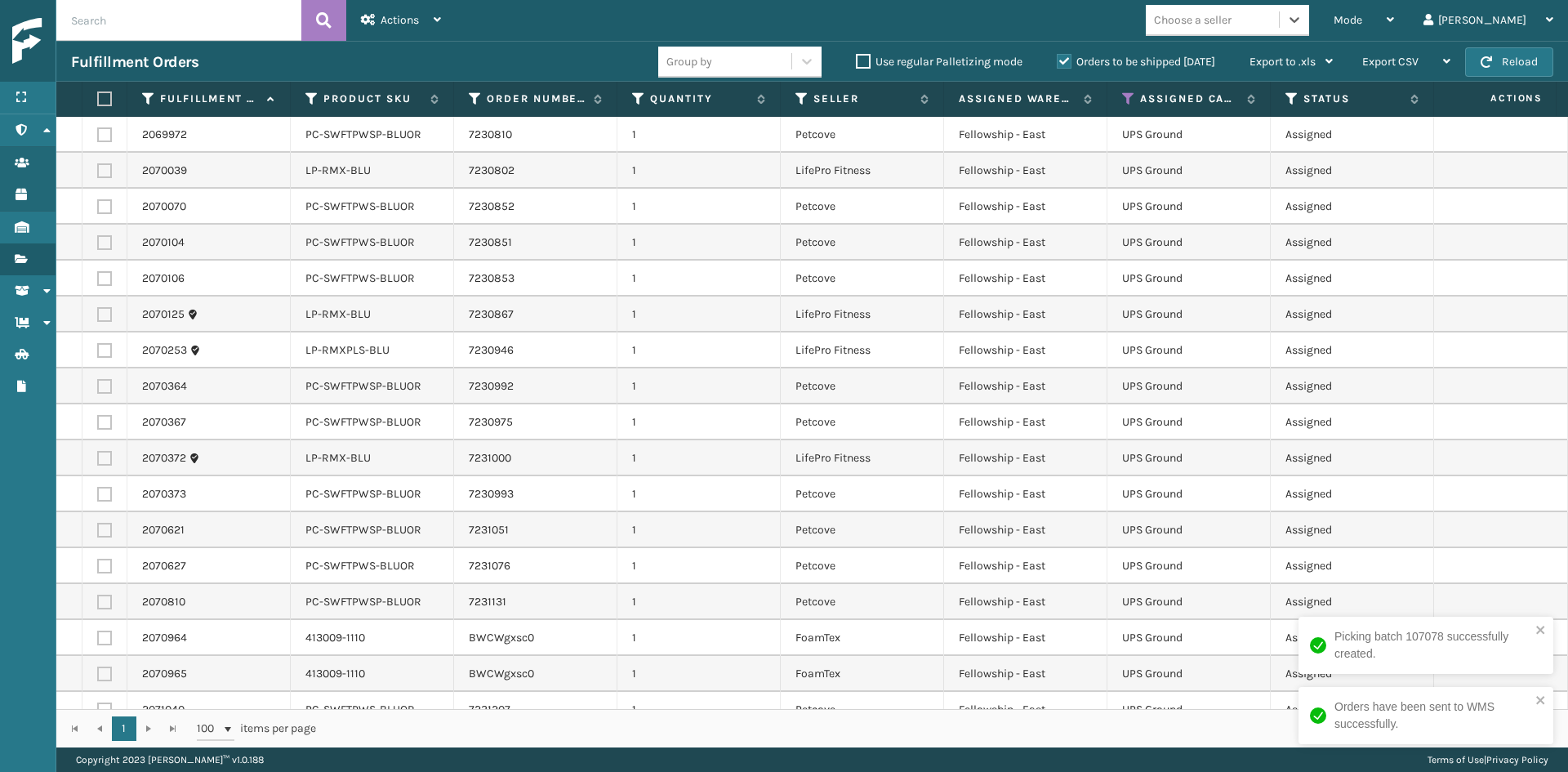
click at [1231, 21] on div "Choose a seller" at bounding box center [1193, 20] width 78 height 17
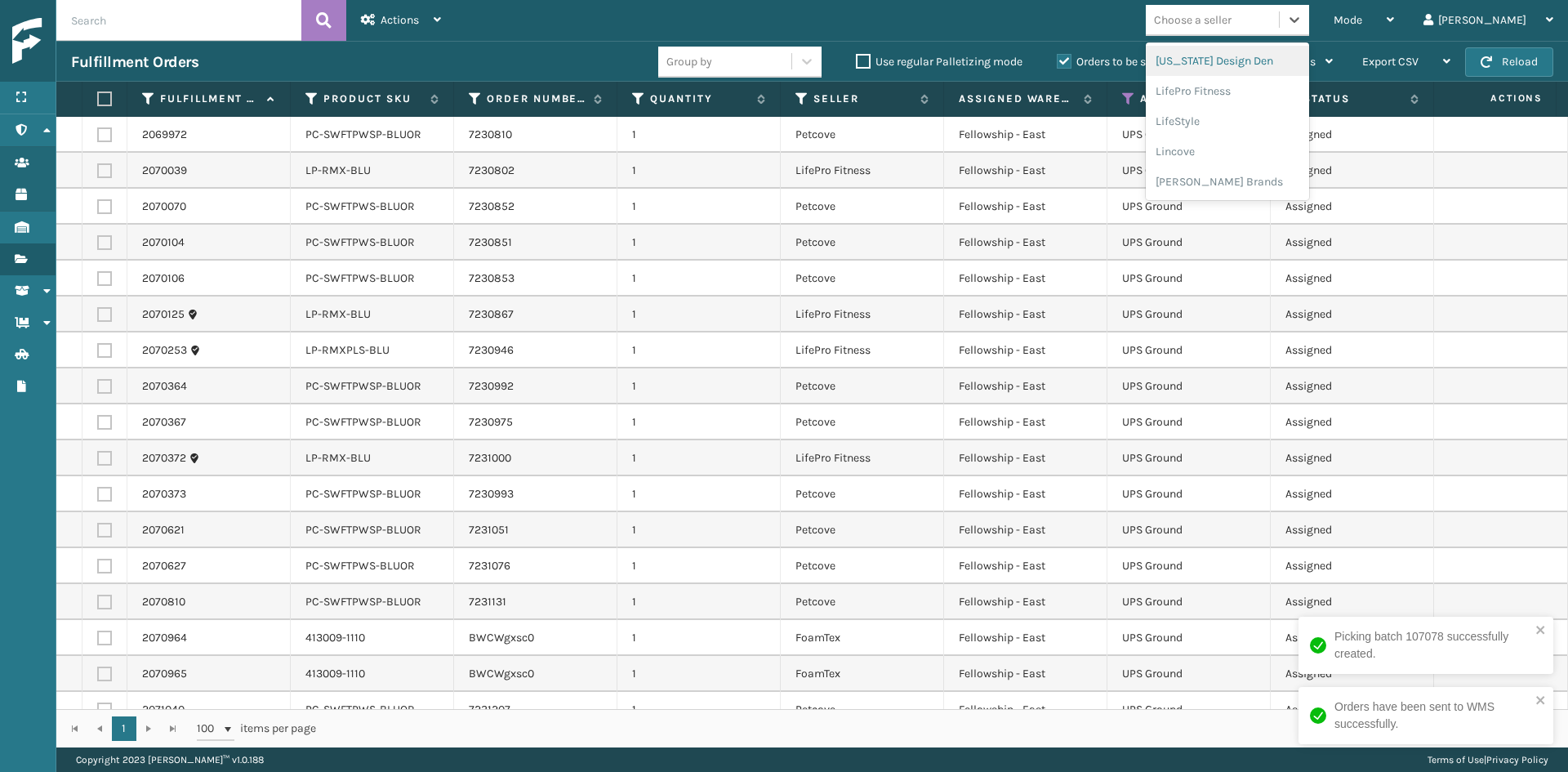
type input "L"
type input "PET"
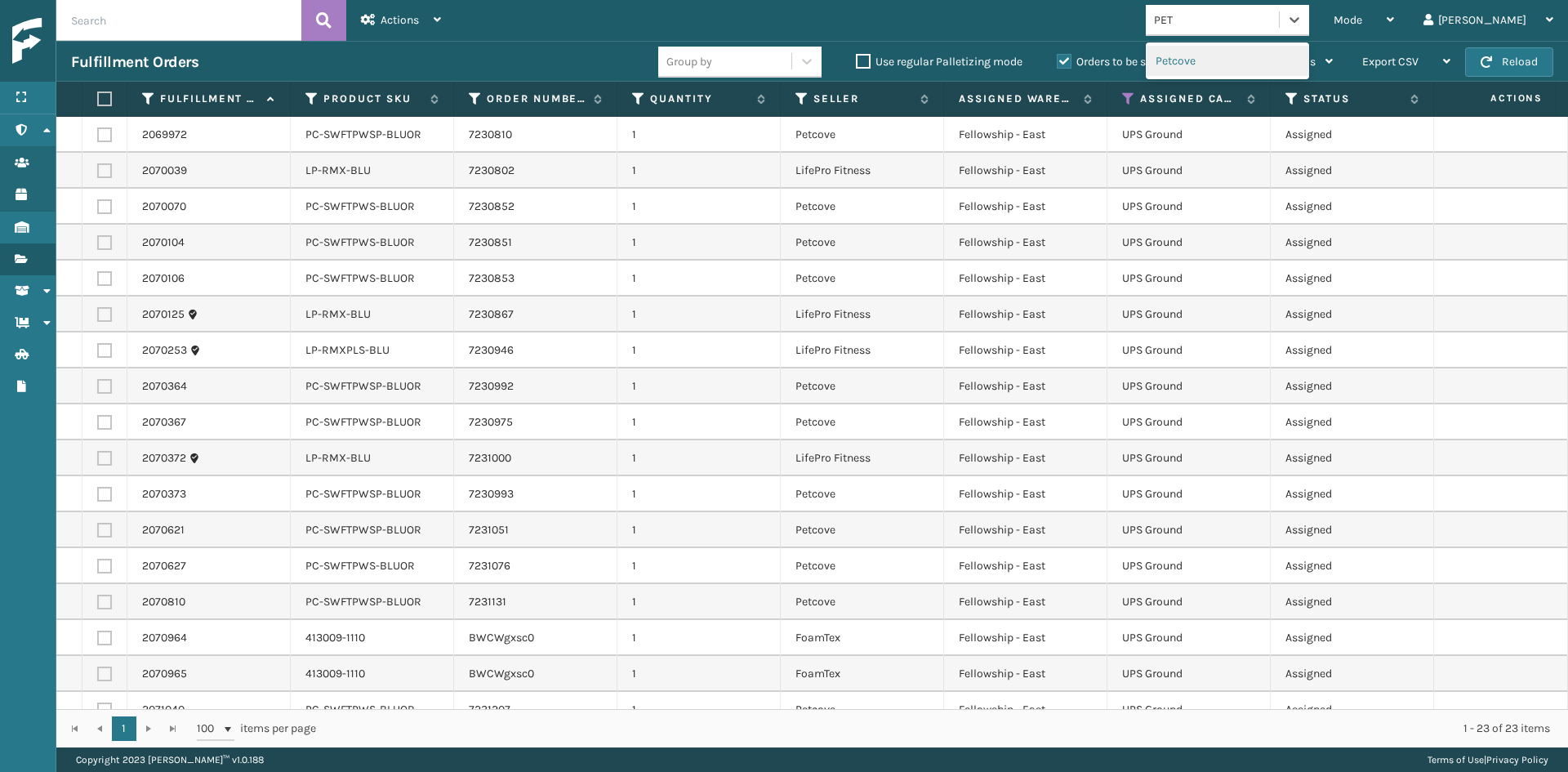
click at [1249, 63] on div "Petcove" at bounding box center [1228, 61] width 164 height 30
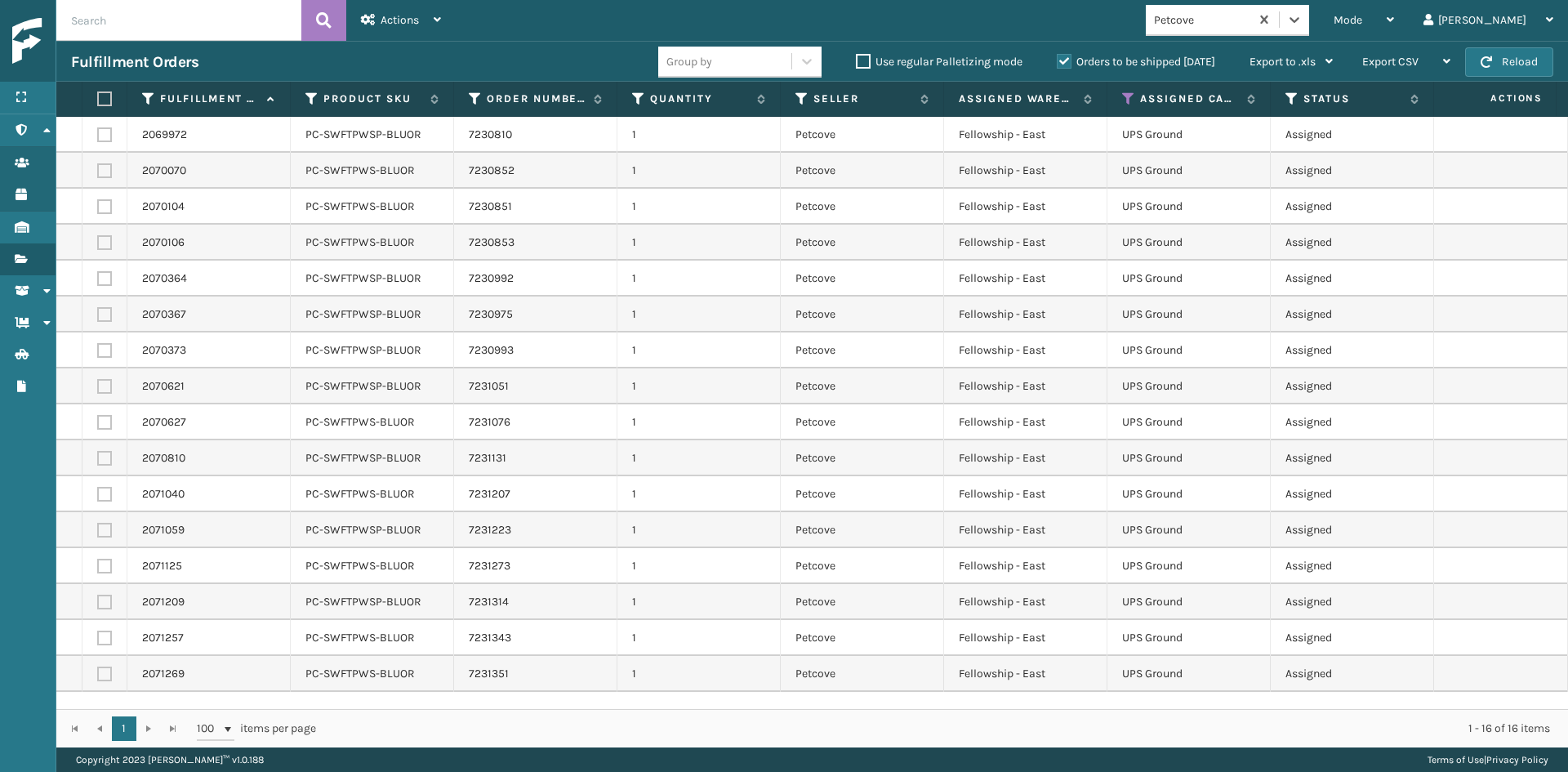
click at [102, 91] on label at bounding box center [102, 99] width 9 height 15
click at [98, 94] on input "checkbox" at bounding box center [97, 99] width 1 height 10
checkbox input "true"
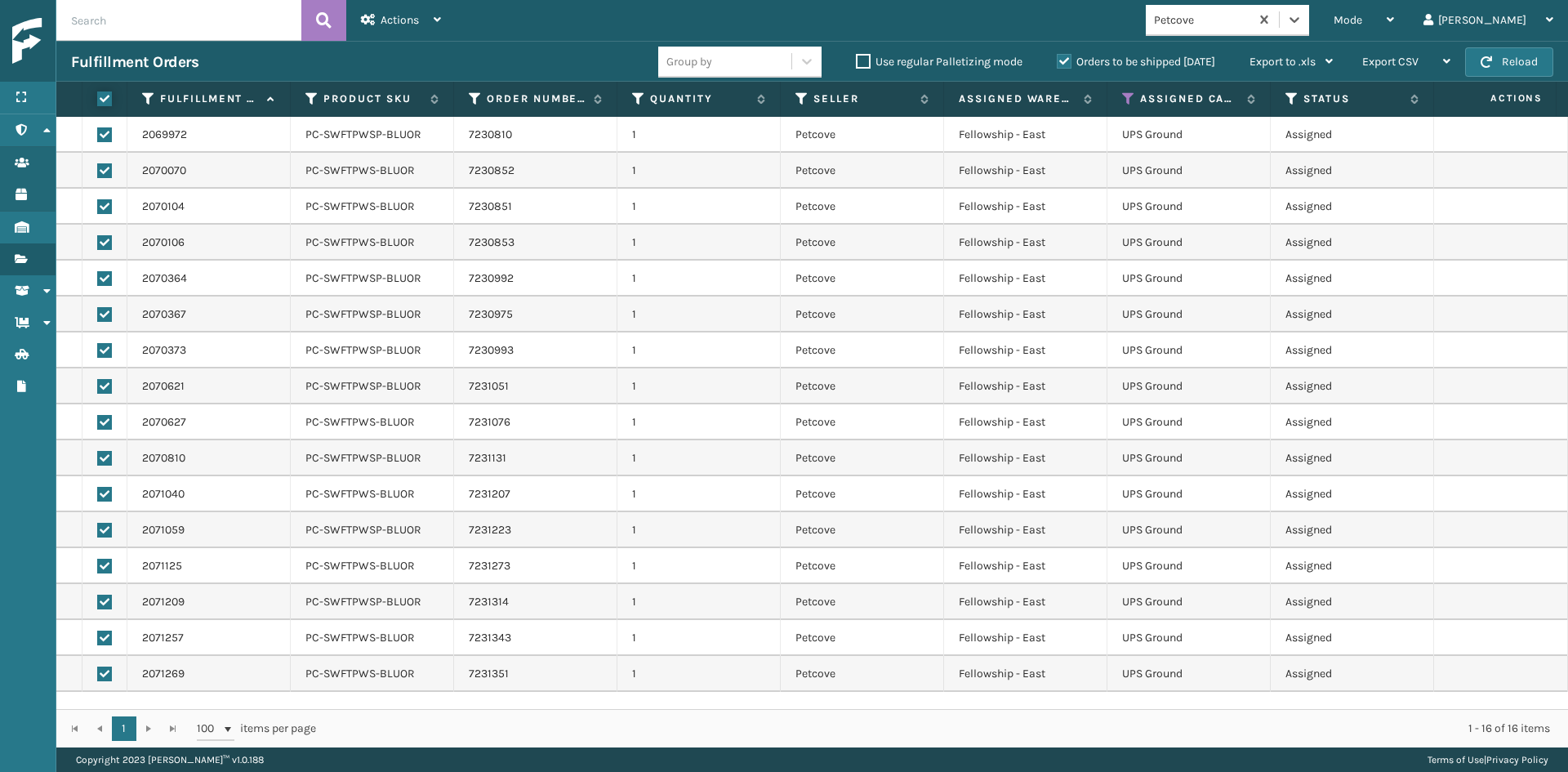
checkbox input "true"
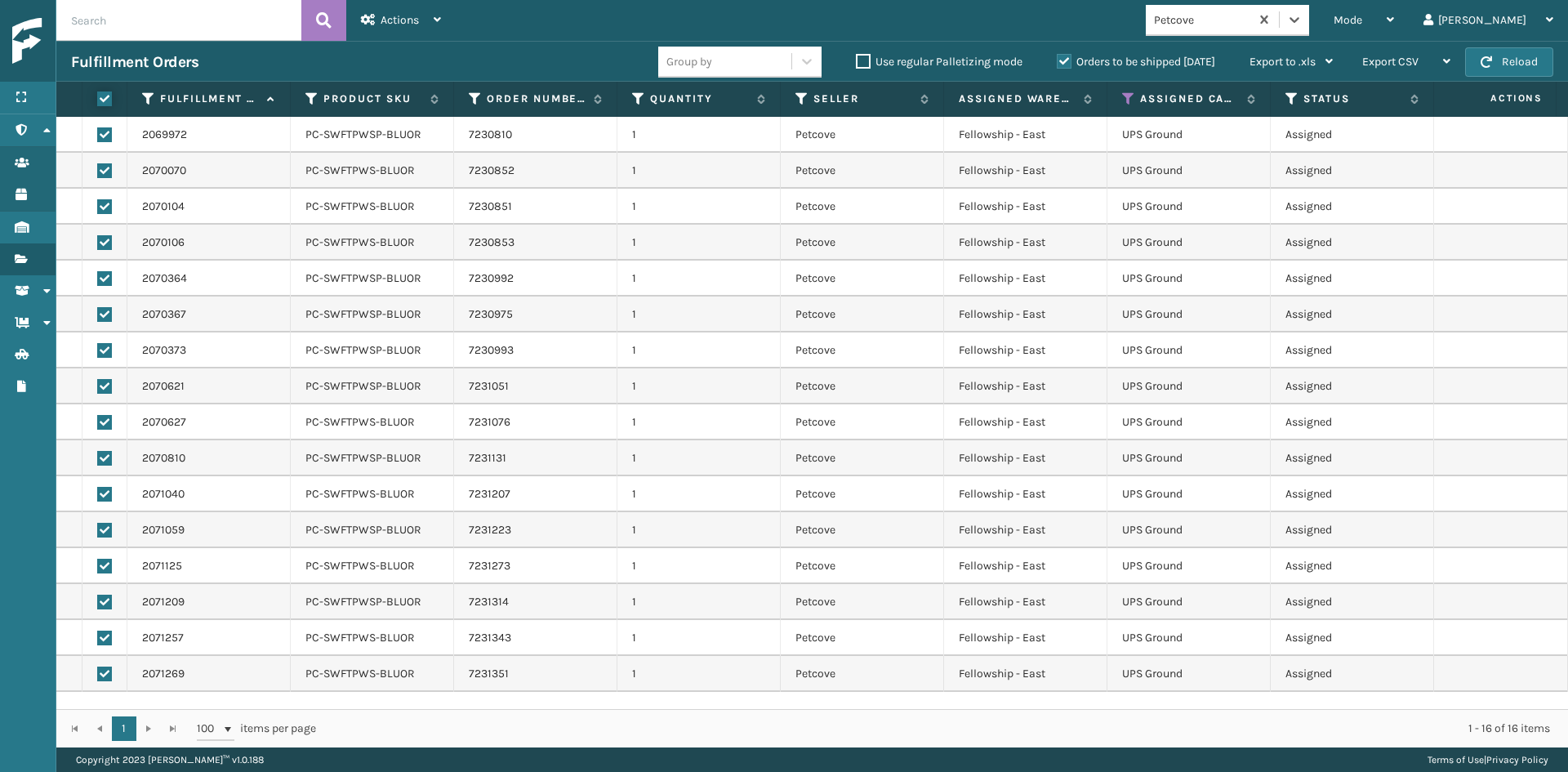
checkbox input "true"
click at [415, 22] on span "Actions" at bounding box center [400, 20] width 39 height 14
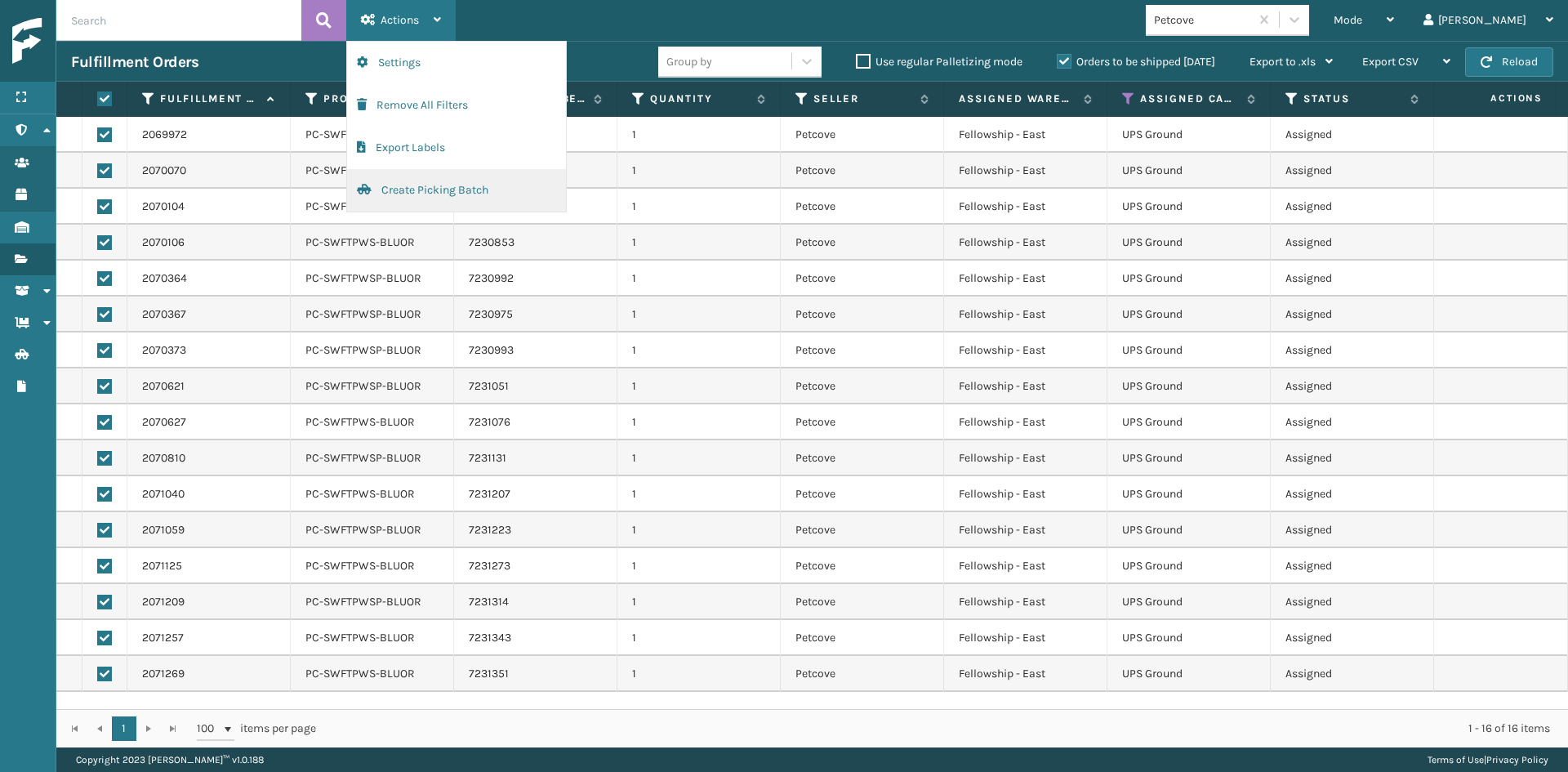
drag, startPoint x: 412, startPoint y: 162, endPoint x: 412, endPoint y: 184, distance: 22.0
click at [412, 184] on ul "Settings Remove All Filters Export Labels Create Picking Batch" at bounding box center [456, 126] width 219 height 170
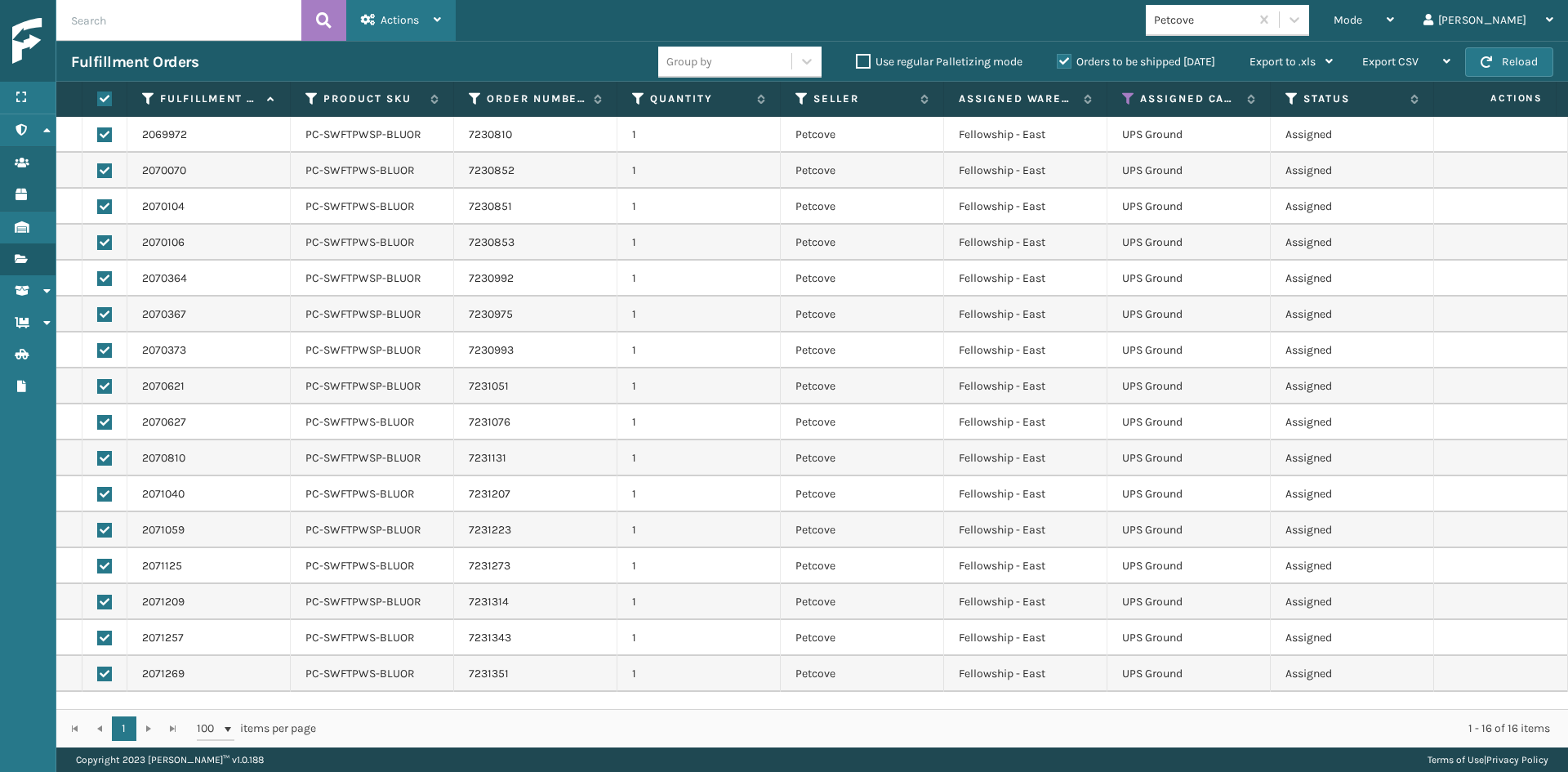
click at [407, 28] on div "Actions" at bounding box center [400, 20] width 80 height 40
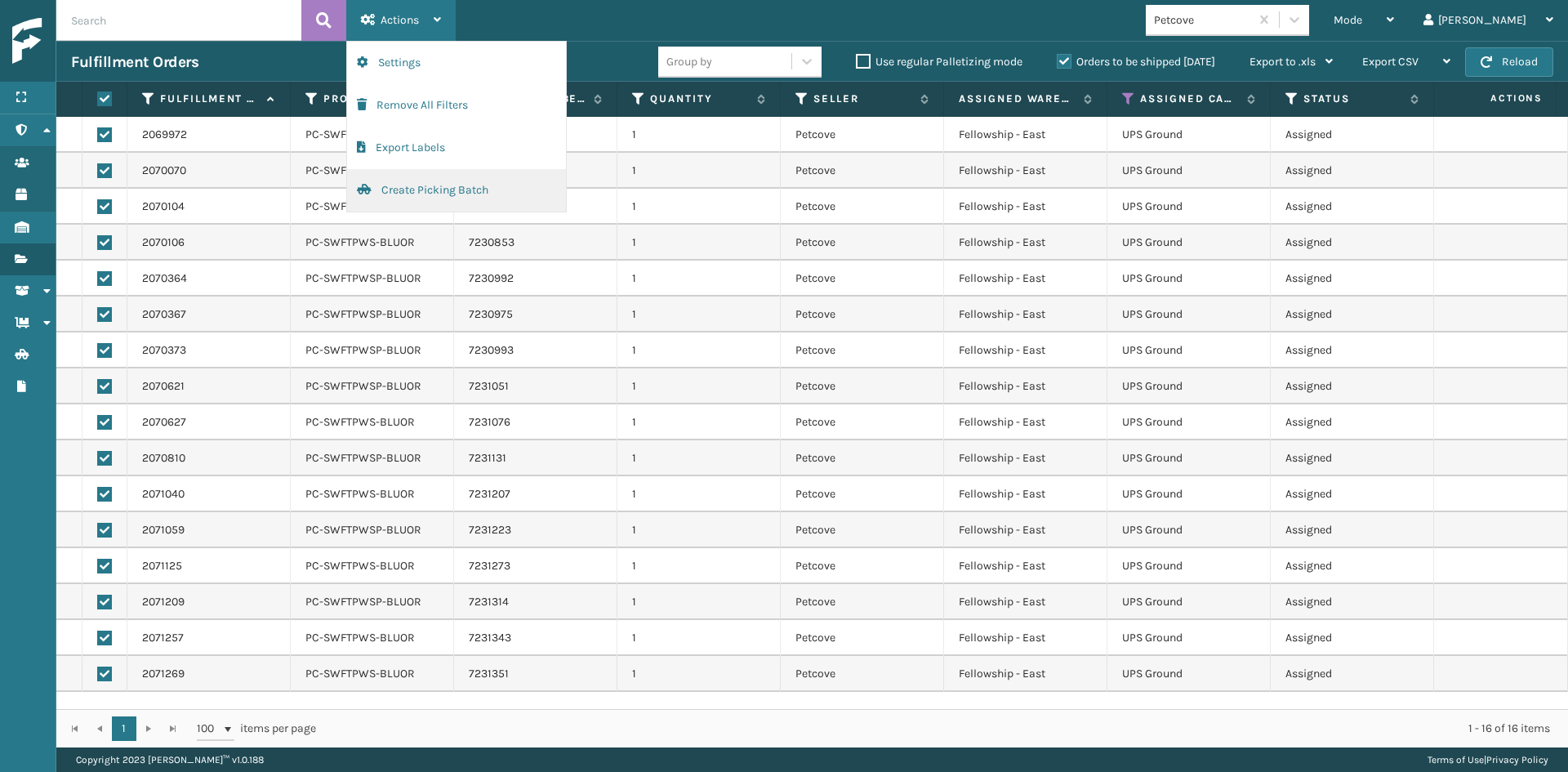
click at [440, 191] on button "Create Picking Batch" at bounding box center [456, 190] width 219 height 42
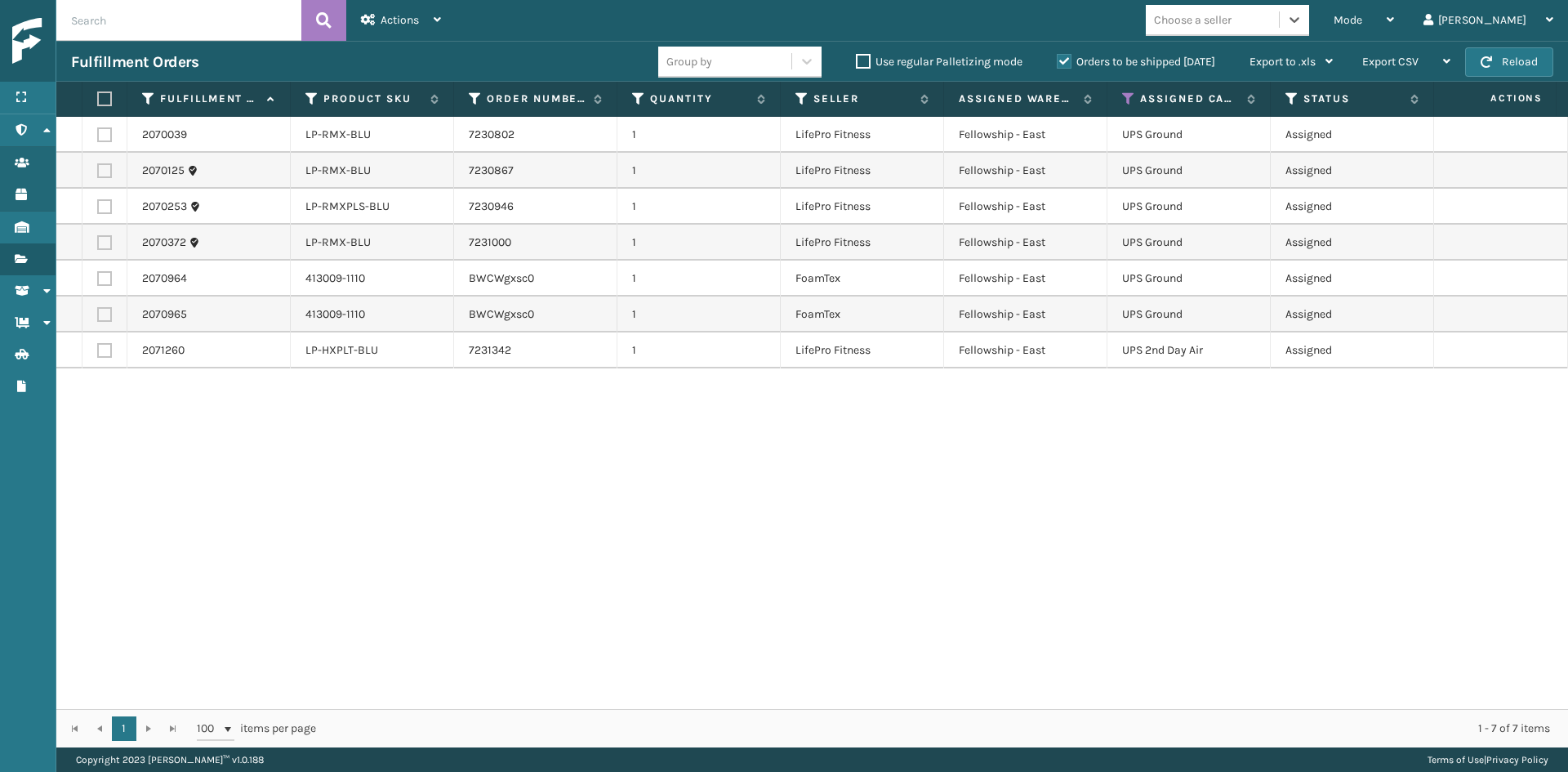
click at [103, 91] on label at bounding box center [102, 99] width 9 height 15
click at [98, 94] on input "checkbox" at bounding box center [97, 99] width 1 height 10
click at [385, 15] on span "Actions" at bounding box center [400, 20] width 39 height 14
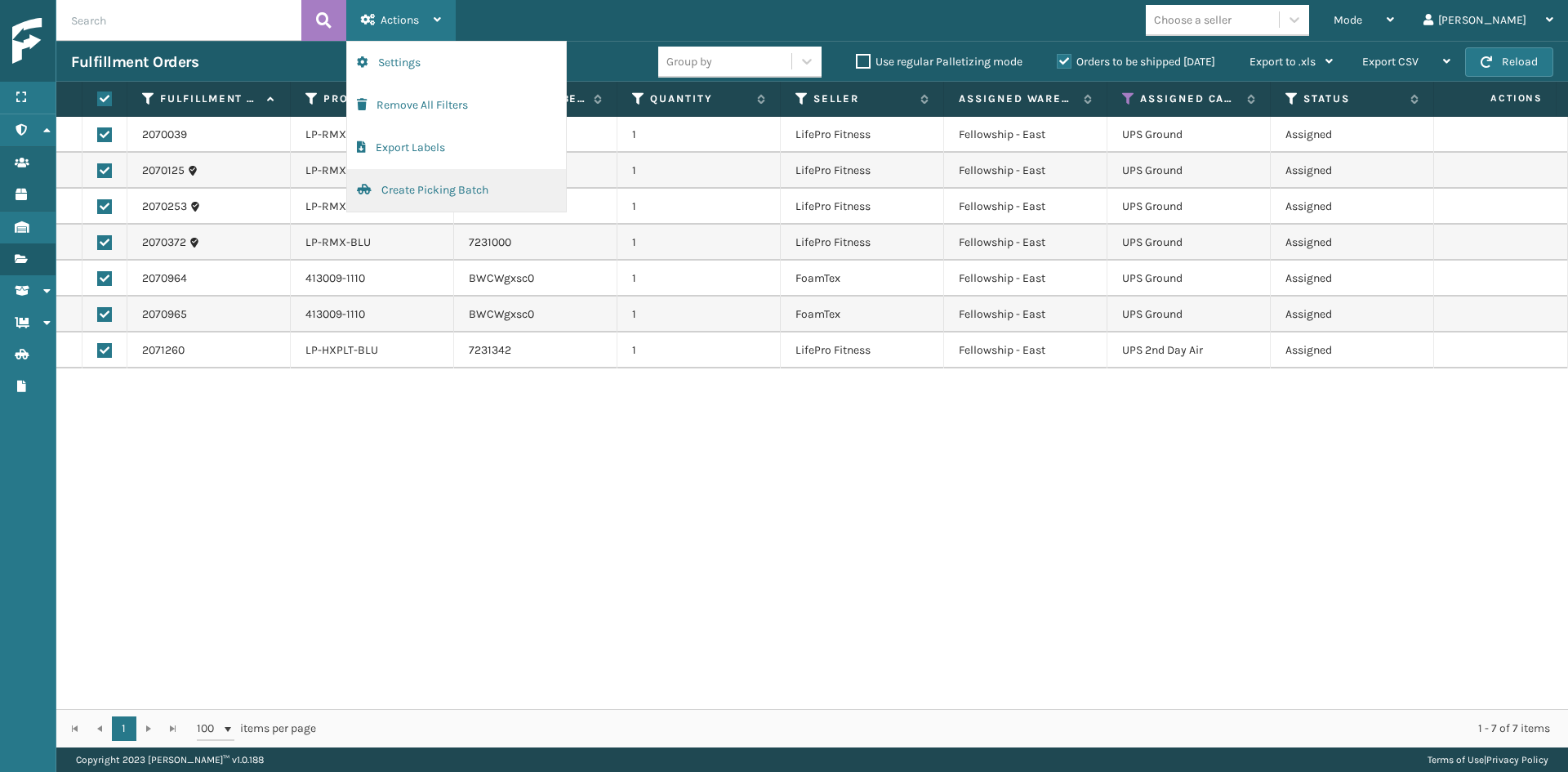
click at [416, 196] on button "Create Picking Batch" at bounding box center [456, 190] width 219 height 42
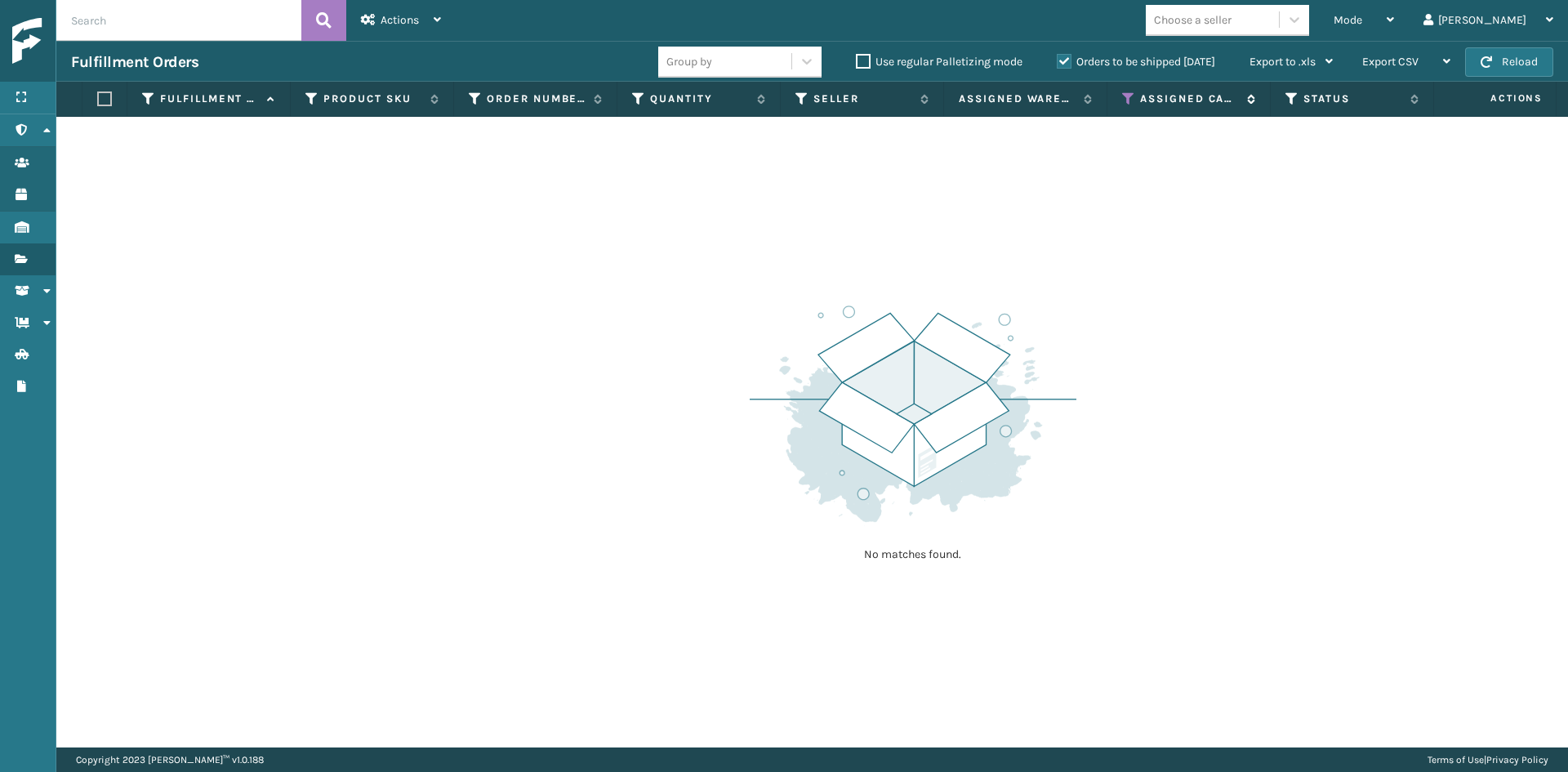
click at [1133, 100] on icon at bounding box center [1129, 99] width 13 height 15
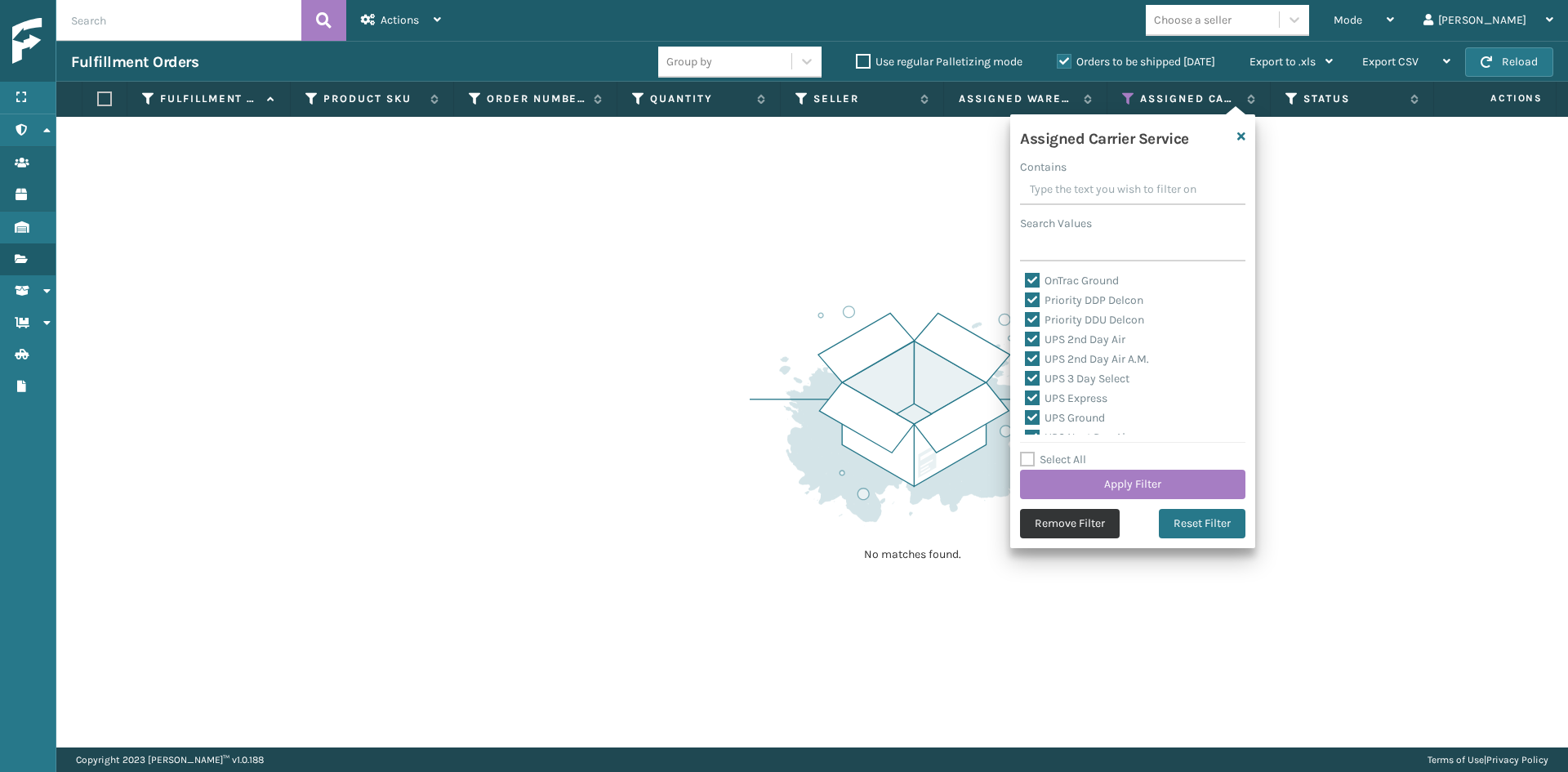
click at [1087, 518] on button "Remove Filter" at bounding box center [1070, 523] width 100 height 29
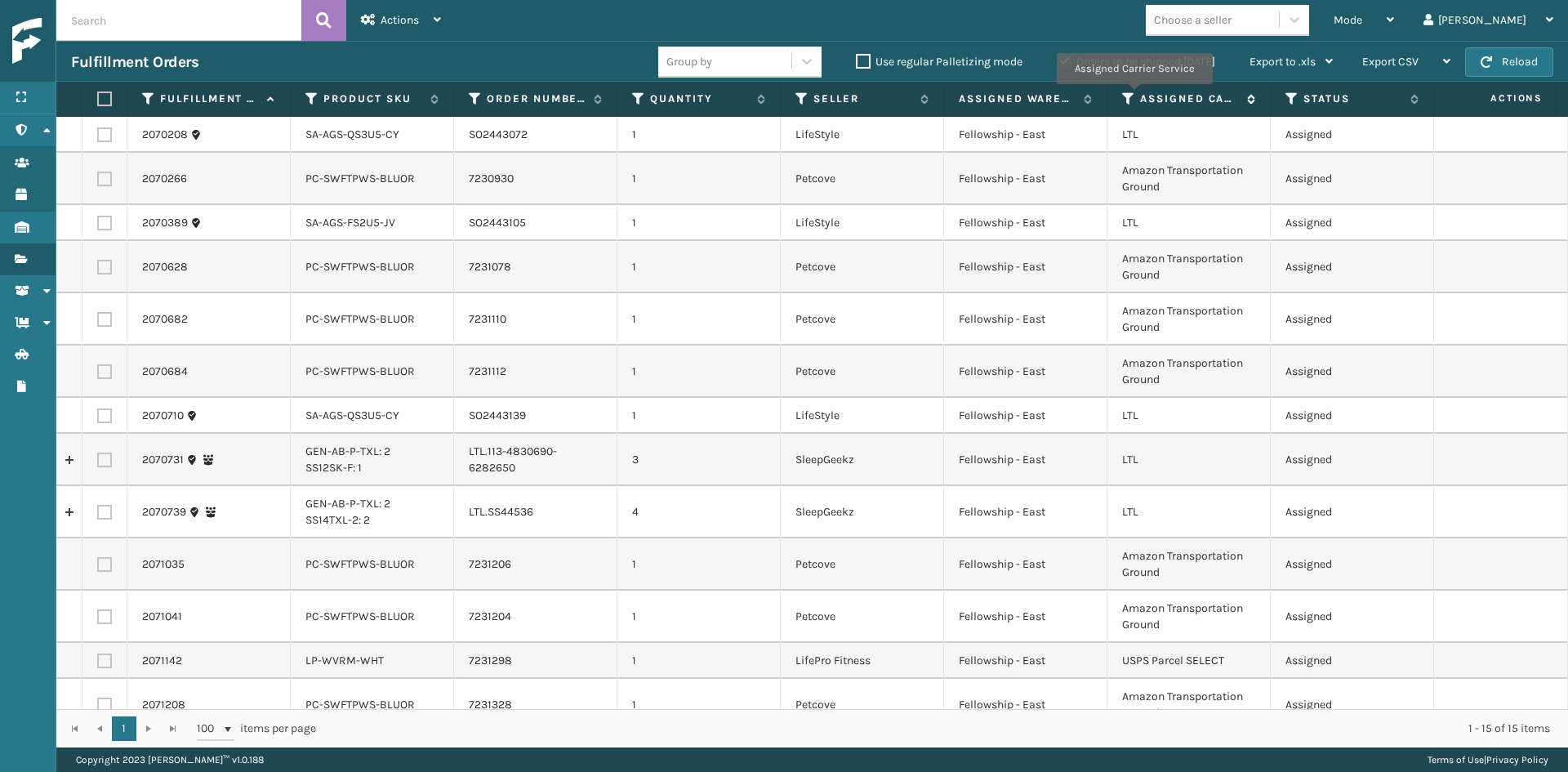
click at [1134, 96] on icon at bounding box center [1129, 99] width 13 height 15
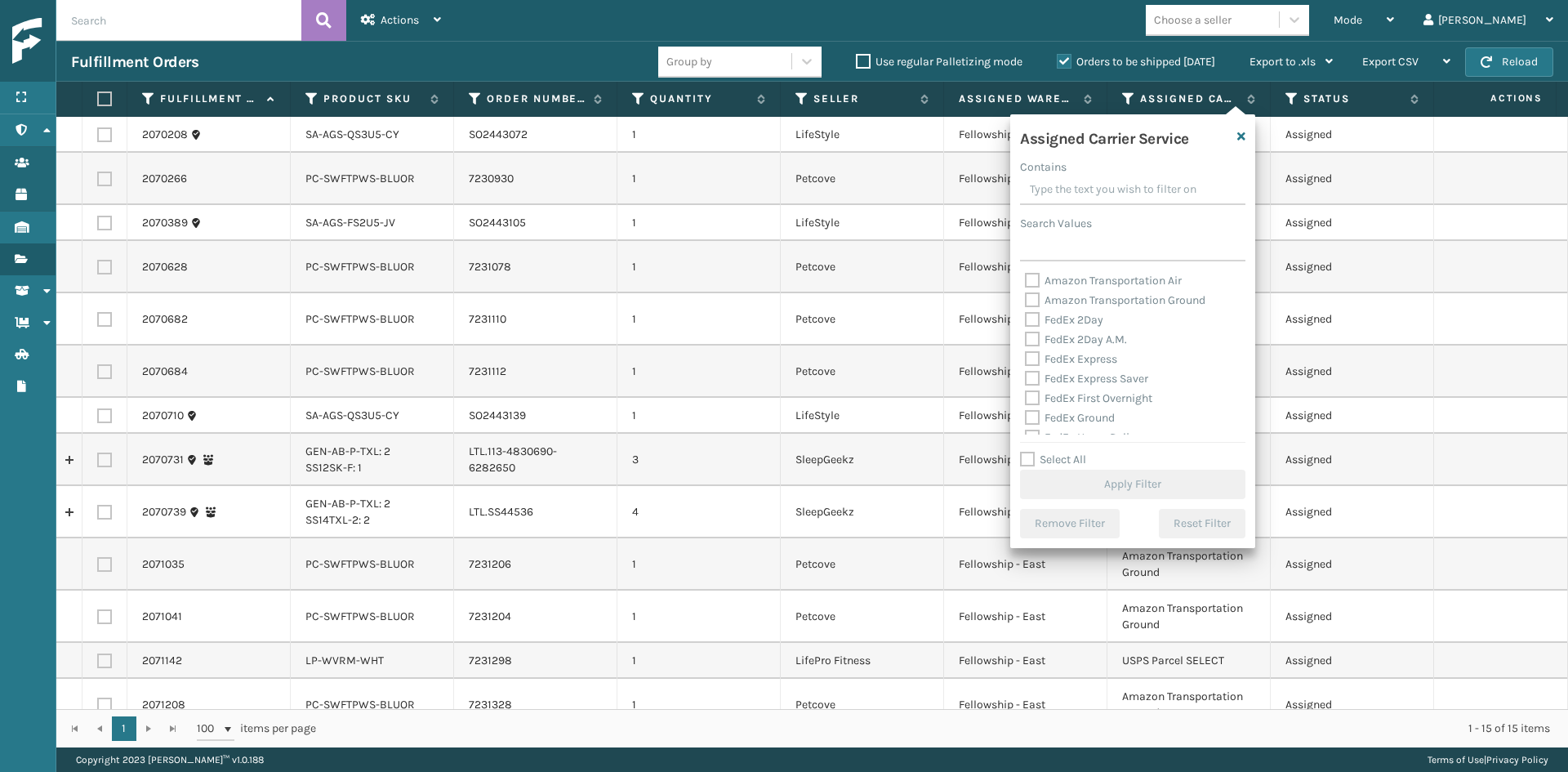
click at [1122, 280] on label "Amazon Transportation Air" at bounding box center [1103, 280] width 157 height 14
click at [1026, 280] on input "Amazon Transportation Air" at bounding box center [1025, 276] width 1 height 10
click at [1123, 302] on label "Amazon Transportation Ground" at bounding box center [1115, 300] width 180 height 14
click at [1026, 302] on input "Amazon Transportation Ground" at bounding box center [1025, 295] width 1 height 10
click at [1138, 466] on div "Select All Apply Filter" at bounding box center [1133, 475] width 226 height 49
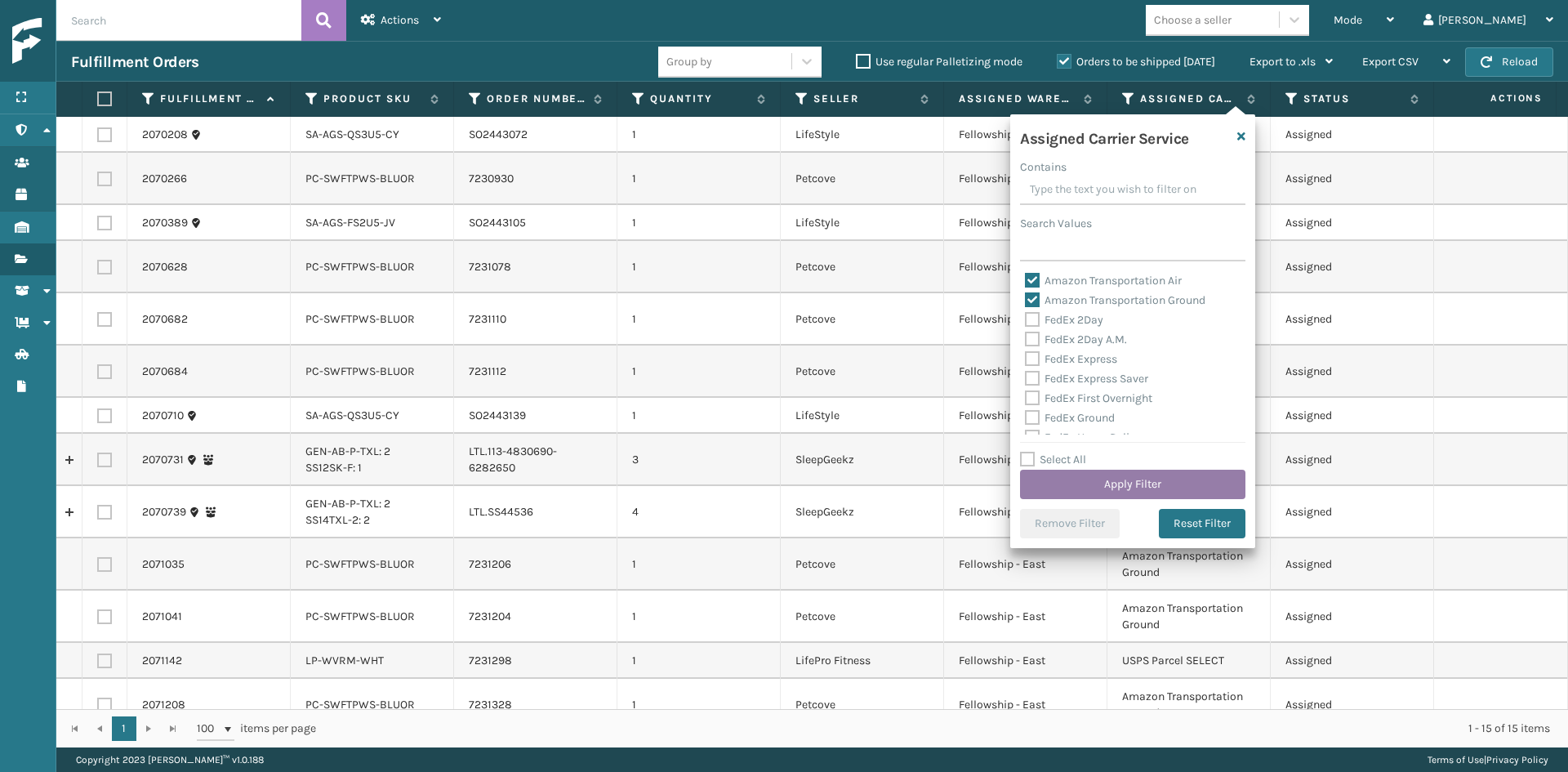
click at [1130, 483] on button "Apply Filter" at bounding box center [1133, 484] width 226 height 29
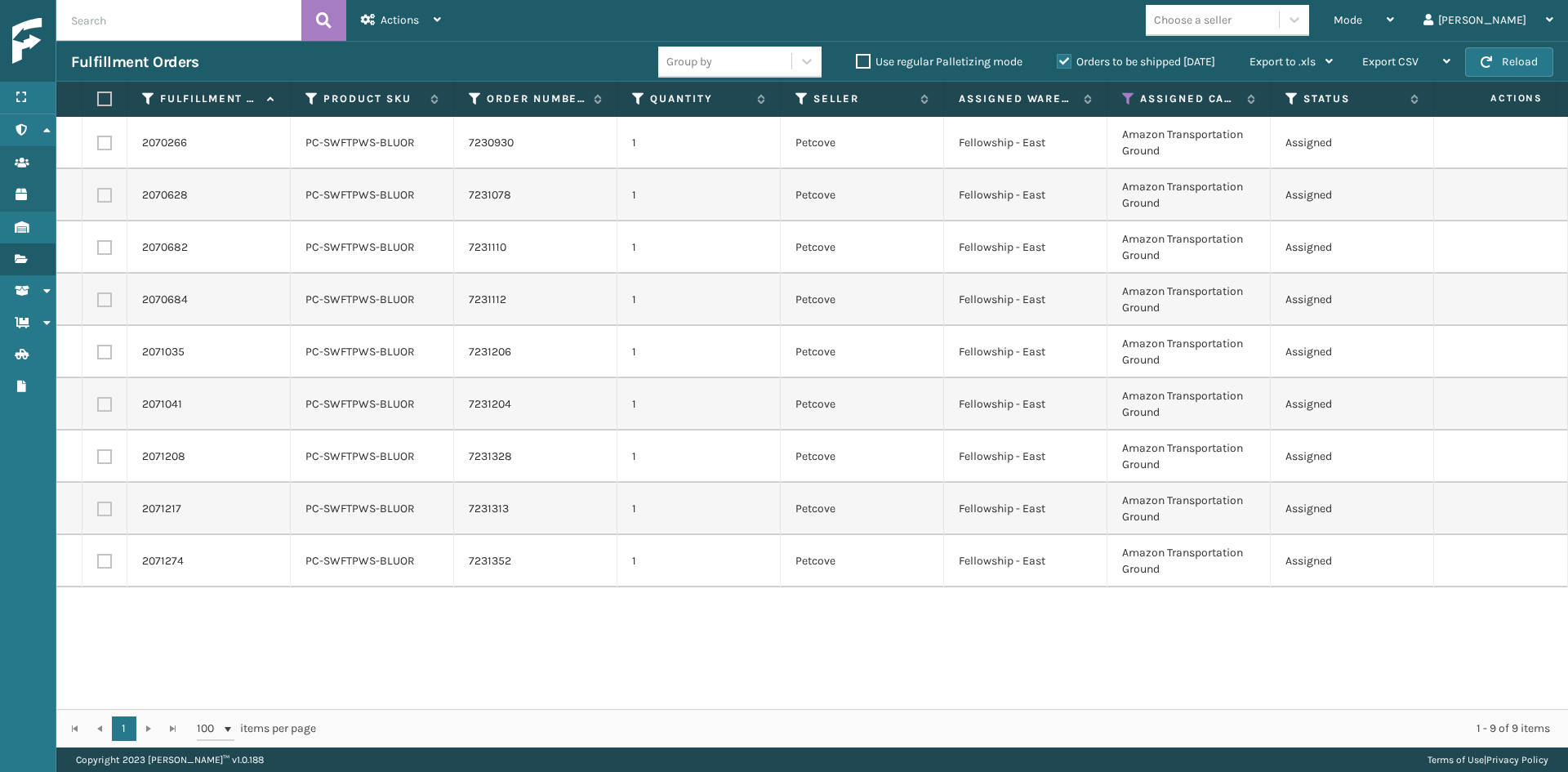
click at [107, 94] on label at bounding box center [102, 99] width 9 height 15
click at [98, 94] on input "checkbox" at bounding box center [97, 99] width 1 height 10
click at [390, 22] on span "Actions" at bounding box center [400, 20] width 39 height 14
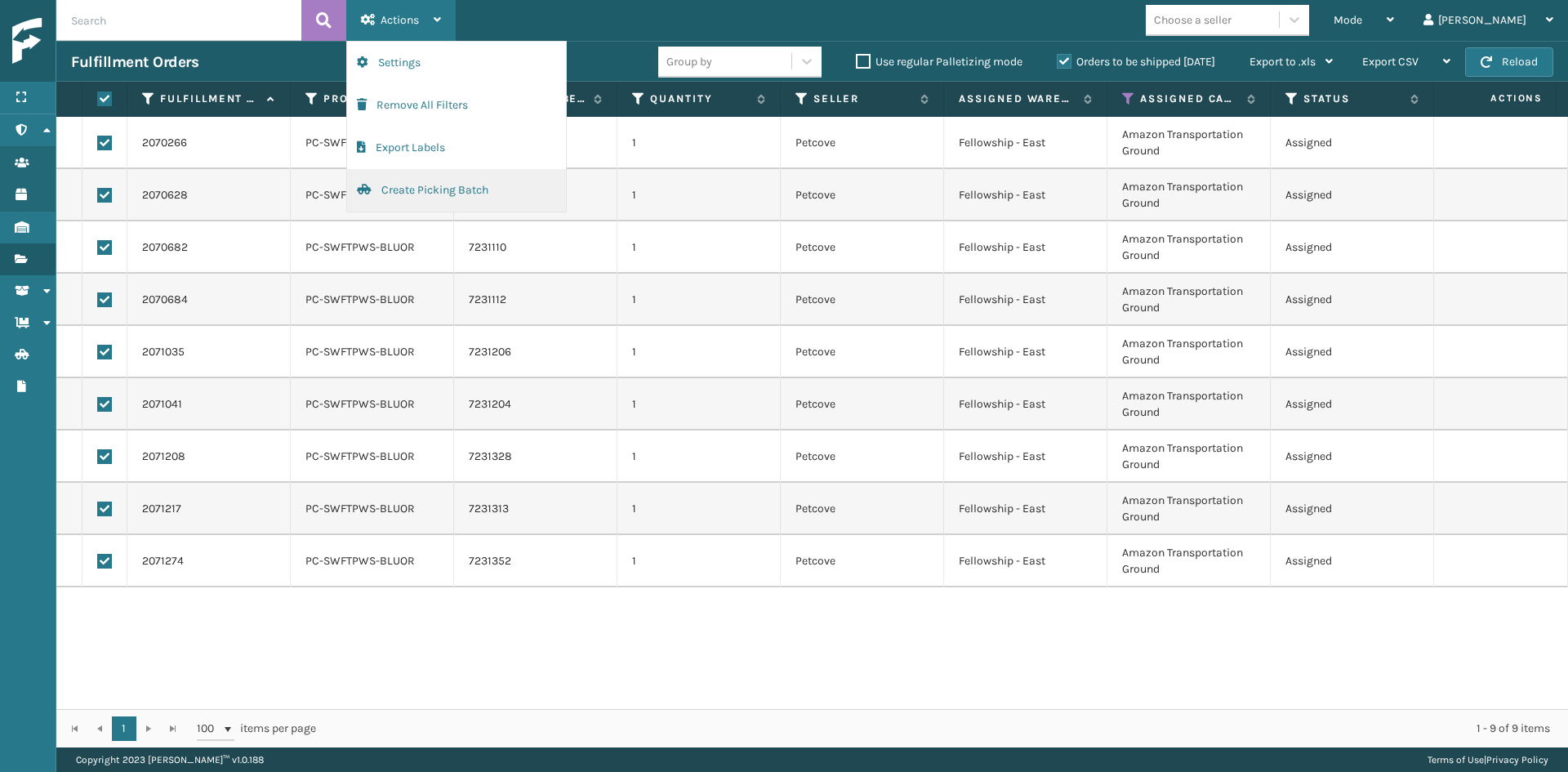
click at [439, 181] on button "Create Picking Batch" at bounding box center [456, 190] width 219 height 42
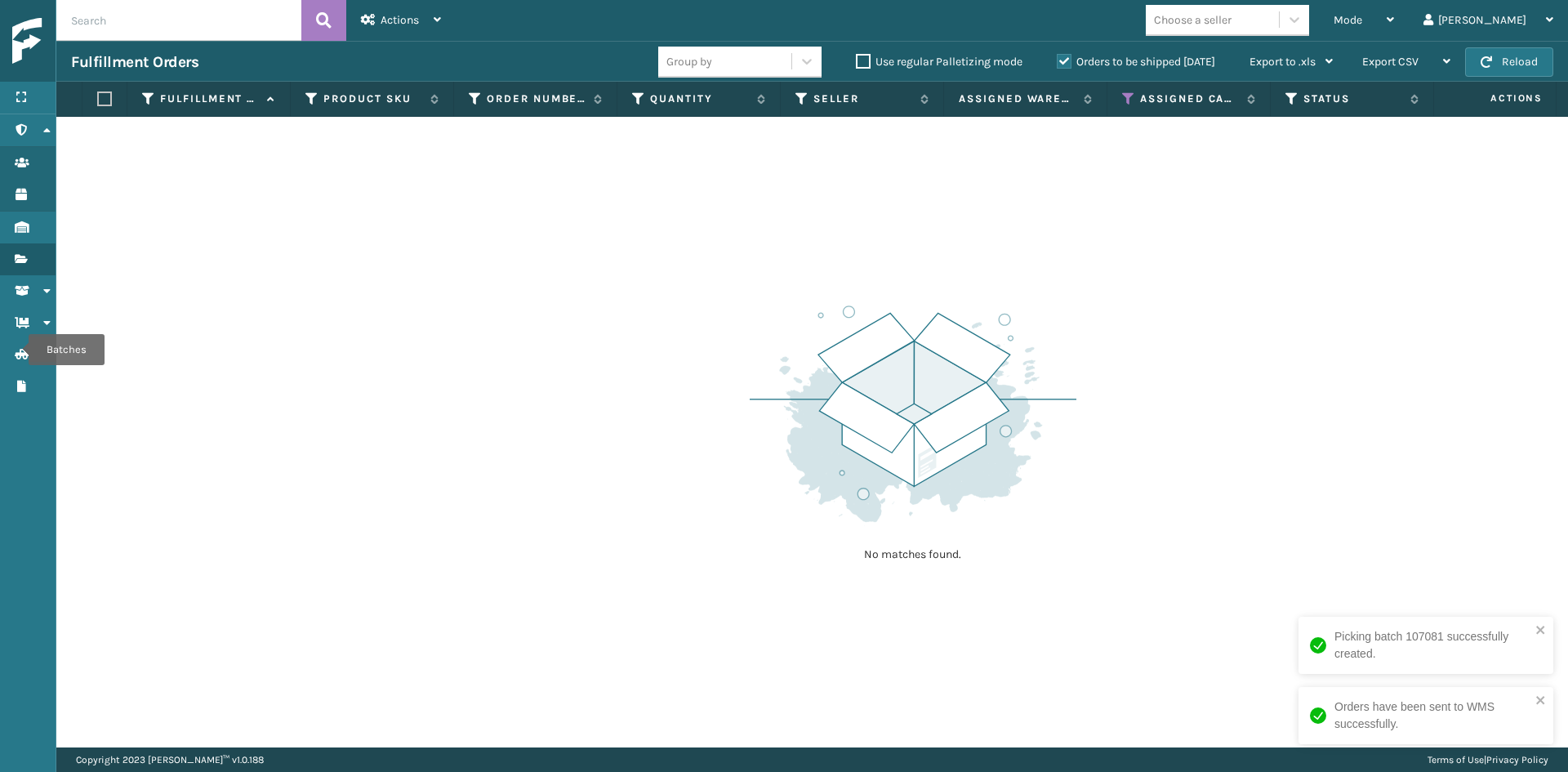
drag, startPoint x: 1129, startPoint y: 93, endPoint x: 1130, endPoint y: 107, distance: 14.0
click at [1129, 93] on icon at bounding box center [1129, 99] width 13 height 15
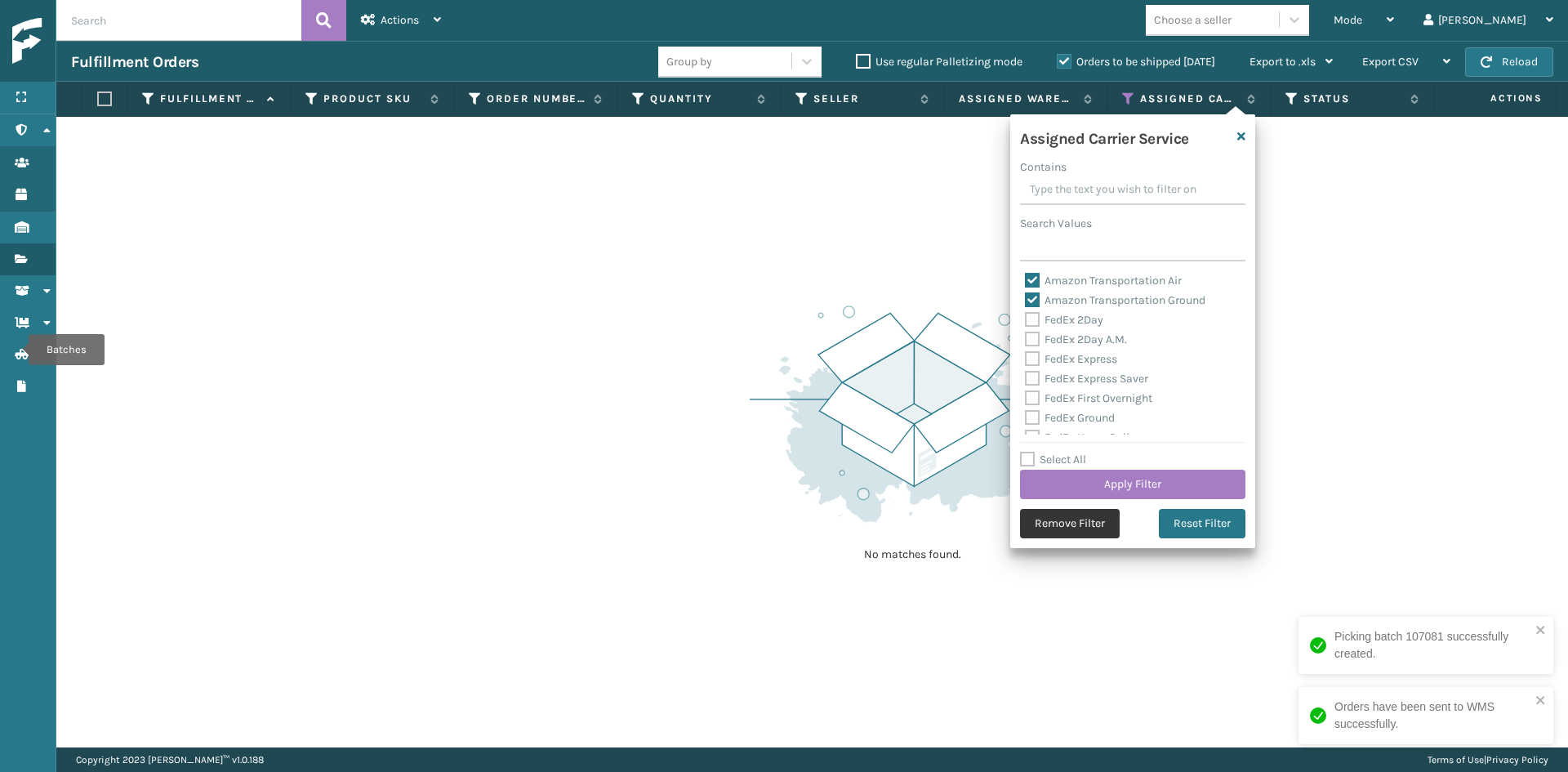
click at [1090, 517] on button "Remove Filter" at bounding box center [1070, 523] width 100 height 29
